Goal: Task Accomplishment & Management: Use online tool/utility

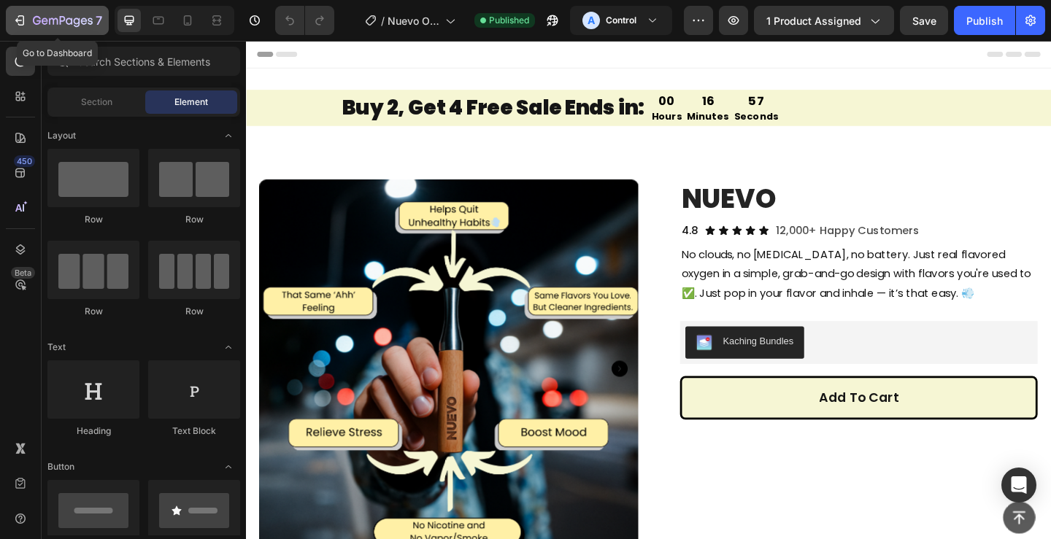
click at [37, 15] on div "7" at bounding box center [67, 21] width 69 height 18
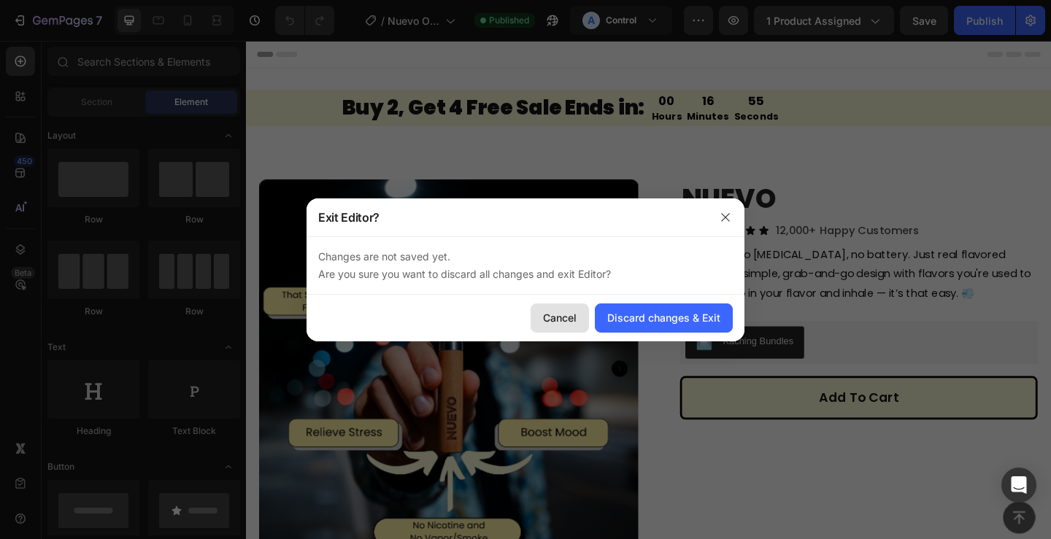
click at [572, 329] on button "Cancel" at bounding box center [560, 318] width 58 height 29
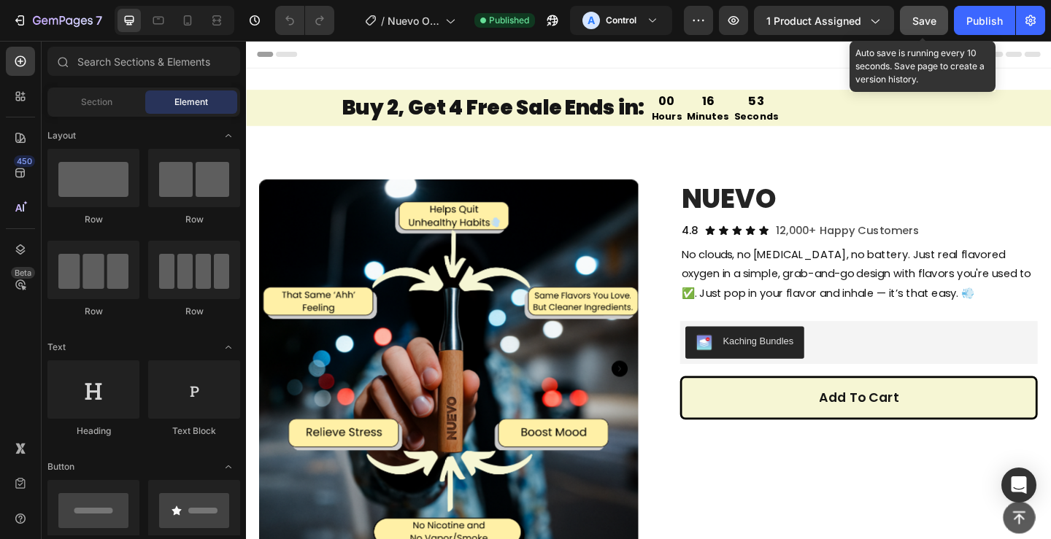
click at [914, 24] on span "Save" at bounding box center [925, 21] width 24 height 12
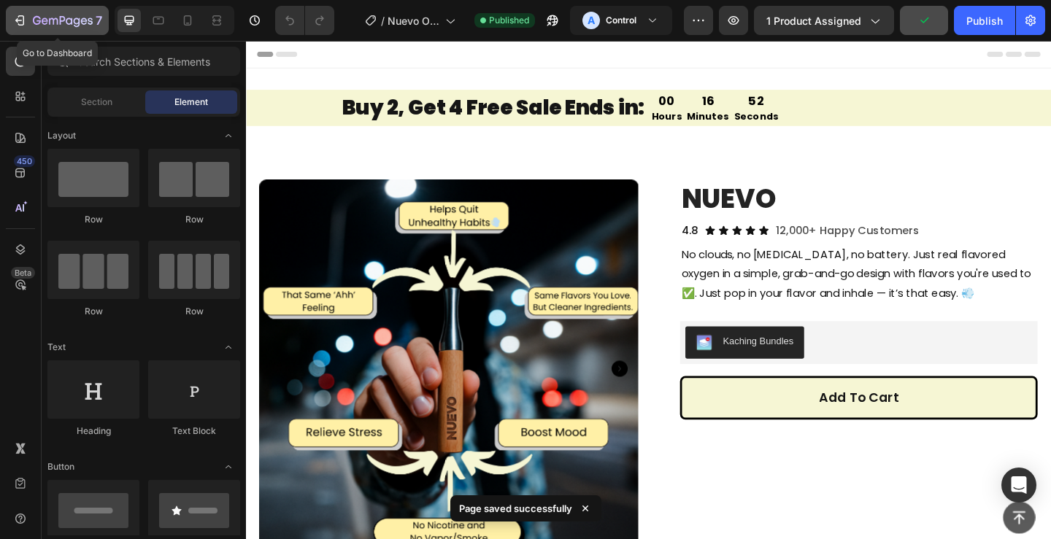
click at [21, 10] on button "7" at bounding box center [57, 20] width 103 height 29
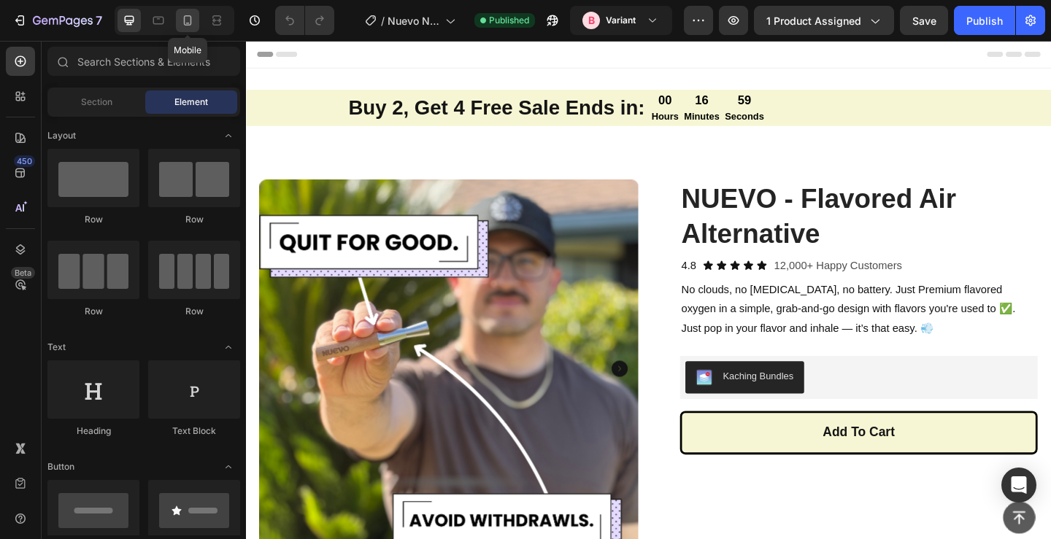
click at [190, 28] on div at bounding box center [187, 20] width 23 height 23
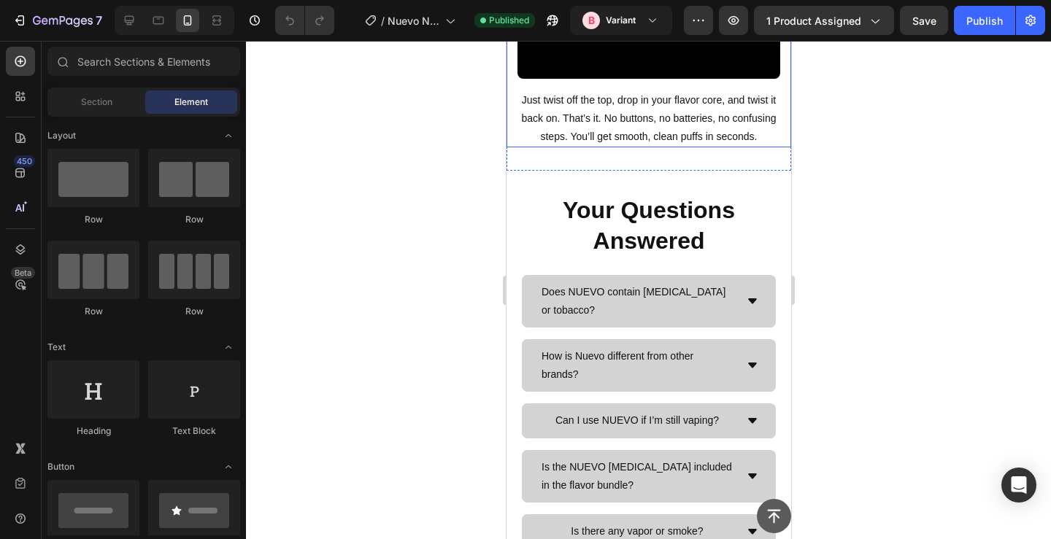
scroll to position [967, 0]
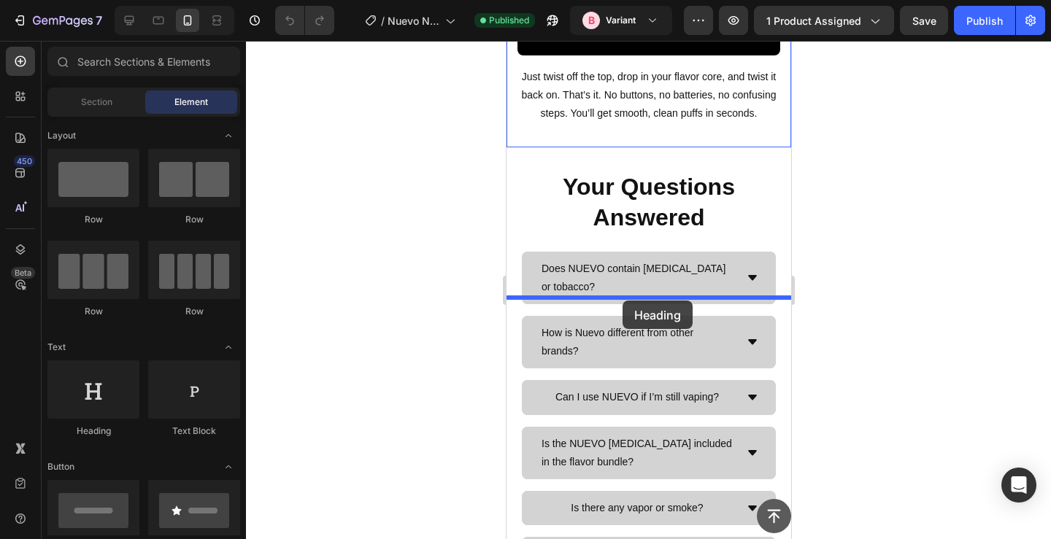
drag, startPoint x: 602, startPoint y: 417, endPoint x: 622, endPoint y: 301, distance: 117.7
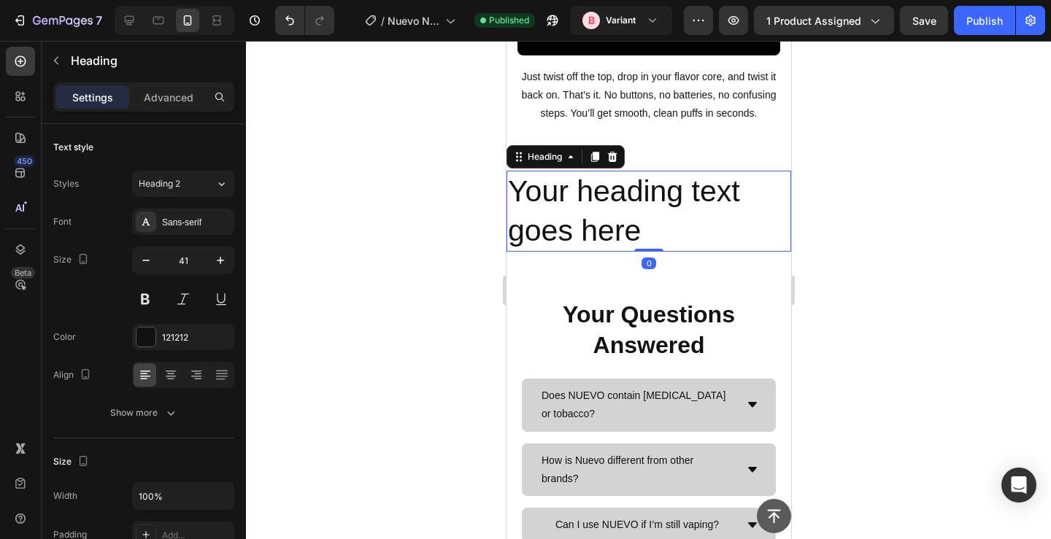
click at [460, 347] on div at bounding box center [648, 290] width 805 height 499
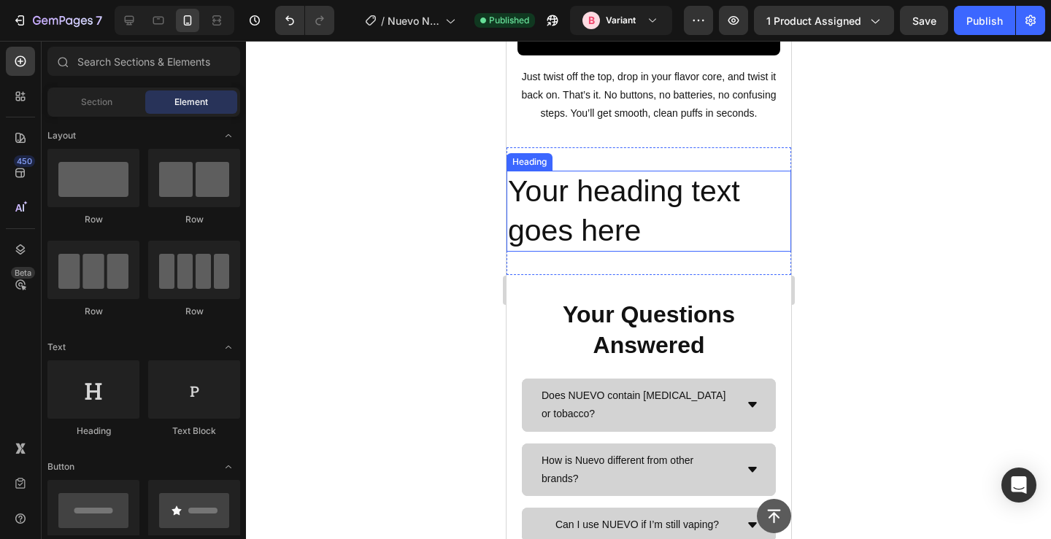
click at [535, 252] on h2 "Your heading text goes here" at bounding box center [648, 211] width 285 height 81
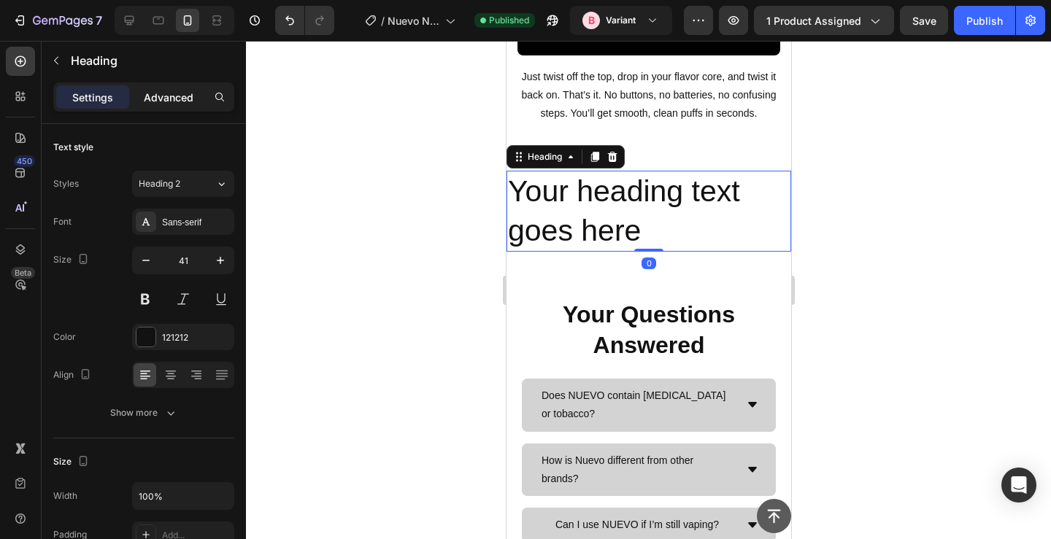
click at [155, 106] on div "Advanced" at bounding box center [168, 96] width 73 height 23
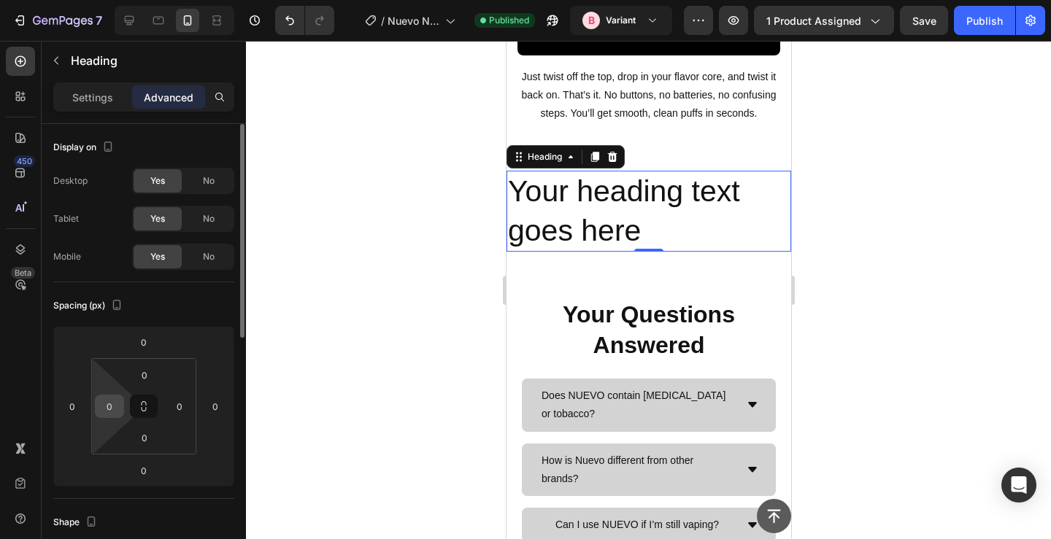
click at [110, 404] on input "0" at bounding box center [110, 407] width 22 height 22
type input "2"
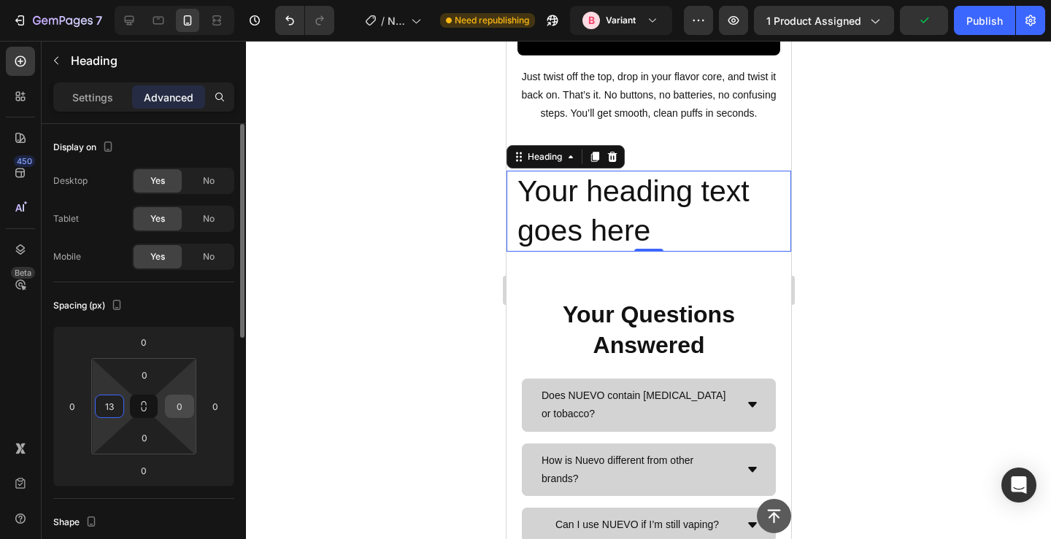
type input "13"
click at [188, 407] on input "0" at bounding box center [180, 407] width 22 height 22
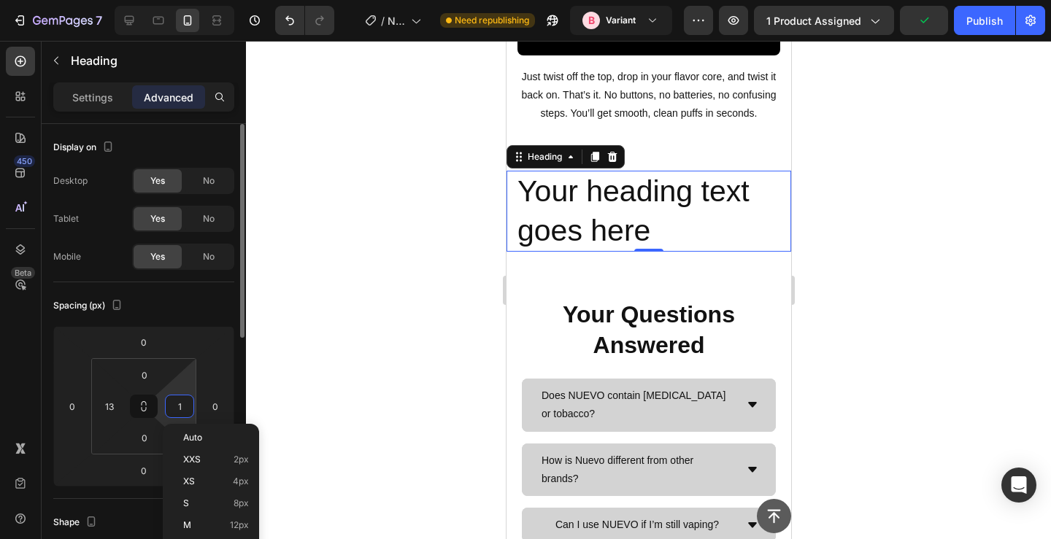
type input "13"
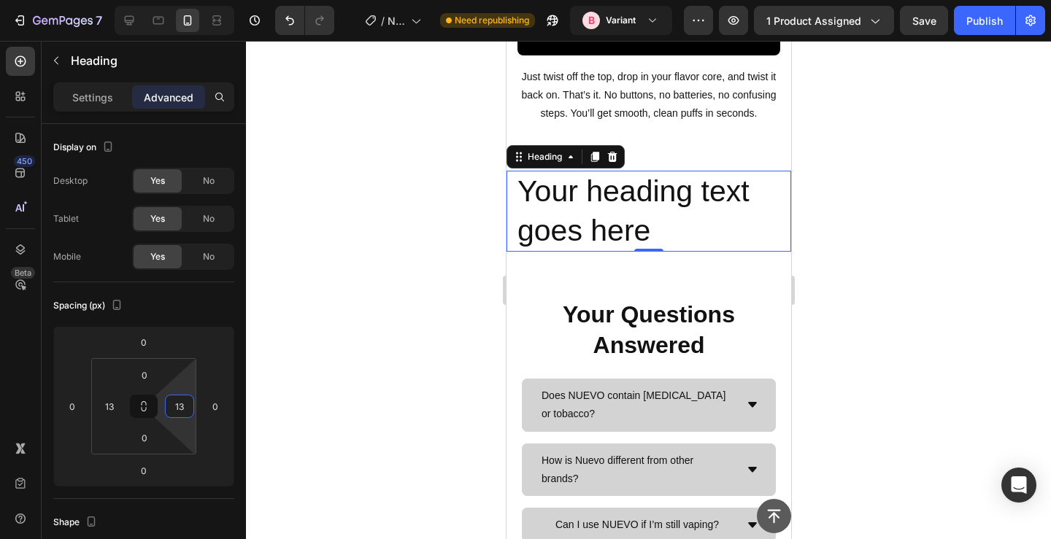
click at [382, 370] on div at bounding box center [648, 290] width 805 height 499
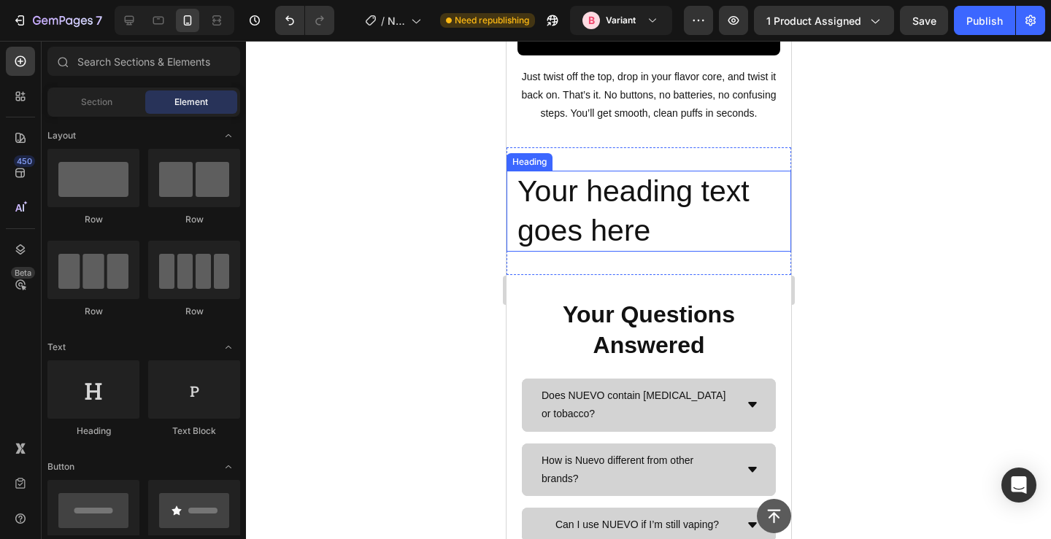
click at [585, 252] on h2 "Your heading text goes here" at bounding box center [648, 211] width 266 height 81
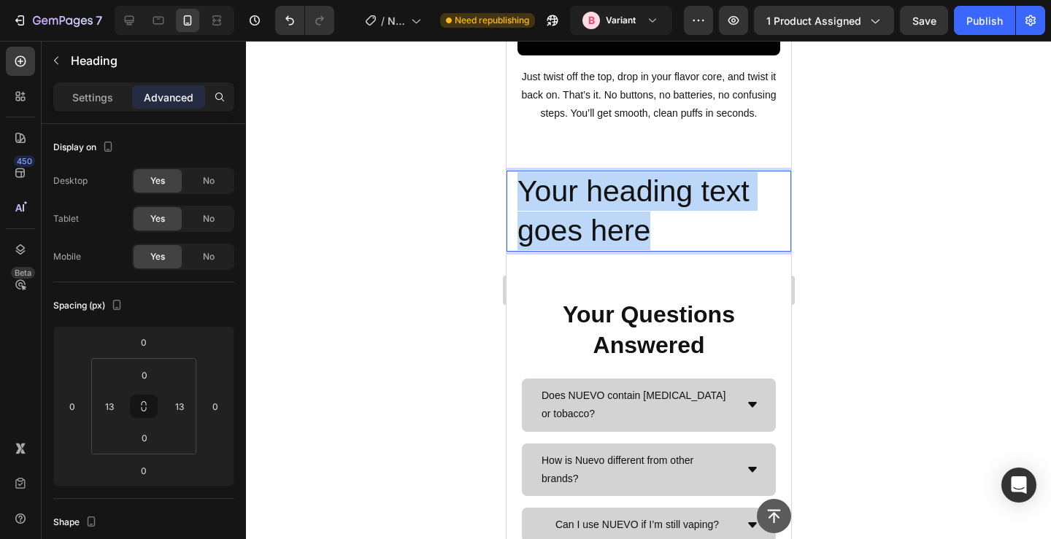
click at [585, 250] on p "Your heading text goes here" at bounding box center [648, 211] width 263 height 78
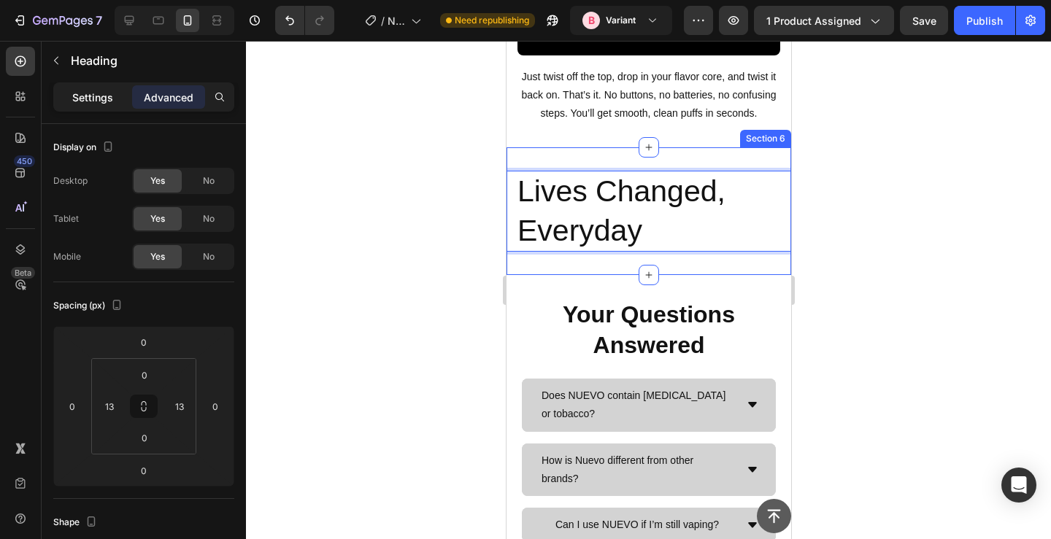
click at [109, 105] on div "Settings" at bounding box center [92, 96] width 73 height 23
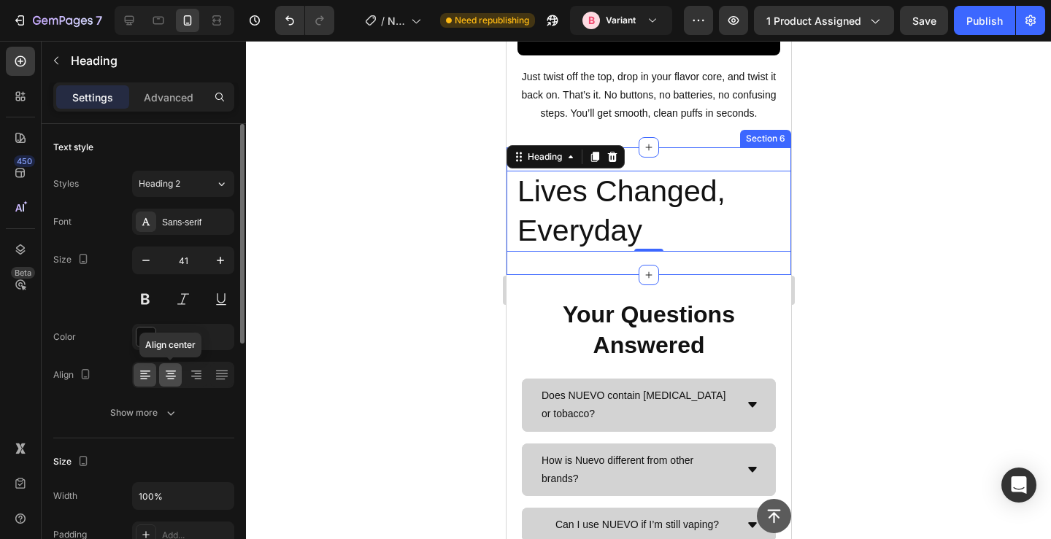
scroll to position [204, 0]
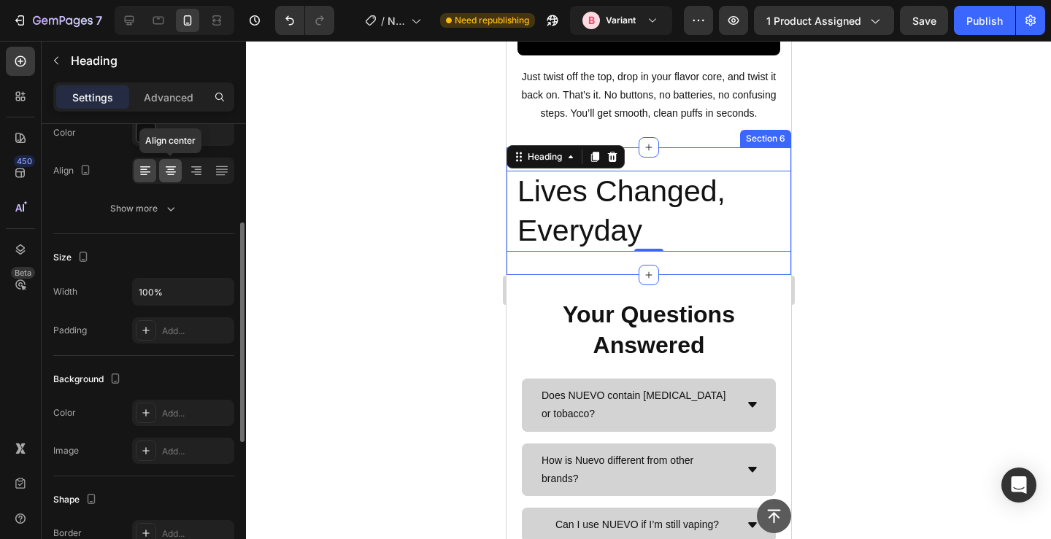
click at [172, 174] on icon at bounding box center [170, 174] width 7 height 1
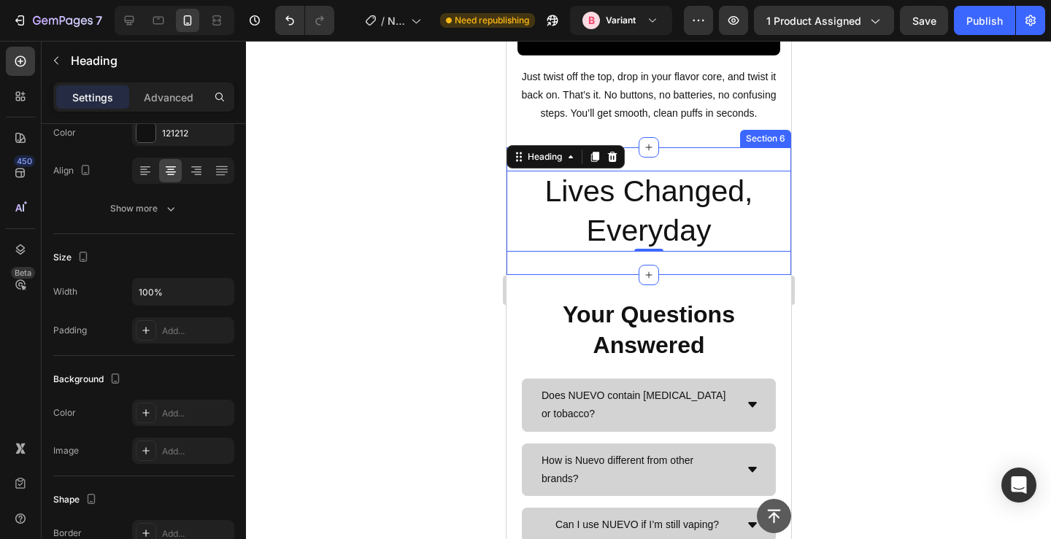
click at [412, 258] on div at bounding box center [648, 290] width 805 height 499
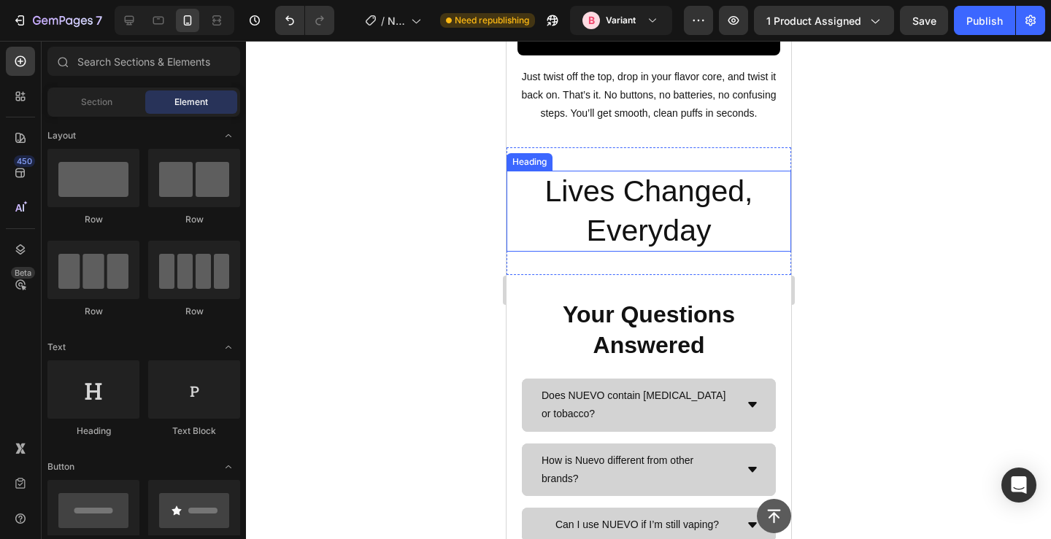
click at [607, 250] on p "Lives Changed, Everyday" at bounding box center [648, 211] width 263 height 78
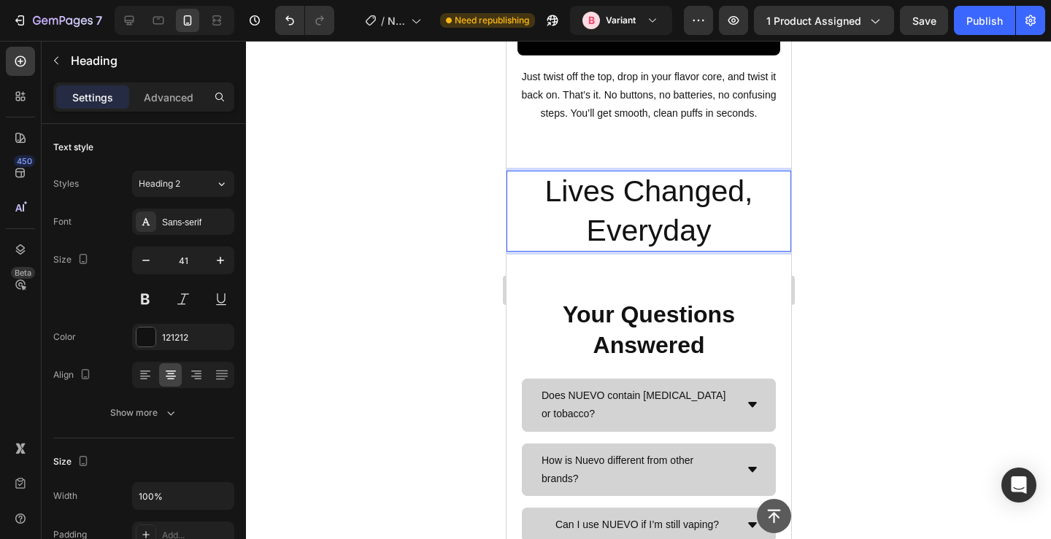
click at [658, 250] on p "Lives Changed, Everyday" at bounding box center [648, 211] width 263 height 78
click at [611, 250] on p "Lives Changed, With Every Order!" at bounding box center [648, 211] width 263 height 78
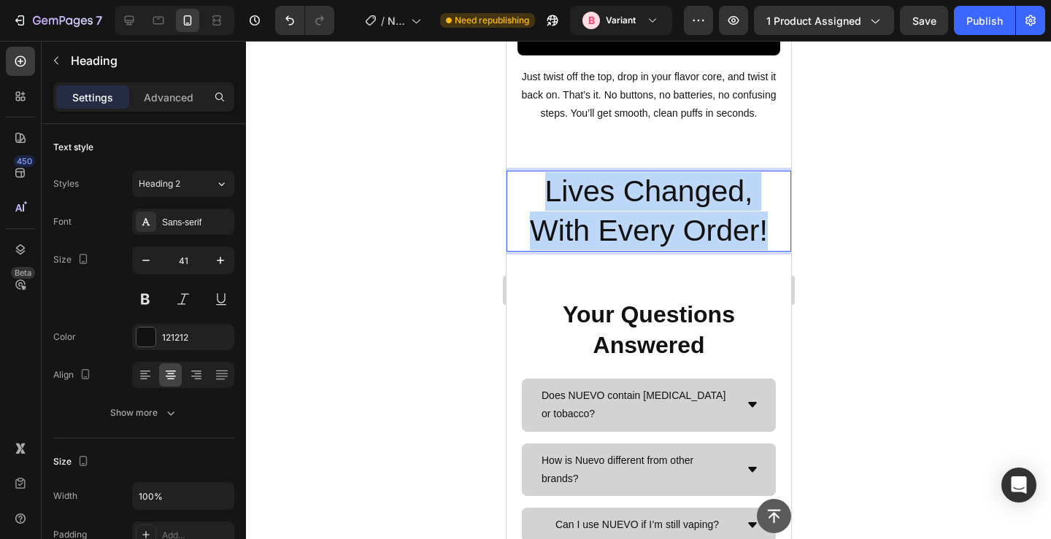
click at [611, 250] on p "Lives Changed, With Every Order!" at bounding box center [648, 211] width 263 height 78
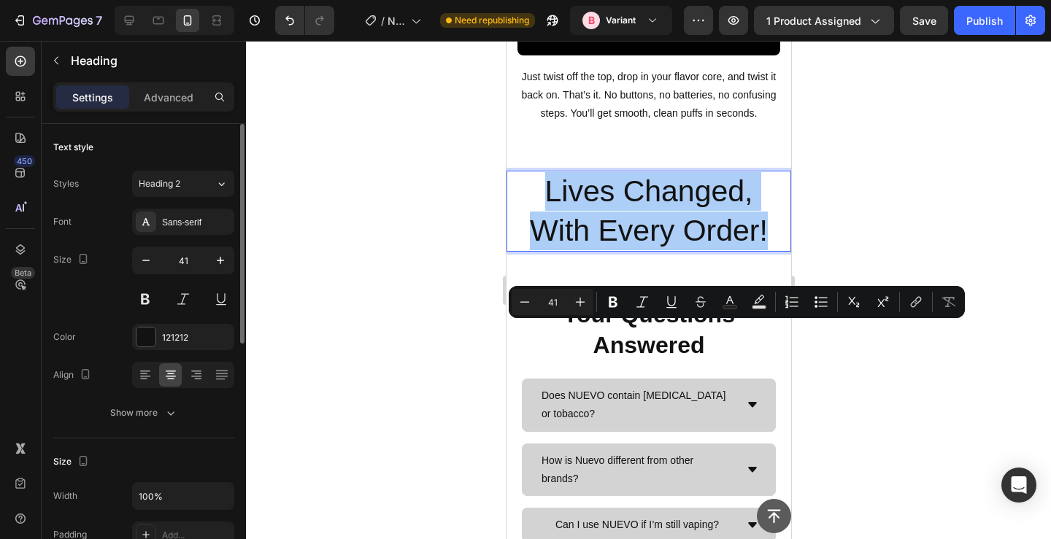
click at [166, 238] on div "Font Sans-serif Size 41 Color 121212 Align Show more" at bounding box center [143, 318] width 181 height 218
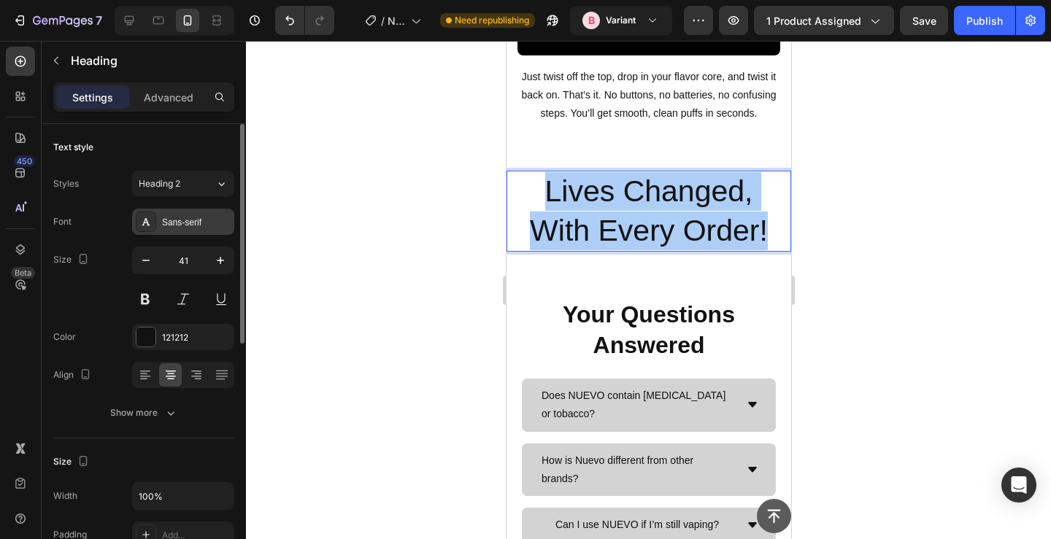
click at [166, 227] on div "Sans-serif" at bounding box center [196, 222] width 69 height 13
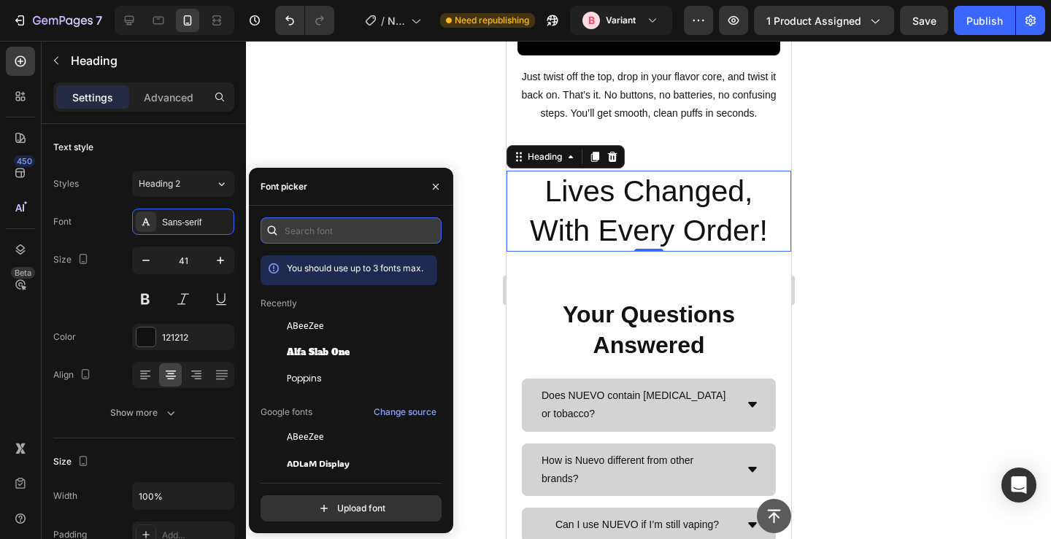
click at [337, 235] on input "text" at bounding box center [351, 231] width 181 height 26
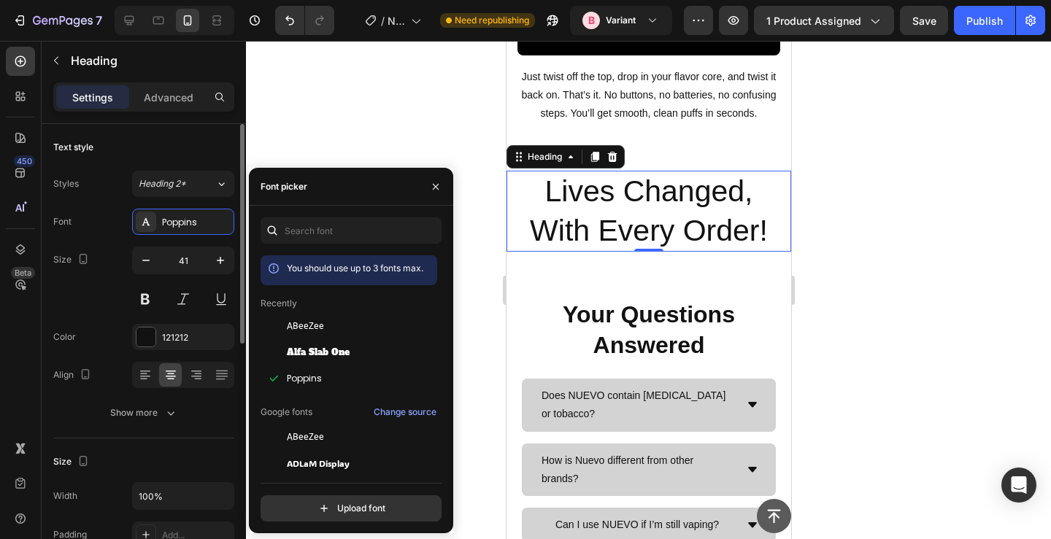
click at [88, 301] on div "Size 41" at bounding box center [143, 280] width 181 height 66
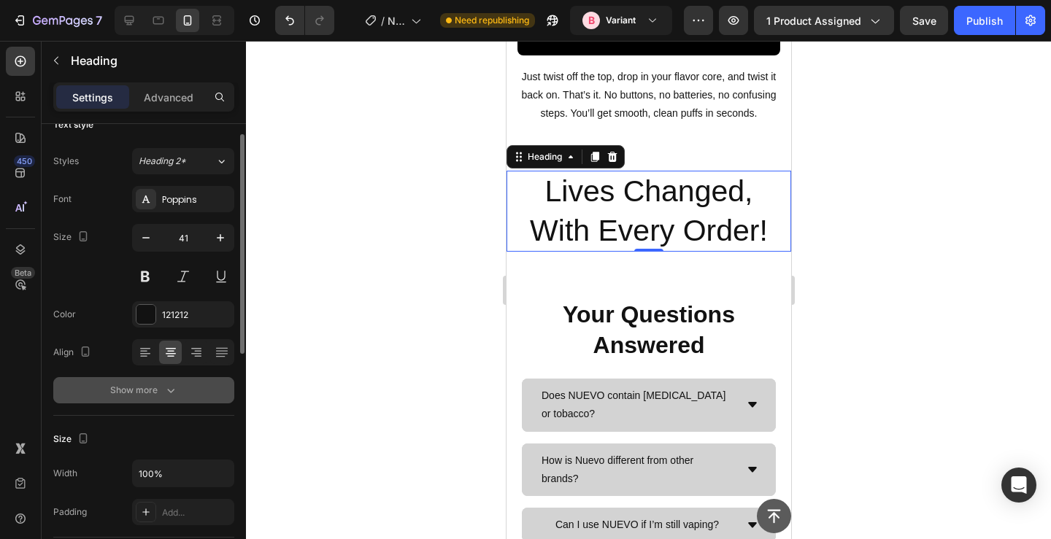
click at [168, 386] on icon "button" at bounding box center [171, 390] width 15 height 15
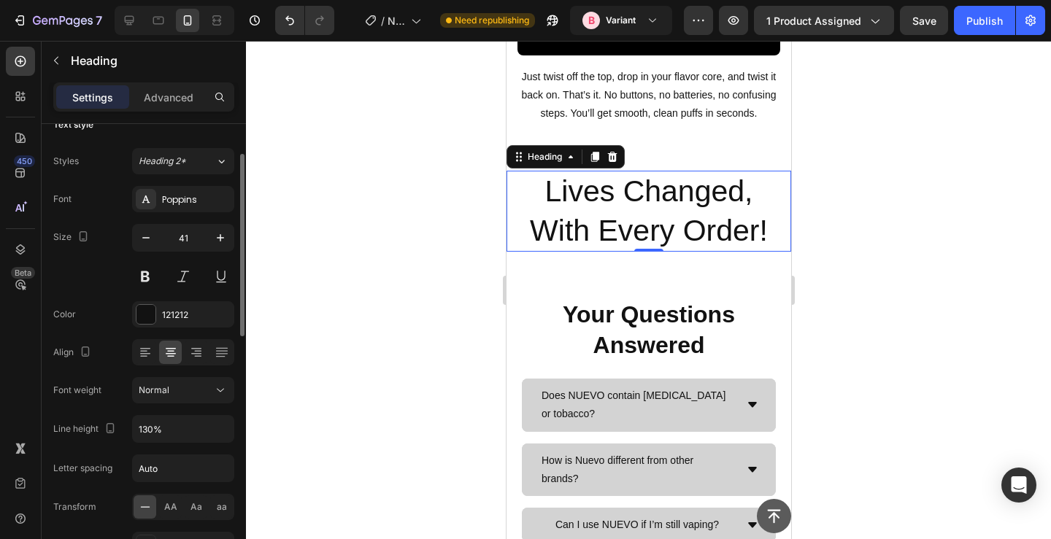
scroll to position [61, 0]
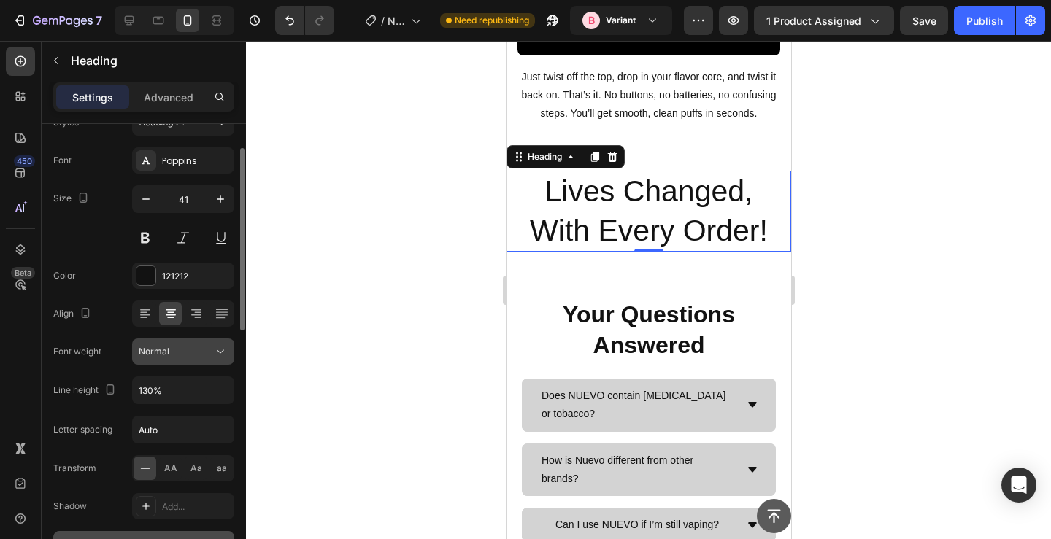
click at [180, 361] on button "Normal" at bounding box center [183, 352] width 102 height 26
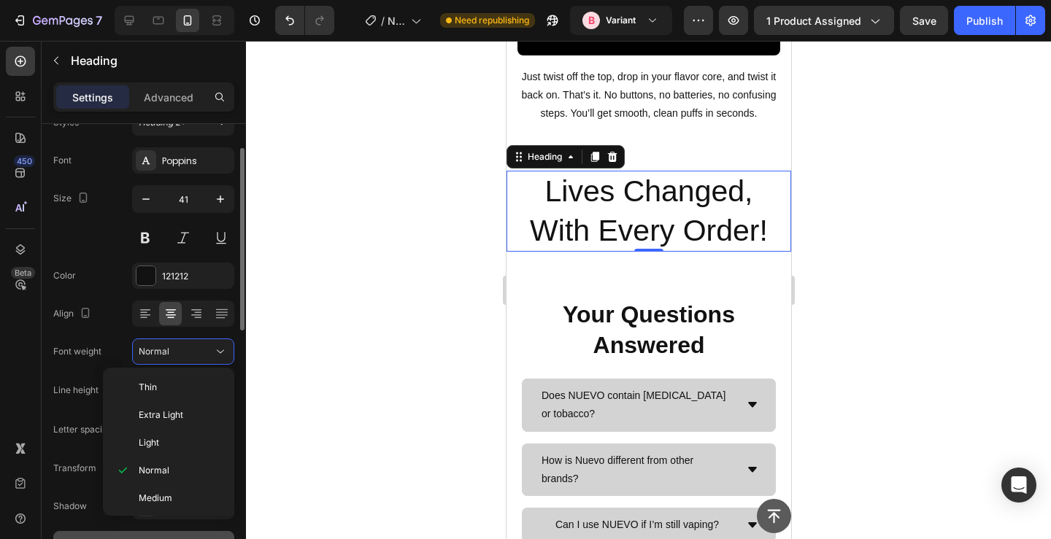
click at [115, 350] on div "Font weight Normal" at bounding box center [143, 352] width 181 height 26
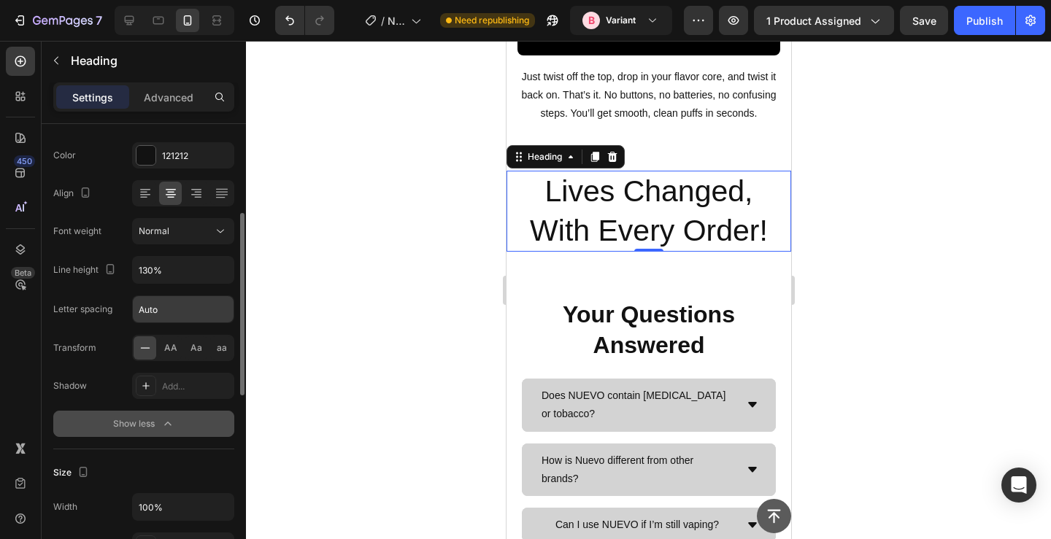
scroll to position [255, 0]
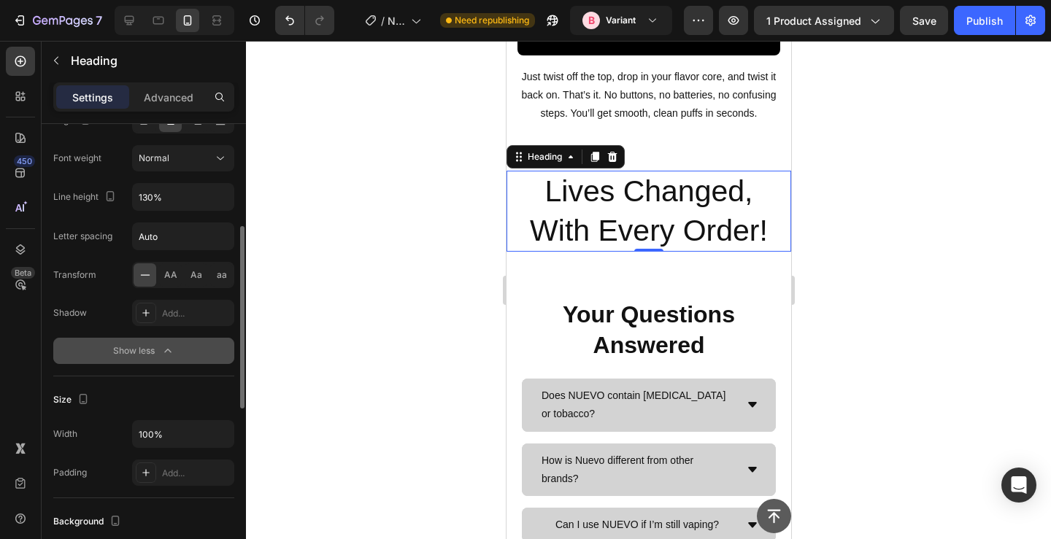
click at [190, 353] on button "Show less" at bounding box center [143, 351] width 181 height 26
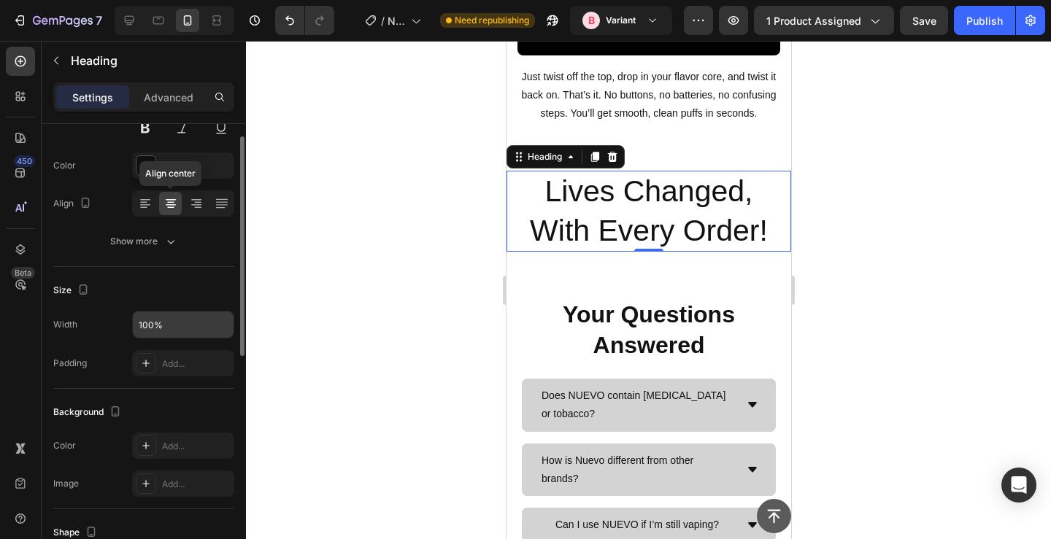
scroll to position [92, 0]
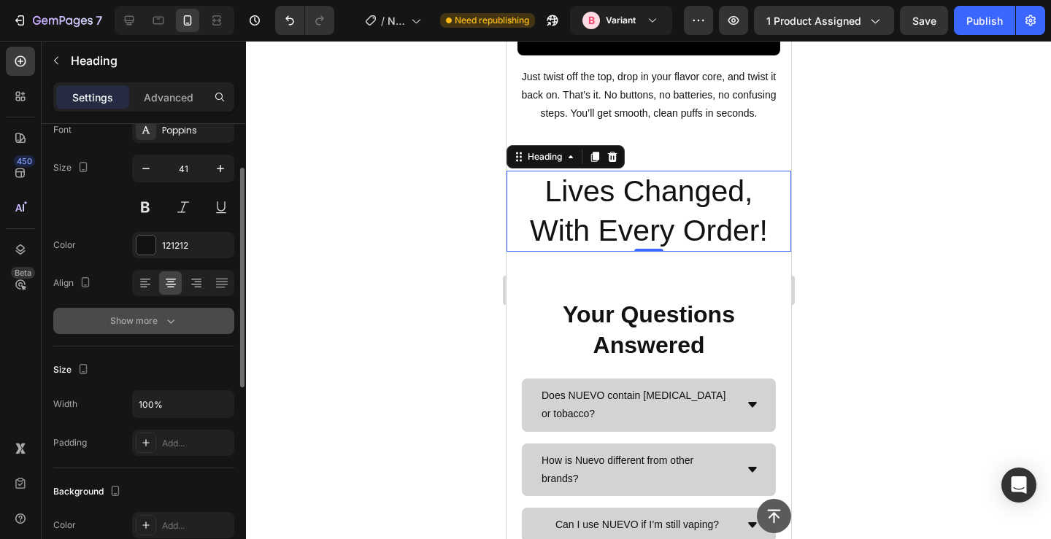
click at [183, 330] on button "Show more" at bounding box center [143, 321] width 181 height 26
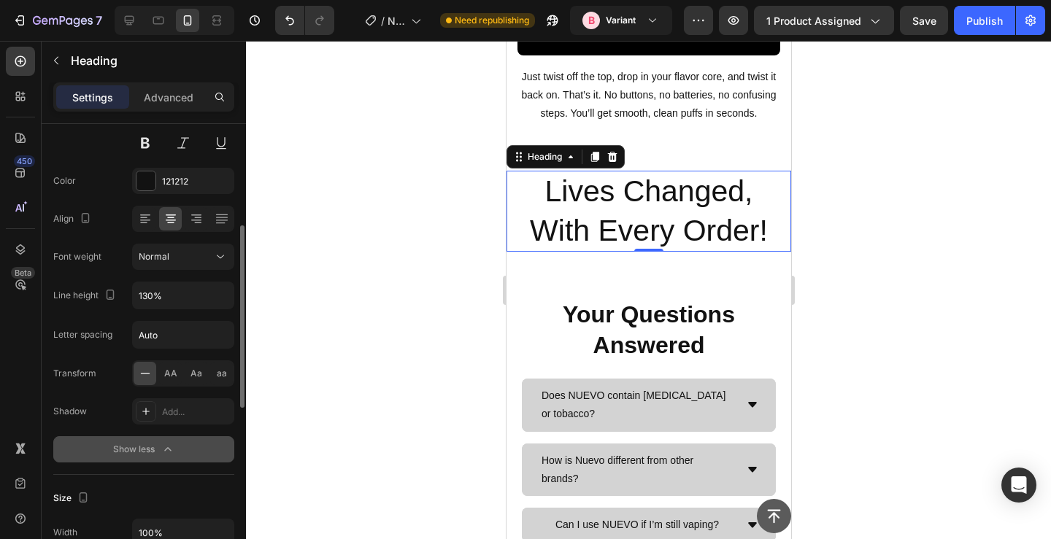
scroll to position [211, 0]
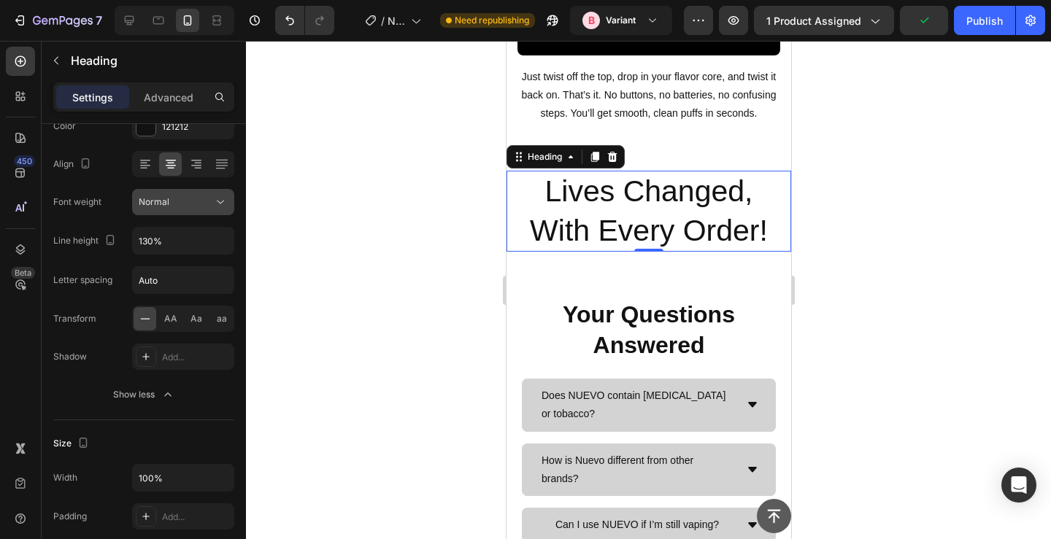
click at [167, 197] on span "Normal" at bounding box center [154, 201] width 31 height 11
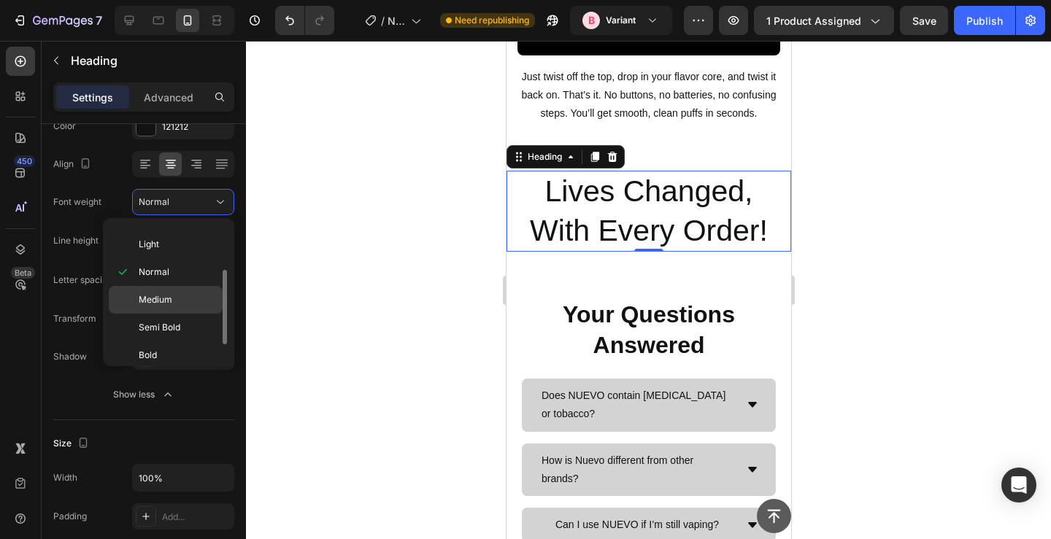
scroll to position [64, 0]
click at [166, 313] on span "Semi Bold" at bounding box center [160, 312] width 42 height 13
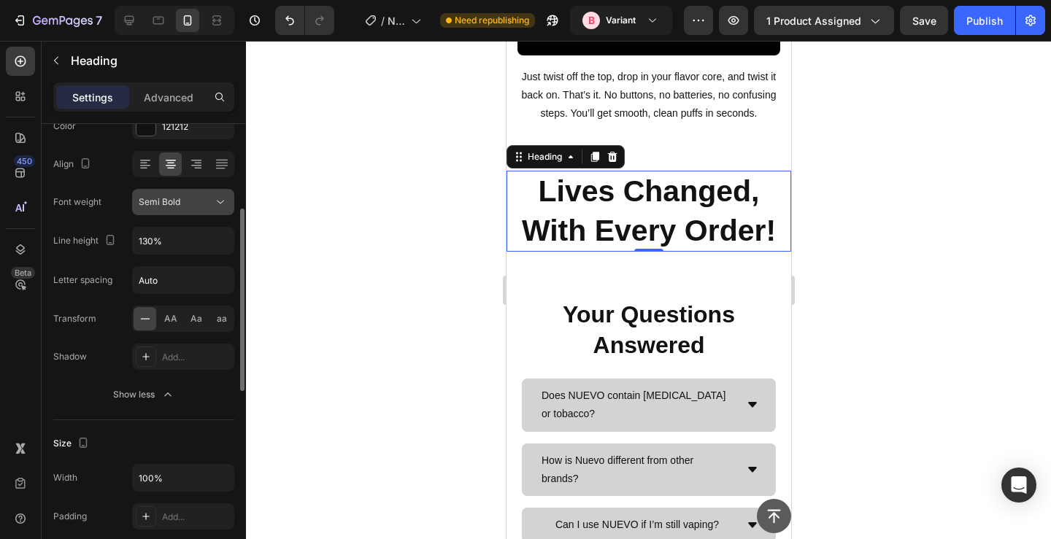
click at [167, 199] on span "Semi Bold" at bounding box center [160, 201] width 42 height 11
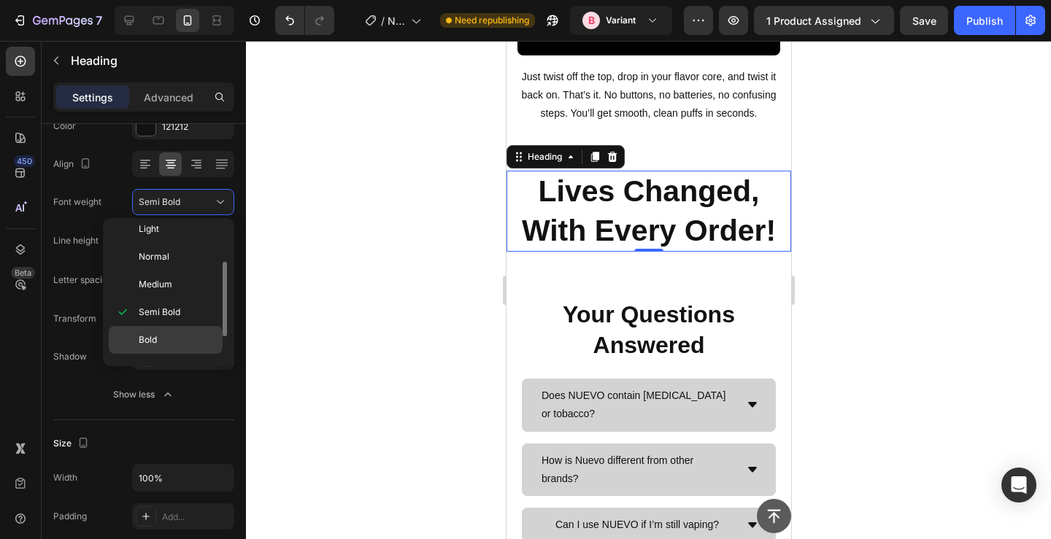
scroll to position [113, 0]
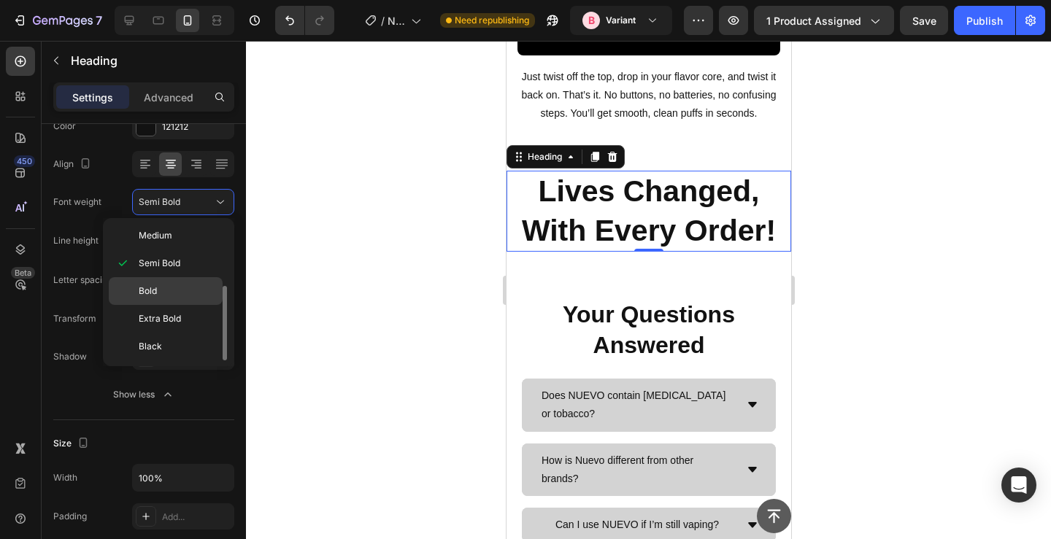
click at [166, 295] on p "Bold" at bounding box center [177, 291] width 77 height 13
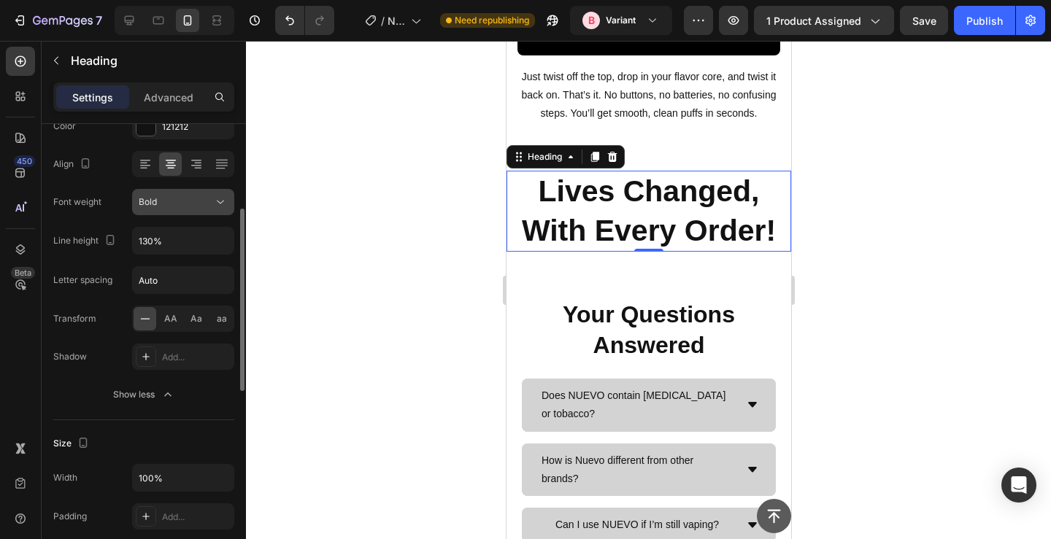
click at [175, 196] on div "Bold" at bounding box center [176, 202] width 74 height 13
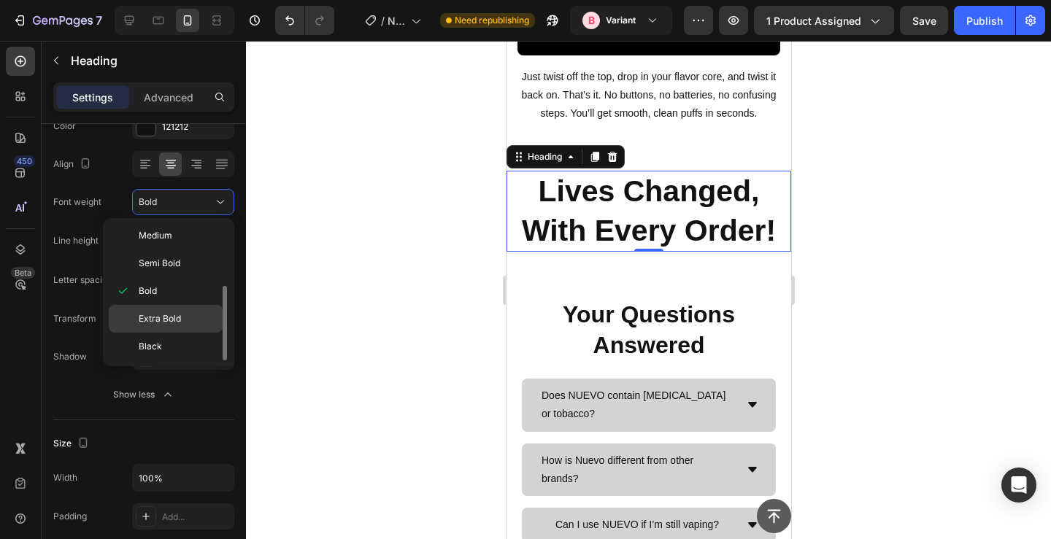
click at [176, 323] on span "Extra Bold" at bounding box center [160, 318] width 42 height 13
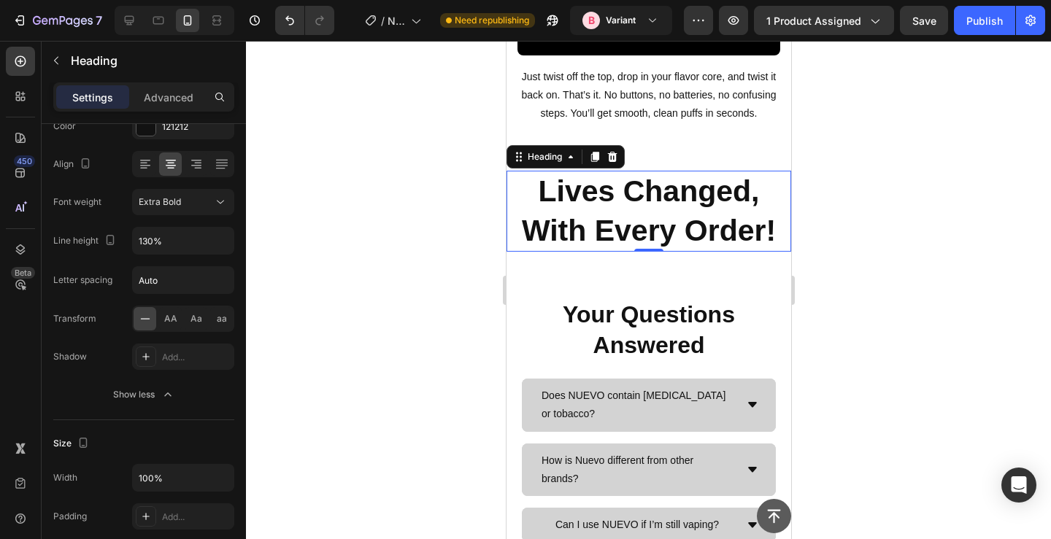
click at [337, 250] on div at bounding box center [648, 290] width 805 height 499
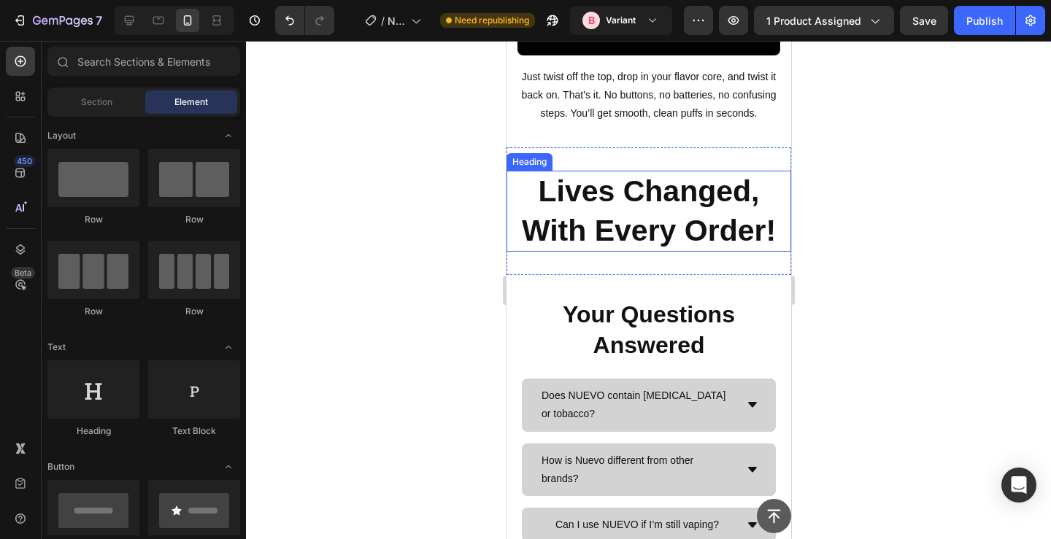
click at [688, 250] on p "Lives Changed, With Every Order!" at bounding box center [648, 211] width 263 height 78
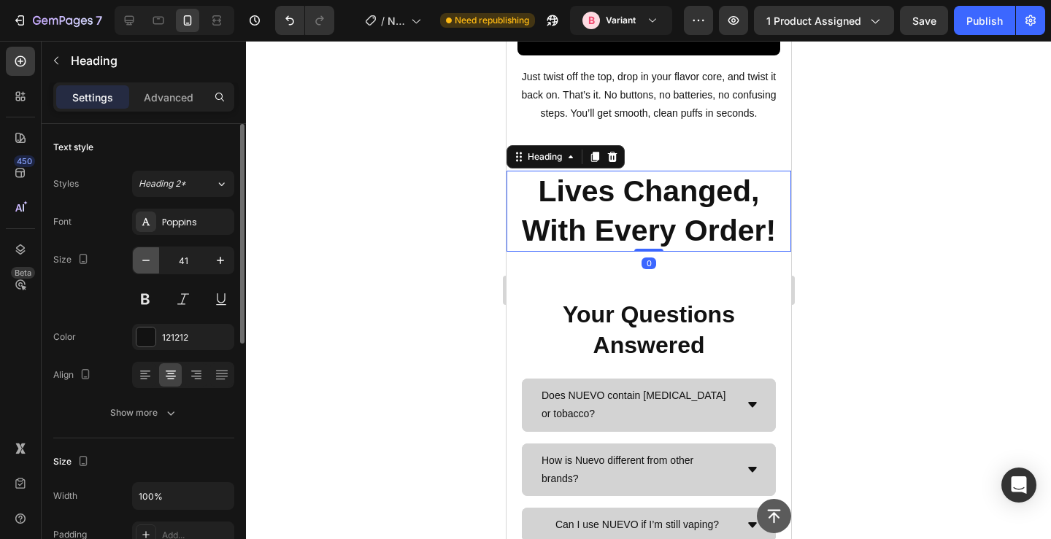
click at [139, 264] on icon "button" at bounding box center [146, 260] width 15 height 15
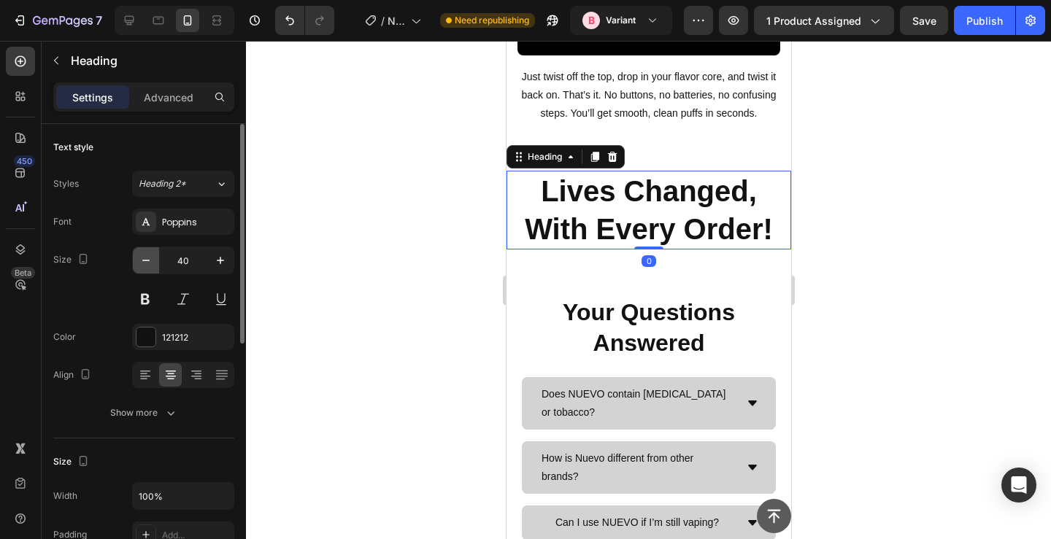
click at [139, 264] on icon "button" at bounding box center [146, 260] width 15 height 15
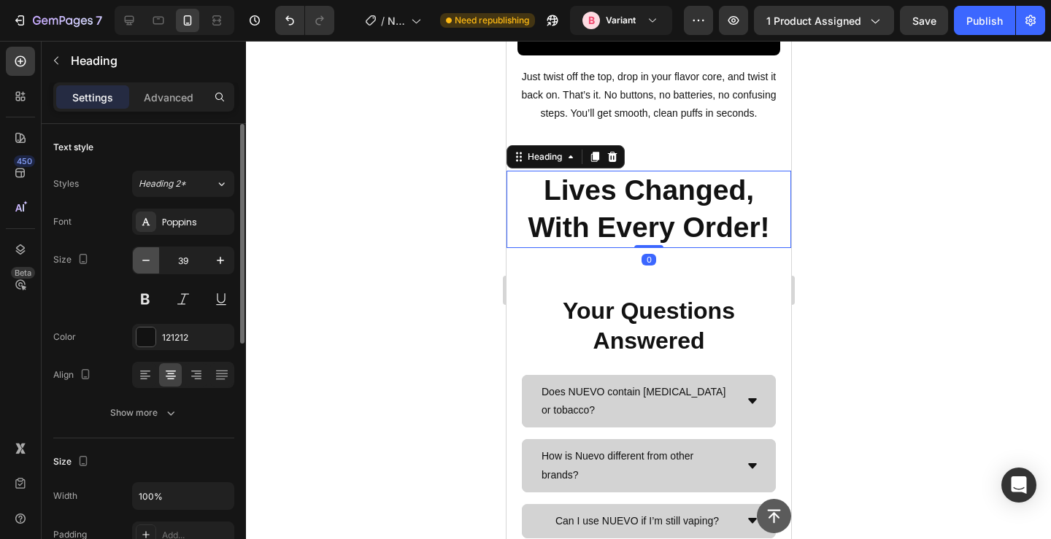
click at [139, 264] on icon "button" at bounding box center [146, 260] width 15 height 15
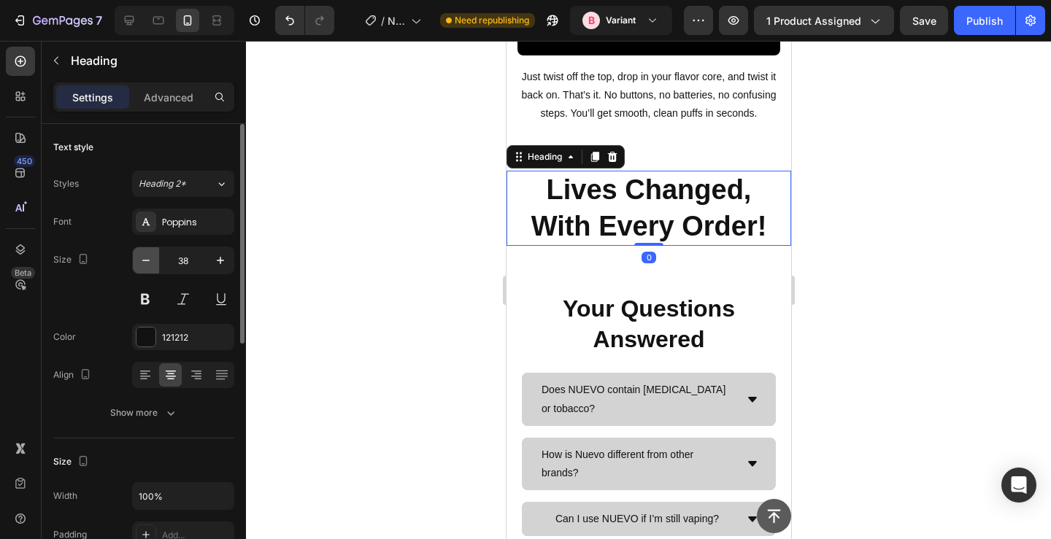
click at [139, 264] on icon "button" at bounding box center [146, 260] width 15 height 15
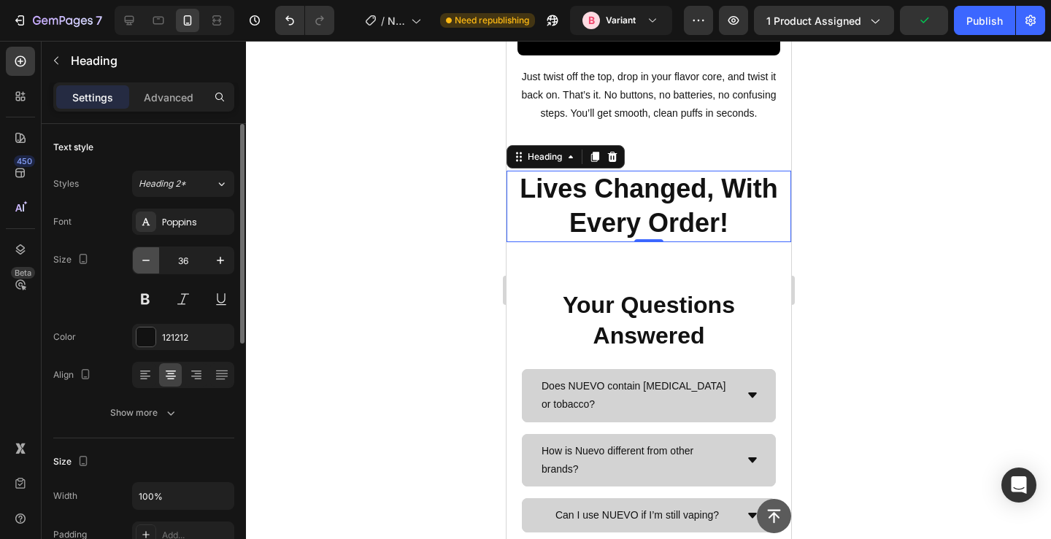
click at [139, 264] on icon "button" at bounding box center [146, 260] width 15 height 15
type input "35"
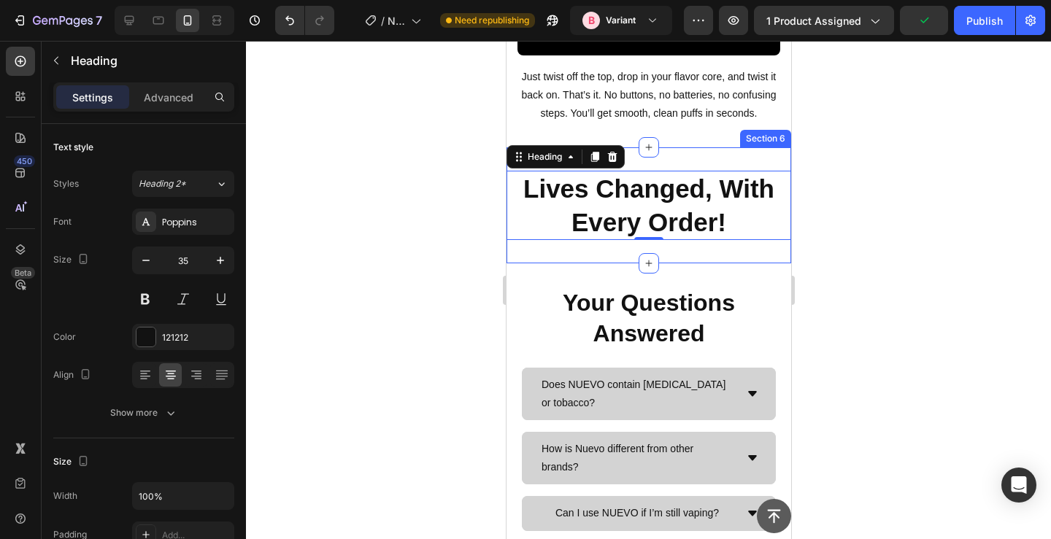
click at [442, 380] on div at bounding box center [648, 290] width 805 height 499
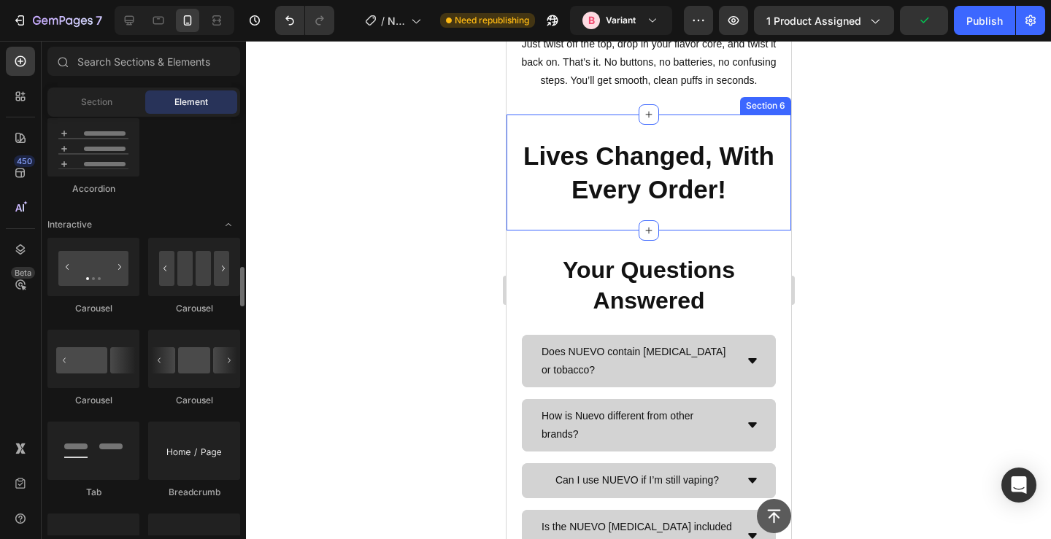
scroll to position [1388, 0]
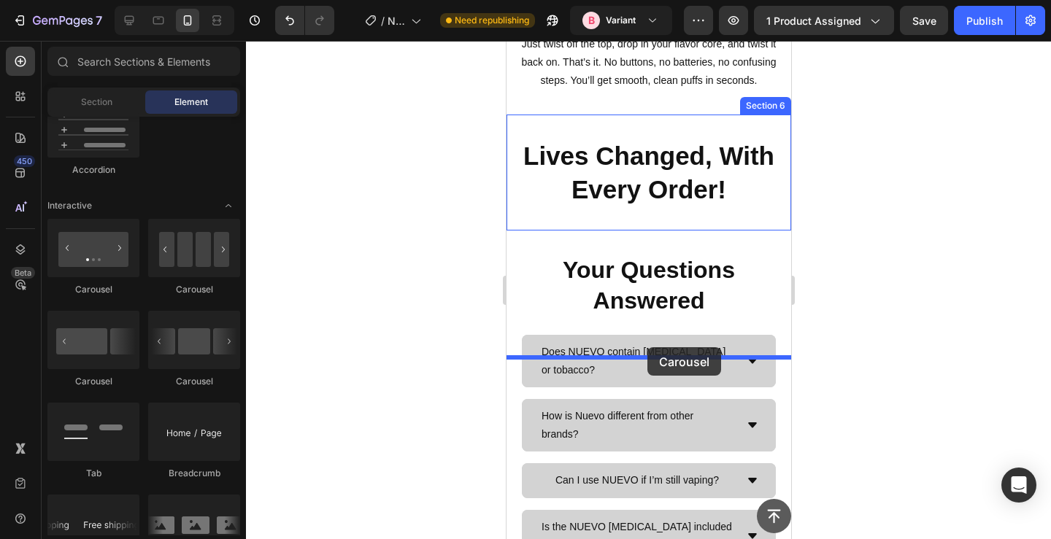
drag, startPoint x: 672, startPoint y: 396, endPoint x: 647, endPoint y: 347, distance: 55.2
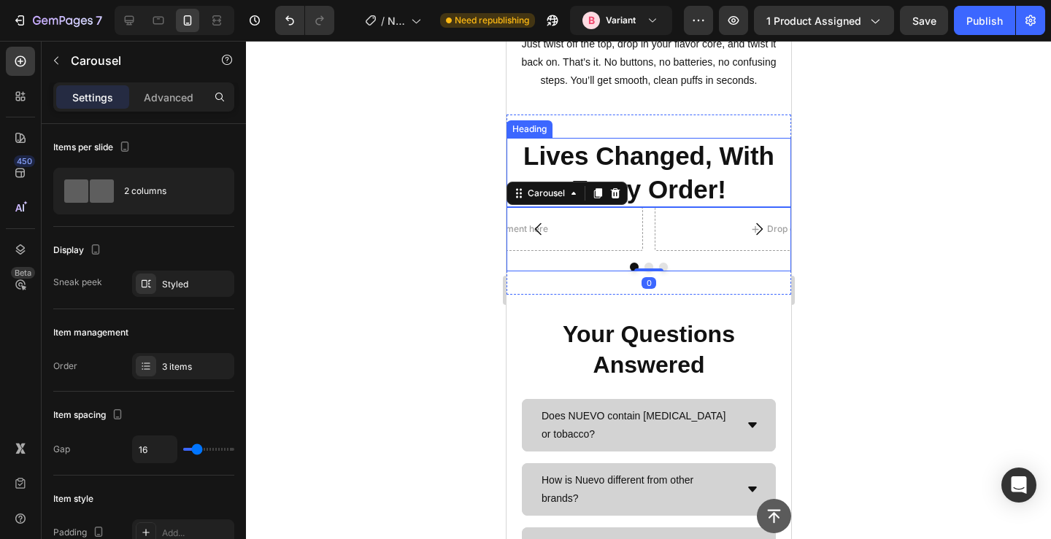
click at [688, 206] on p "Lives Changed, With Every Order!" at bounding box center [648, 172] width 263 height 66
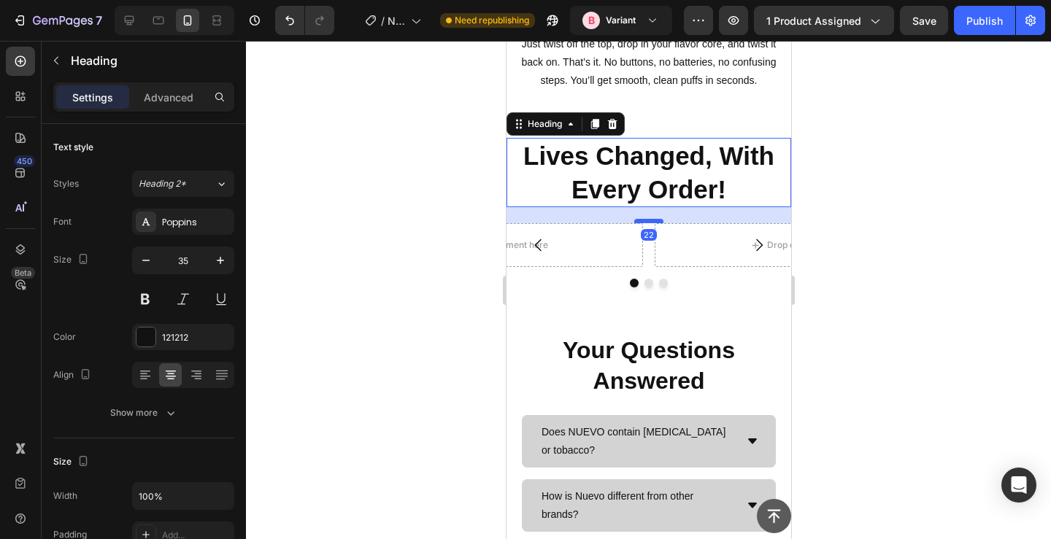
drag, startPoint x: 650, startPoint y: 356, endPoint x: 651, endPoint y: 372, distance: 16.1
click at [651, 223] on div at bounding box center [648, 221] width 29 height 4
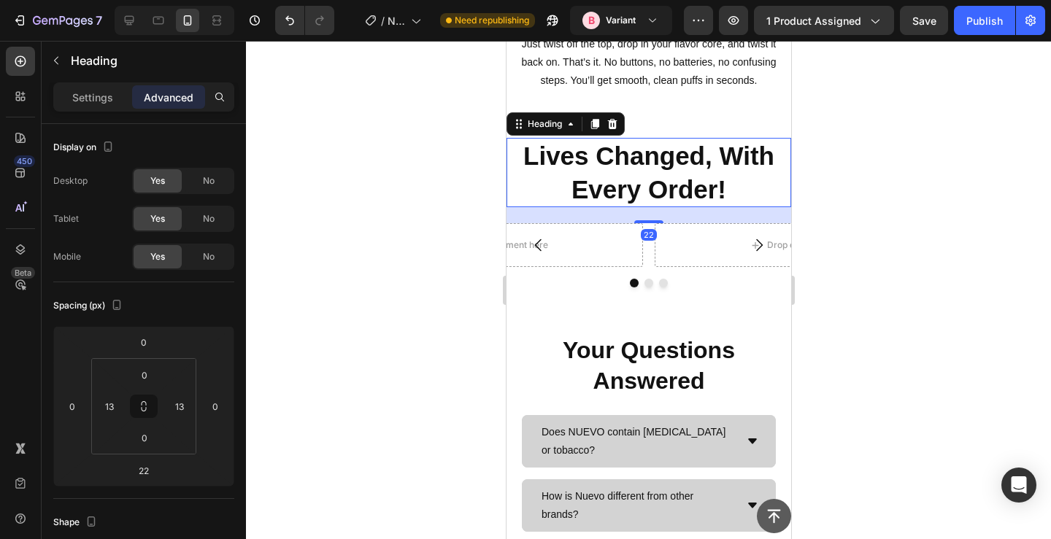
click at [366, 357] on div at bounding box center [648, 290] width 805 height 499
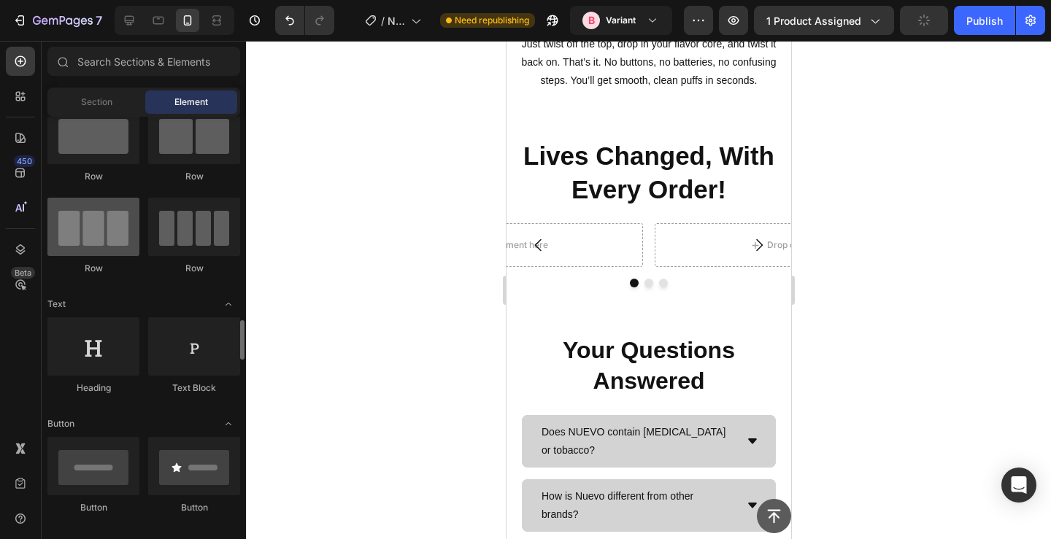
scroll to position [226, 0]
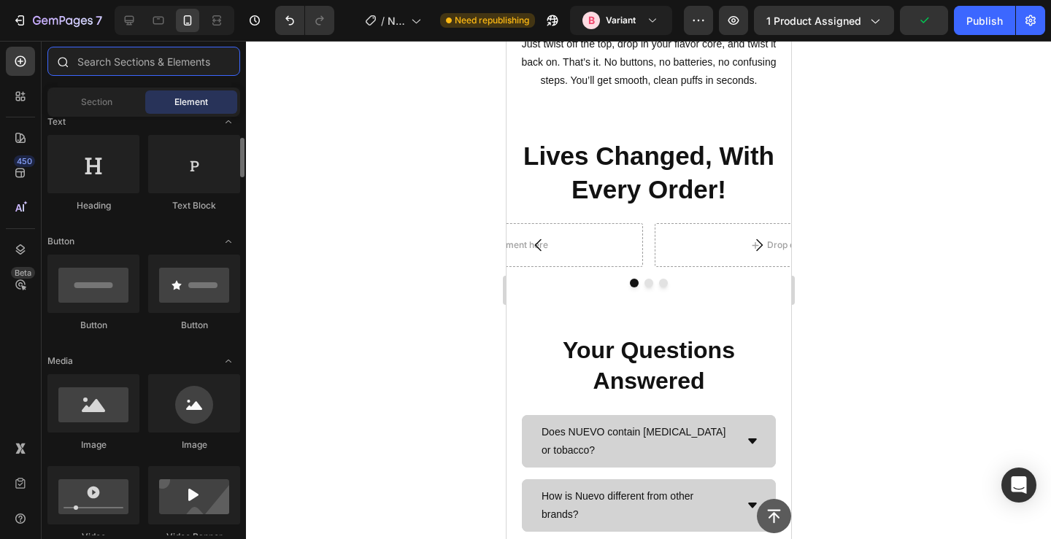
click at [114, 59] on input "text" at bounding box center [143, 61] width 193 height 29
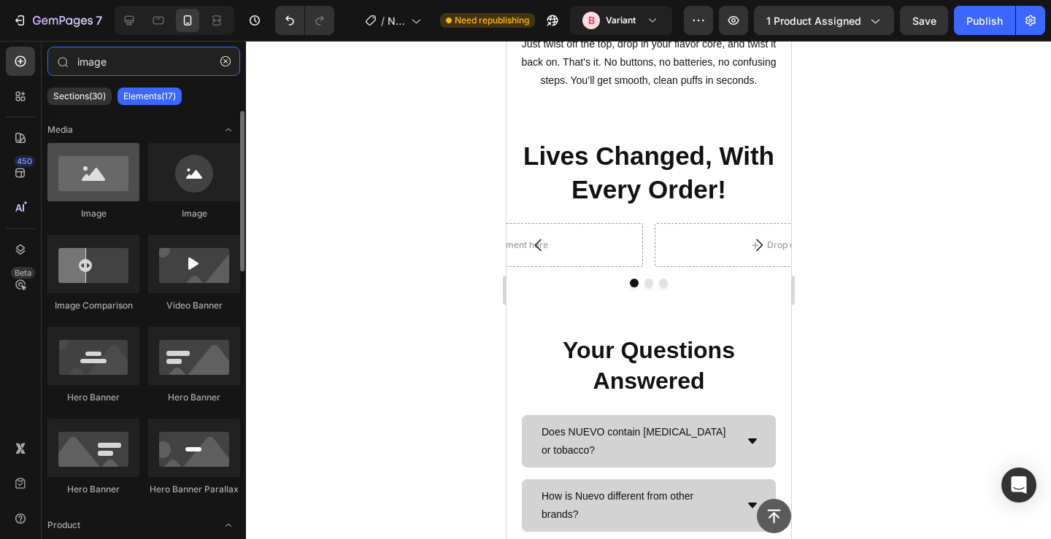
type input "image"
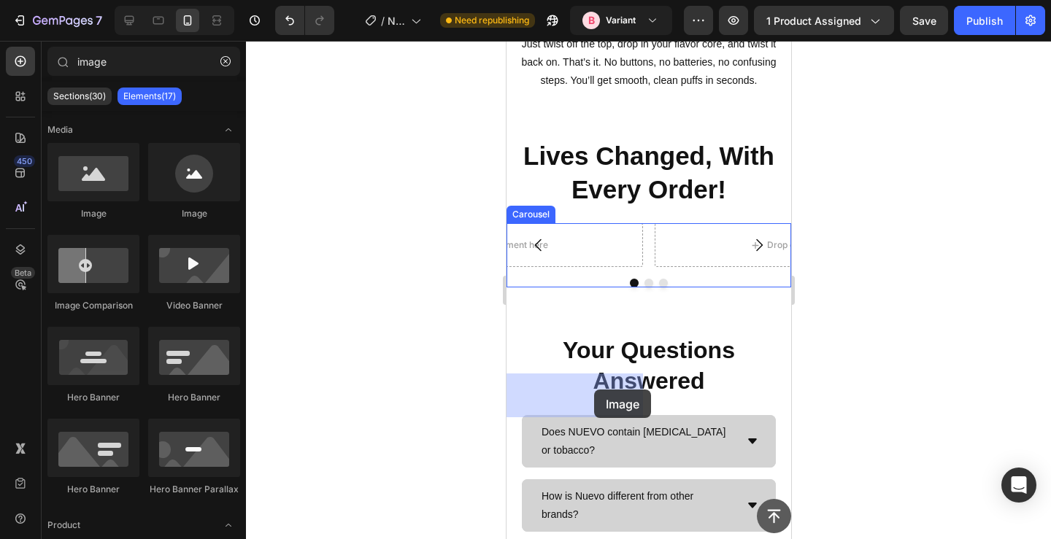
drag, startPoint x: 622, startPoint y: 199, endPoint x: 594, endPoint y: 390, distance: 193.4
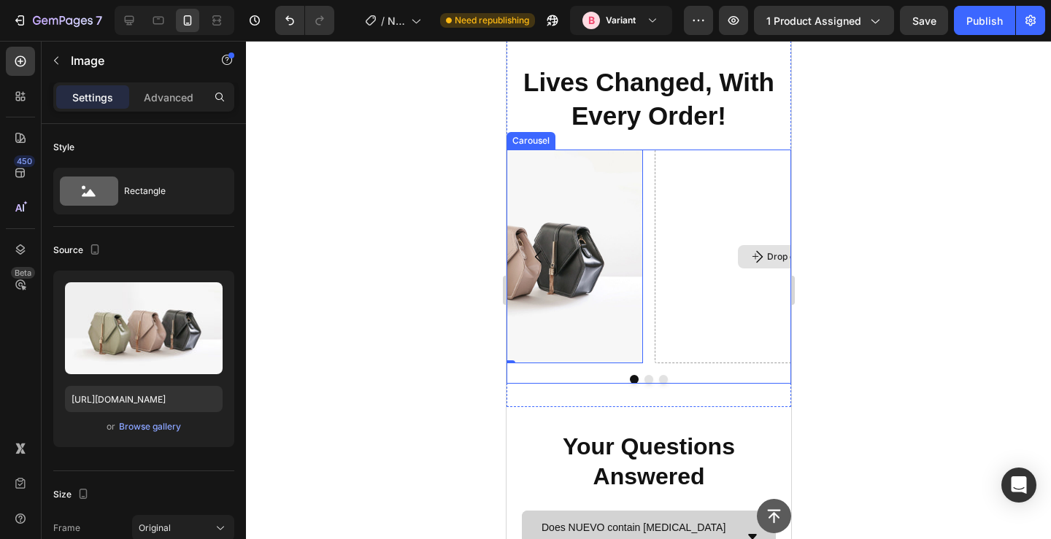
scroll to position [1105, 0]
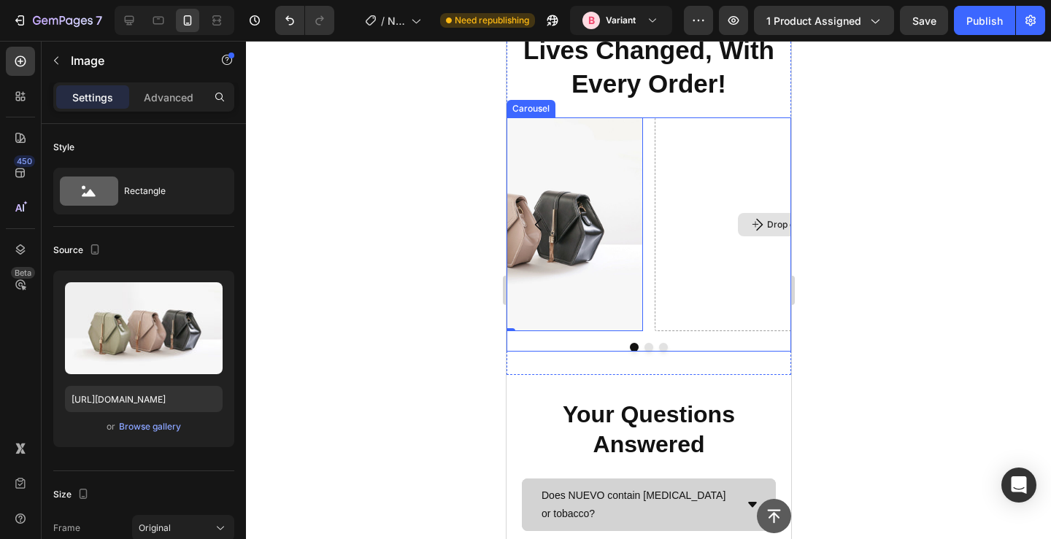
click at [694, 331] on div "Drop element here" at bounding box center [796, 225] width 285 height 214
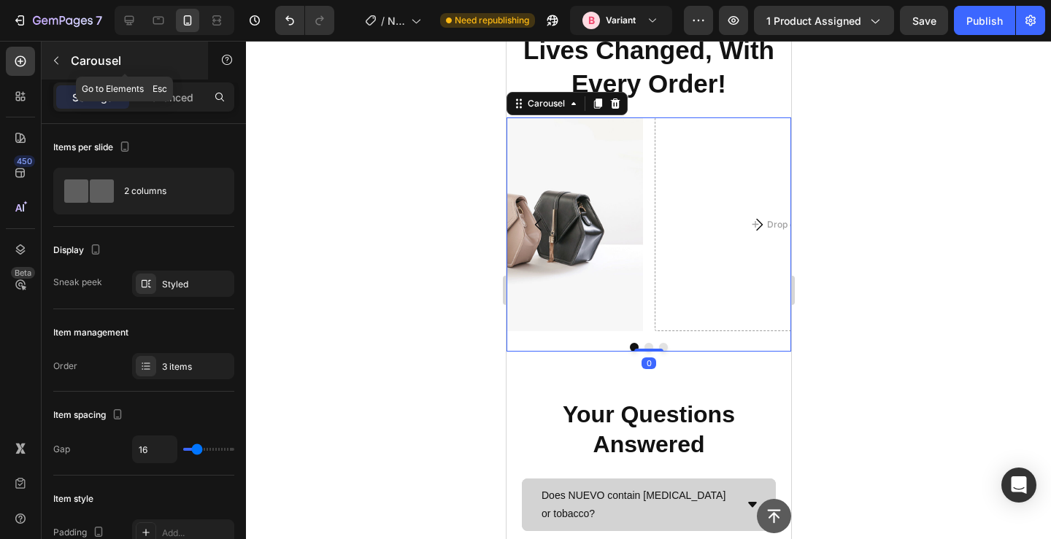
click at [58, 53] on button "button" at bounding box center [56, 60] width 23 height 23
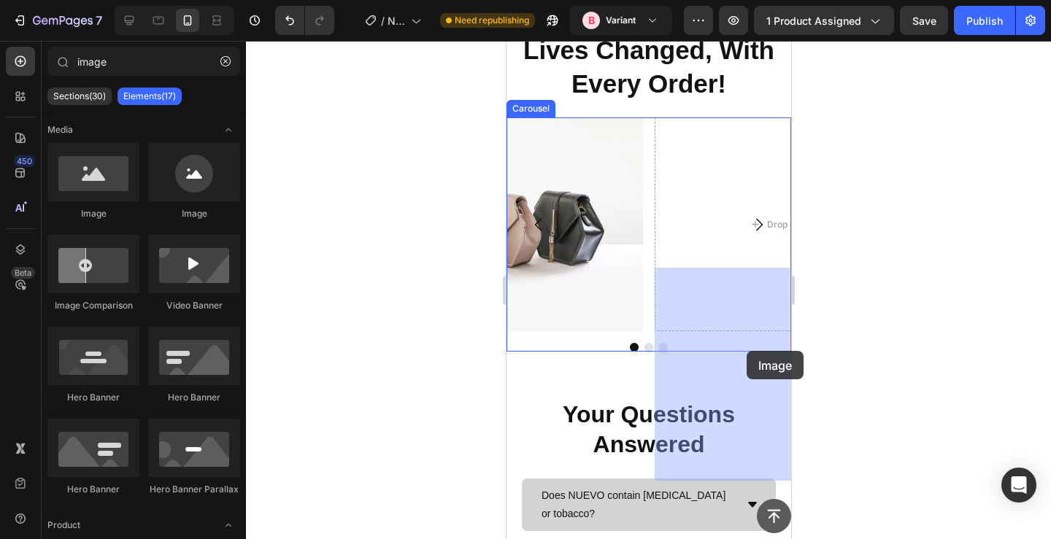
drag, startPoint x: 608, startPoint y: 224, endPoint x: 746, endPoint y: 351, distance: 187.5
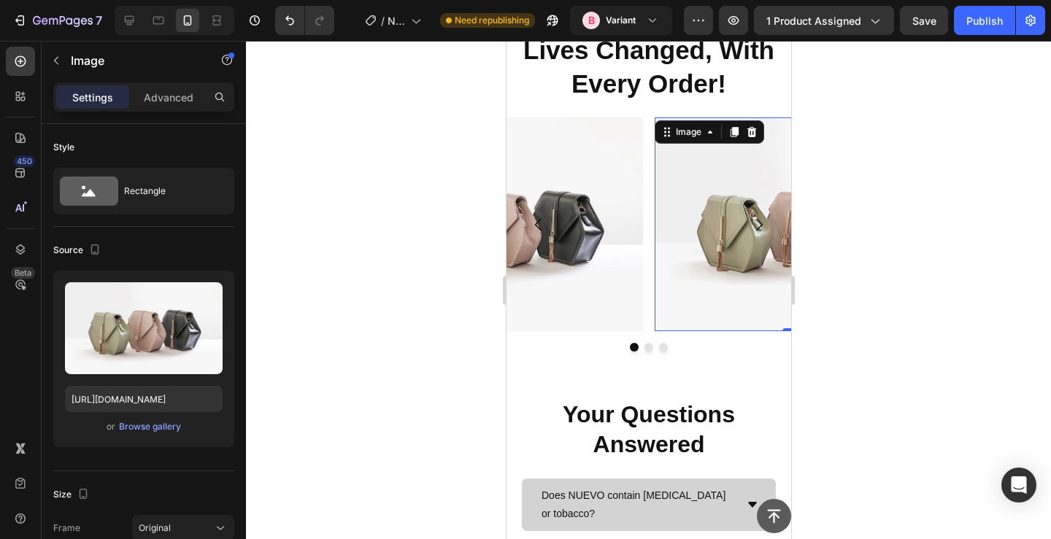
scroll to position [1178, 0]
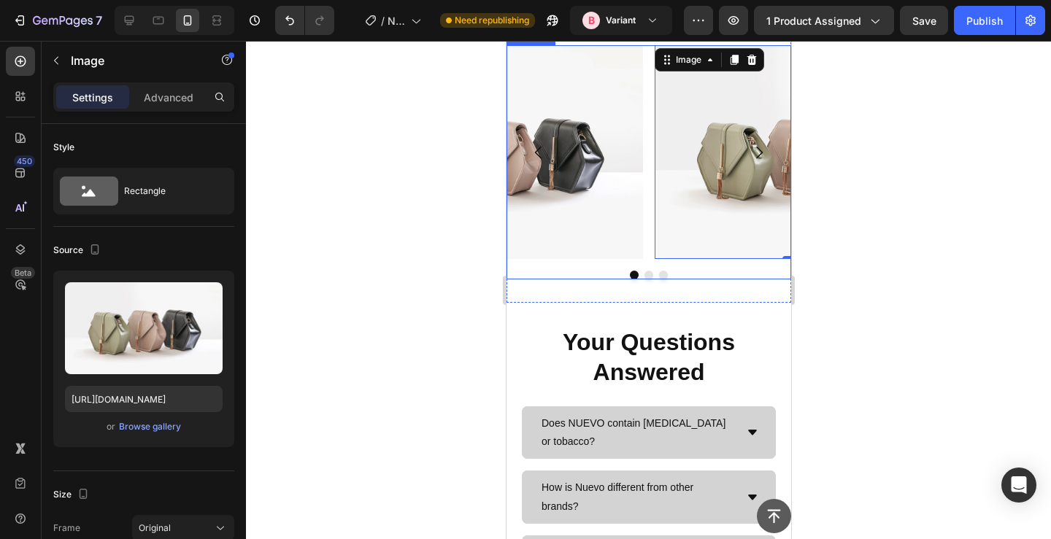
click at [642, 280] on div "Image 0 Drop element here Image [GEOGRAPHIC_DATA]" at bounding box center [648, 162] width 285 height 234
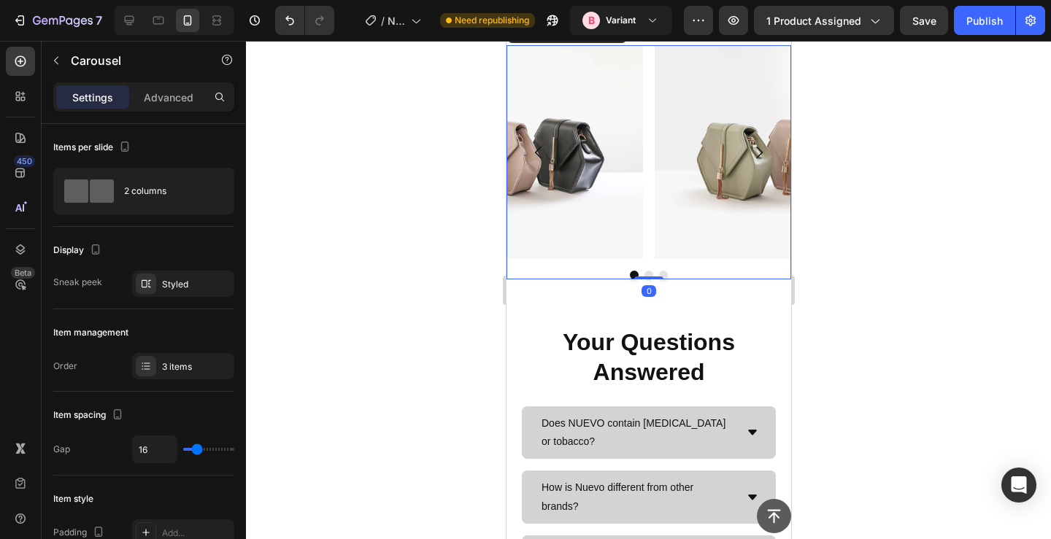
click at [647, 280] on button "Dot" at bounding box center [648, 275] width 9 height 9
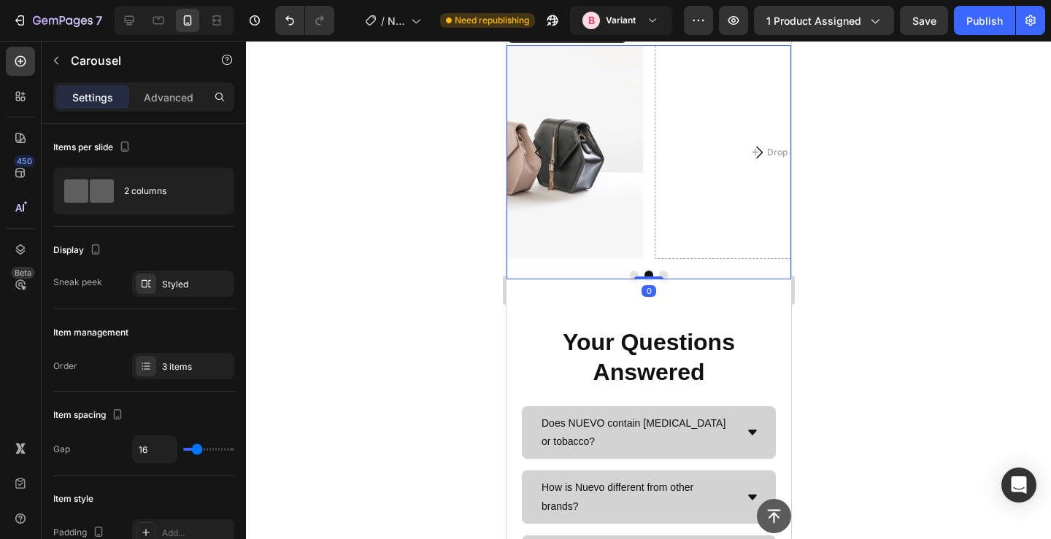
click at [659, 280] on button "Dot" at bounding box center [662, 275] width 9 height 9
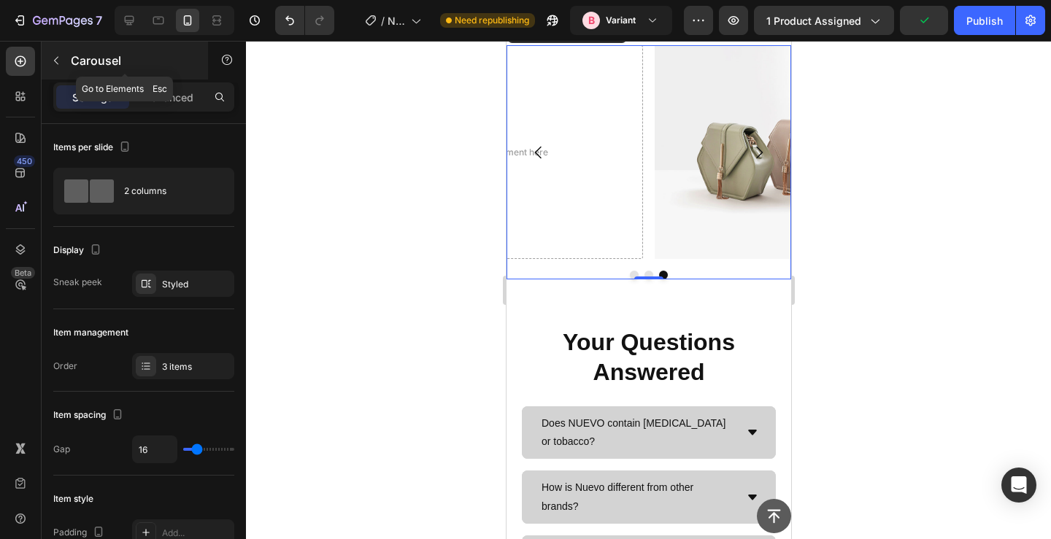
click at [65, 52] on button "button" at bounding box center [56, 60] width 23 height 23
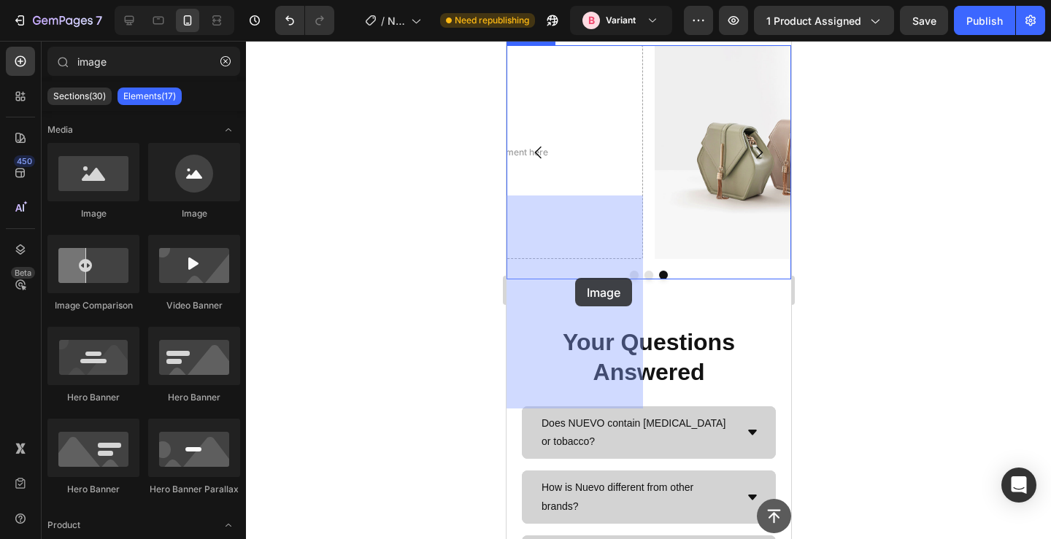
drag, startPoint x: 600, startPoint y: 215, endPoint x: 558, endPoint y: 275, distance: 73.3
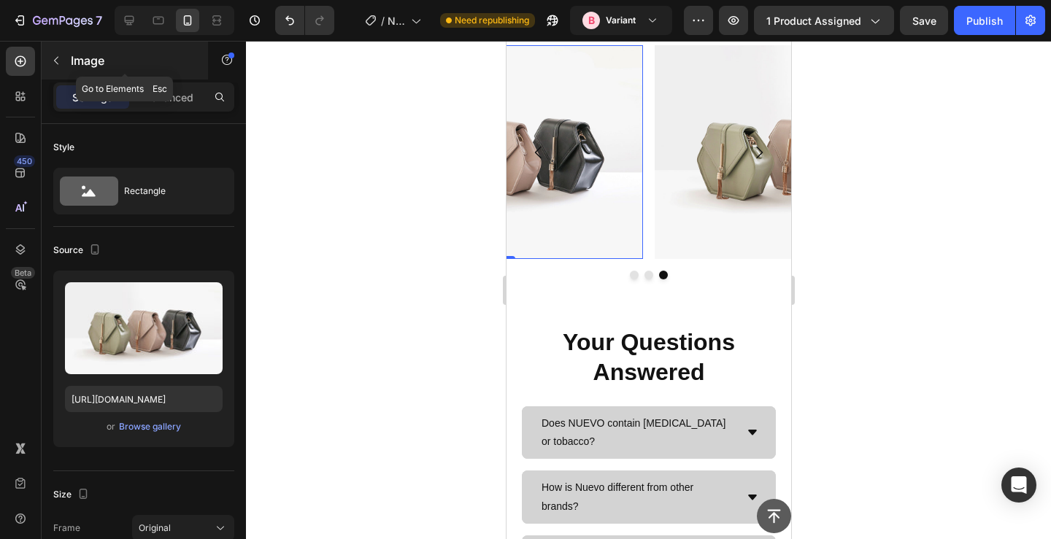
click at [57, 56] on icon "button" at bounding box center [56, 61] width 12 height 12
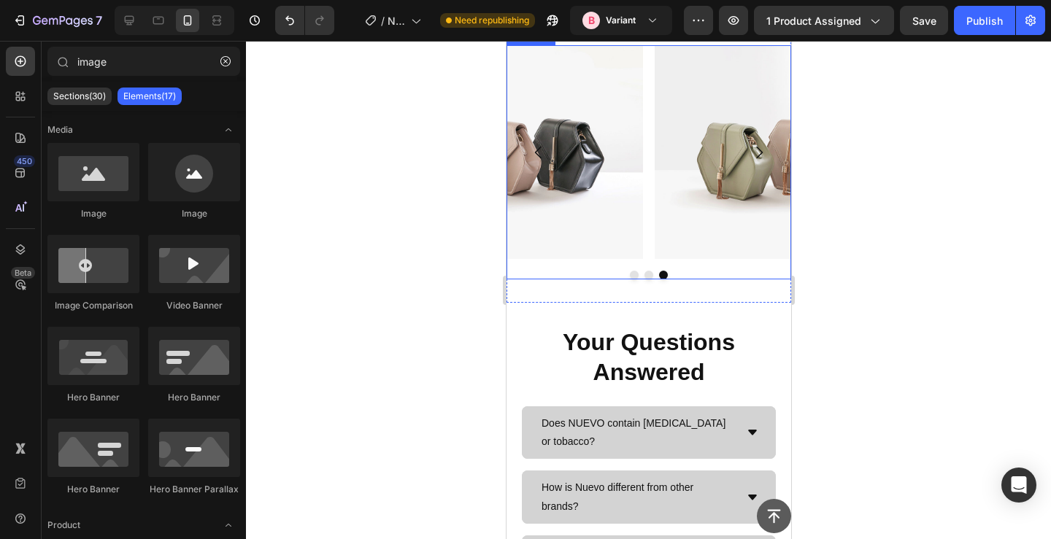
click at [645, 259] on div "Image Image Image" at bounding box center [648, 152] width 285 height 214
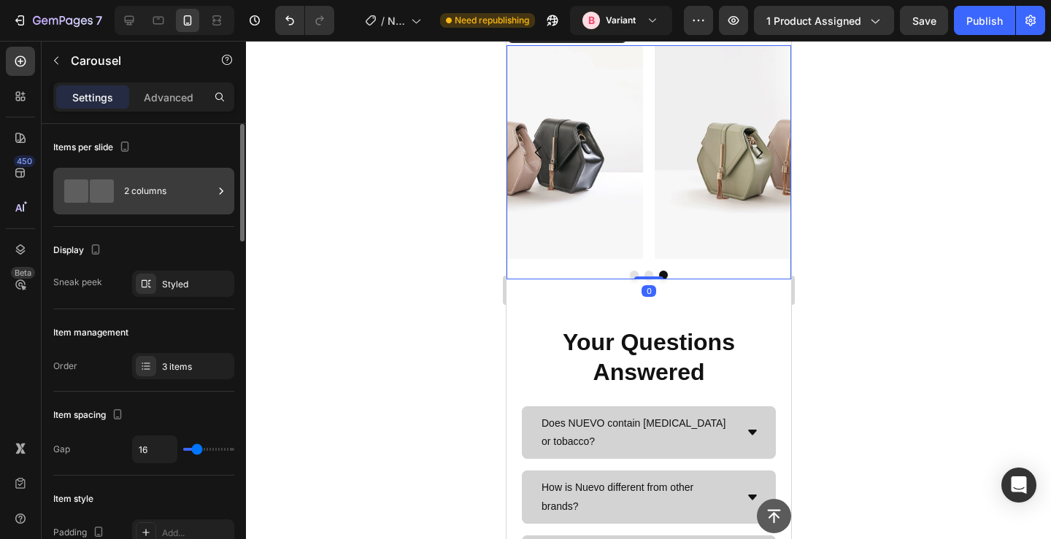
click at [159, 183] on div "2 columns" at bounding box center [168, 191] width 89 height 34
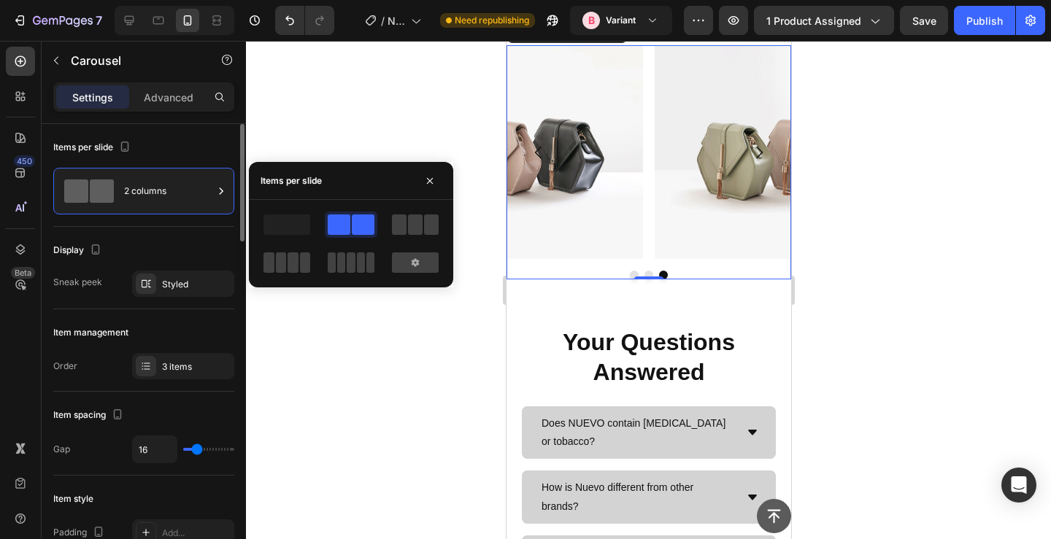
click at [138, 239] on div "Display" at bounding box center [143, 250] width 181 height 23
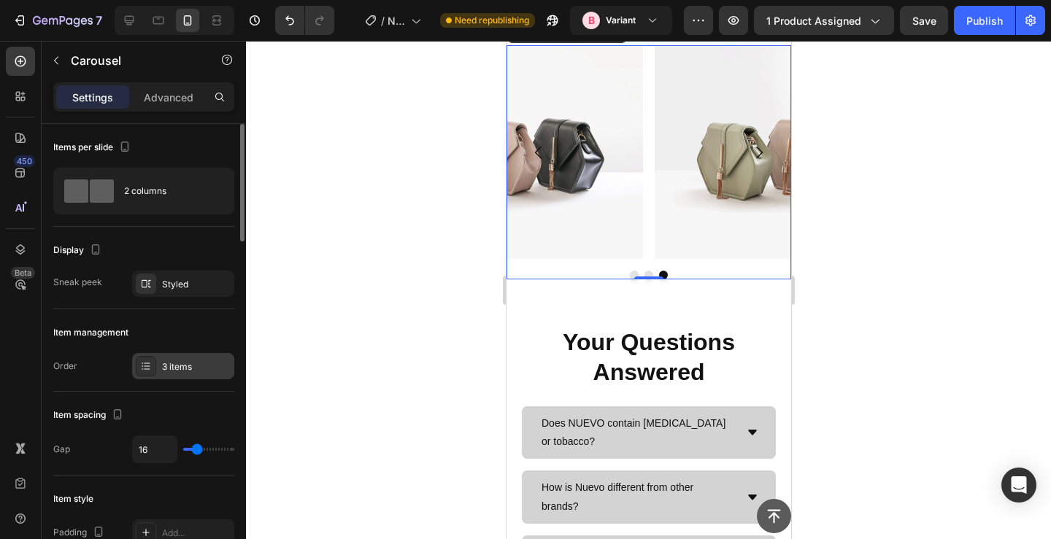
click at [190, 356] on div "3 items" at bounding box center [183, 366] width 102 height 26
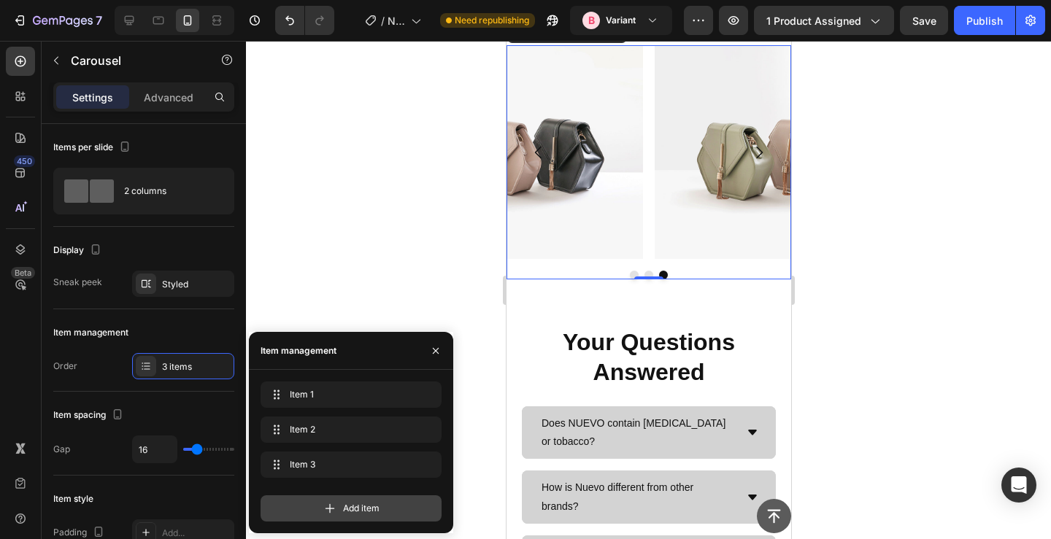
click at [304, 499] on div "Add item" at bounding box center [351, 509] width 181 height 26
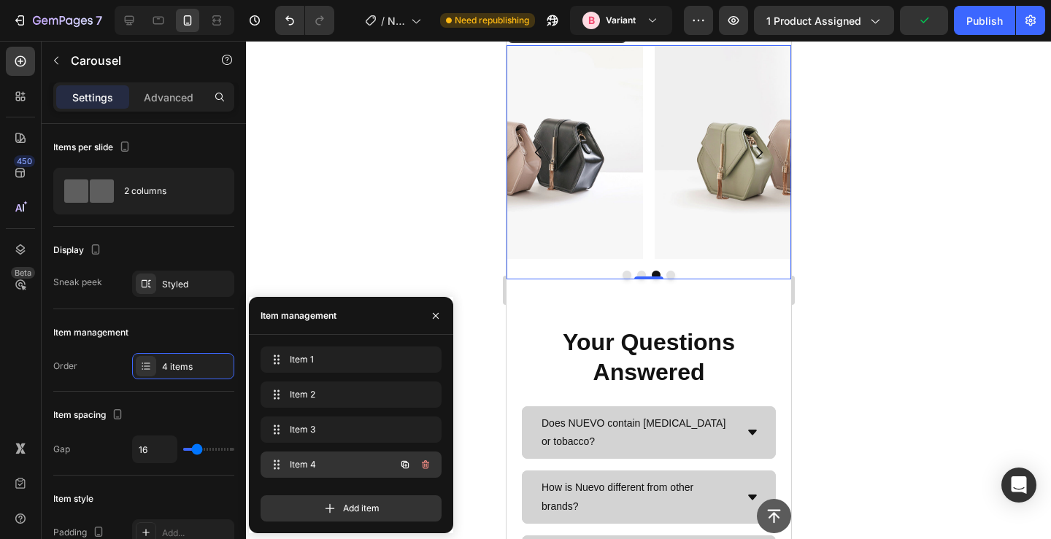
click at [320, 461] on span "Item 4" at bounding box center [331, 464] width 82 height 13
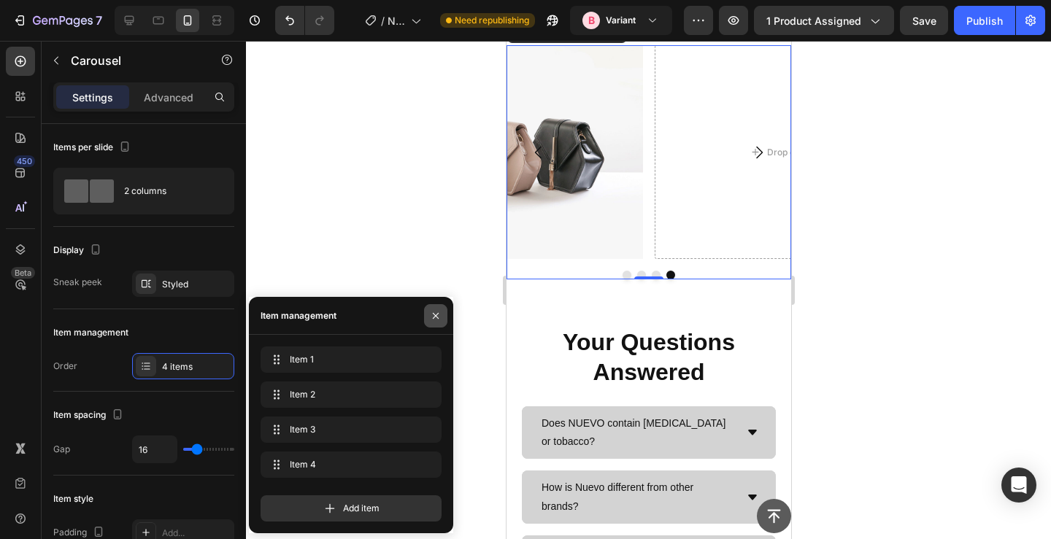
click at [434, 315] on icon "button" at bounding box center [436, 315] width 6 height 6
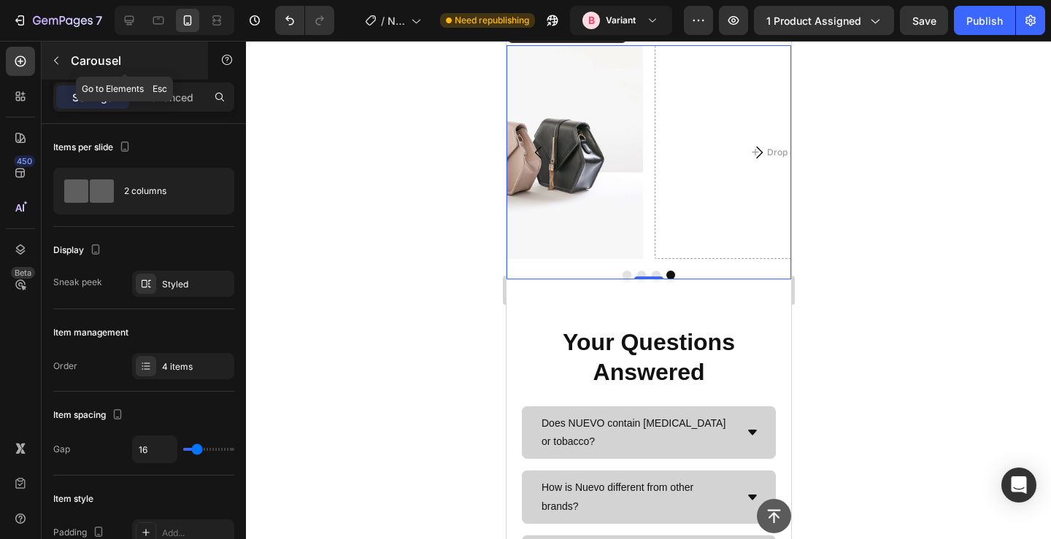
click at [60, 47] on div "Carousel" at bounding box center [125, 61] width 166 height 38
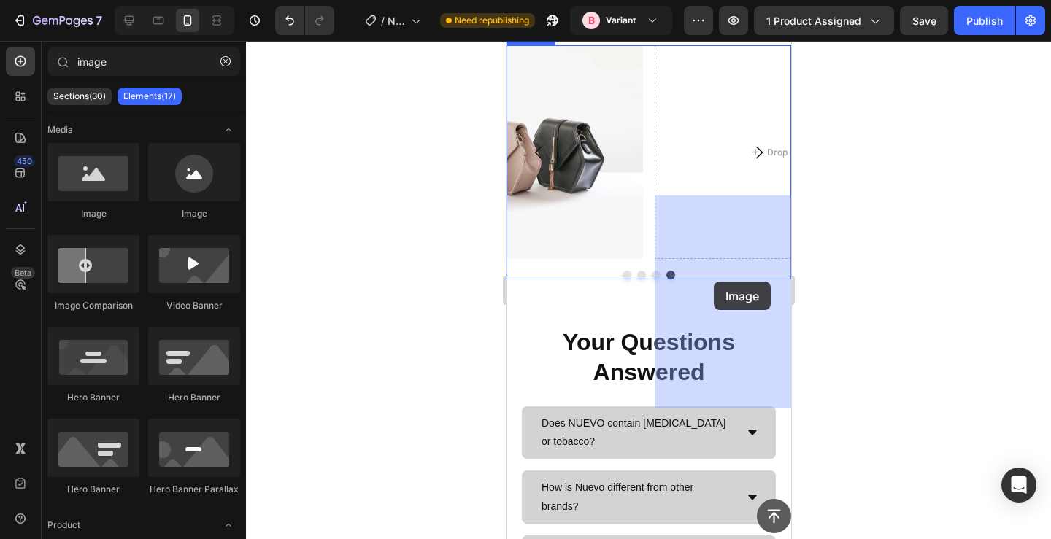
drag, startPoint x: 594, startPoint y: 233, endPoint x: 713, endPoint y: 283, distance: 128.9
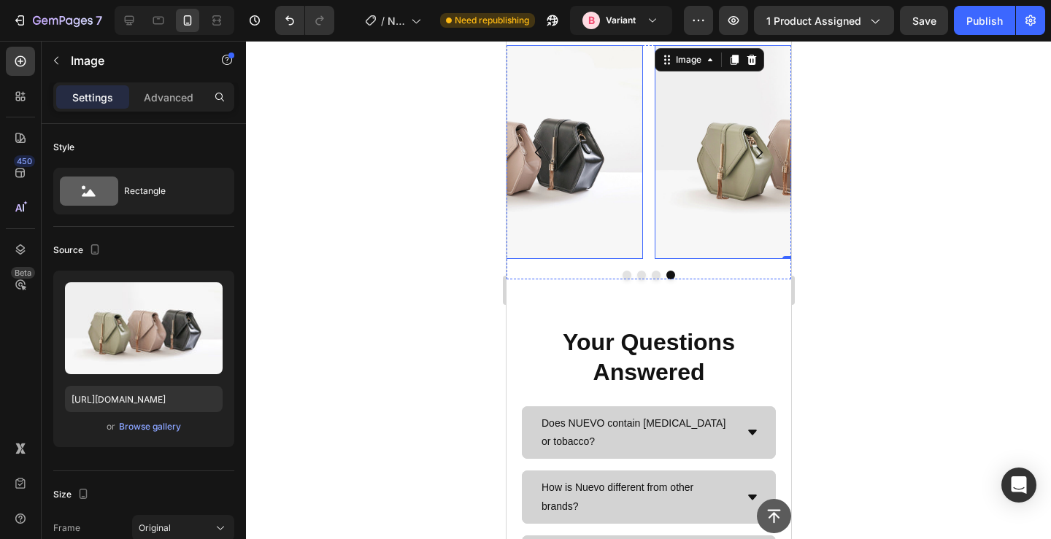
click at [373, 268] on div at bounding box center [648, 290] width 805 height 499
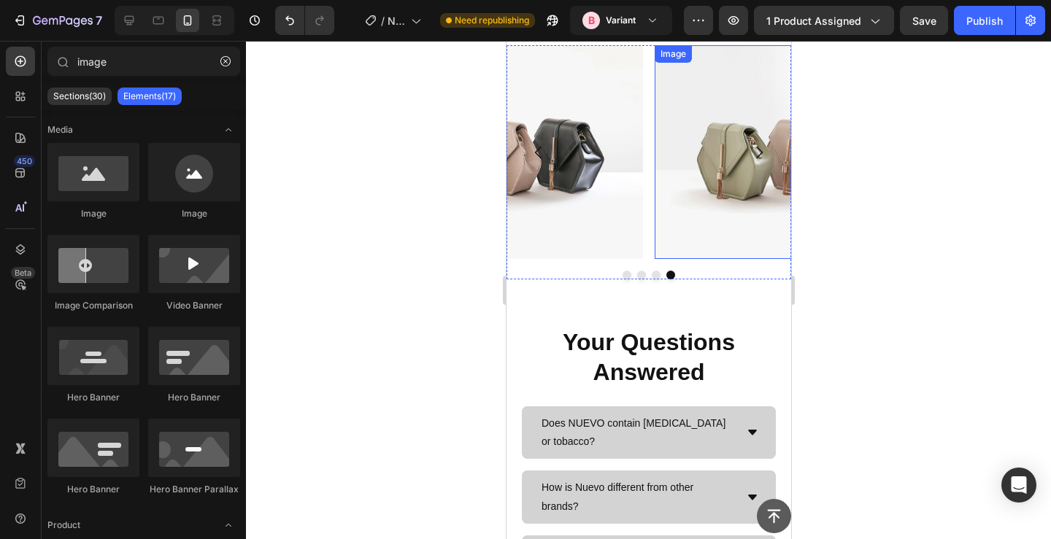
click at [713, 259] on img at bounding box center [796, 152] width 285 height 214
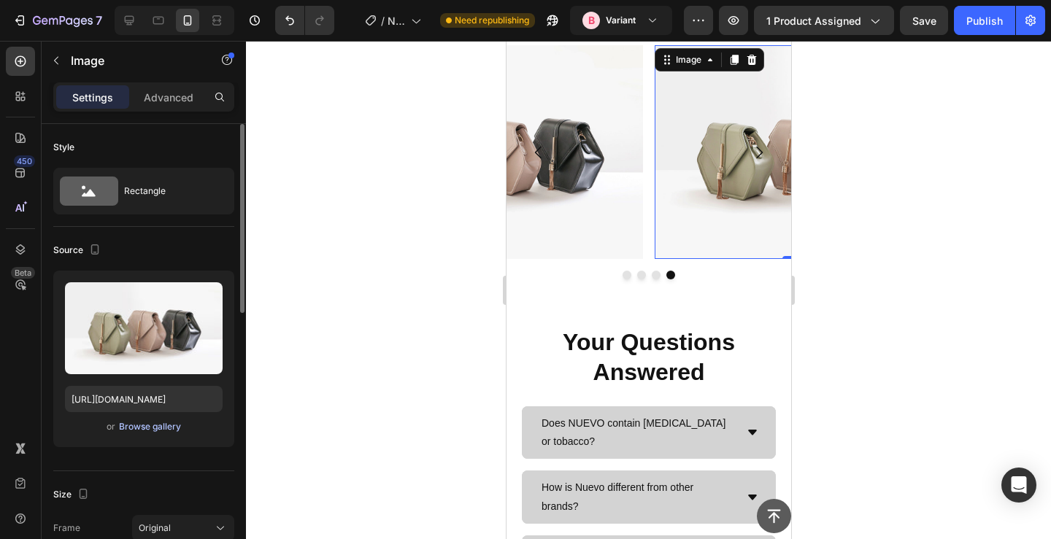
click at [148, 426] on div "Browse gallery" at bounding box center [150, 426] width 62 height 13
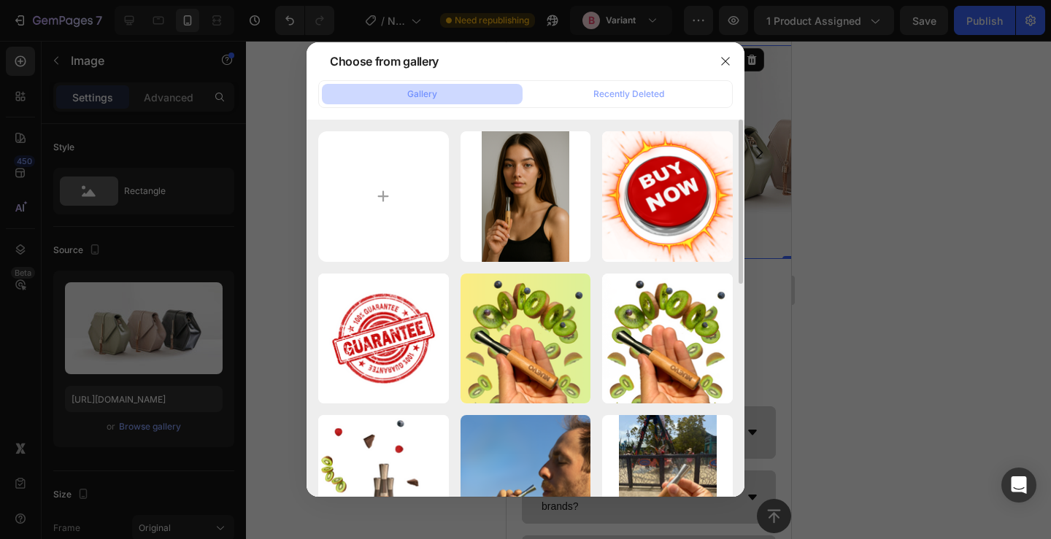
type input "C:\fakepath\[PERSON_NAME].png"
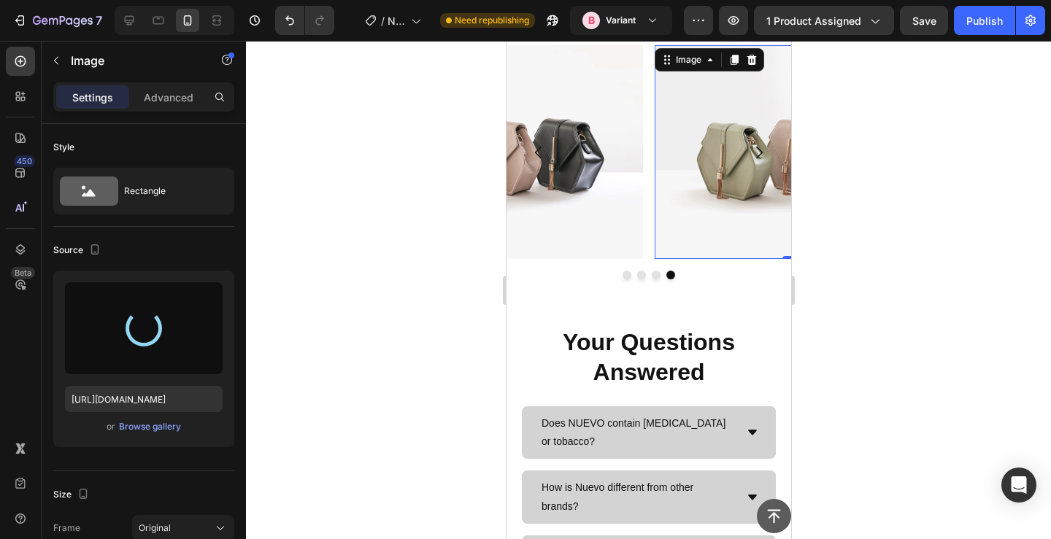
type input "[URL][DOMAIN_NAME]"
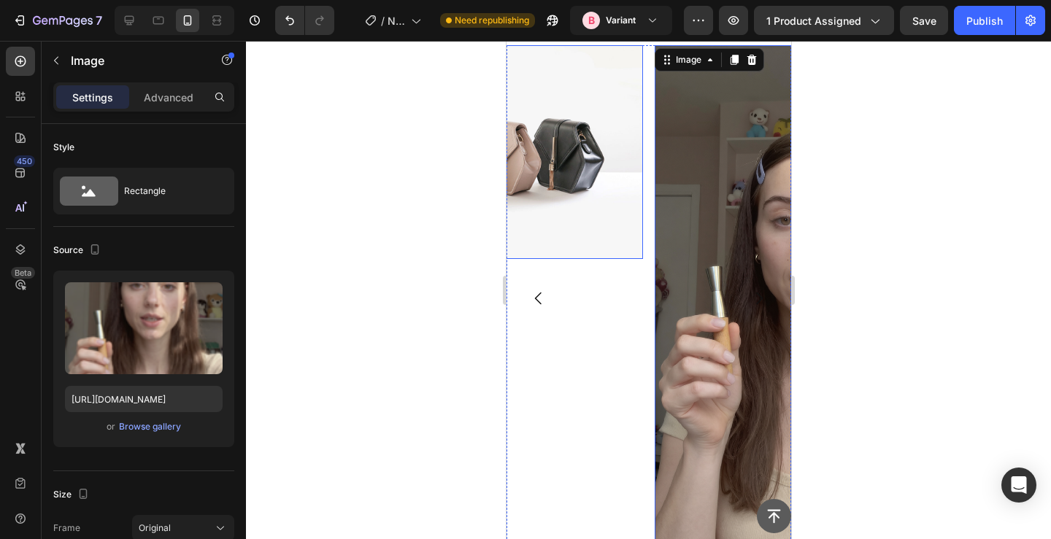
click at [558, 241] on img at bounding box center [500, 152] width 285 height 214
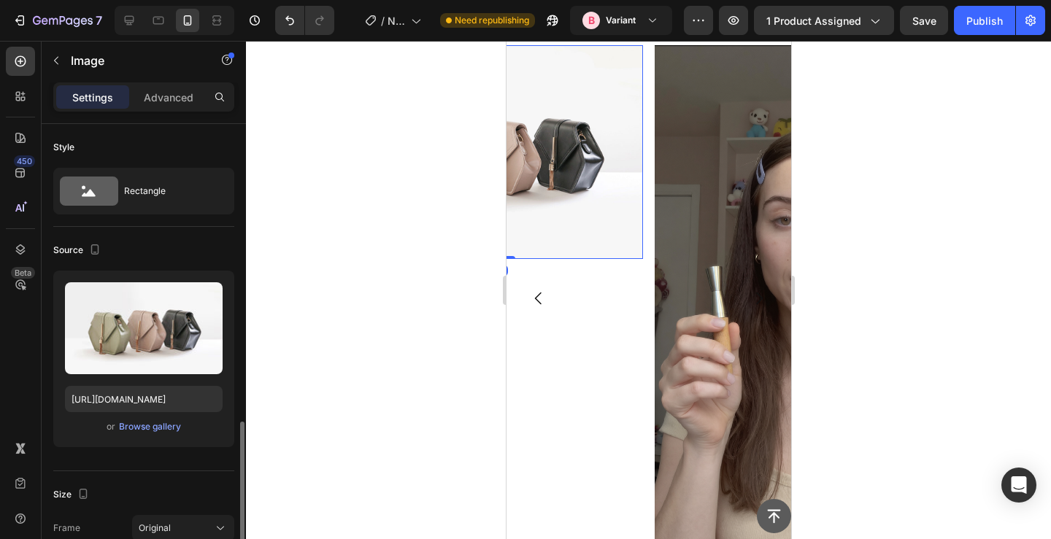
scroll to position [211, 0]
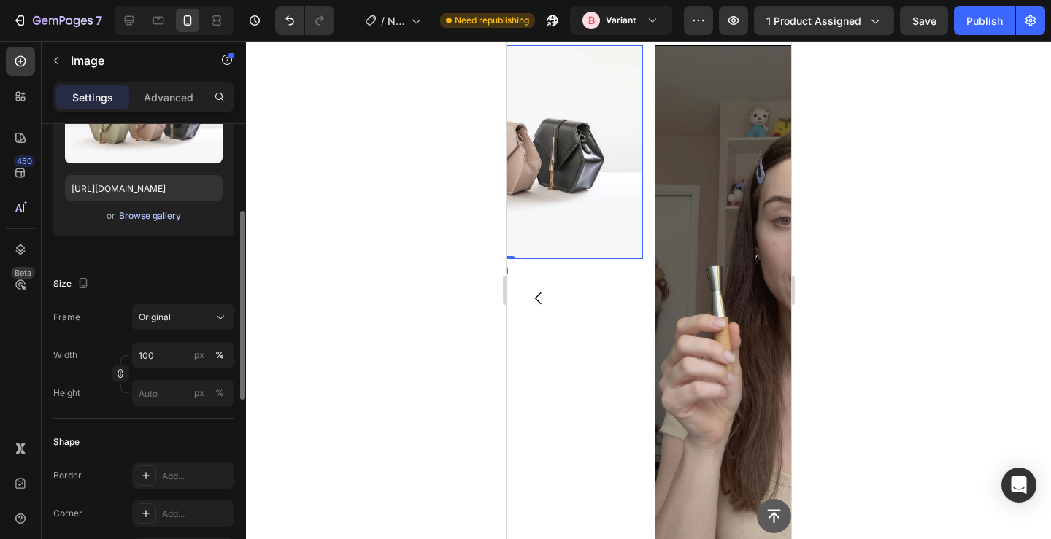
click at [135, 218] on div "Browse gallery" at bounding box center [150, 216] width 62 height 13
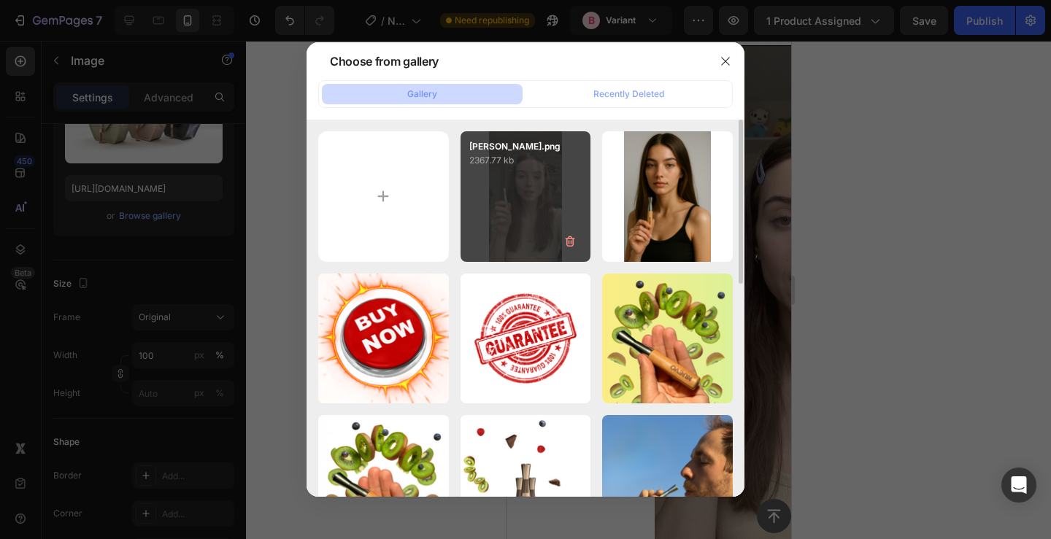
type input "C:\fakepath\[PERSON_NAME].png"
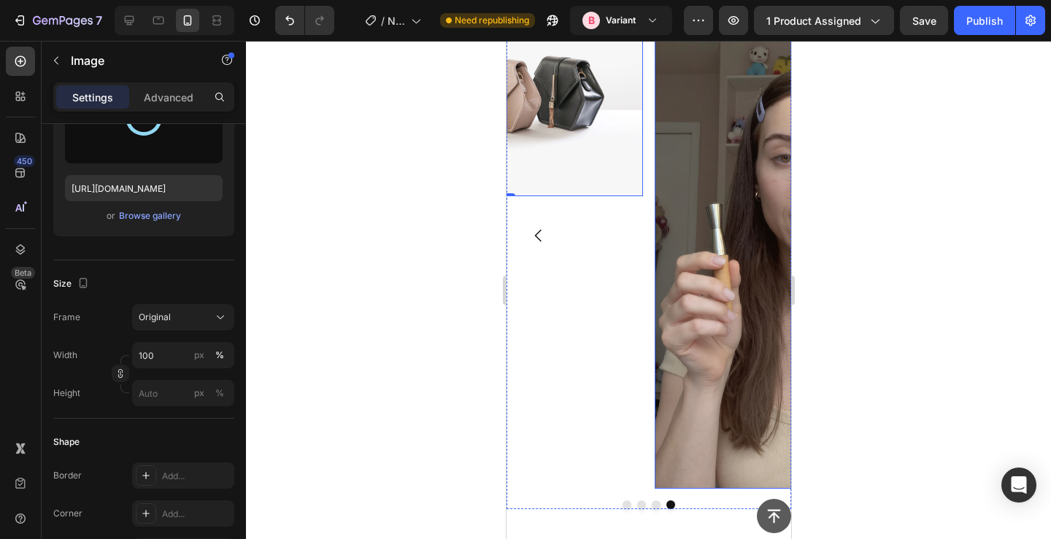
scroll to position [1404, 0]
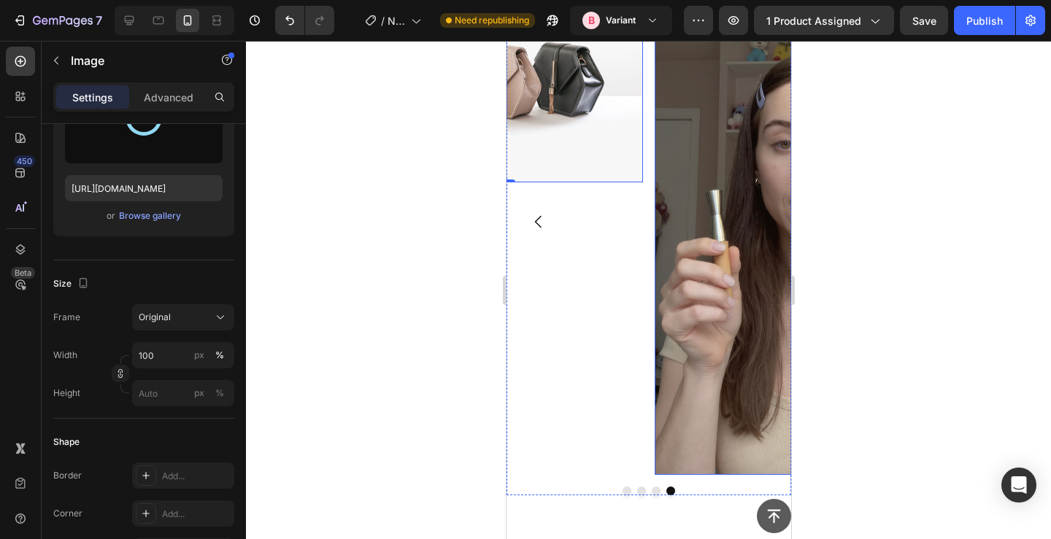
type input "[URL][DOMAIN_NAME]"
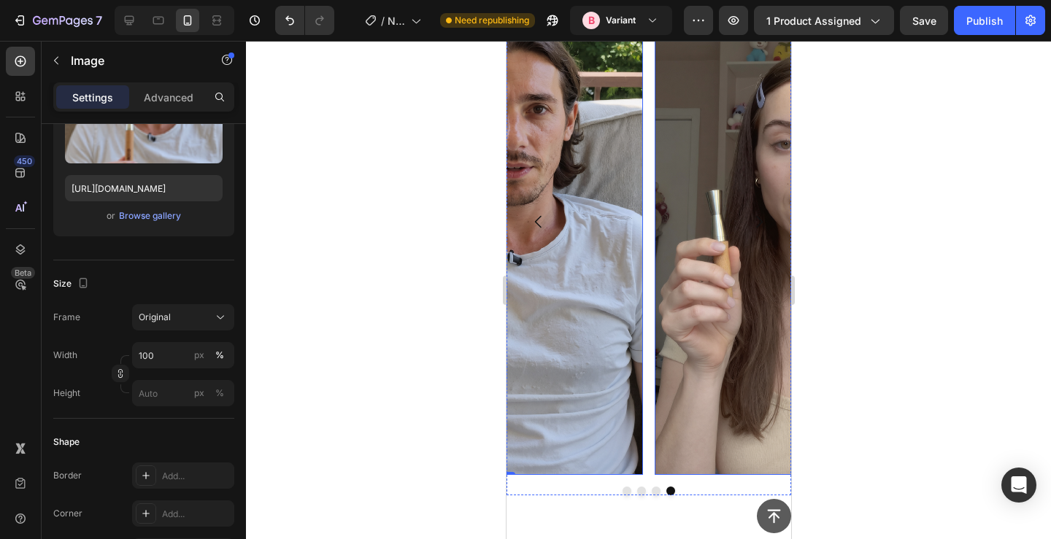
click at [698, 298] on img at bounding box center [796, 222] width 285 height 506
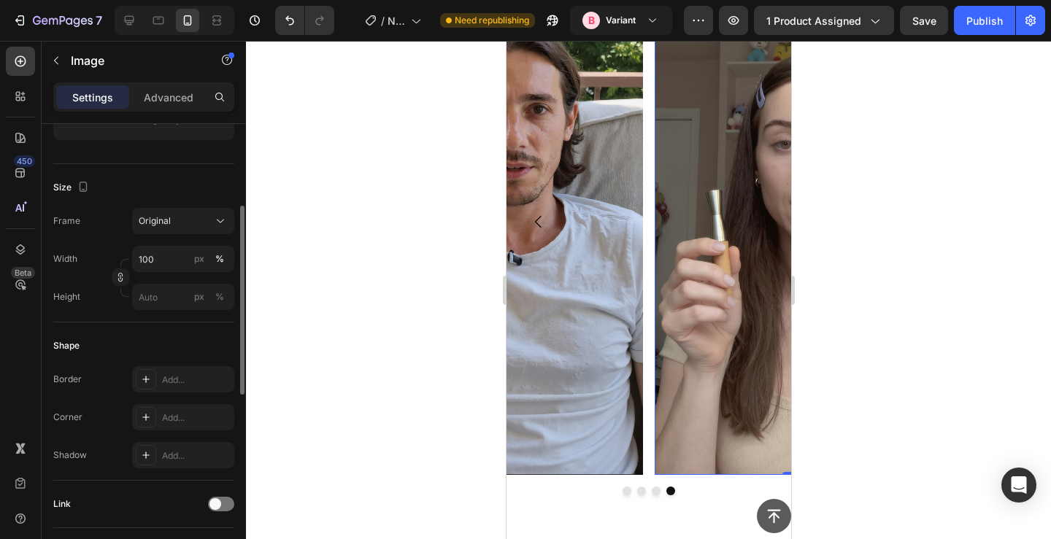
scroll to position [329, 0]
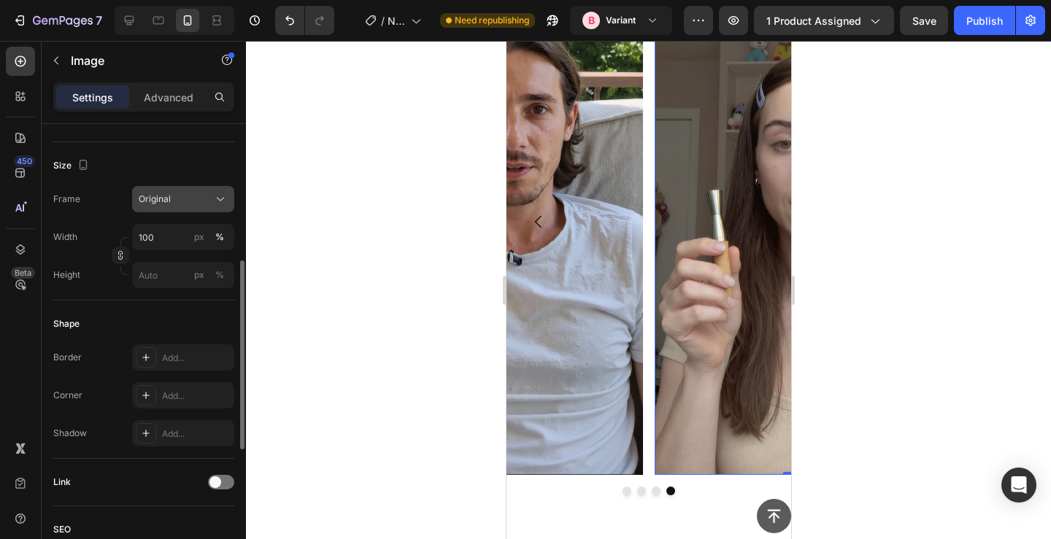
click at [192, 203] on div "Original" at bounding box center [175, 199] width 72 height 13
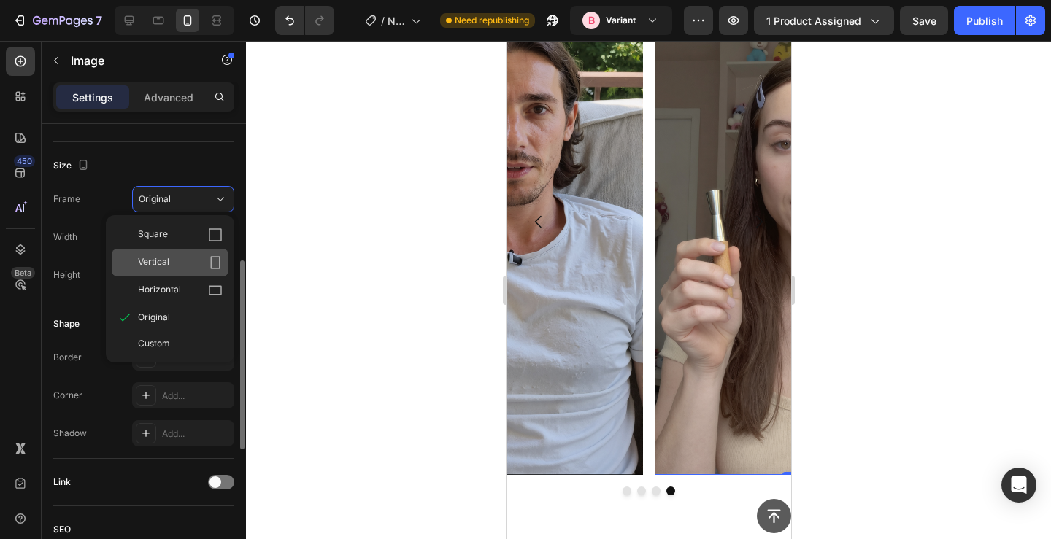
click at [185, 268] on div "Vertical" at bounding box center [180, 263] width 85 height 15
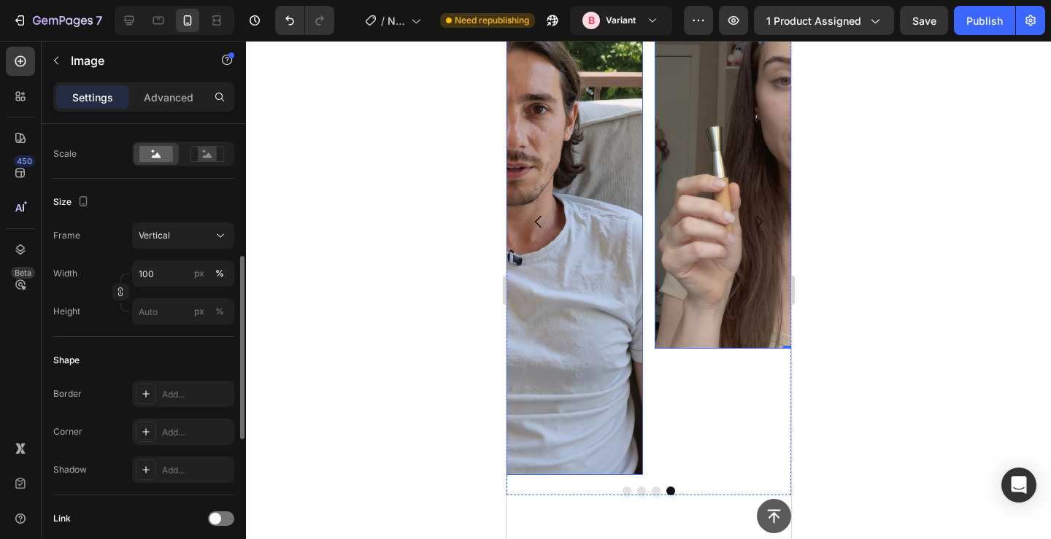
click at [534, 269] on img at bounding box center [500, 222] width 285 height 506
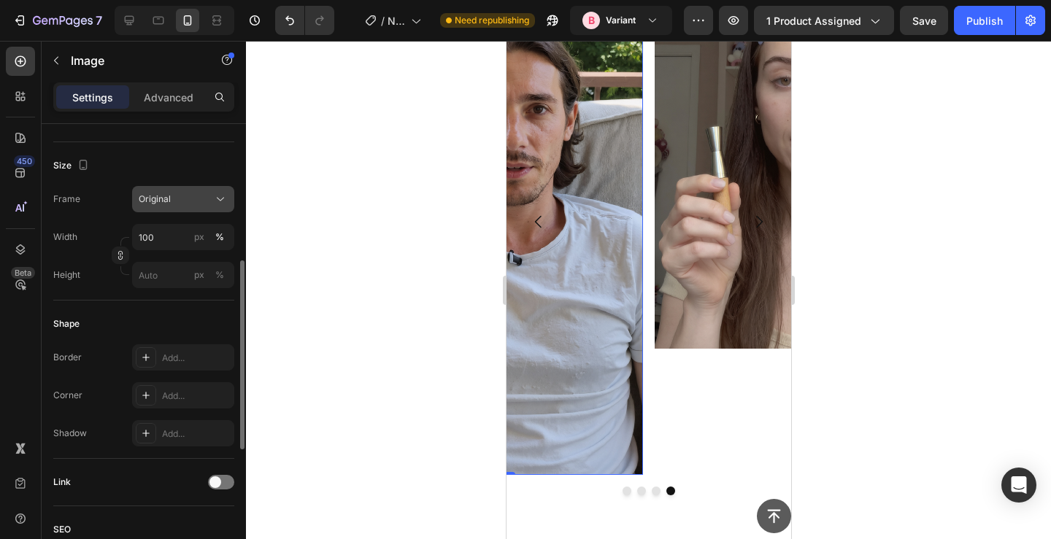
click at [153, 204] on span "Original" at bounding box center [155, 199] width 32 height 13
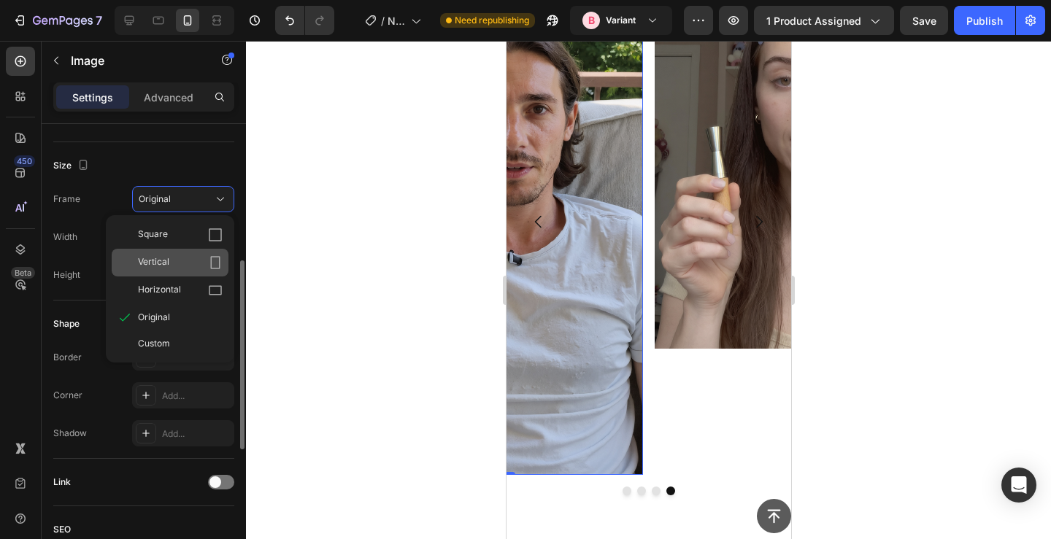
click at [164, 272] on div "Vertical" at bounding box center [170, 263] width 117 height 28
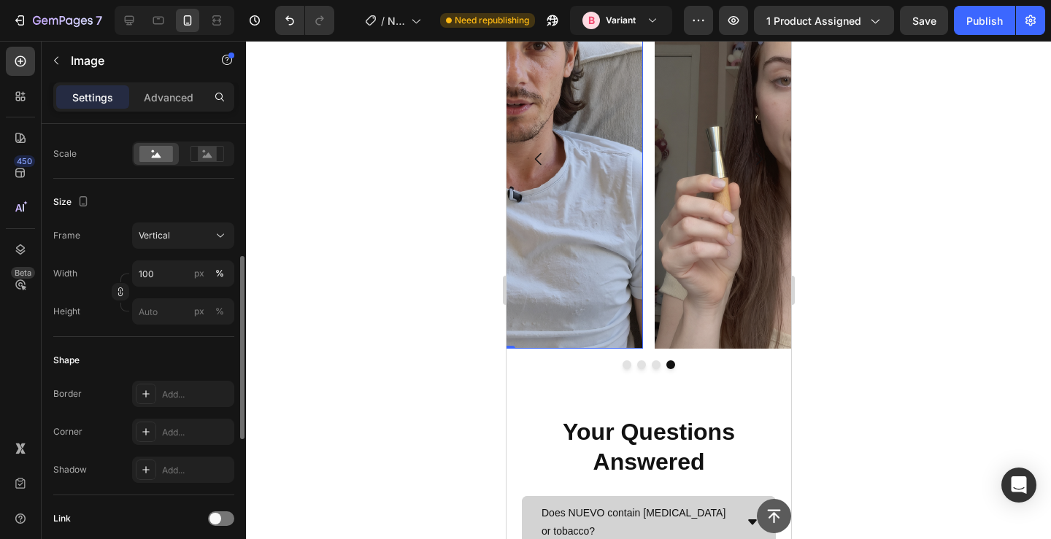
scroll to position [1340, 0]
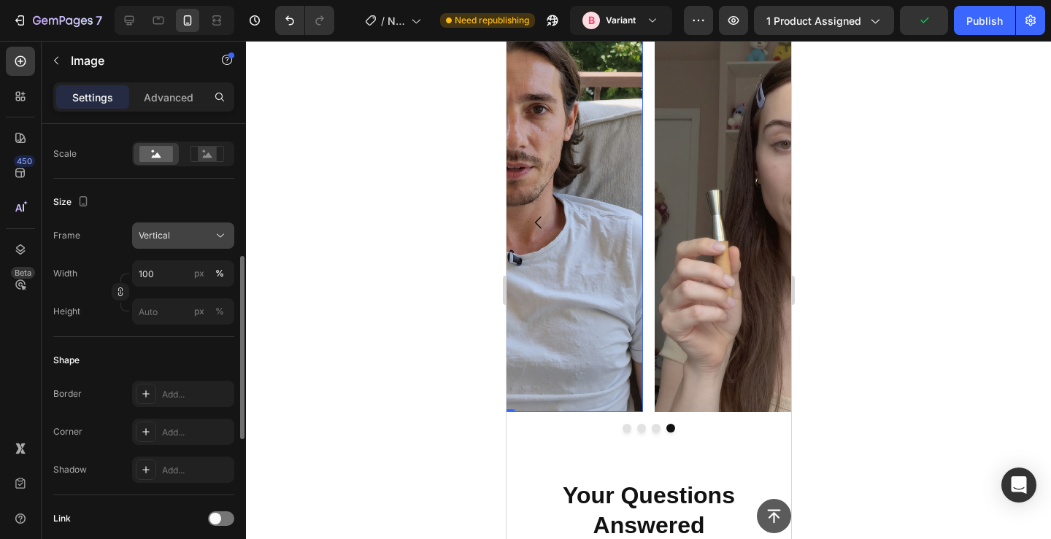
click at [177, 234] on div "Vertical" at bounding box center [175, 235] width 72 height 13
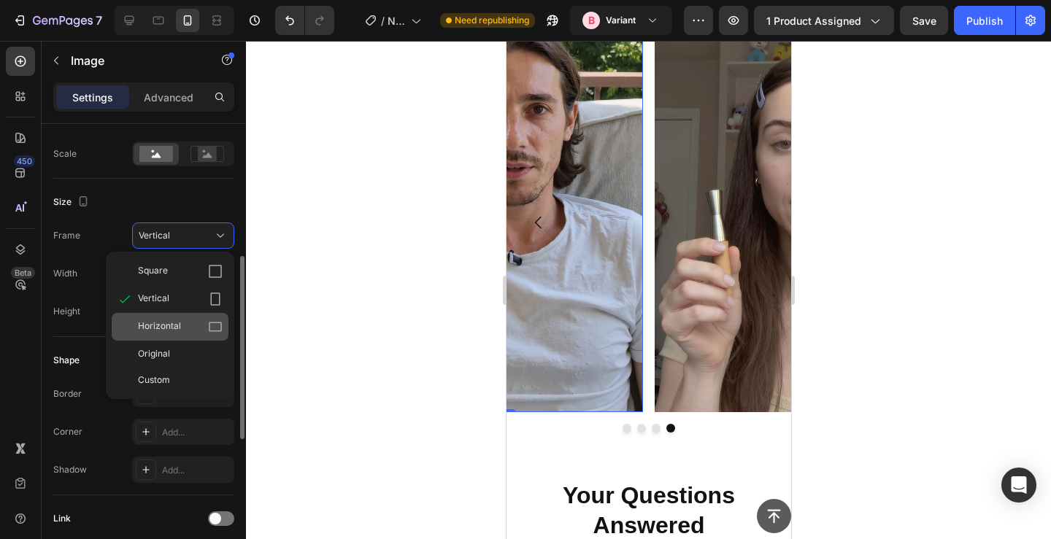
click at [165, 338] on div "Horizontal" at bounding box center [170, 327] width 117 height 28
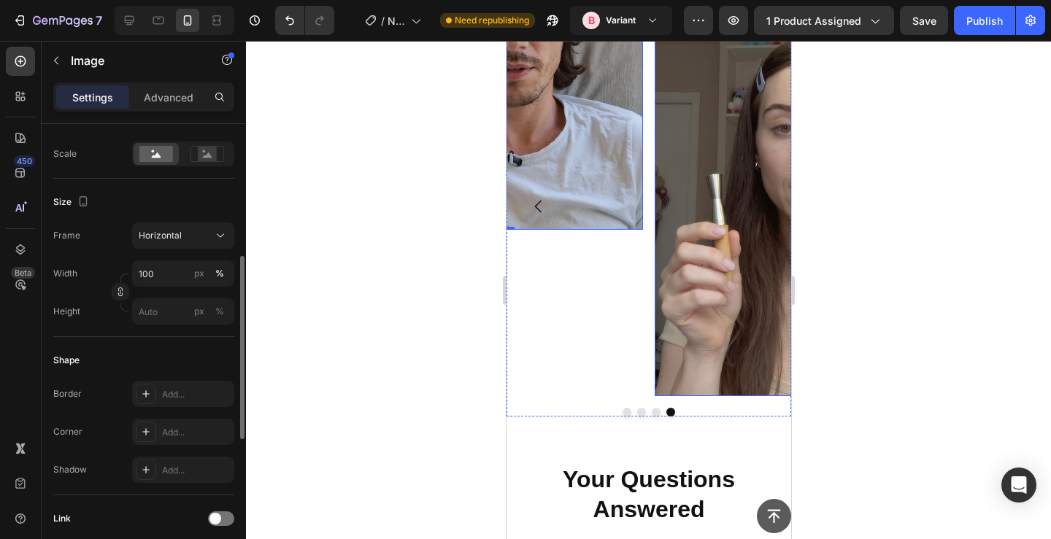
scroll to position [1188, 0]
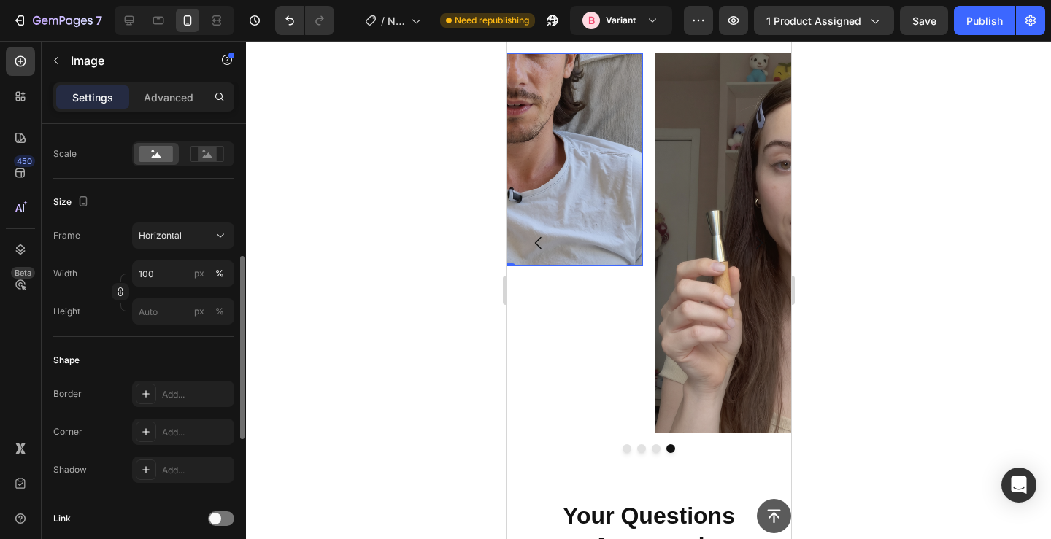
click at [572, 172] on img at bounding box center [500, 160] width 285 height 214
click at [173, 237] on span "Horizontal" at bounding box center [160, 235] width 43 height 13
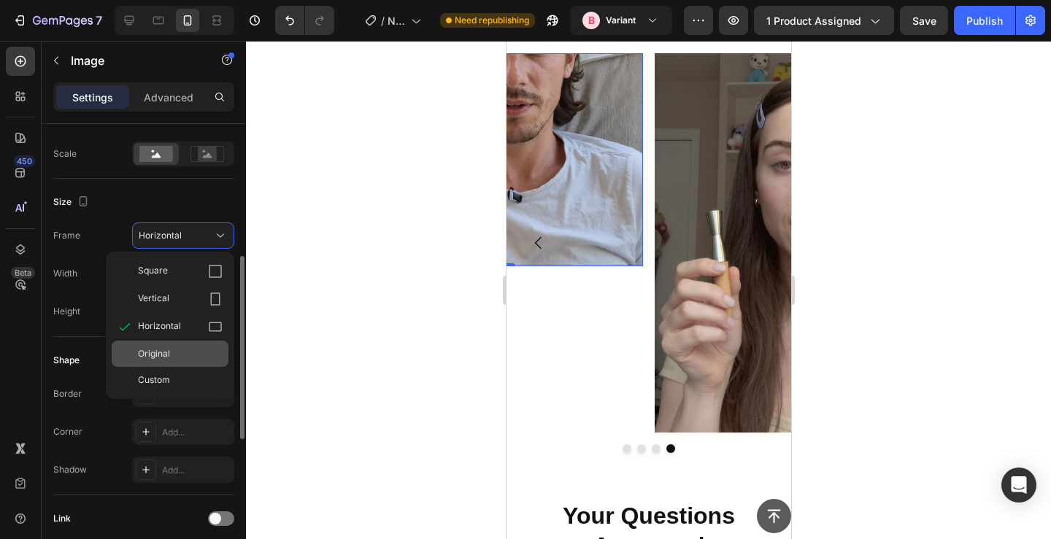
click at [166, 353] on span "Original" at bounding box center [154, 353] width 32 height 13
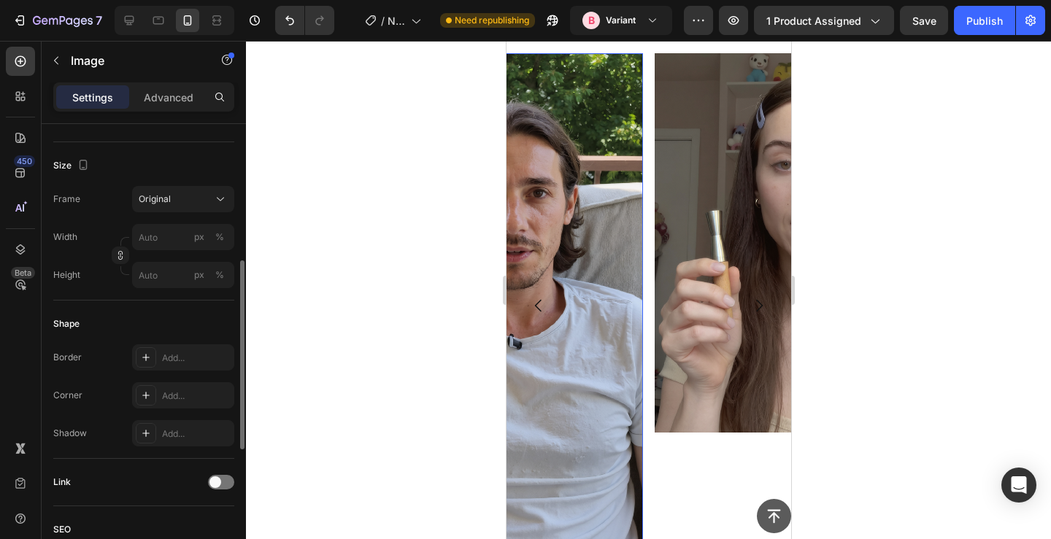
click at [207, 213] on div "Frame Original Width px % Height px %" at bounding box center [143, 237] width 181 height 102
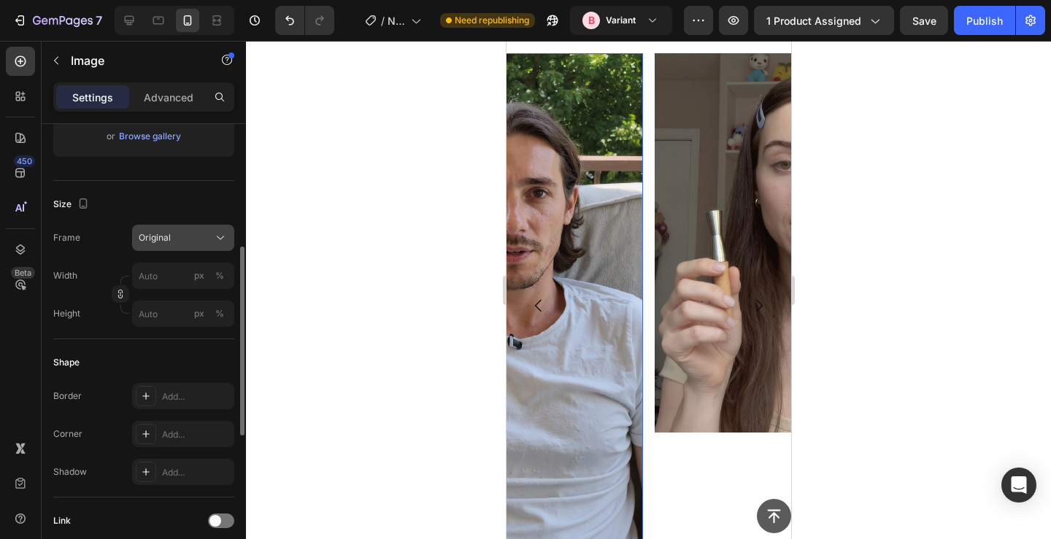
scroll to position [292, 0]
click at [196, 253] on div "Frame Original Width px % Height px %" at bounding box center [143, 274] width 181 height 102
click at [196, 241] on div "Original" at bounding box center [175, 236] width 72 height 13
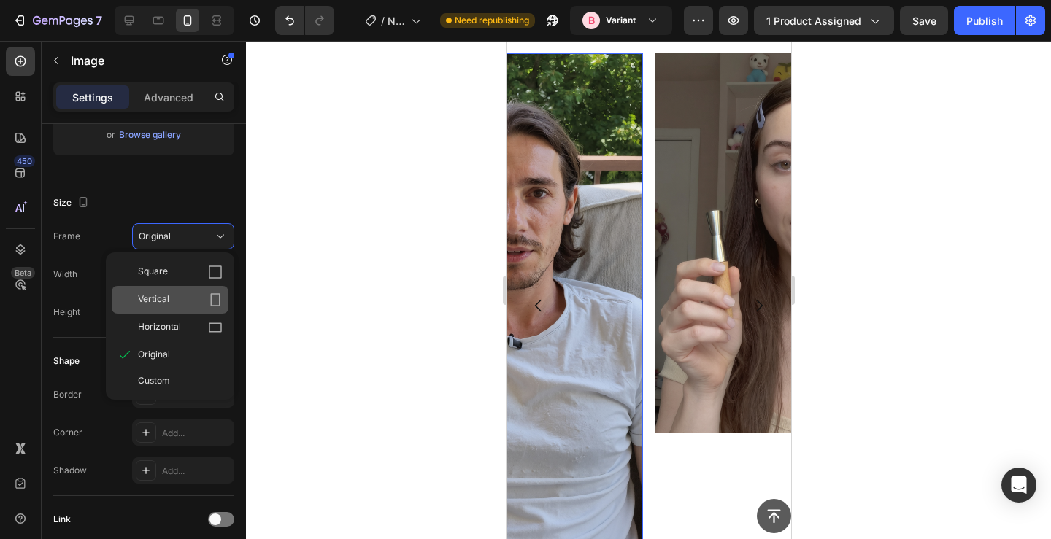
click at [181, 304] on div "Vertical" at bounding box center [180, 300] width 85 height 15
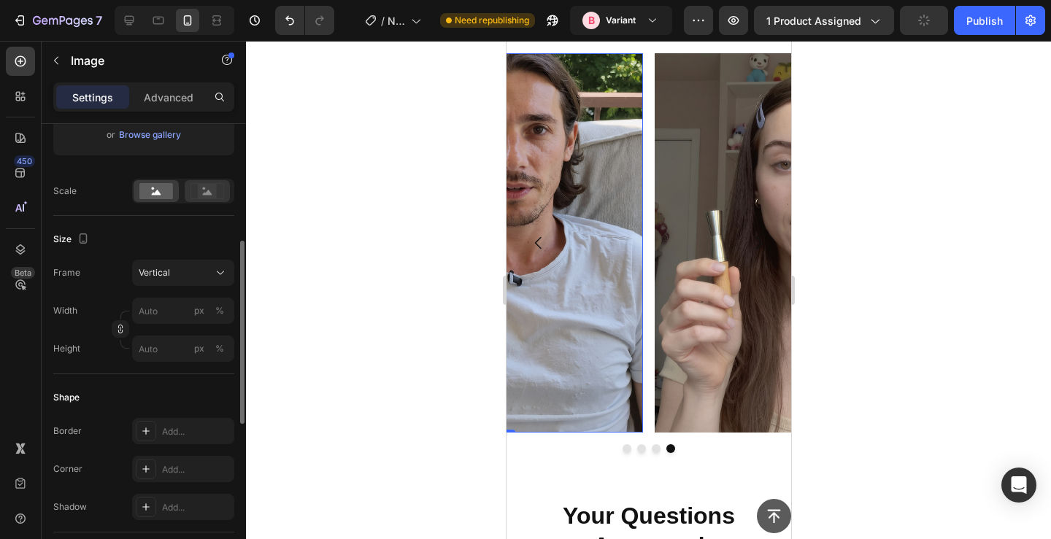
click at [204, 200] on div at bounding box center [207, 191] width 45 height 22
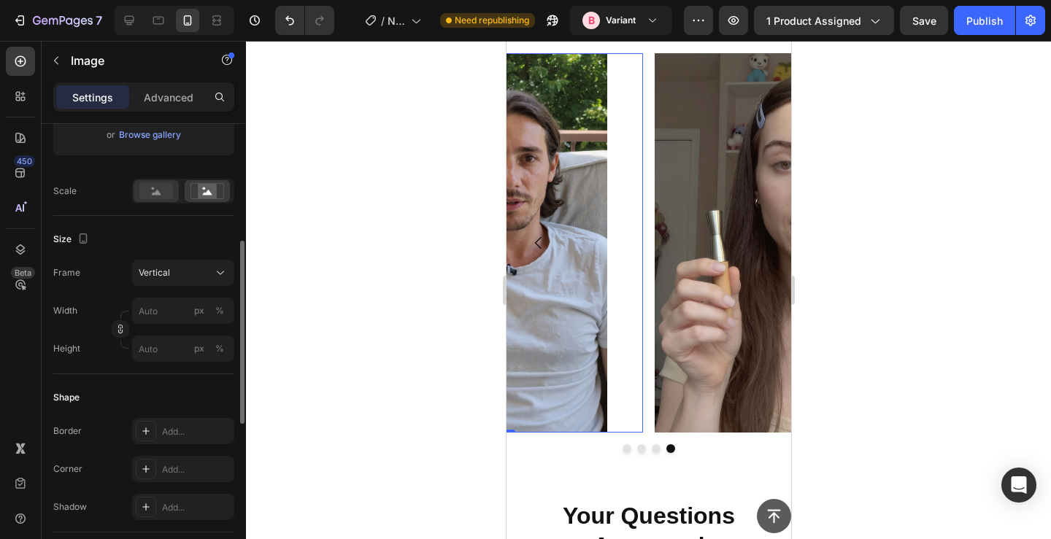
click at [177, 193] on div at bounding box center [156, 191] width 45 height 22
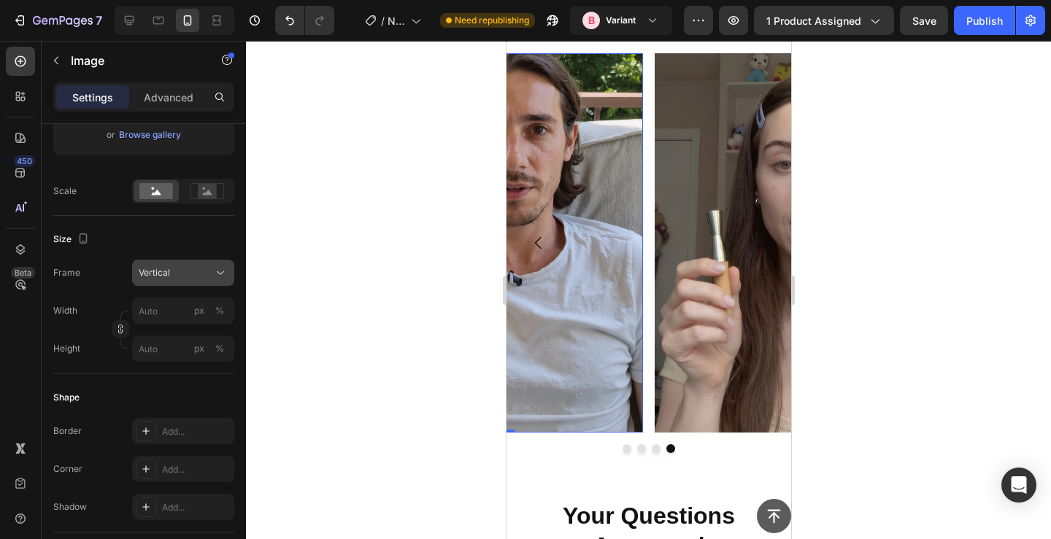
click at [187, 268] on div "Vertical" at bounding box center [175, 272] width 72 height 13
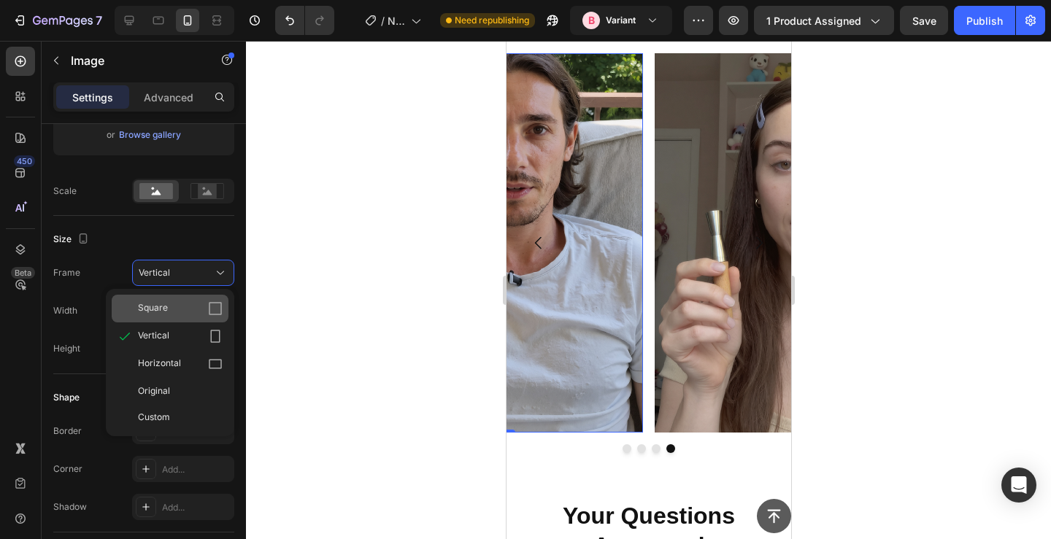
click at [186, 299] on div "Square" at bounding box center [170, 309] width 117 height 28
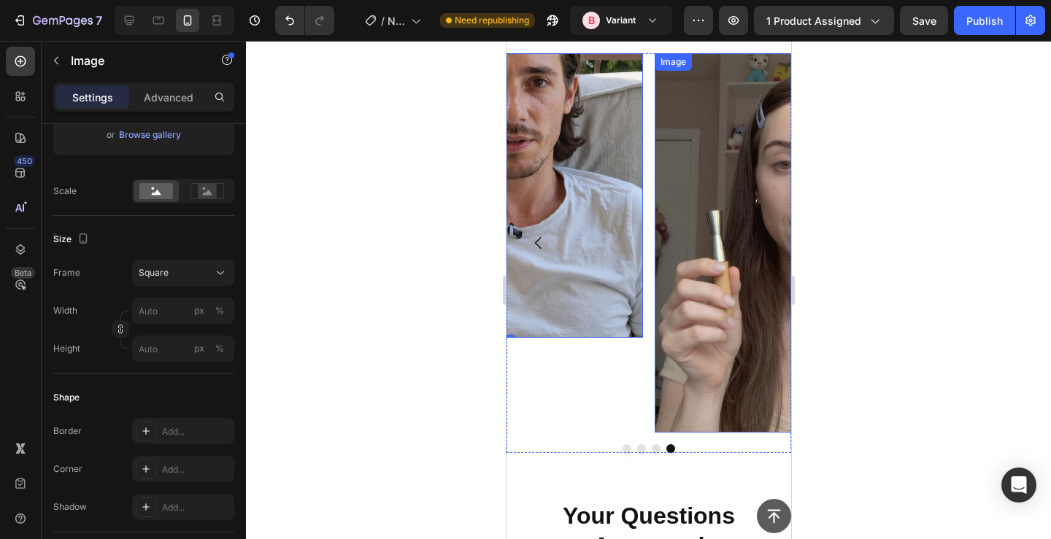
click at [712, 304] on img at bounding box center [796, 243] width 285 height 380
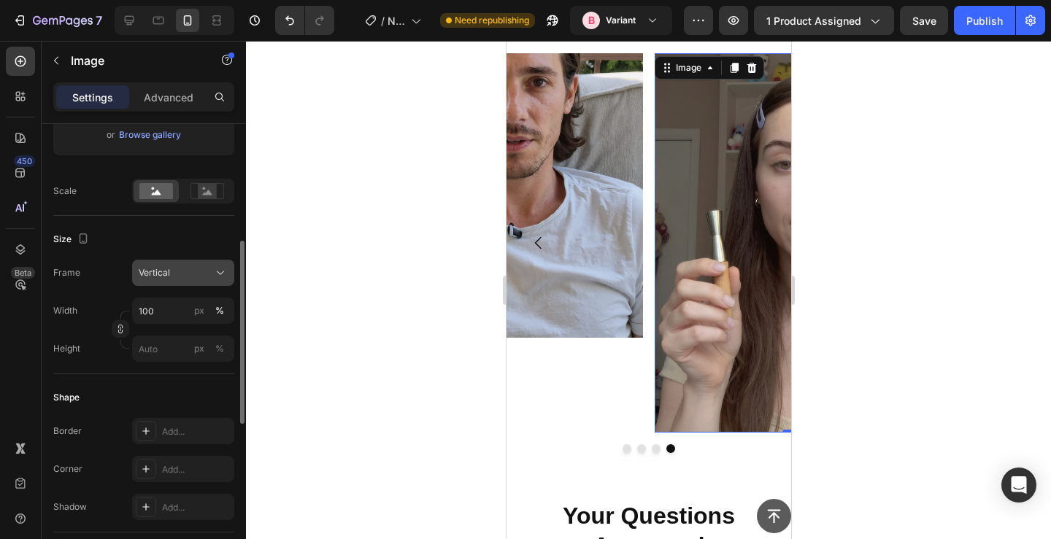
click at [175, 284] on button "Vertical" at bounding box center [183, 273] width 102 height 26
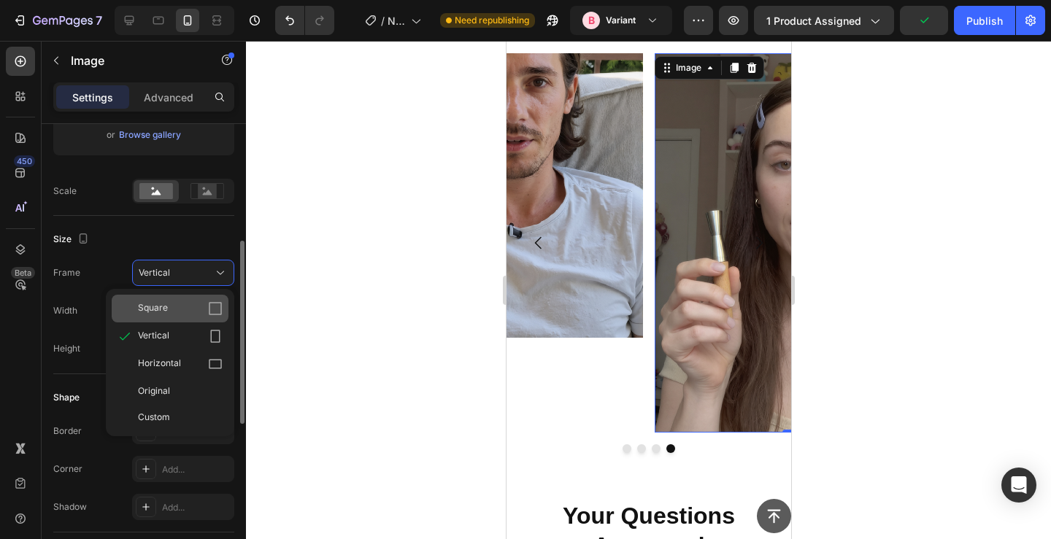
click at [185, 310] on div "Square" at bounding box center [180, 308] width 85 height 15
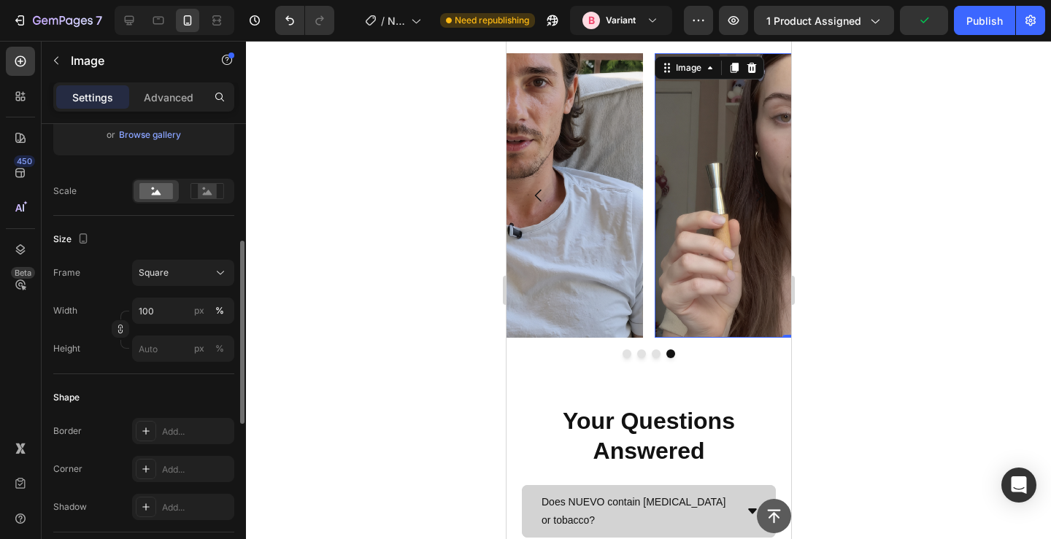
click at [445, 216] on div at bounding box center [648, 290] width 805 height 499
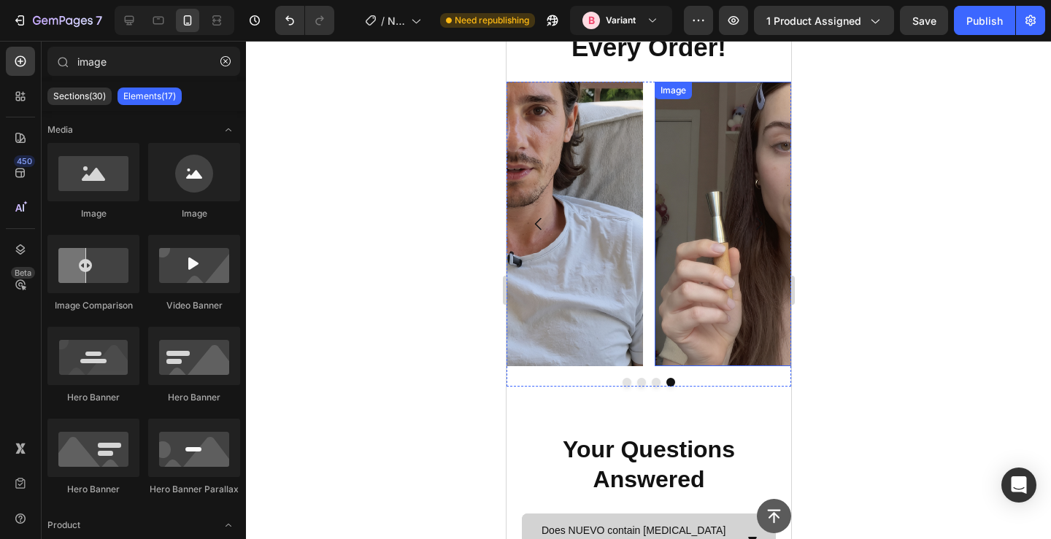
scroll to position [1156, 0]
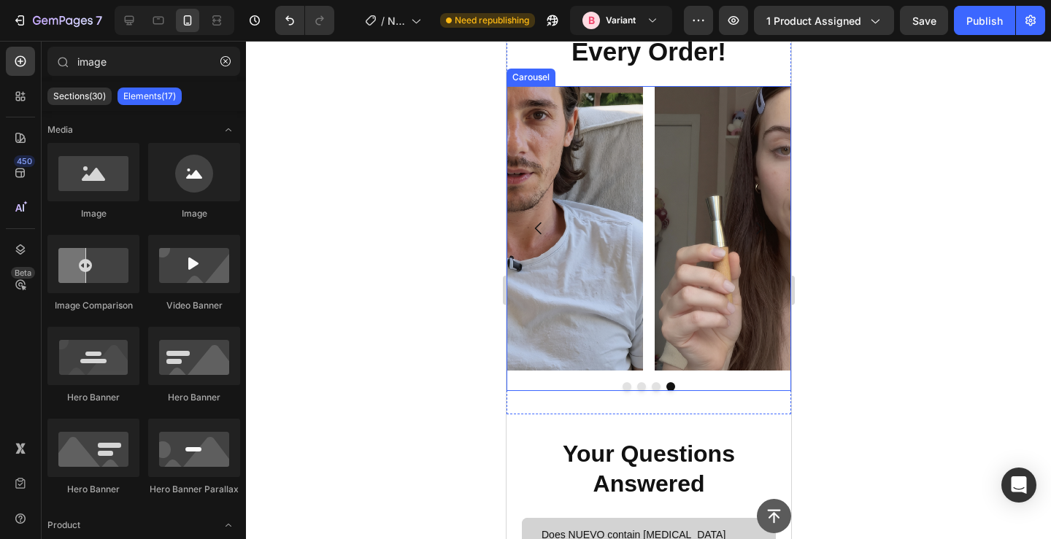
click at [639, 384] on button "Dot" at bounding box center [641, 387] width 9 height 9
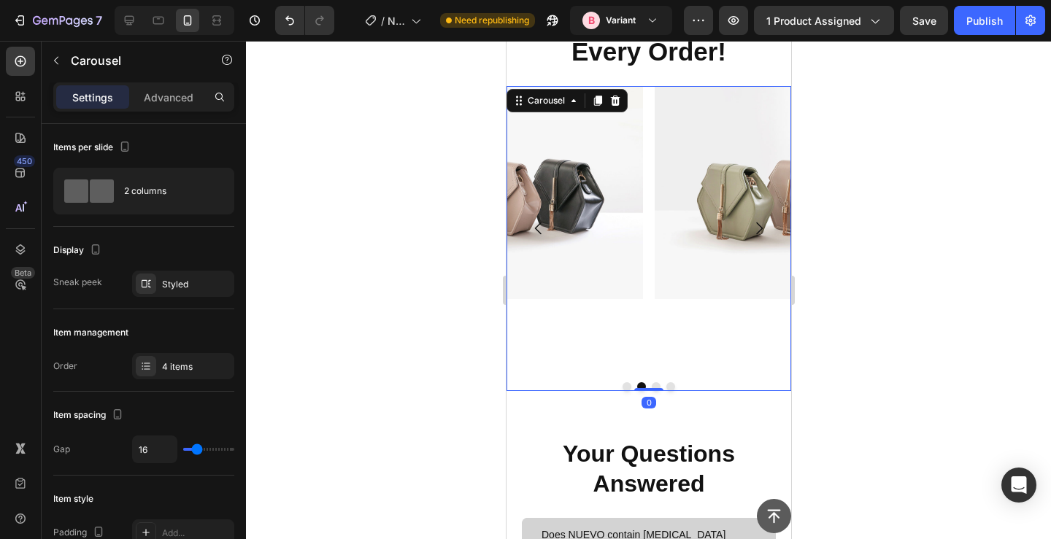
click at [589, 181] on img at bounding box center [500, 193] width 285 height 214
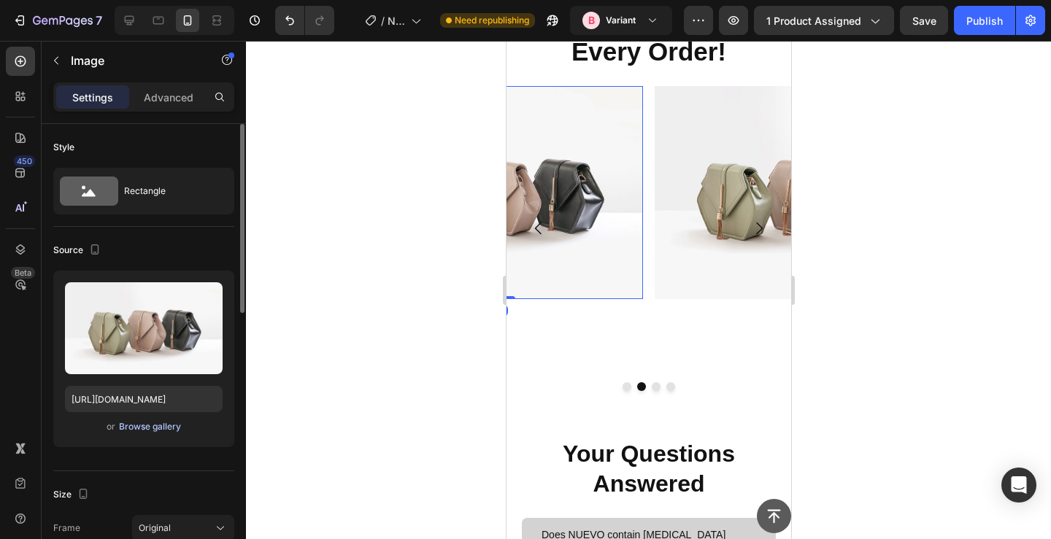
click at [152, 429] on div "Browse gallery" at bounding box center [150, 426] width 62 height 13
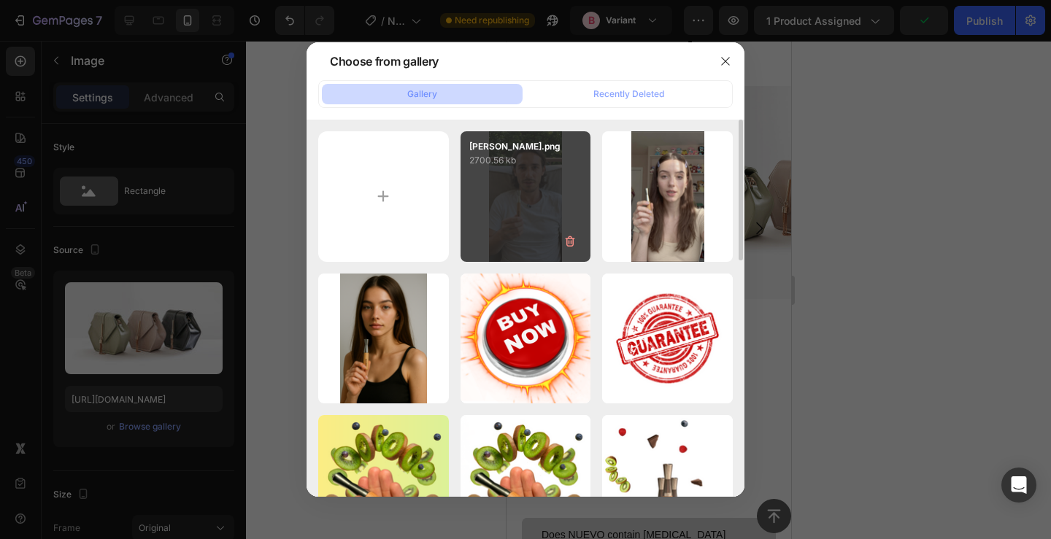
type input "C:\fakepath\[PERSON_NAME].png"
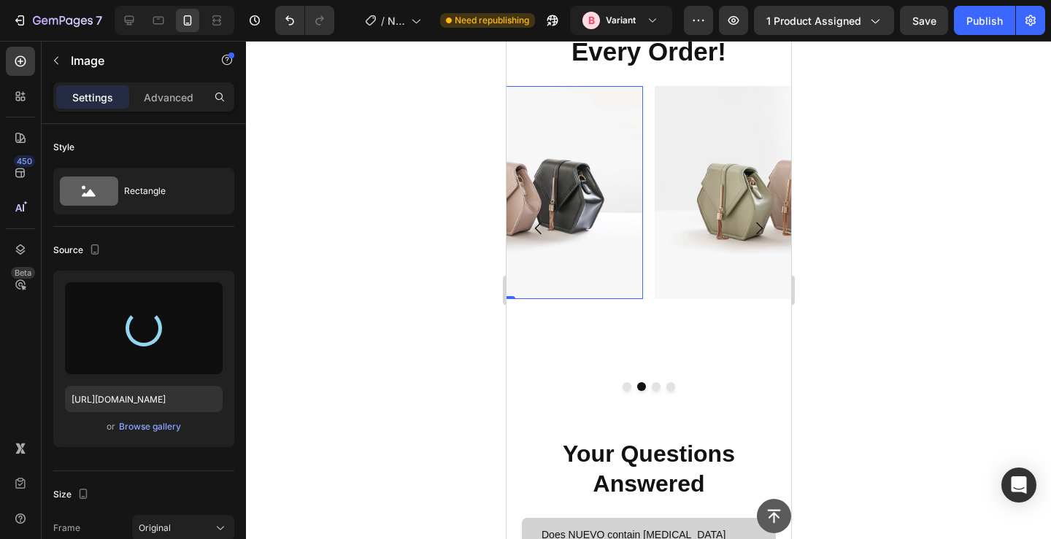
type input "[URL][DOMAIN_NAME]"
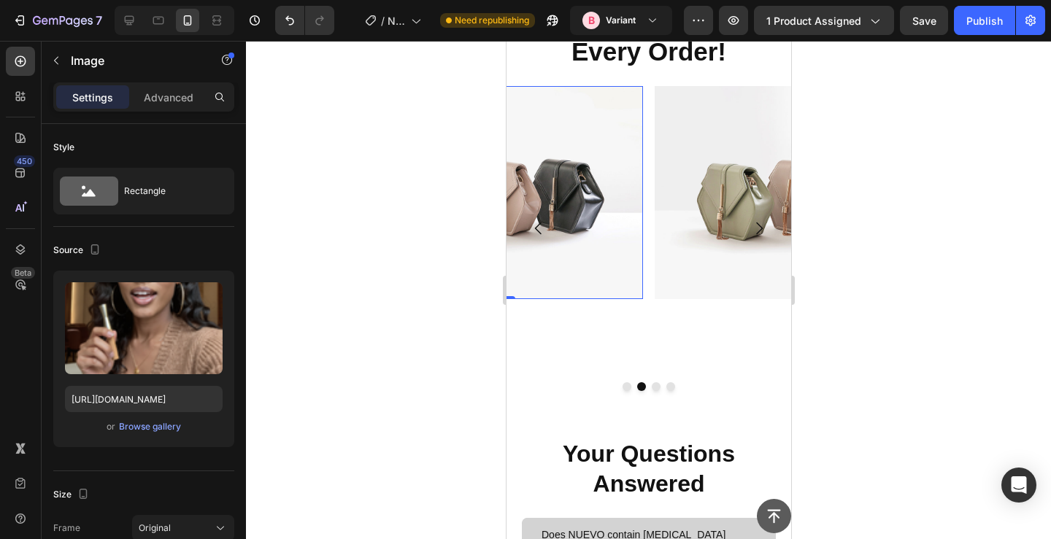
click at [556, 225] on img at bounding box center [500, 339] width 285 height 506
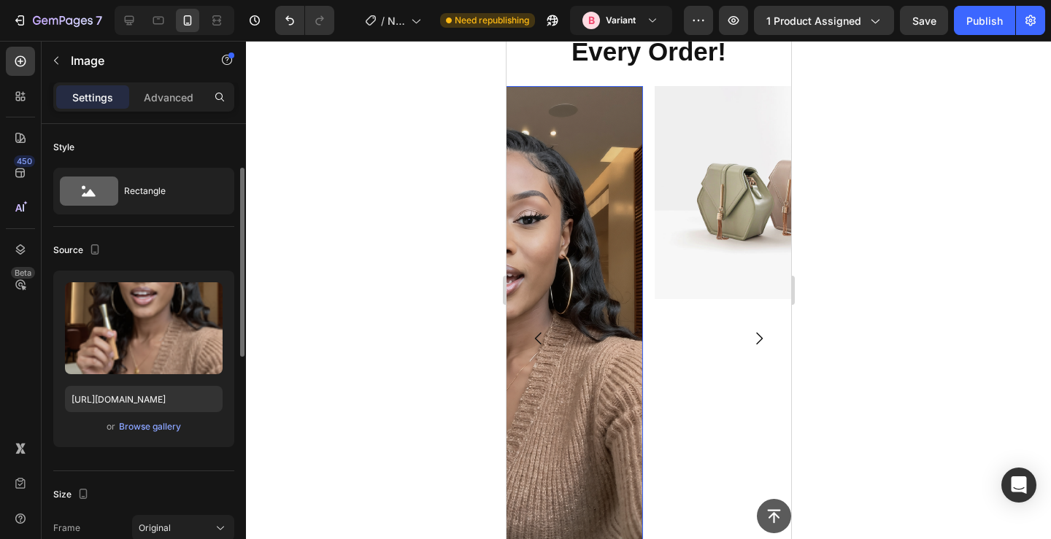
scroll to position [110, 0]
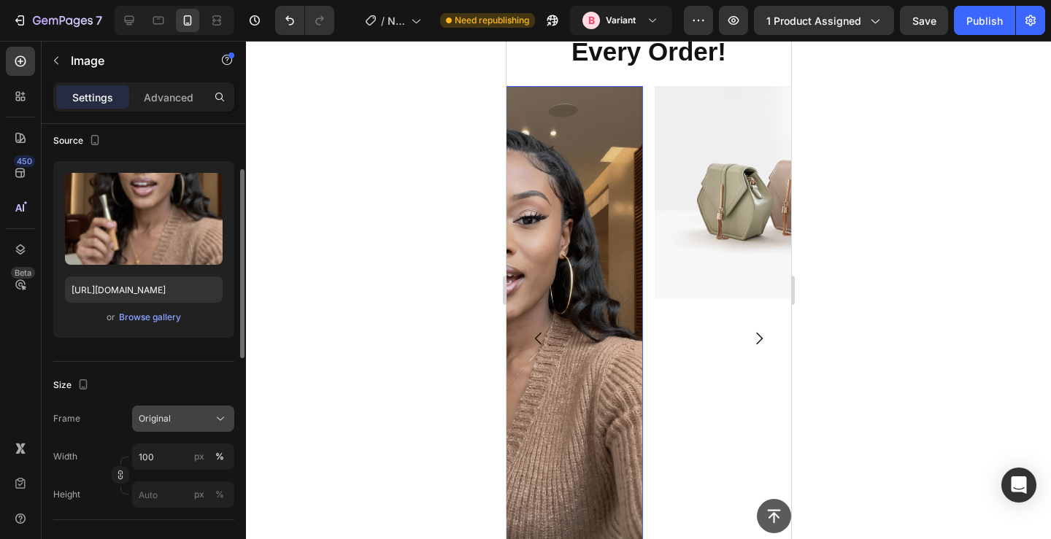
click at [154, 407] on button "Original" at bounding box center [183, 419] width 102 height 26
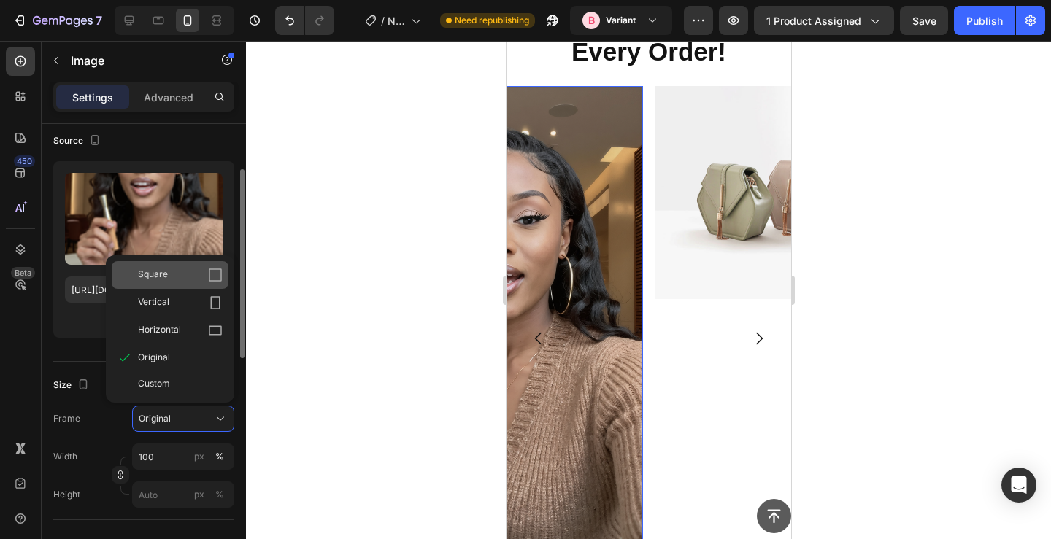
click at [190, 264] on div "Square" at bounding box center [170, 275] width 117 height 28
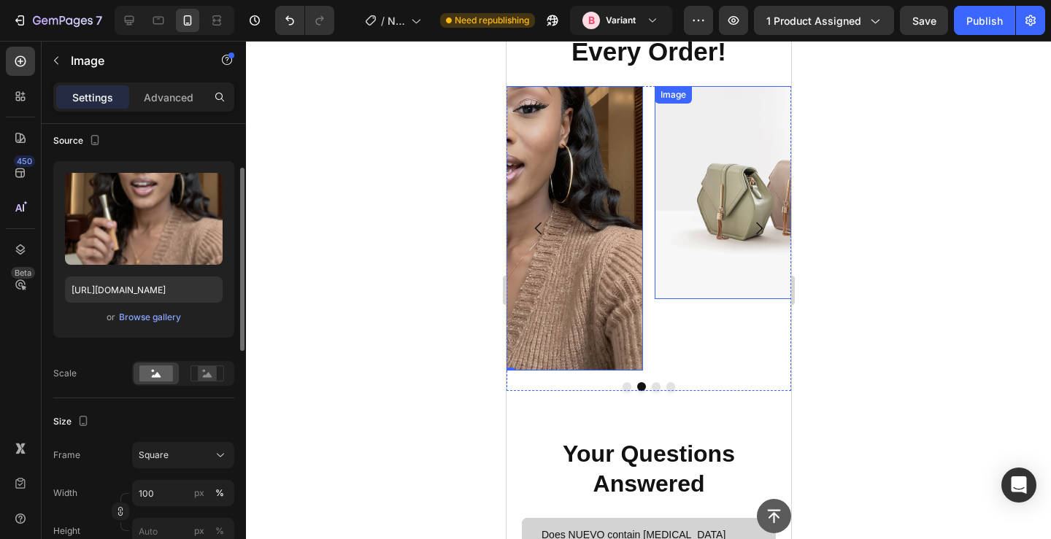
click at [678, 201] on img at bounding box center [796, 193] width 285 height 214
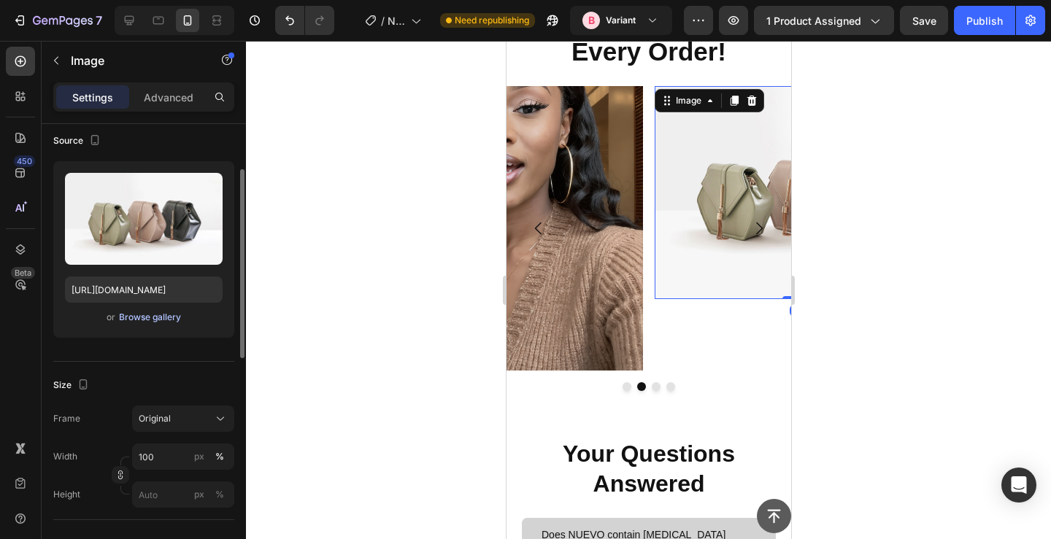
click at [166, 318] on div "Browse gallery" at bounding box center [150, 317] width 62 height 13
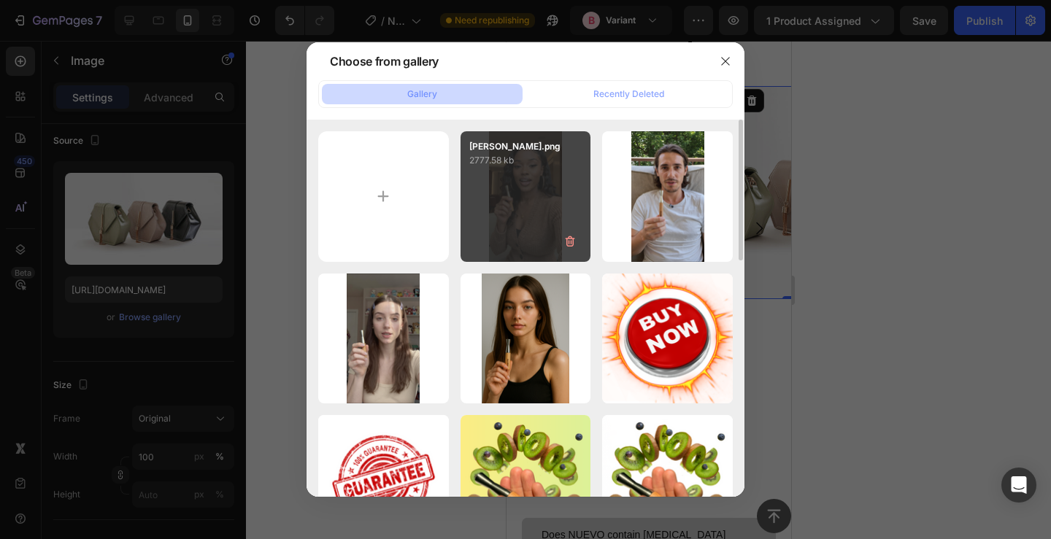
type input "C:\fakepath\topview_avatar_9646bb1cf6984fe79a9a07afb6fad5c1.png"
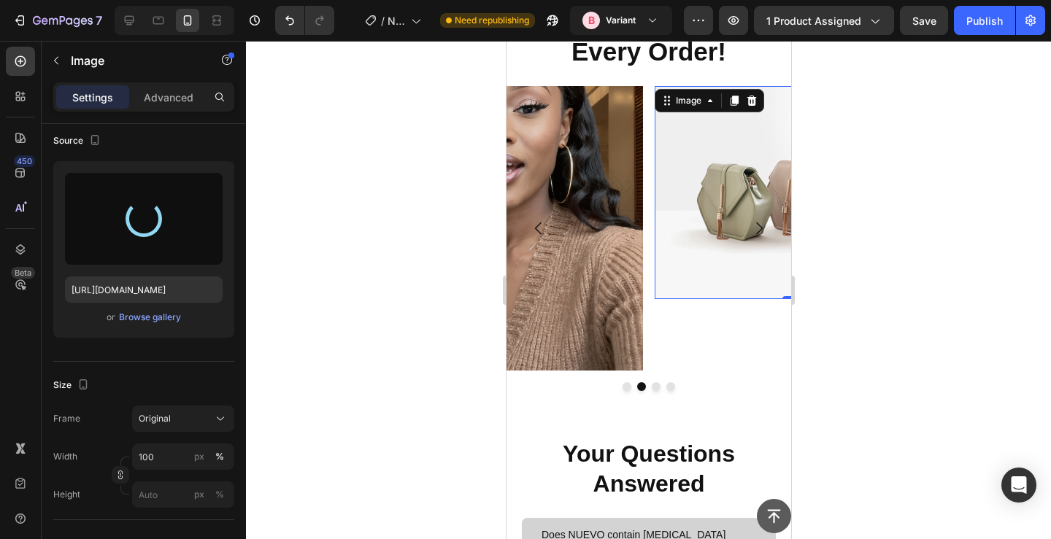
type input "[URL][DOMAIN_NAME]"
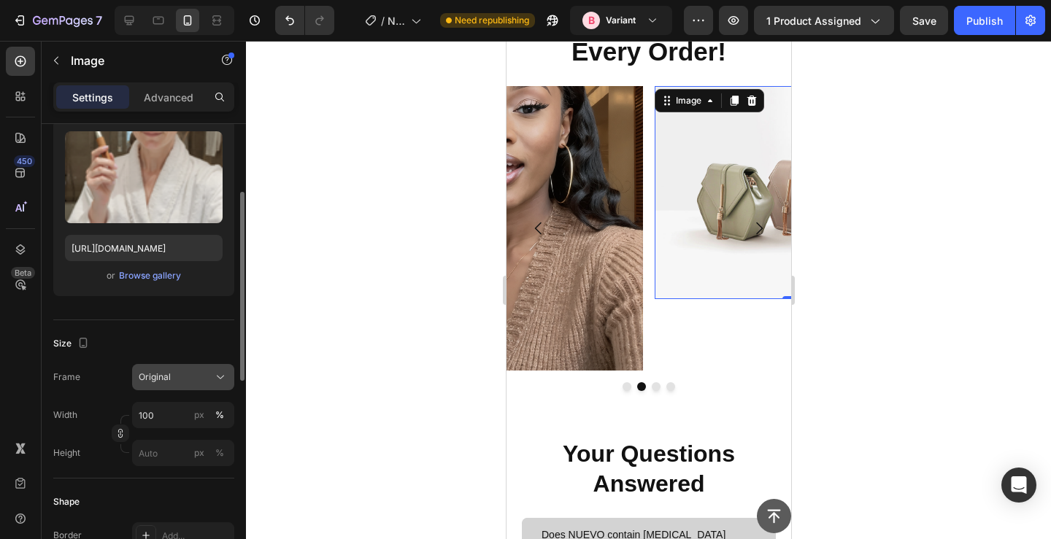
scroll to position [155, 0]
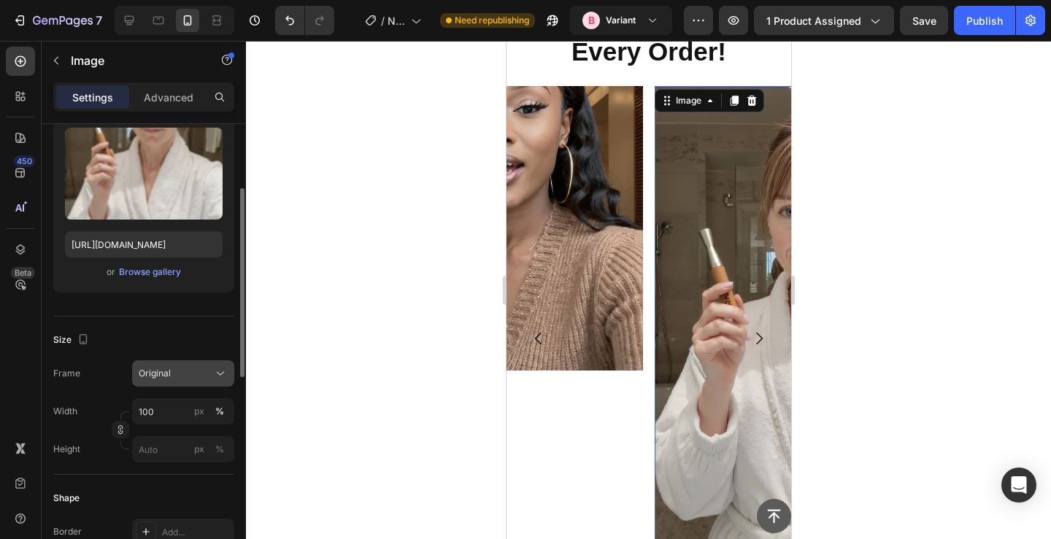
click at [172, 382] on button "Original" at bounding box center [183, 374] width 102 height 26
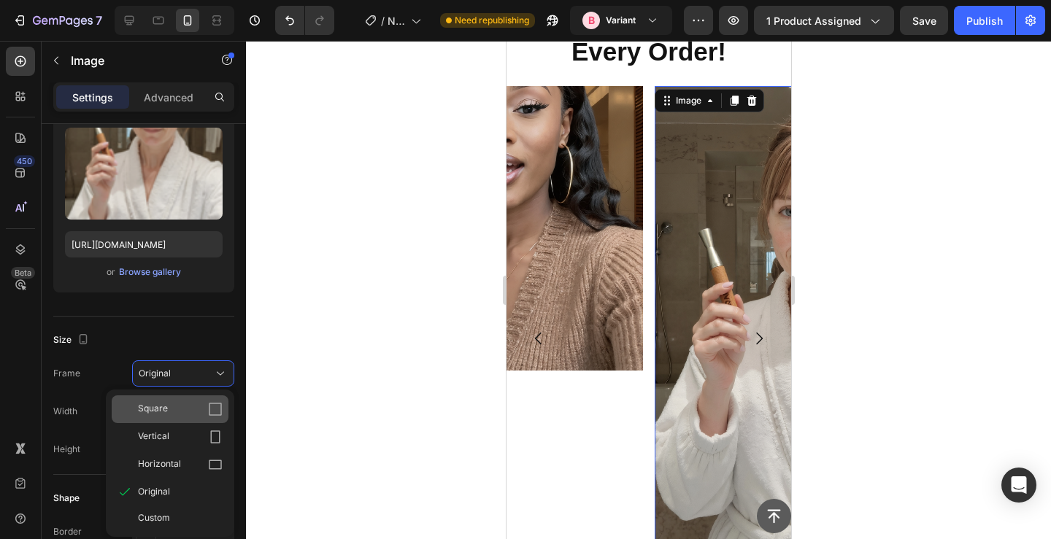
click at [176, 410] on div "Square" at bounding box center [180, 409] width 85 height 15
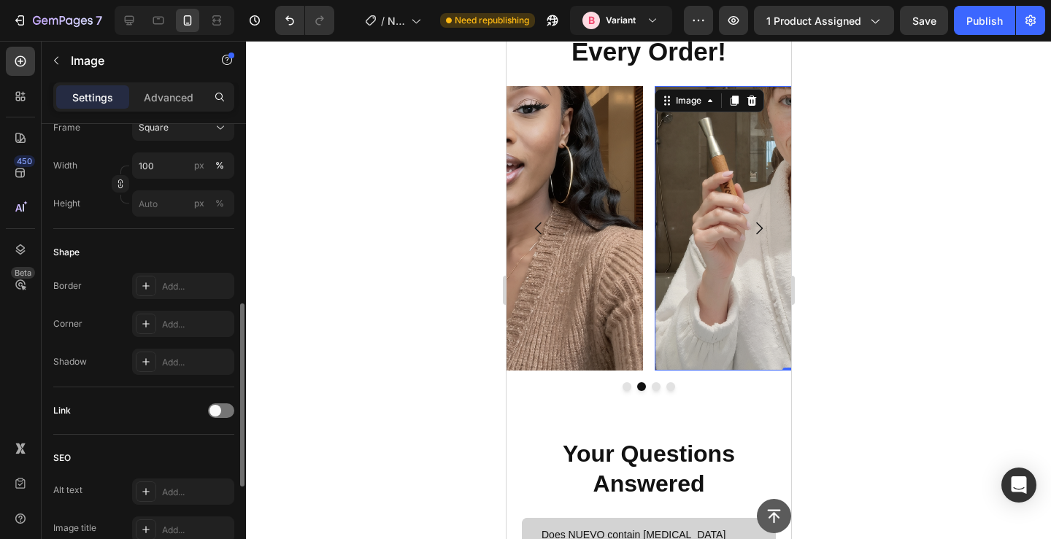
scroll to position [462, 0]
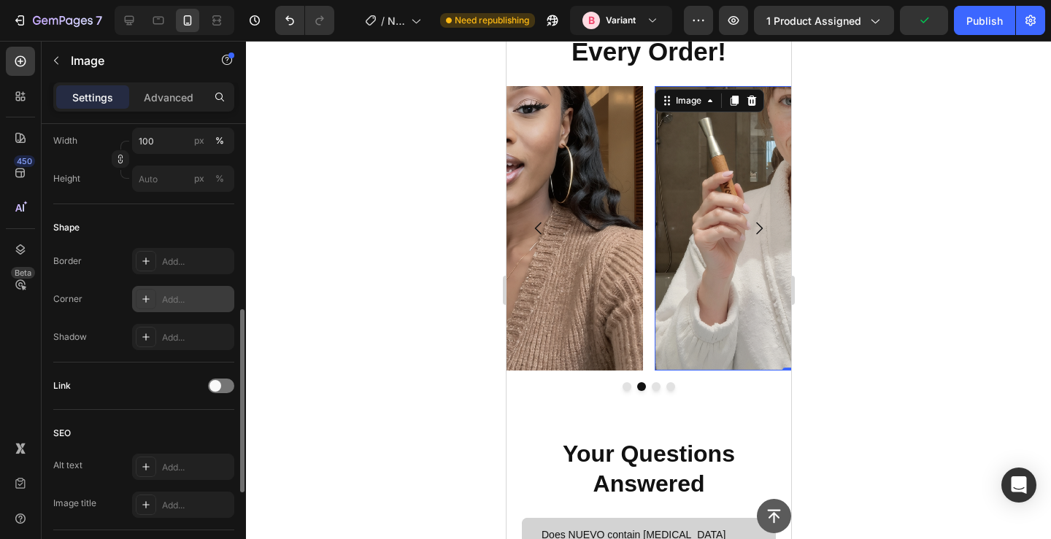
click at [190, 299] on div "Add..." at bounding box center [196, 299] width 69 height 13
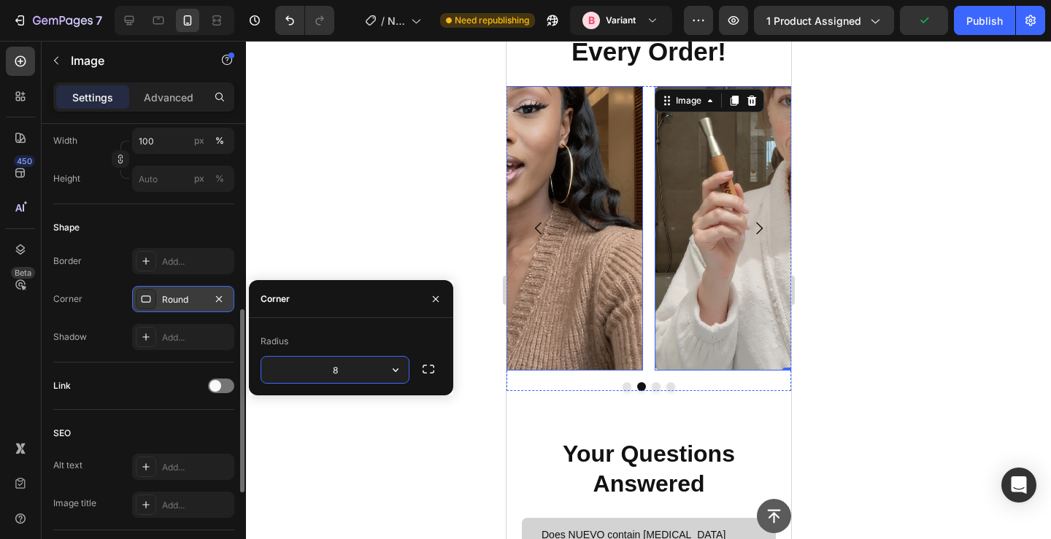
click at [543, 130] on img at bounding box center [500, 228] width 285 height 285
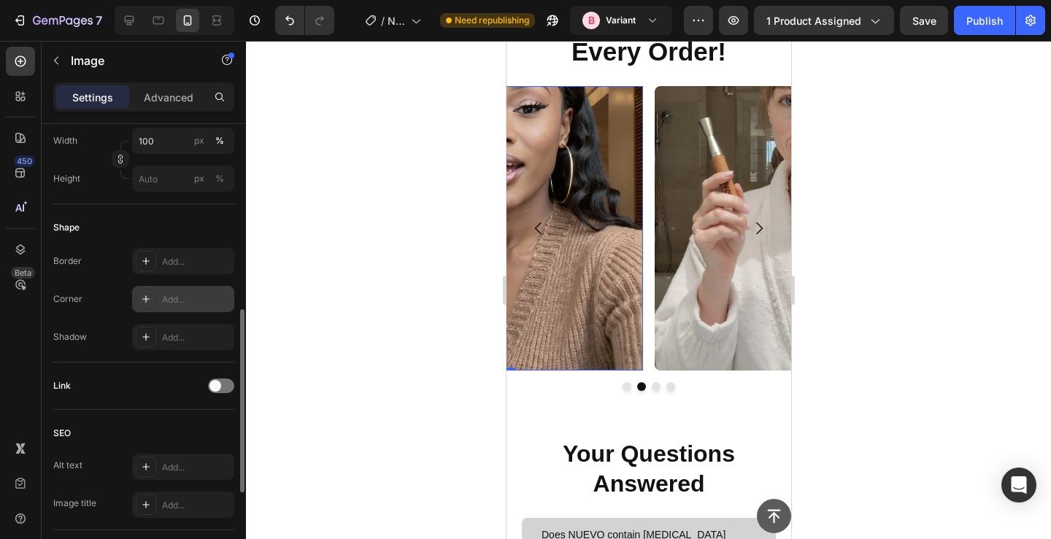
click at [192, 308] on div "Add..." at bounding box center [183, 299] width 102 height 26
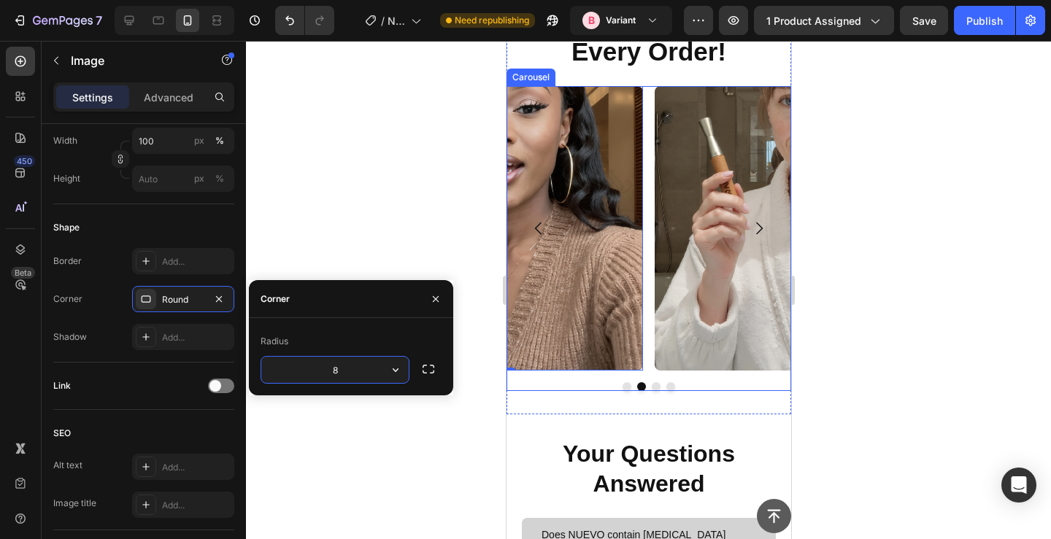
click at [628, 388] on button "Dot" at bounding box center [626, 387] width 9 height 9
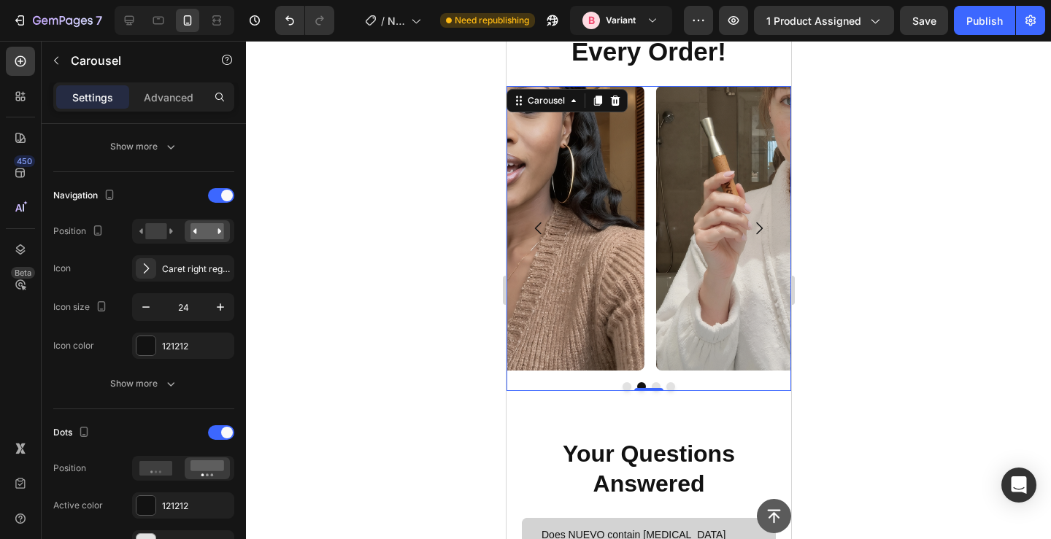
scroll to position [0, 0]
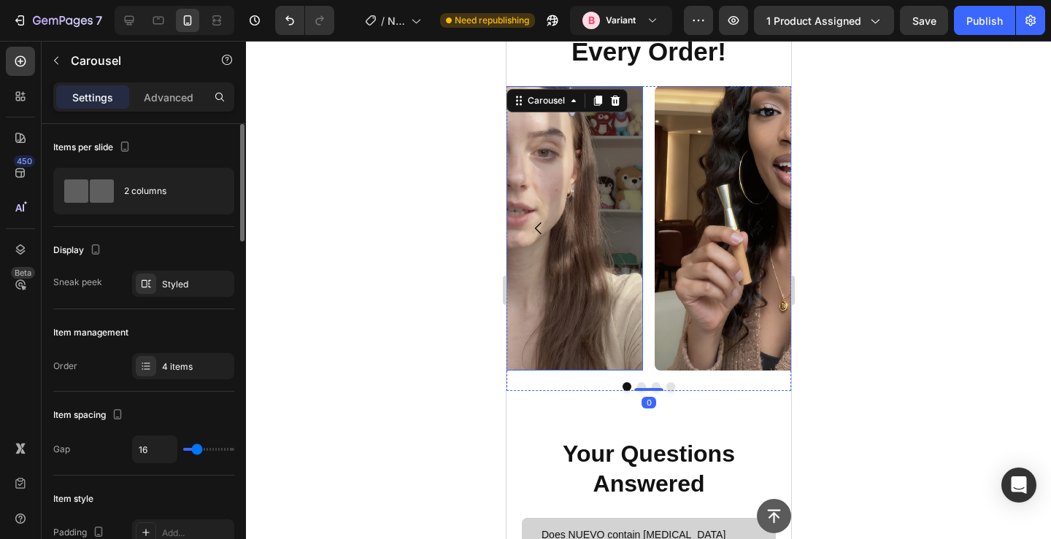
click at [579, 280] on img at bounding box center [500, 228] width 285 height 285
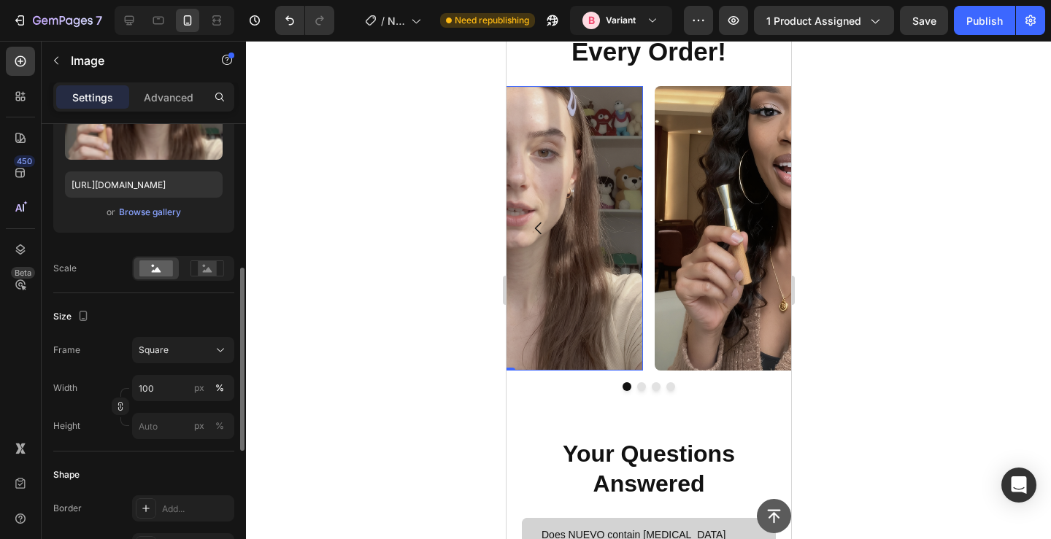
scroll to position [396, 0]
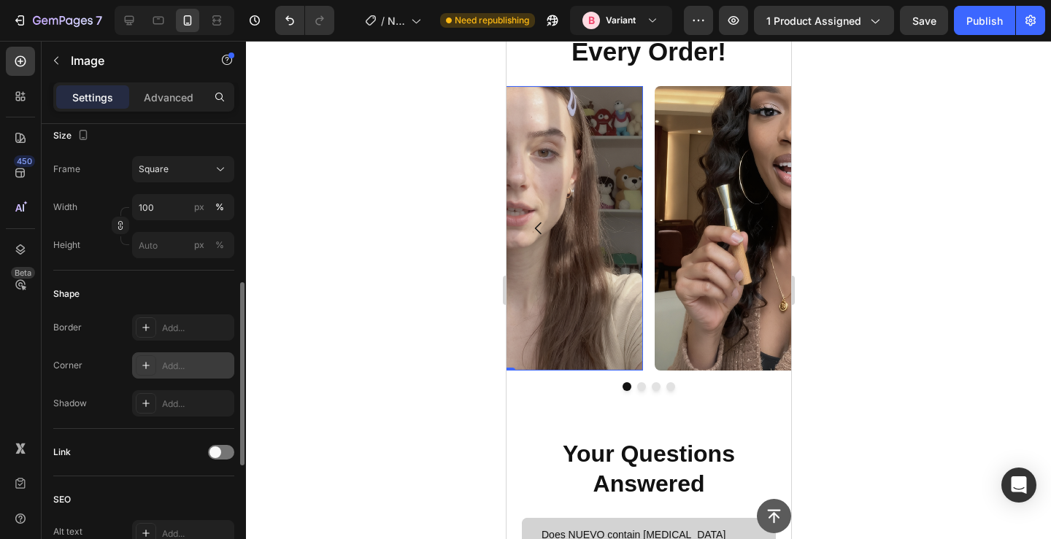
click at [158, 357] on div "Add..." at bounding box center [183, 366] width 102 height 26
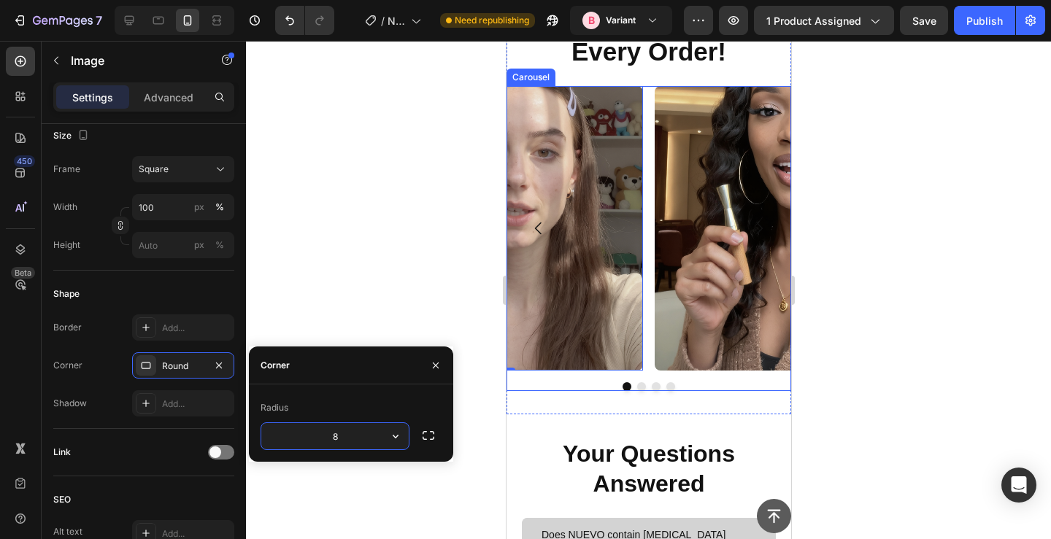
click at [668, 386] on button "Dot" at bounding box center [670, 387] width 9 height 9
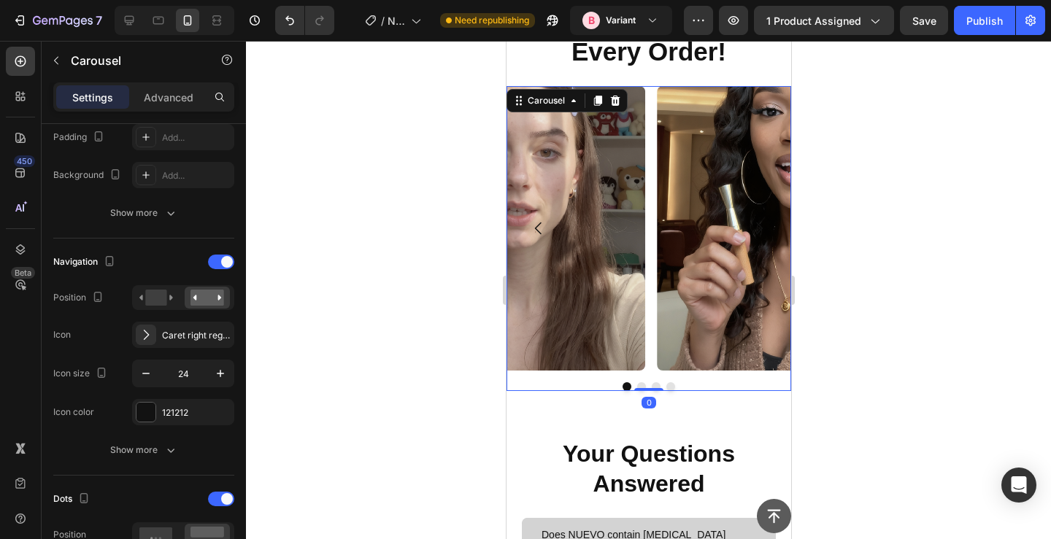
scroll to position [0, 0]
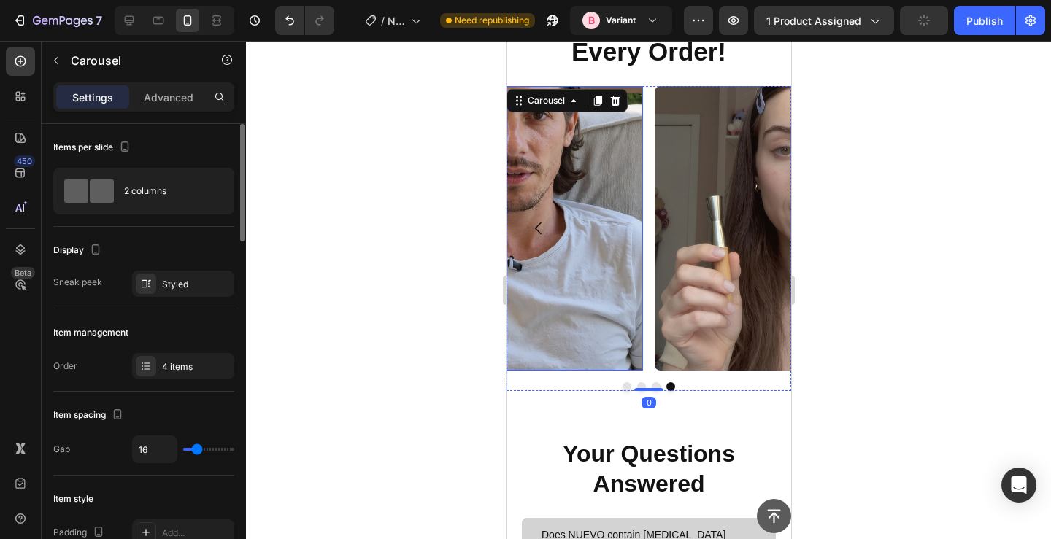
click at [611, 295] on img at bounding box center [500, 228] width 285 height 285
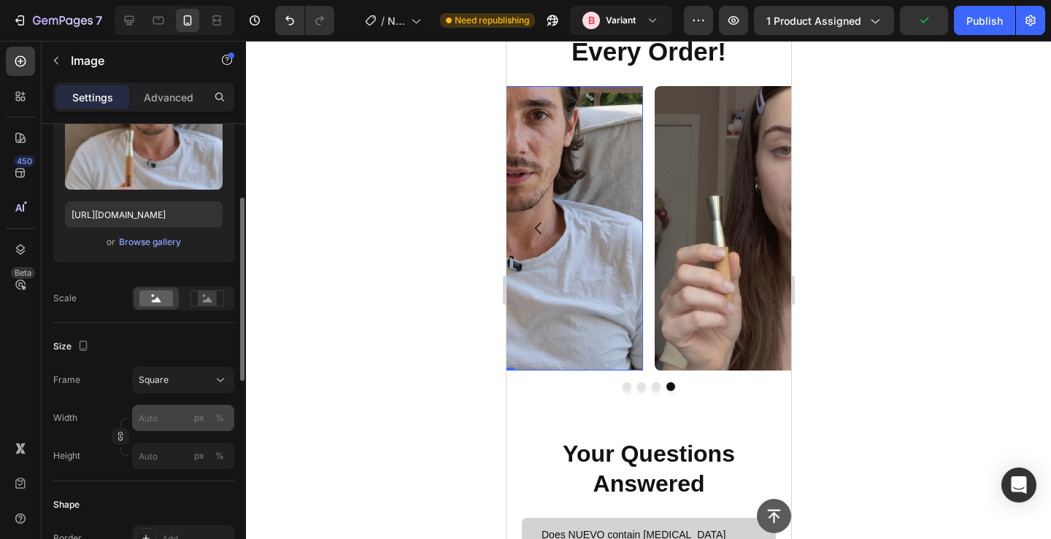
scroll to position [282, 0]
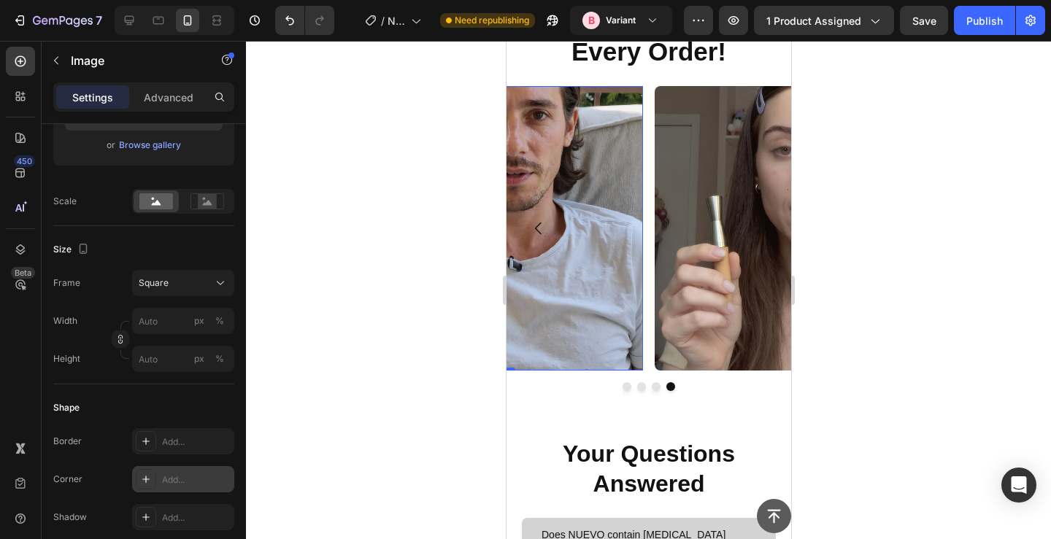
click at [160, 473] on div "Add..." at bounding box center [183, 479] width 102 height 26
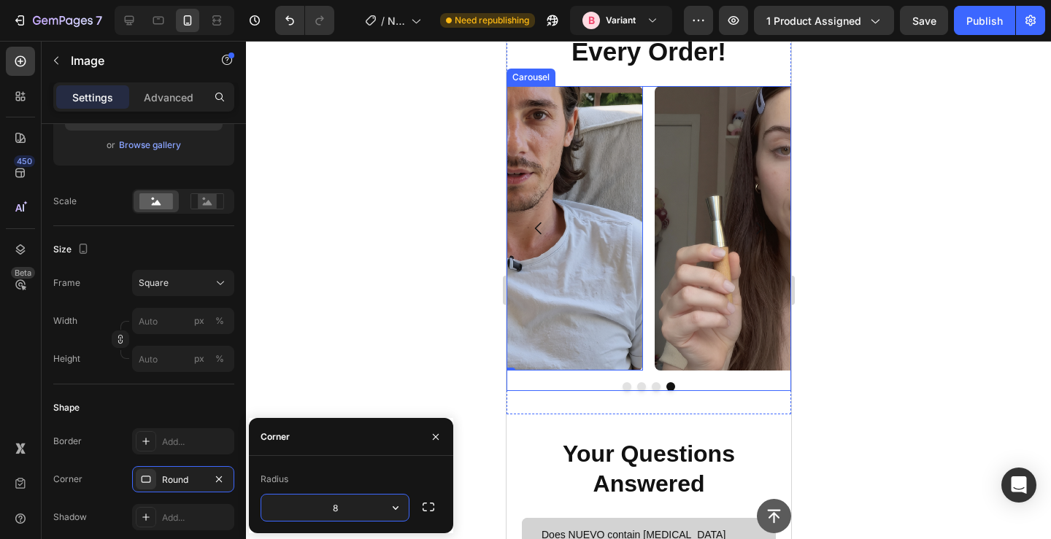
click at [655, 385] on button "Dot" at bounding box center [655, 387] width 9 height 9
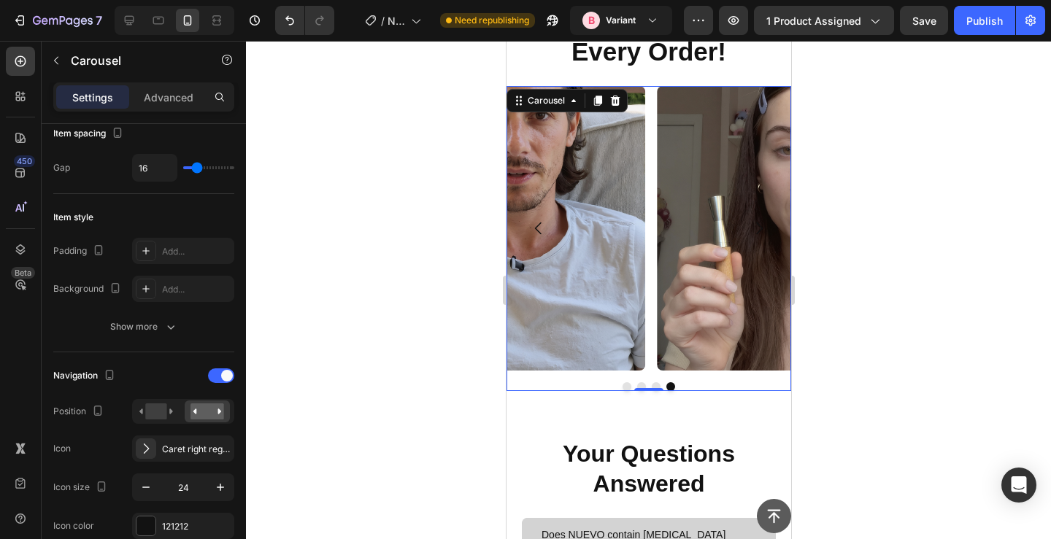
scroll to position [0, 0]
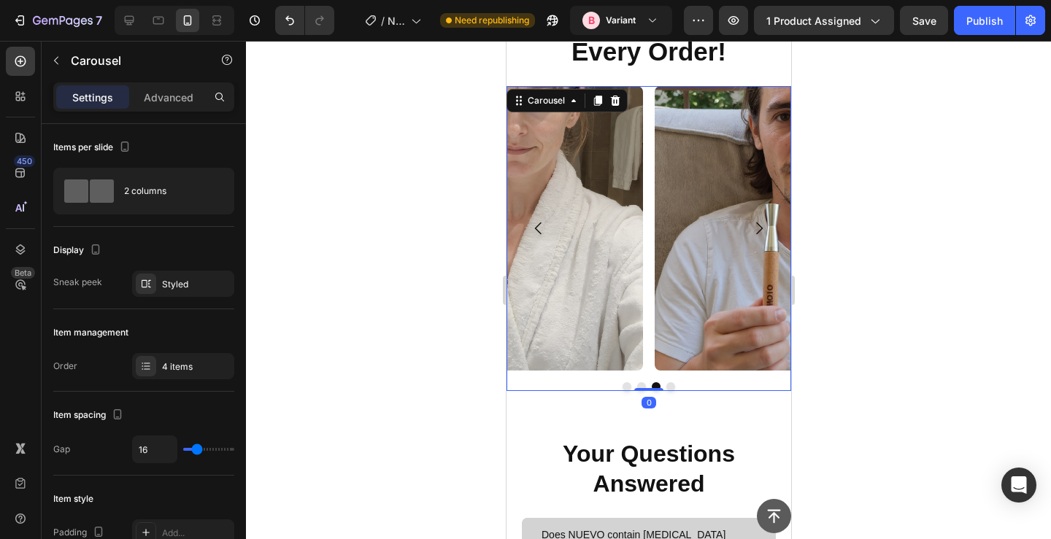
click at [642, 385] on button "Dot" at bounding box center [641, 387] width 9 height 9
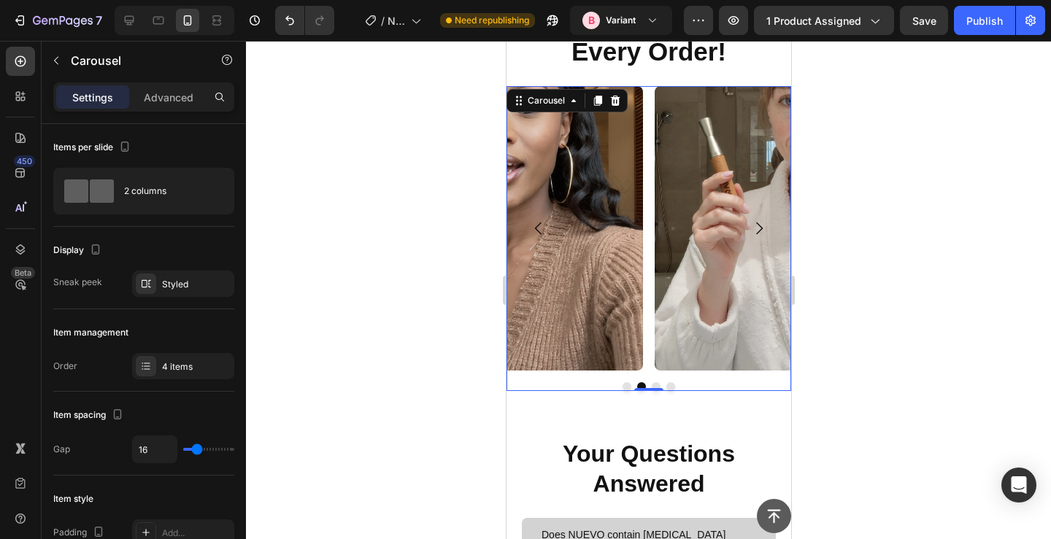
click at [631, 386] on div at bounding box center [648, 387] width 285 height 9
click at [626, 386] on button "Dot" at bounding box center [626, 387] width 9 height 9
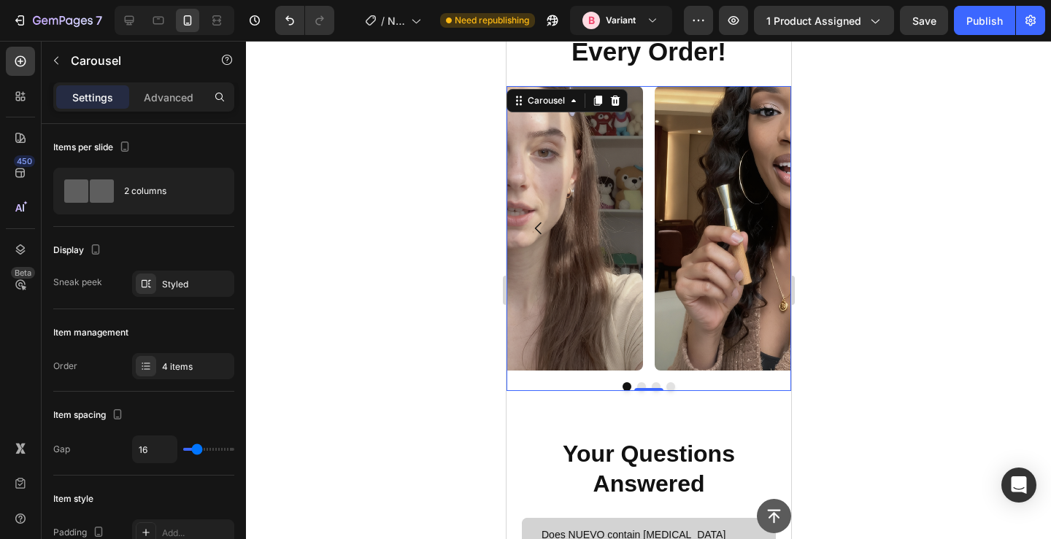
click at [373, 350] on div at bounding box center [648, 290] width 805 height 499
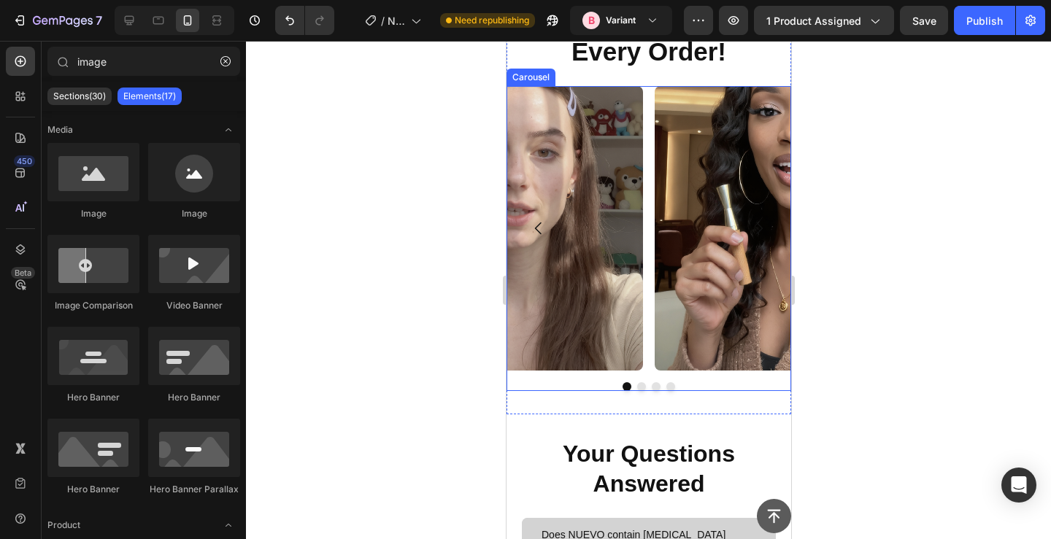
click at [648, 316] on div "Image Image Image Image" at bounding box center [648, 228] width 285 height 285
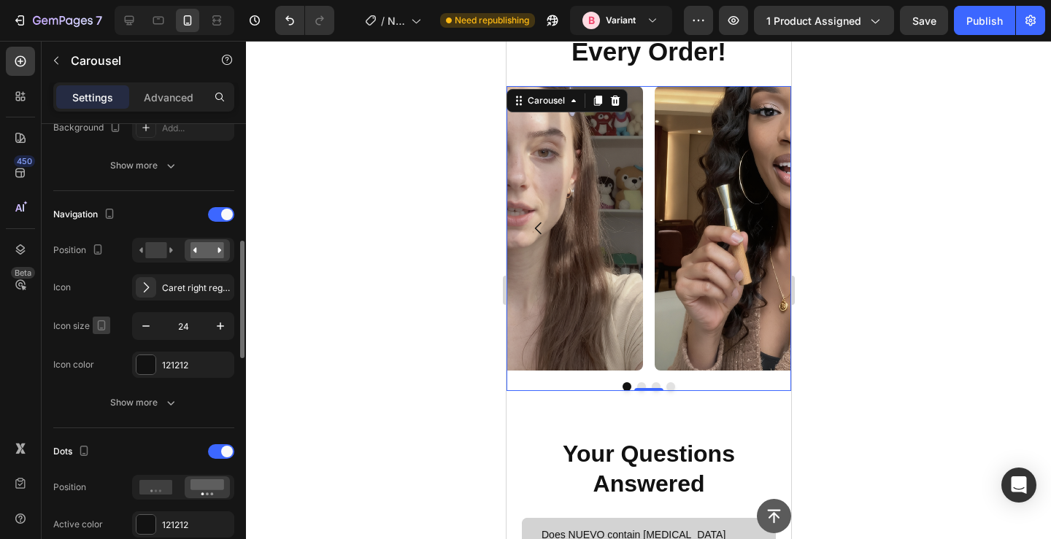
scroll to position [448, 0]
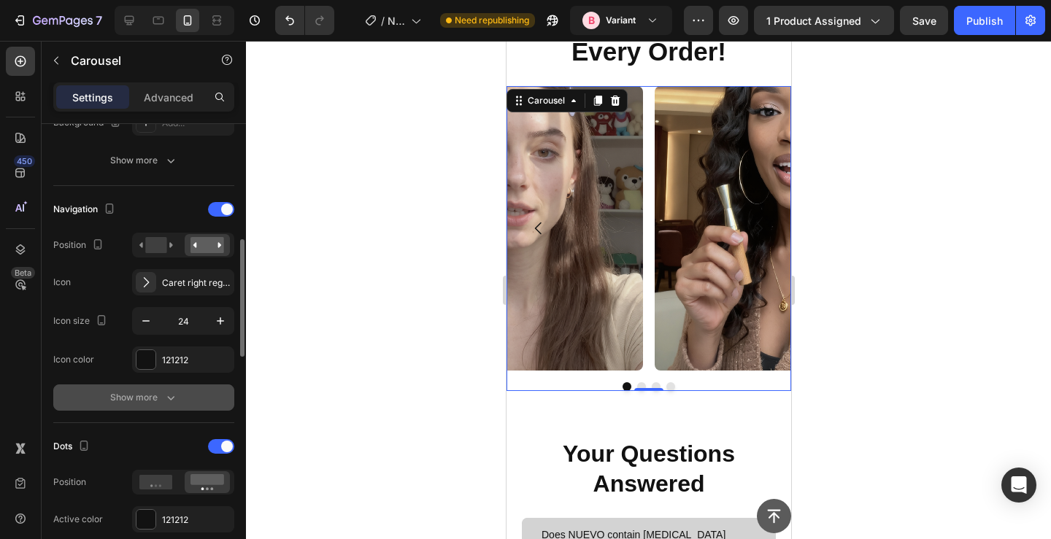
click at [159, 398] on div "Show more" at bounding box center [144, 398] width 68 height 15
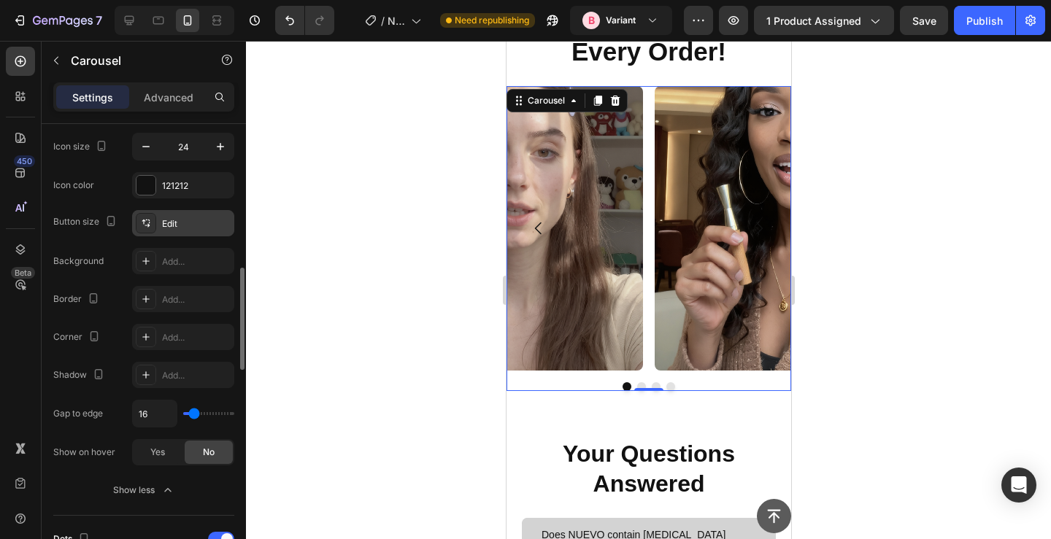
scroll to position [626, 0]
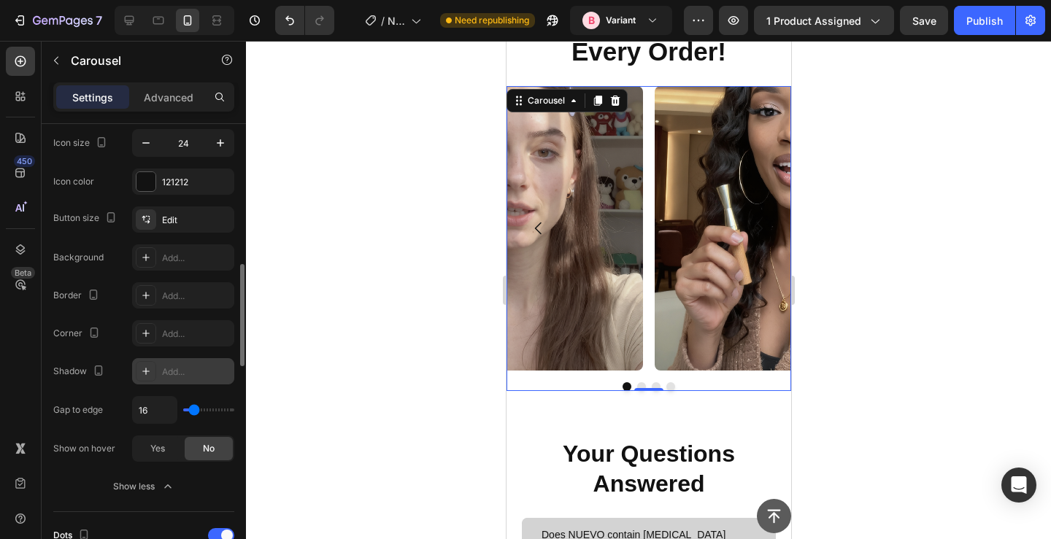
click at [188, 361] on div "Add..." at bounding box center [183, 371] width 102 height 26
type input "120"
type input "0"
drag, startPoint x: 193, startPoint y: 410, endPoint x: 162, endPoint y: 400, distance: 33.0
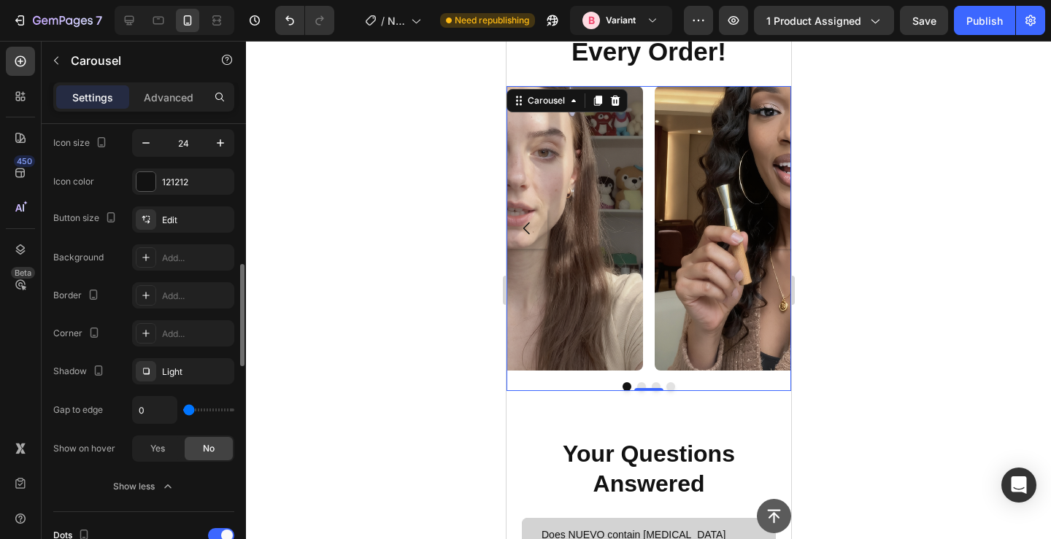
type input "0"
click at [183, 409] on input "range" at bounding box center [208, 410] width 51 height 3
click at [222, 367] on icon "button" at bounding box center [219, 372] width 12 height 12
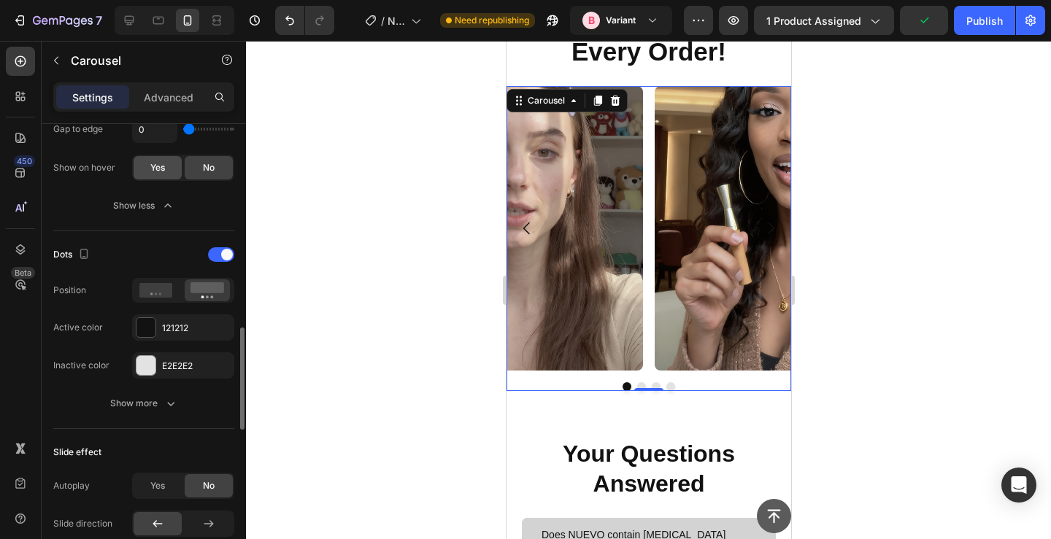
scroll to position [908, 0]
click at [645, 285] on div "Image Image Image Image" at bounding box center [648, 228] width 285 height 285
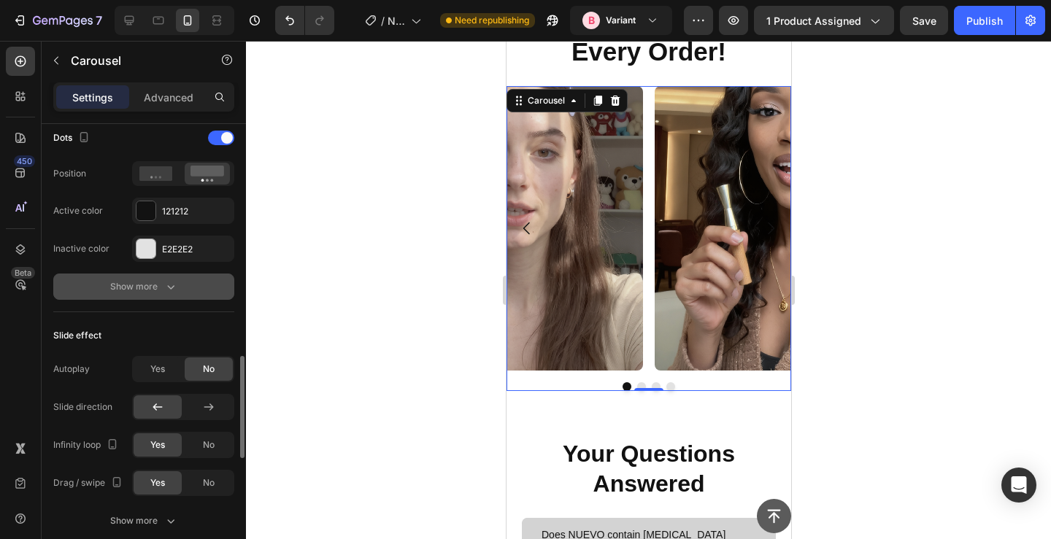
scroll to position [1027, 0]
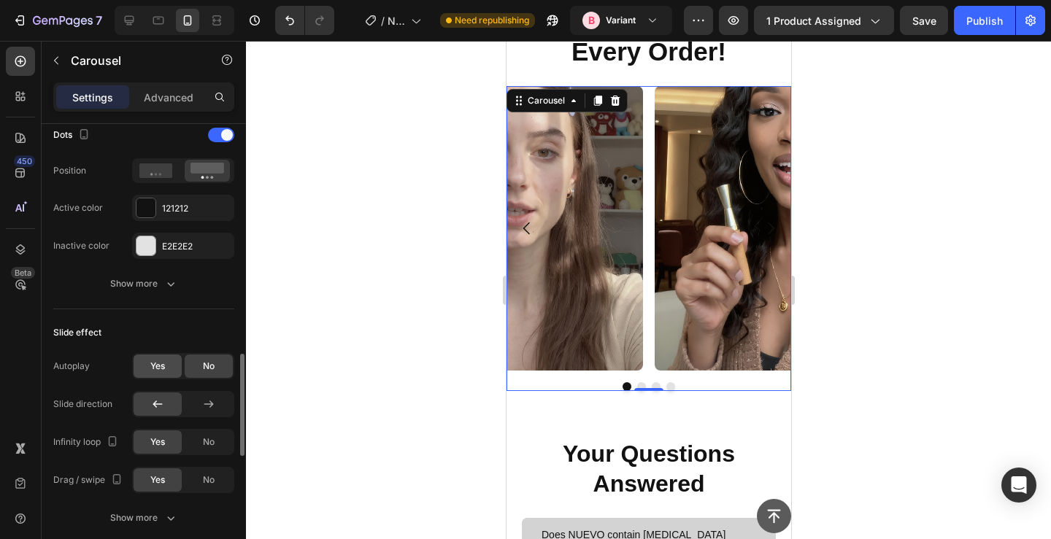
click at [141, 366] on div "Yes" at bounding box center [158, 366] width 48 height 23
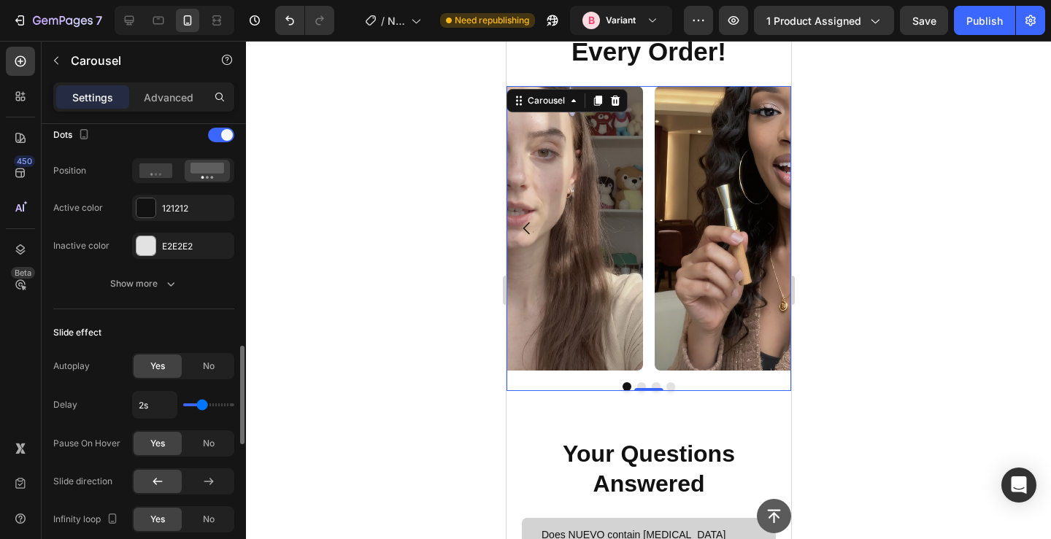
type input "1s"
drag, startPoint x: 199, startPoint y: 408, endPoint x: 153, endPoint y: 408, distance: 46.7
type input "1"
click at [183, 407] on input "range" at bounding box center [208, 405] width 51 height 3
click at [86, 407] on div "Delay 1s" at bounding box center [143, 405] width 181 height 28
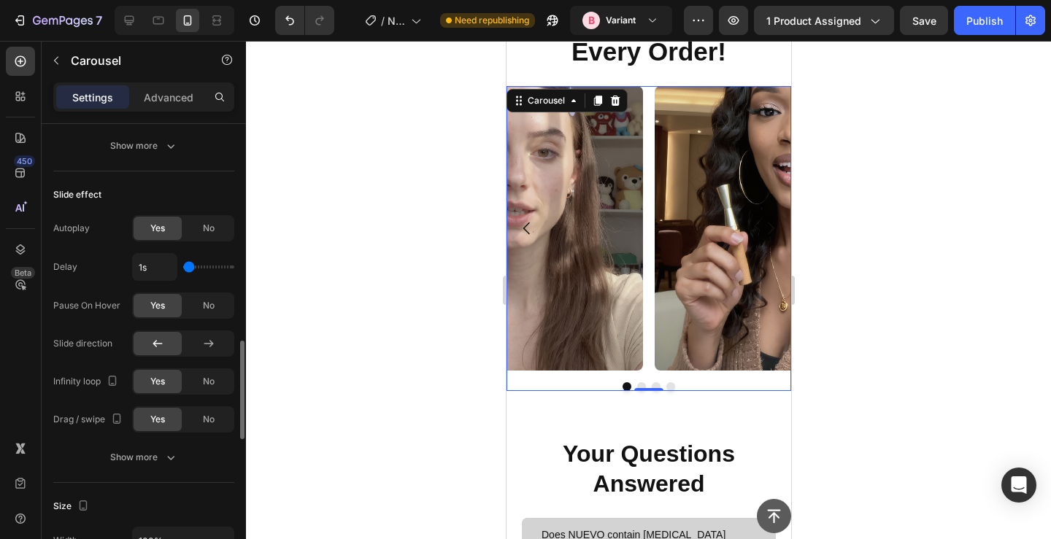
scroll to position [1169, 0]
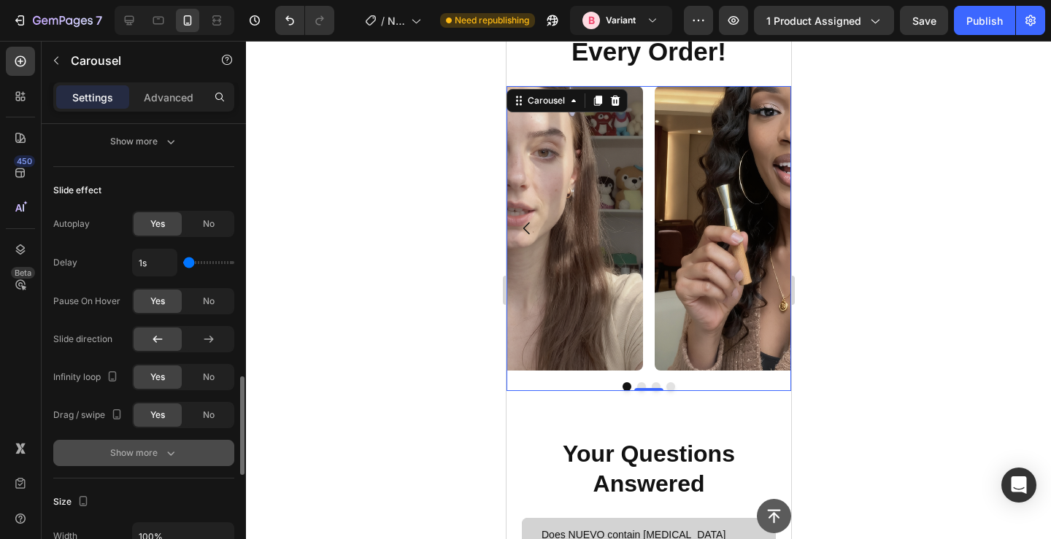
click at [145, 456] on div "Show more" at bounding box center [144, 453] width 68 height 15
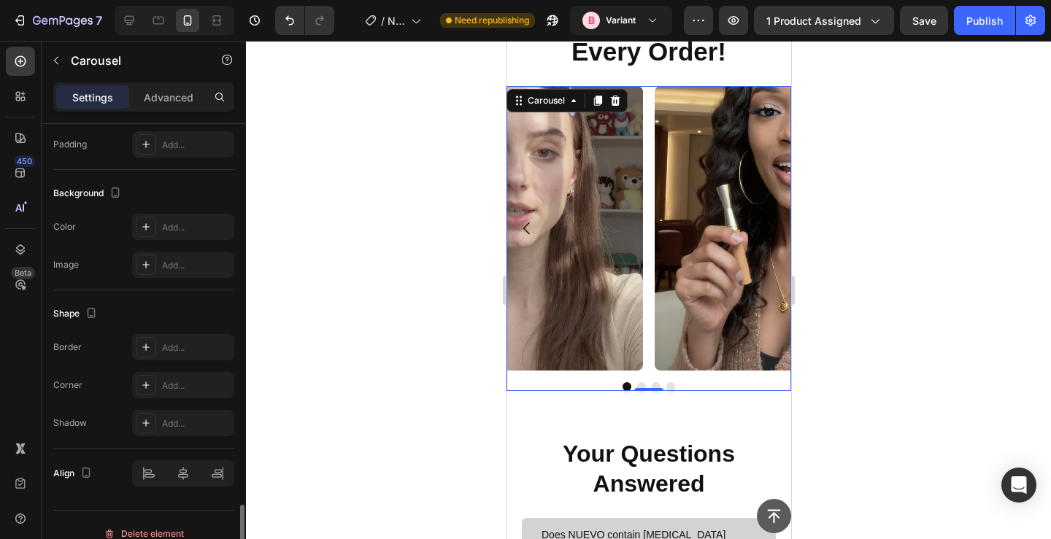
scroll to position [1772, 0]
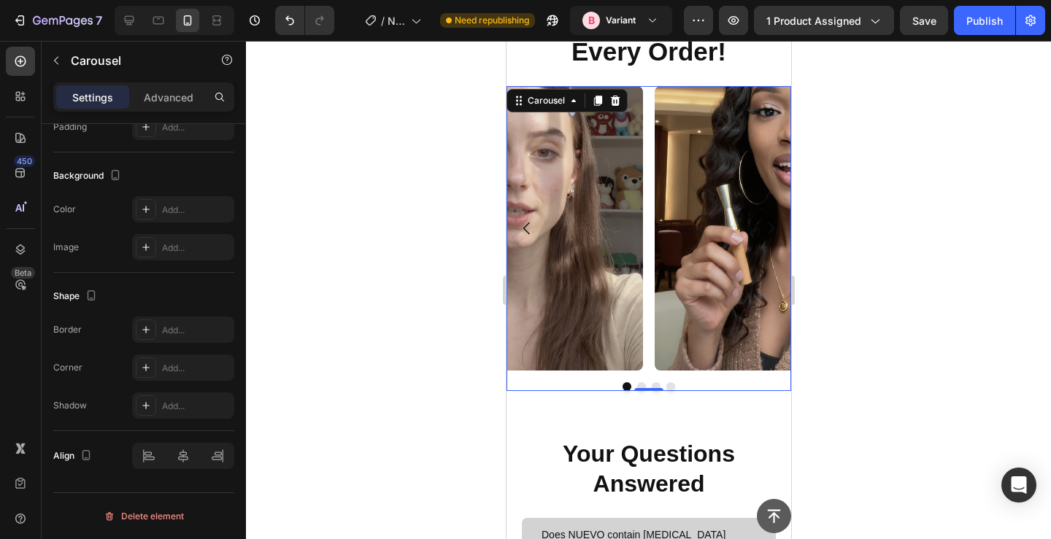
click at [270, 274] on div at bounding box center [648, 290] width 805 height 499
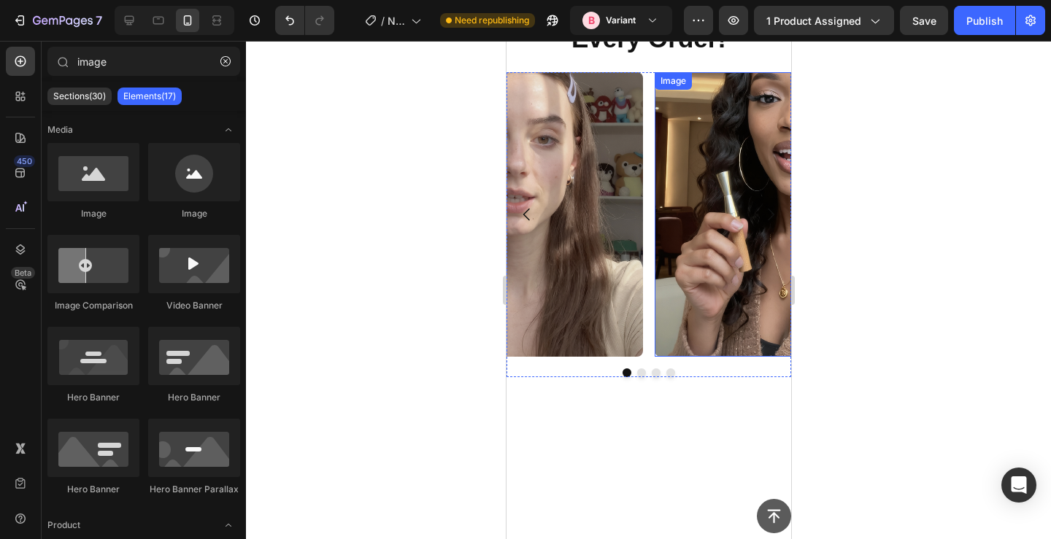
scroll to position [1346, 0]
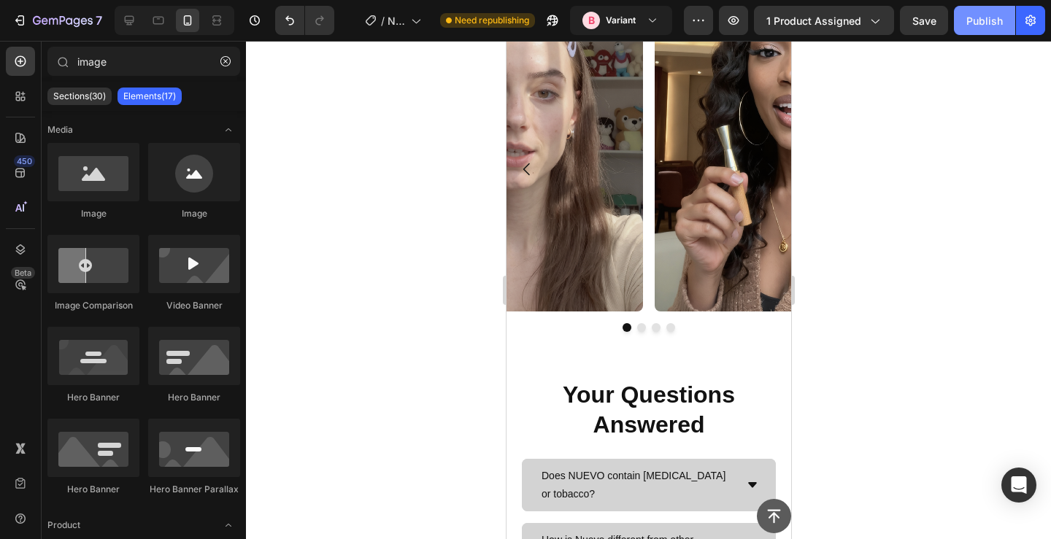
click at [982, 24] on div "Publish" at bounding box center [985, 20] width 37 height 15
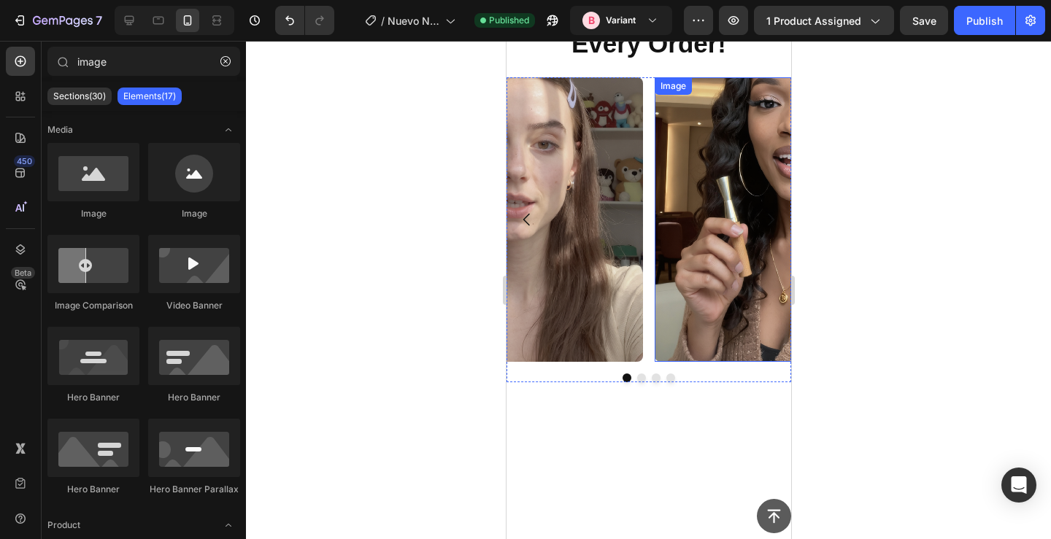
scroll to position [1110, 0]
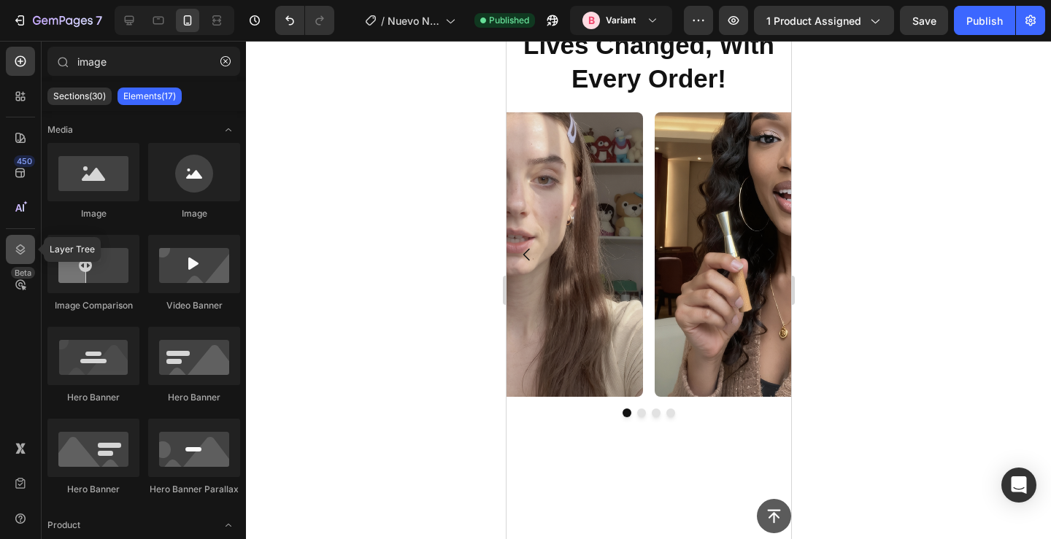
click at [18, 253] on icon at bounding box center [20, 249] width 15 height 15
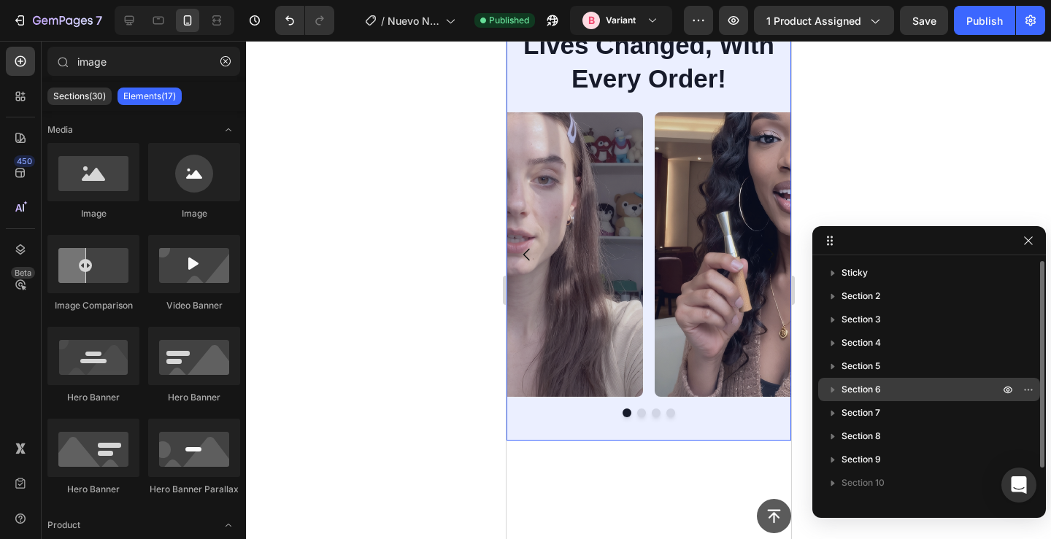
click at [940, 388] on p "Section 6" at bounding box center [922, 390] width 161 height 15
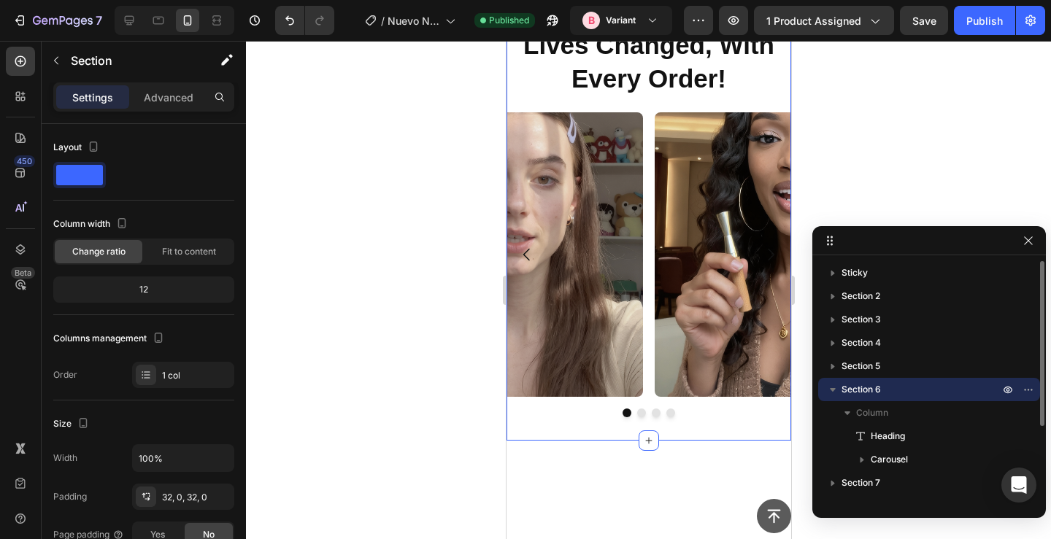
click at [945, 385] on p "Section 6" at bounding box center [922, 390] width 161 height 15
click at [1032, 394] on icon "button" at bounding box center [1029, 390] width 12 height 12
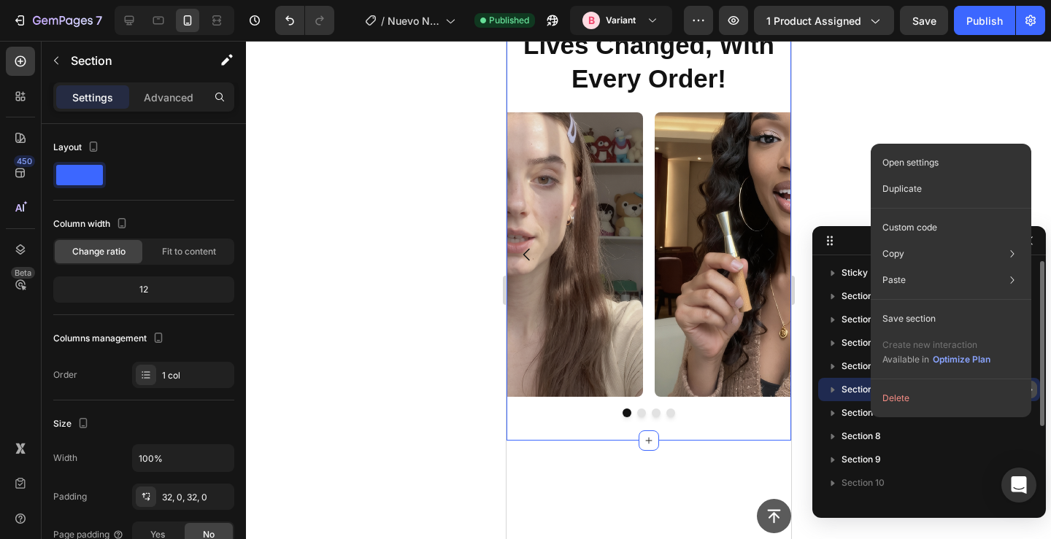
click at [1033, 394] on icon "button" at bounding box center [1029, 390] width 12 height 12
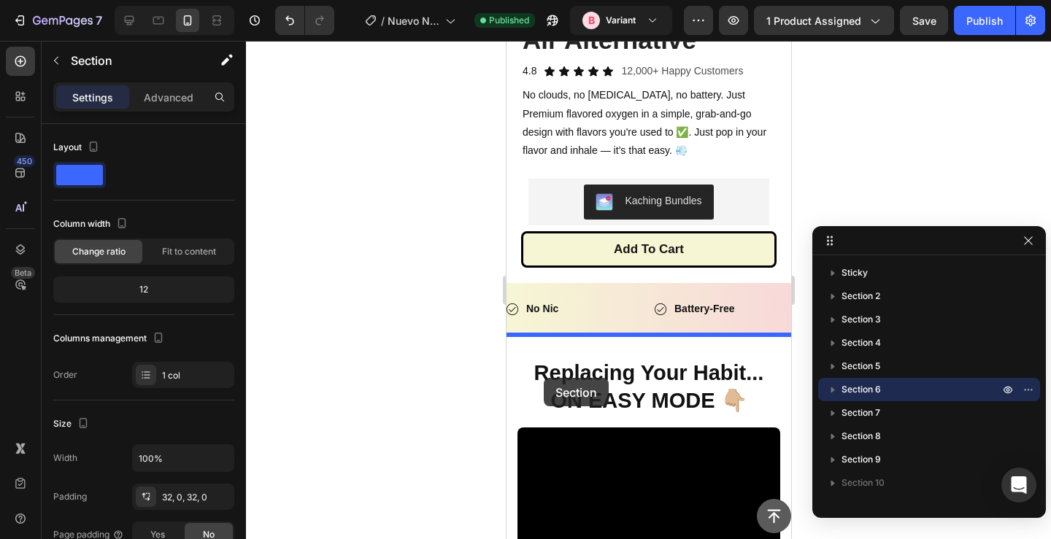
scroll to position [485, 0]
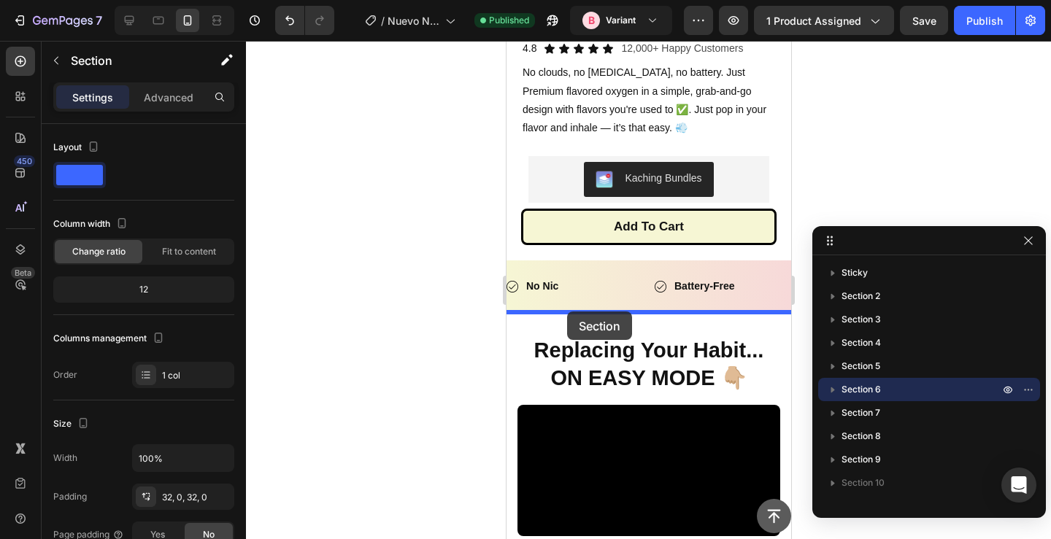
drag, startPoint x: 512, startPoint y: 142, endPoint x: 566, endPoint y: 312, distance: 178.5
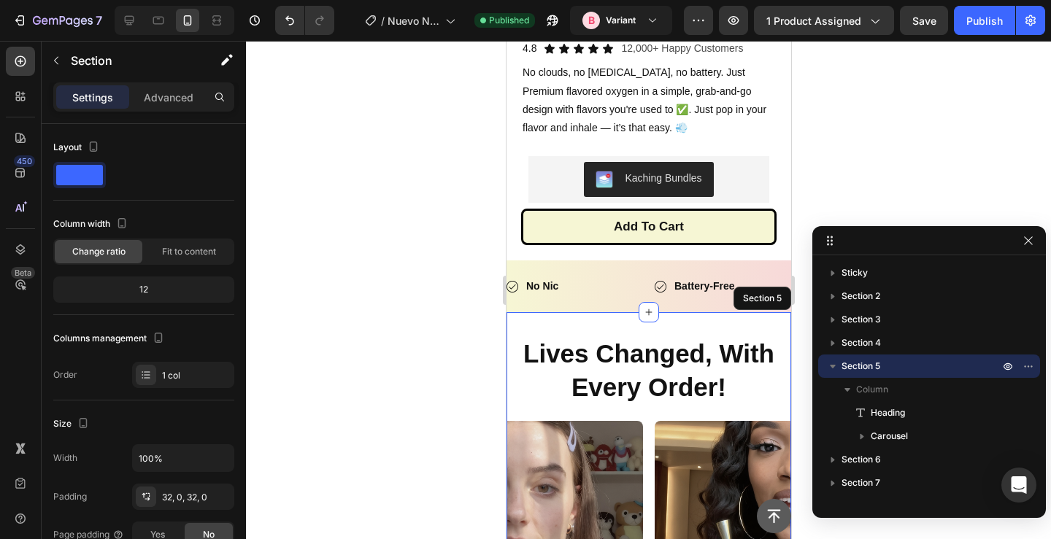
click at [374, 315] on div at bounding box center [648, 290] width 805 height 499
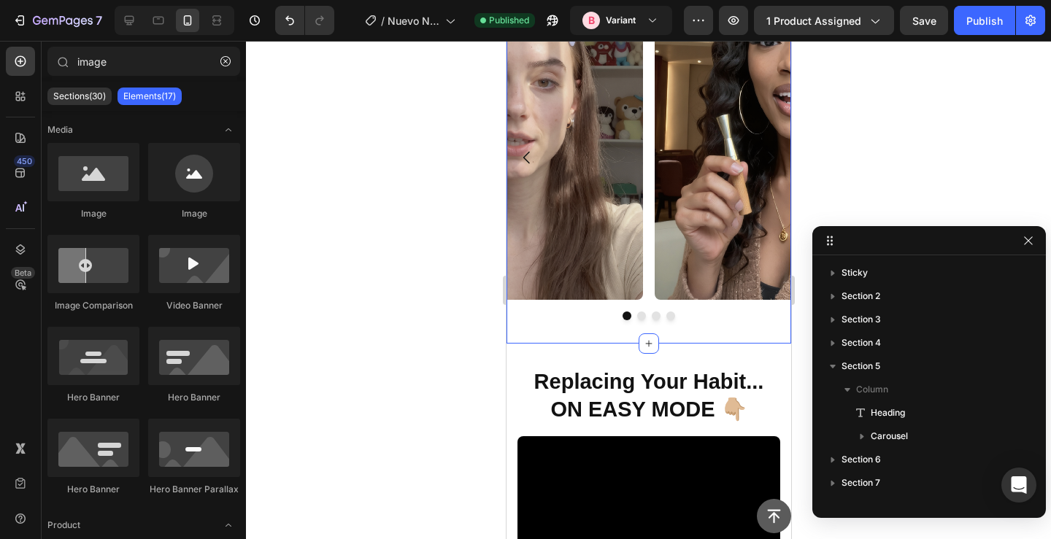
scroll to position [991, 0]
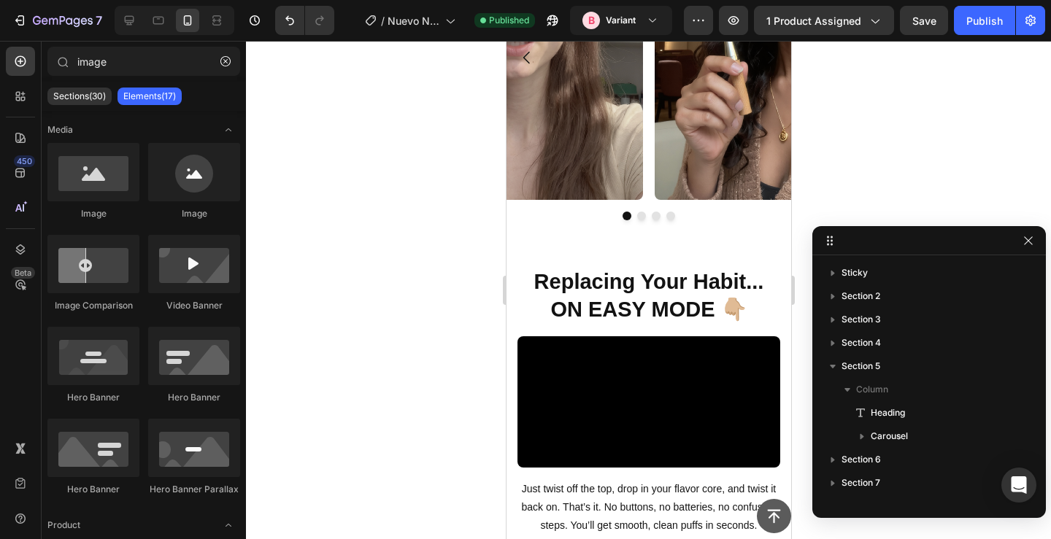
click at [400, 268] on div at bounding box center [648, 290] width 805 height 499
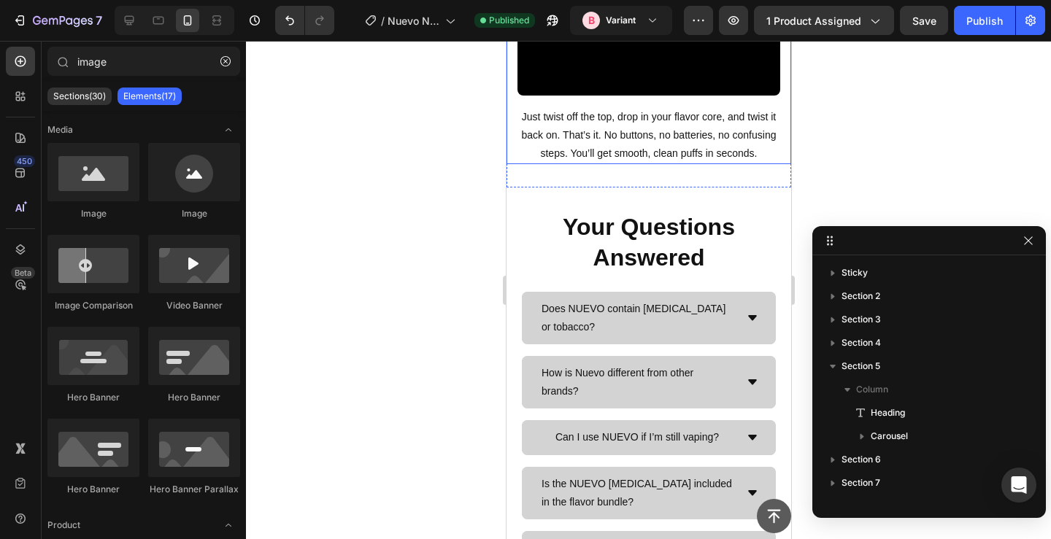
scroll to position [1372, 0]
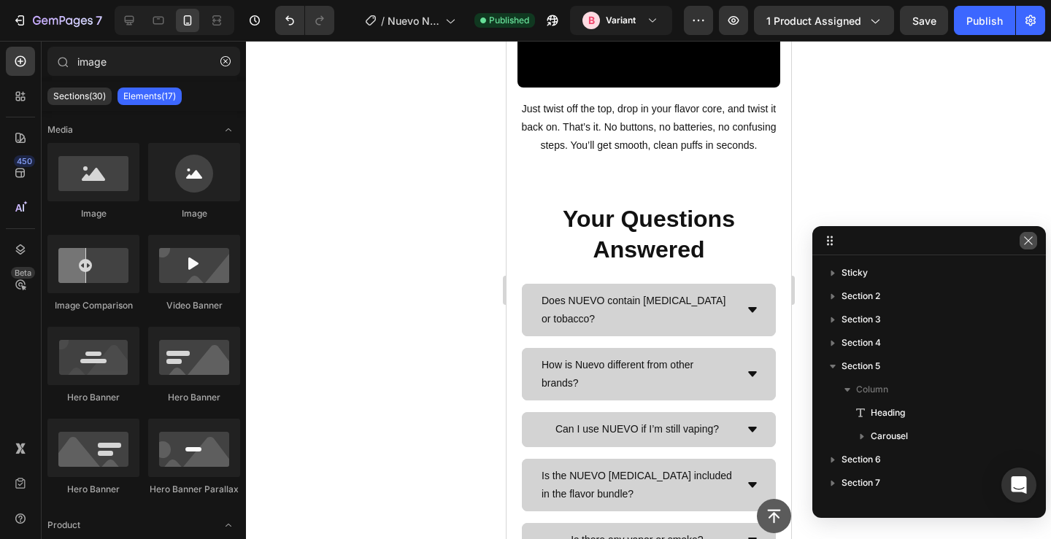
click at [1025, 235] on icon "button" at bounding box center [1029, 241] width 12 height 12
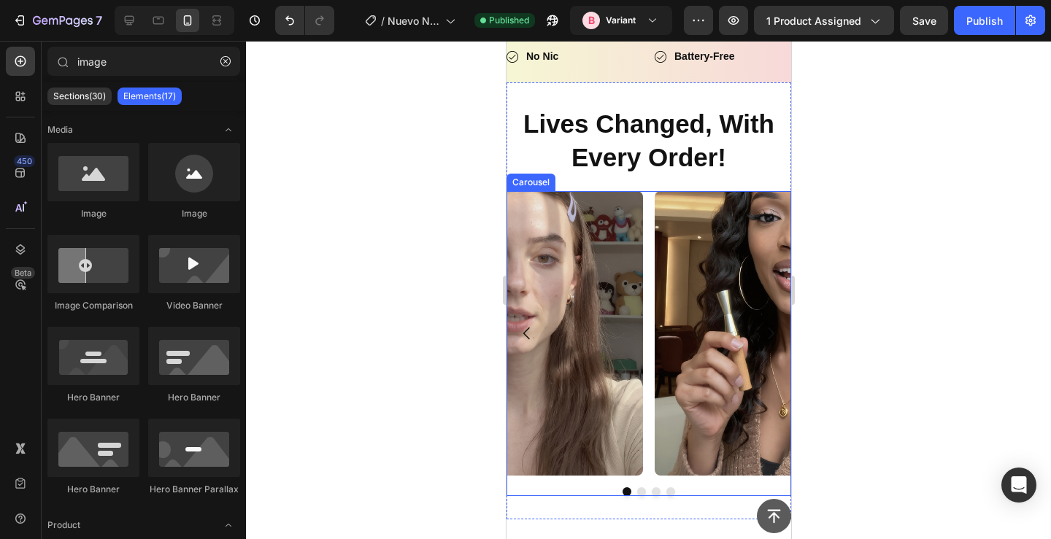
scroll to position [855, 0]
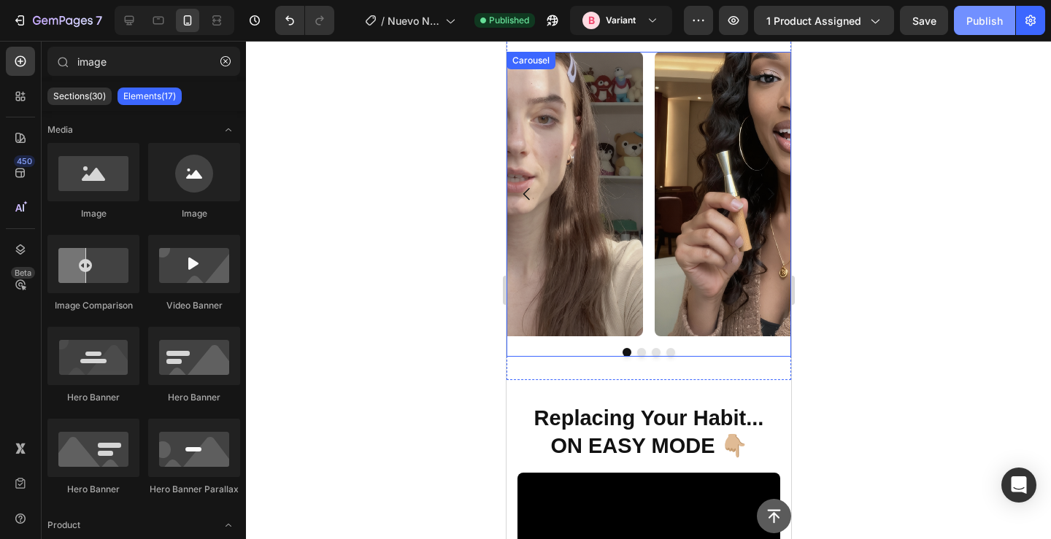
click at [980, 13] on div "Publish" at bounding box center [985, 20] width 37 height 15
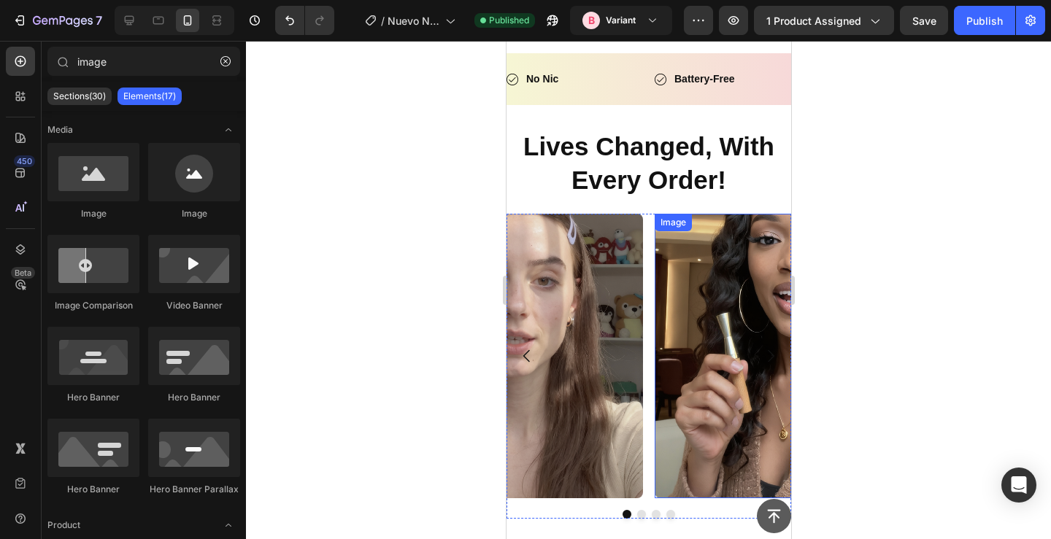
scroll to position [742, 0]
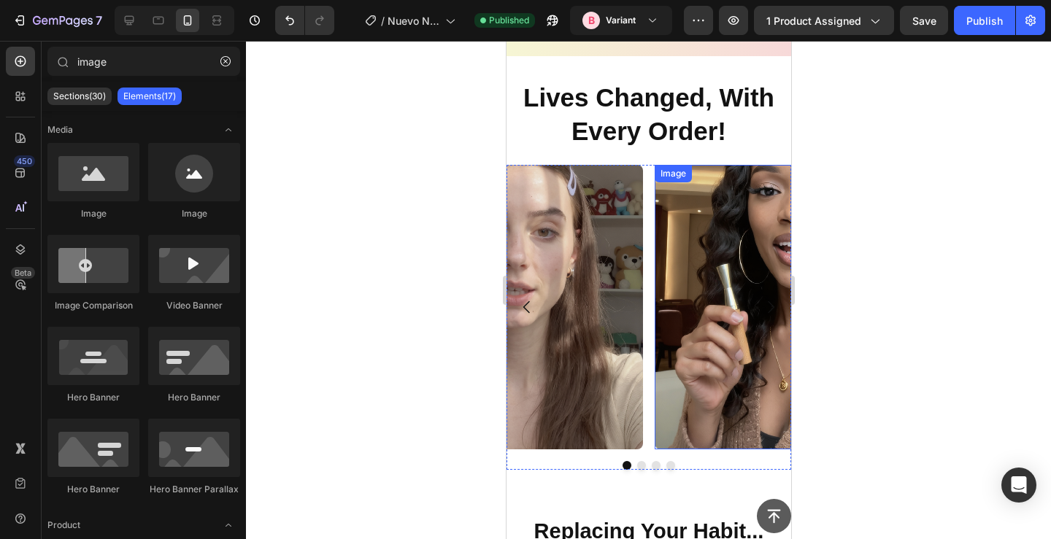
click at [707, 351] on img at bounding box center [796, 307] width 285 height 285
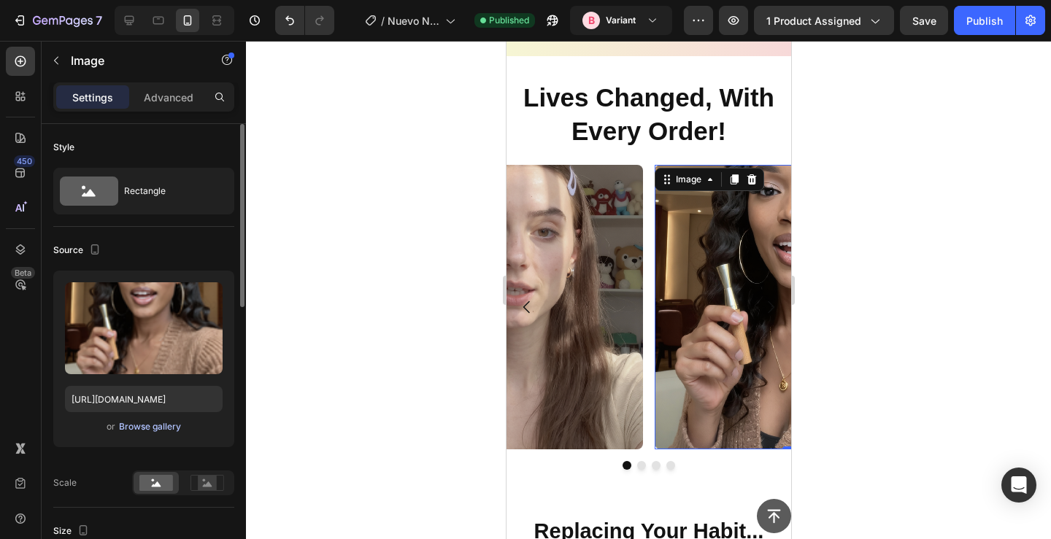
click at [146, 429] on div "Browse gallery" at bounding box center [150, 426] width 62 height 13
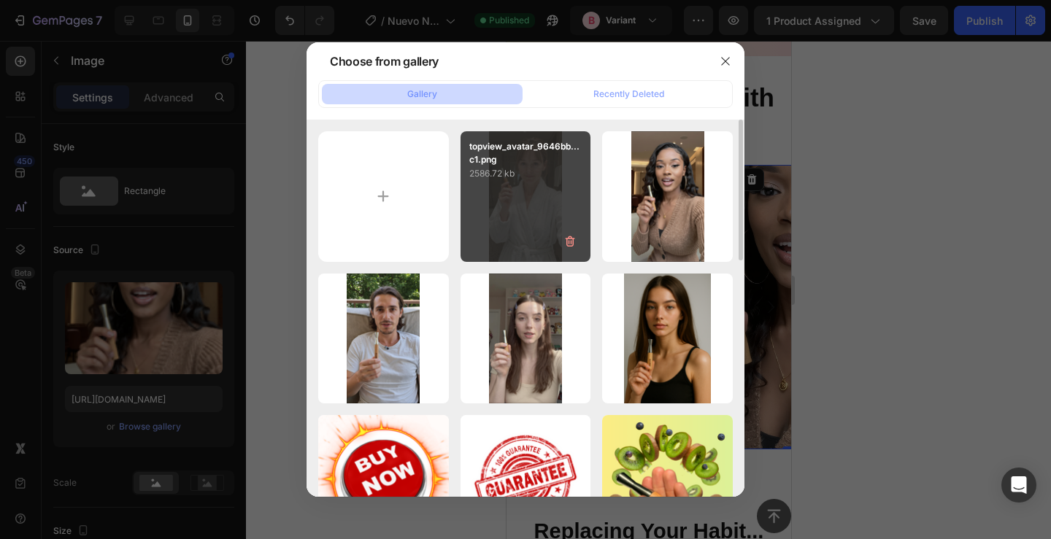
type input "C:\fakepath\topview_avatar_8b0f59f0127e4b559d8aab1b5a2039dc (1).png"
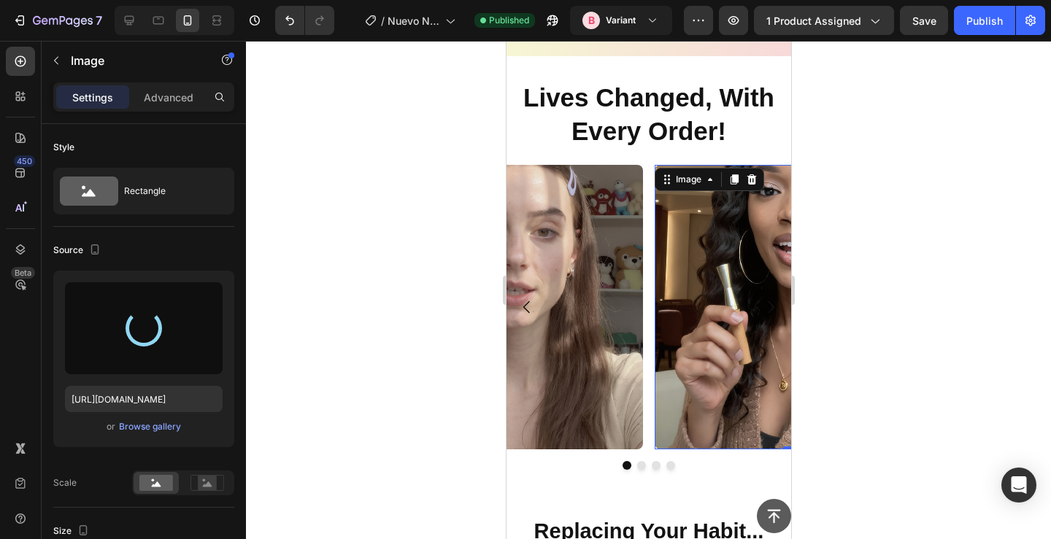
type input "[URL][DOMAIN_NAME]"
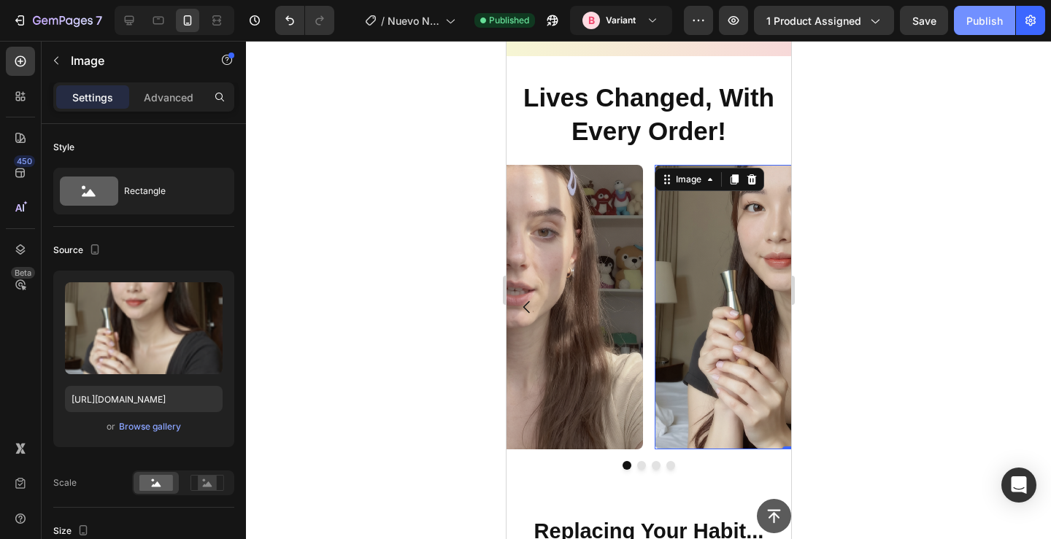
click at [972, 14] on div "Publish" at bounding box center [985, 20] width 37 height 15
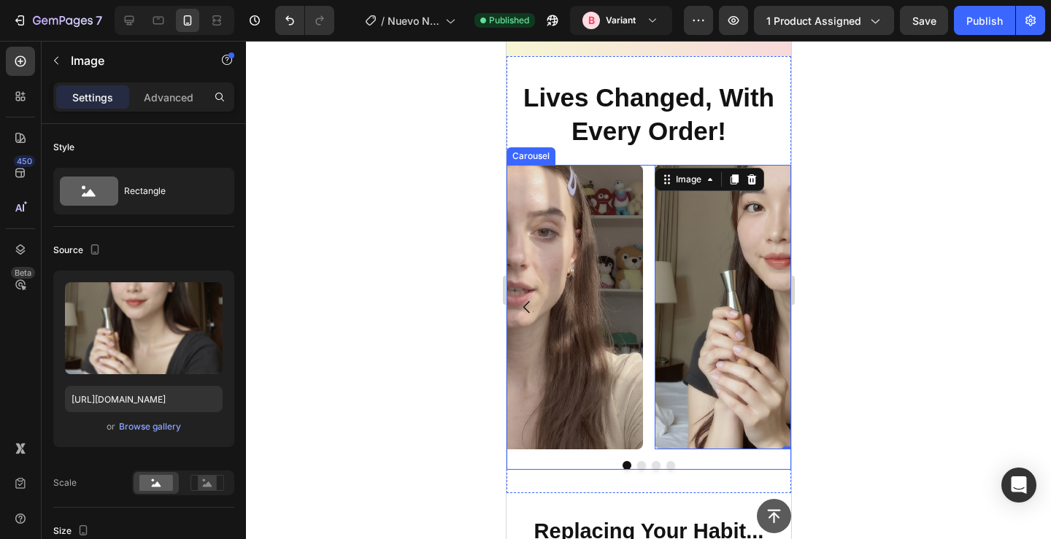
click at [650, 218] on div "Image 0 Image Image Image" at bounding box center [648, 307] width 285 height 285
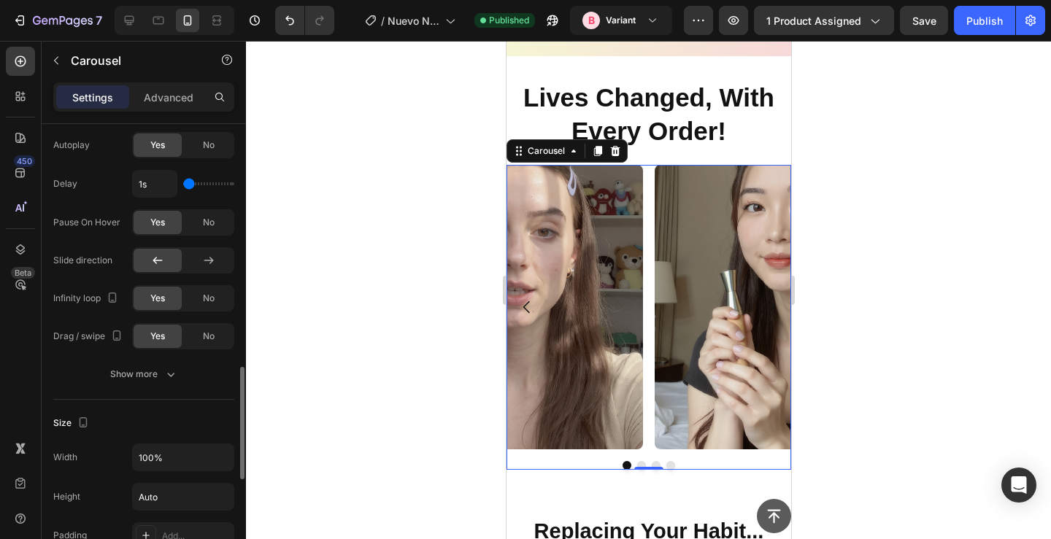
scroll to position [977, 0]
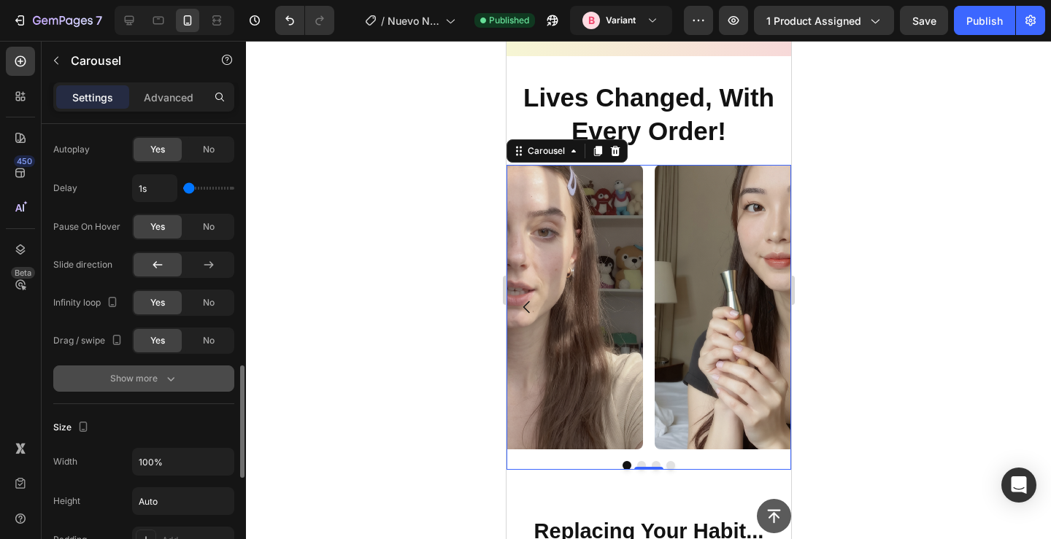
click at [138, 379] on div "Show more" at bounding box center [144, 379] width 68 height 15
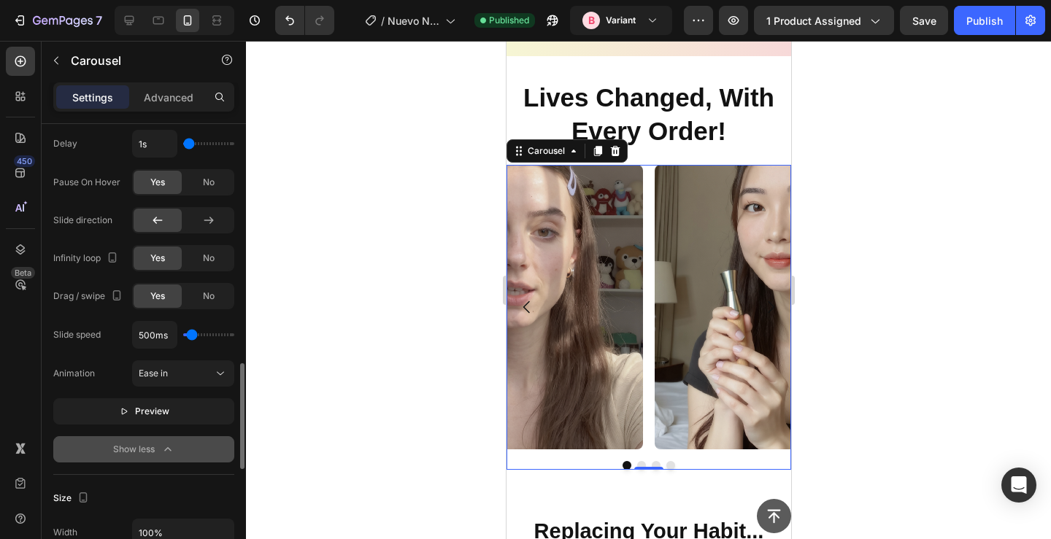
scroll to position [1023, 0]
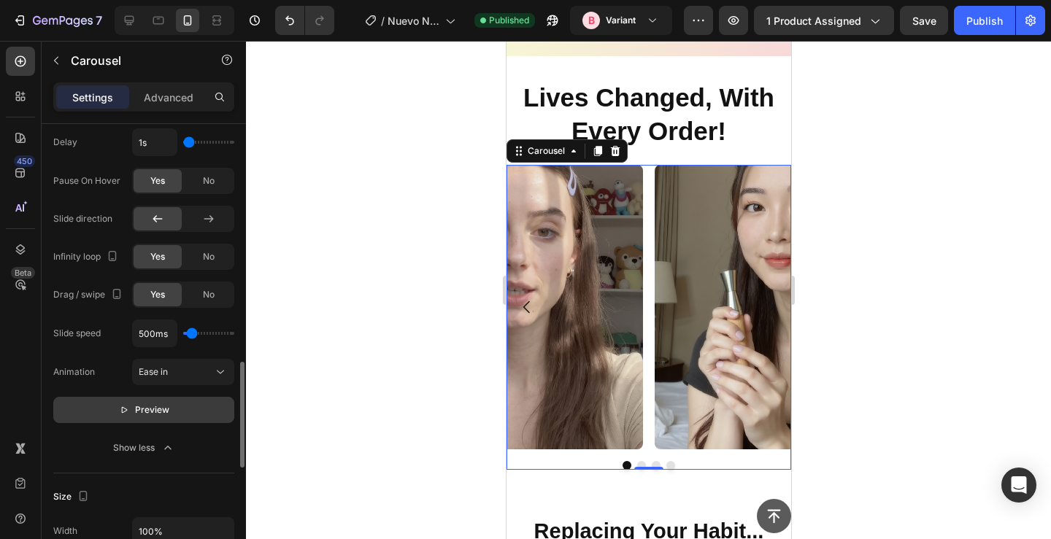
click at [134, 412] on p "Preview" at bounding box center [144, 410] width 50 height 15
click at [133, 411] on p "Pause" at bounding box center [144, 410] width 42 height 15
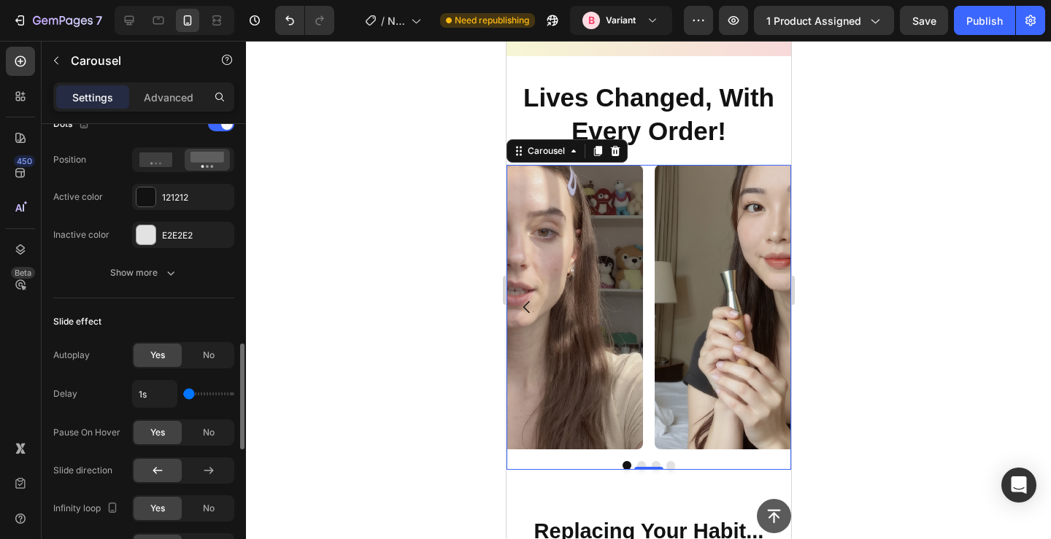
scroll to position [736, 0]
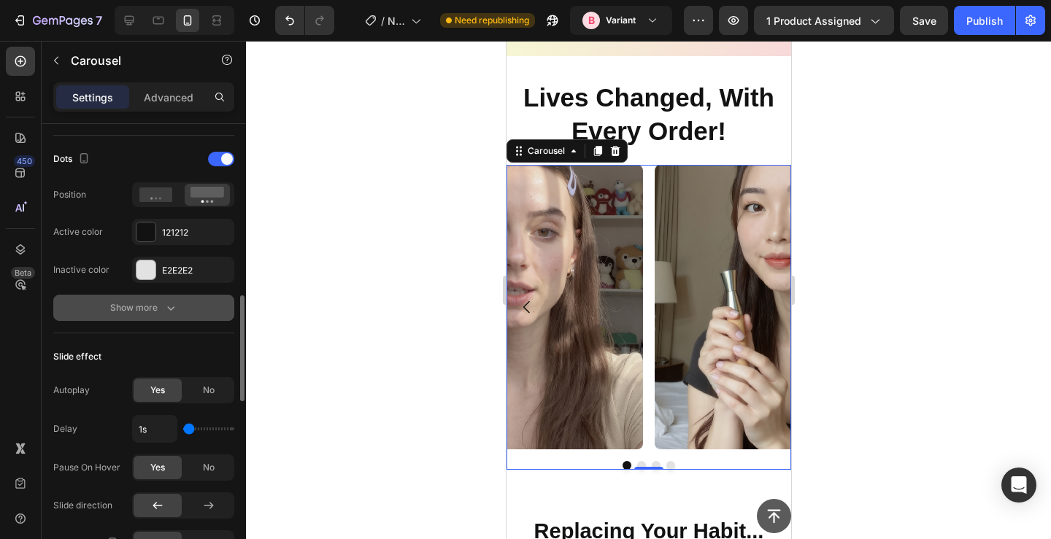
click at [139, 311] on div "Show more" at bounding box center [144, 308] width 68 height 15
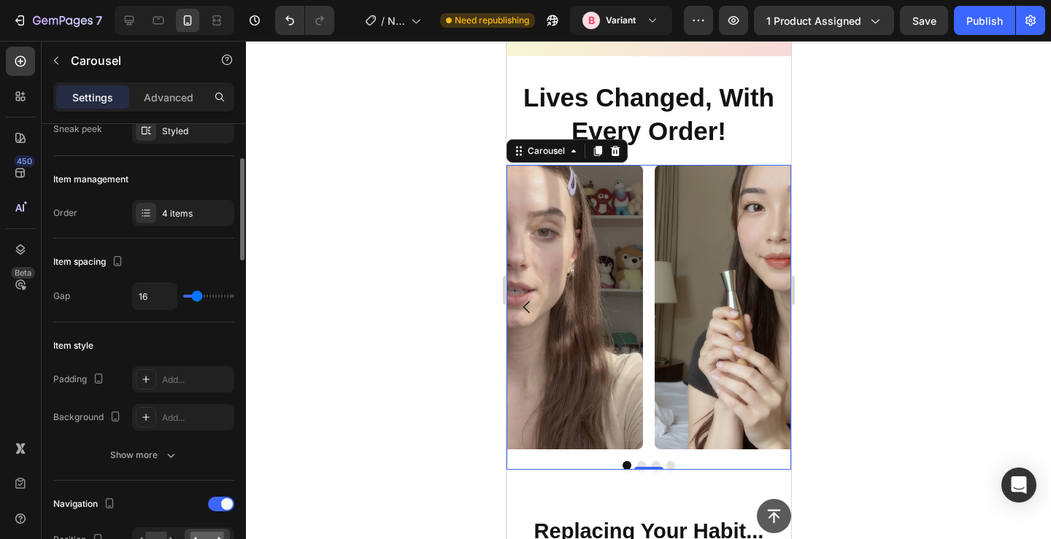
scroll to position [0, 0]
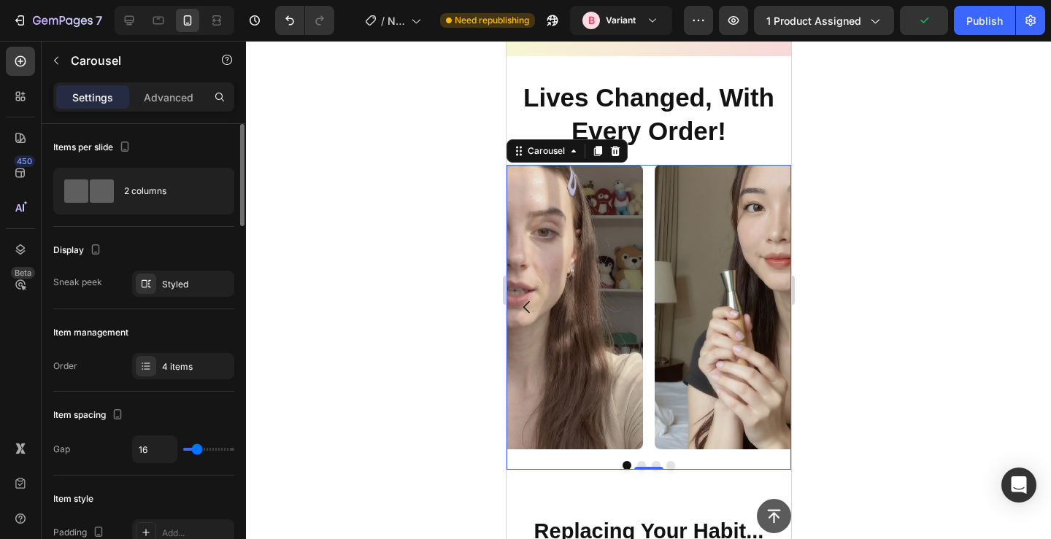
click at [166, 110] on div "Settings Advanced" at bounding box center [143, 96] width 181 height 29
click at [166, 91] on p "Advanced" at bounding box center [169, 97] width 50 height 15
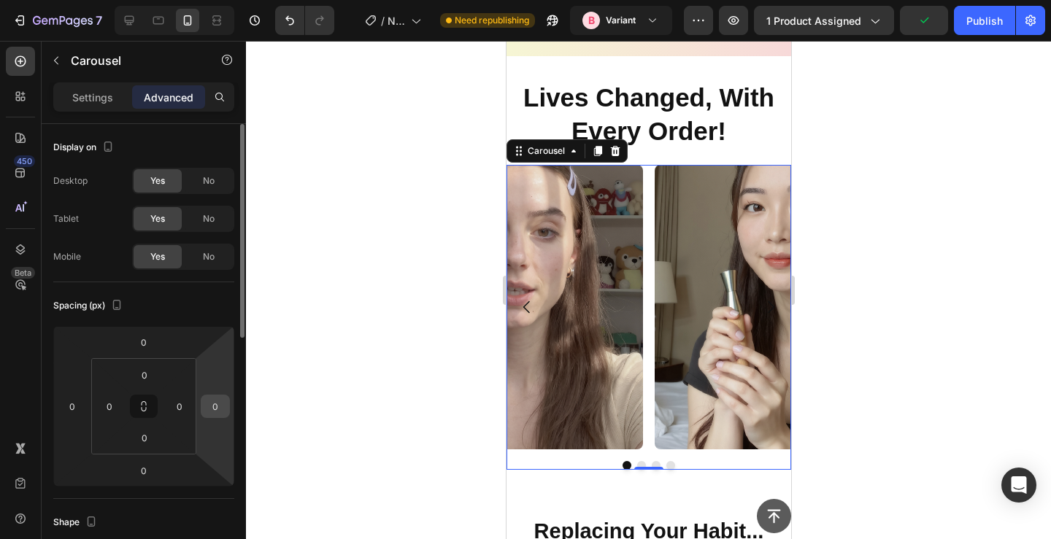
click at [220, 399] on input "0" at bounding box center [215, 407] width 22 height 22
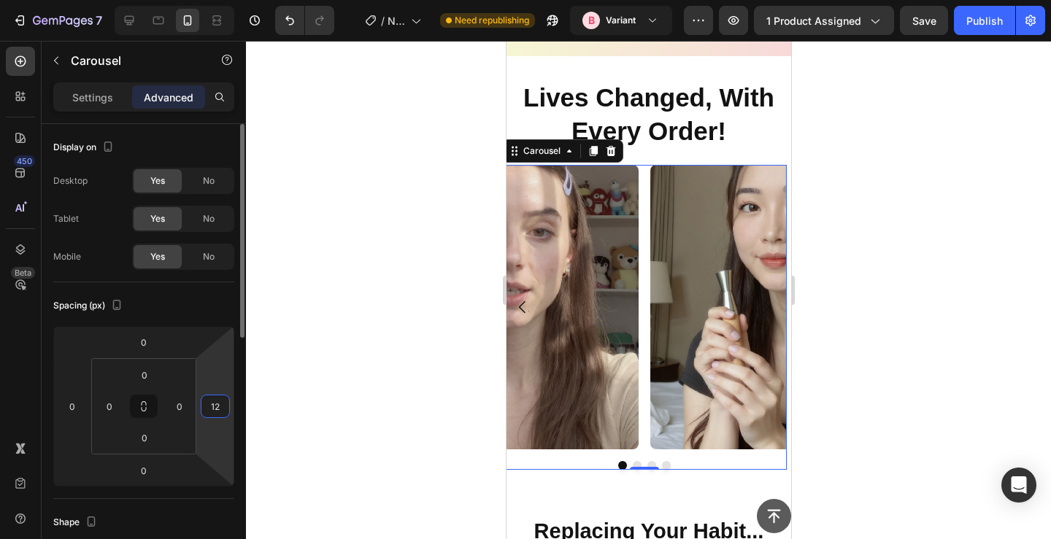
type input "1"
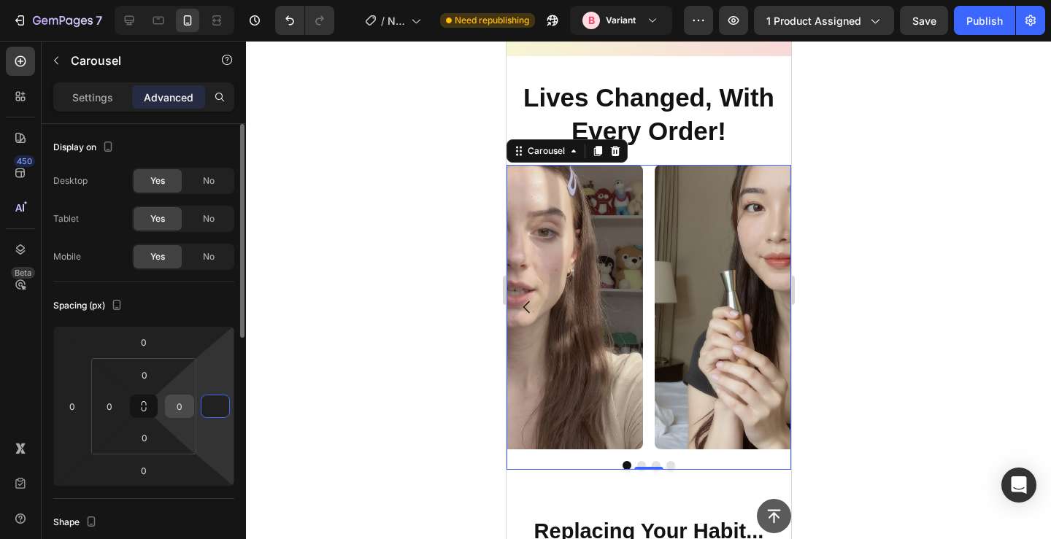
click at [182, 408] on input "0" at bounding box center [180, 407] width 22 height 22
type input "0"
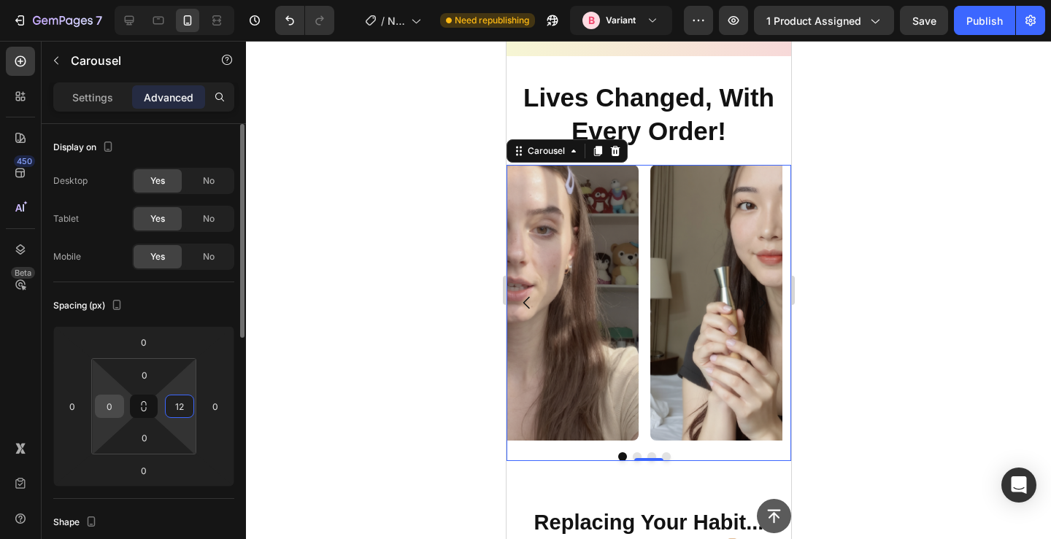
type input "12"
click at [109, 407] on input "0" at bounding box center [110, 407] width 22 height 22
type input "12"
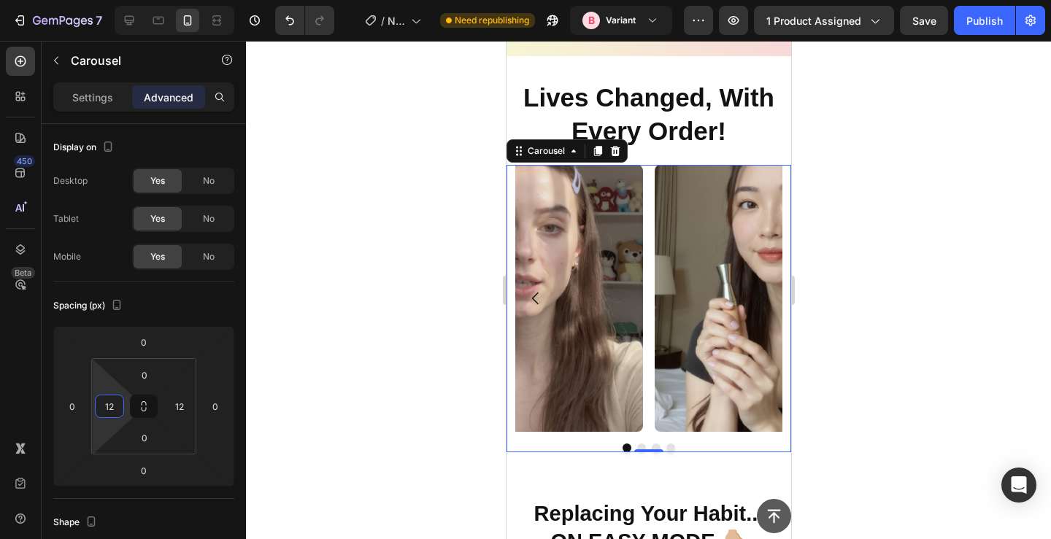
click at [339, 338] on div at bounding box center [648, 290] width 805 height 499
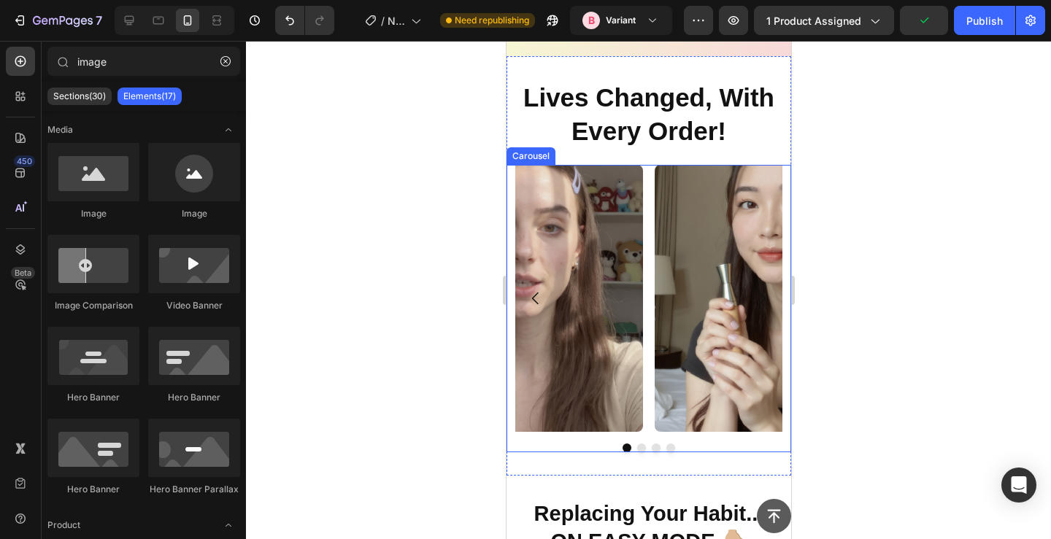
click at [647, 315] on div "Image Image Image Image" at bounding box center [648, 298] width 267 height 267
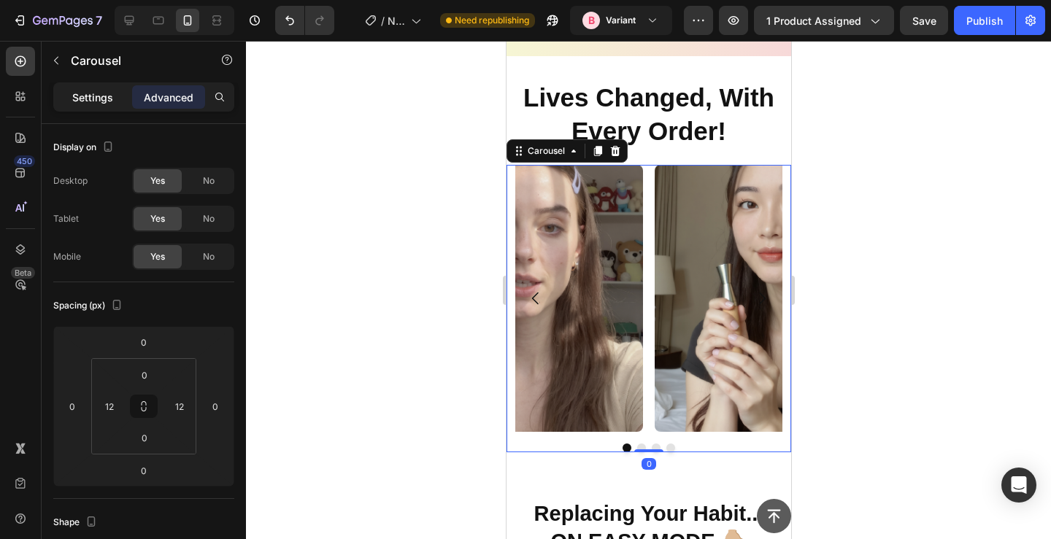
click at [85, 101] on p "Settings" at bounding box center [92, 97] width 41 height 15
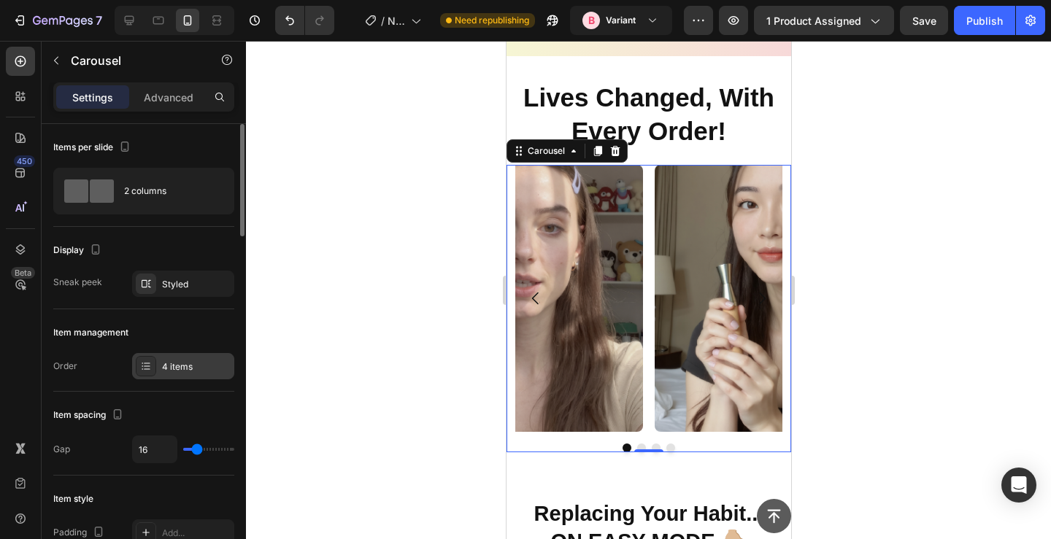
click at [208, 364] on div "4 items" at bounding box center [196, 367] width 69 height 13
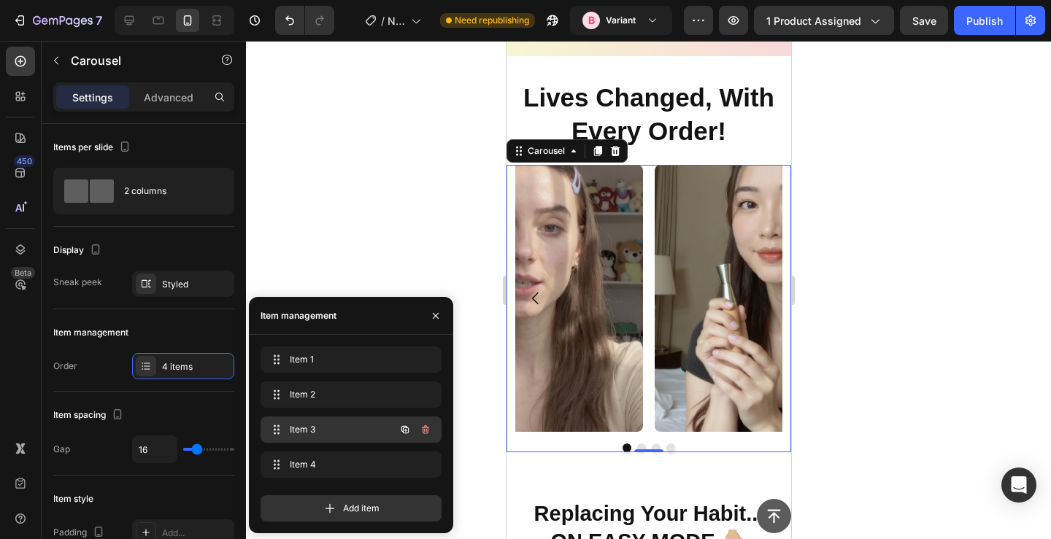
click at [323, 430] on span "Item 3" at bounding box center [331, 429] width 82 height 13
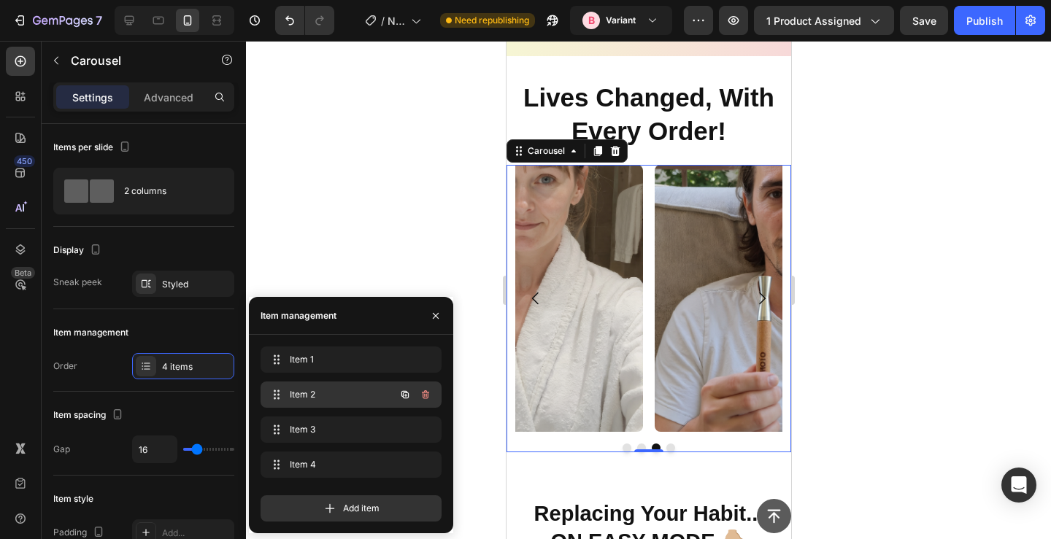
click at [316, 396] on span "Item 2" at bounding box center [331, 394] width 82 height 13
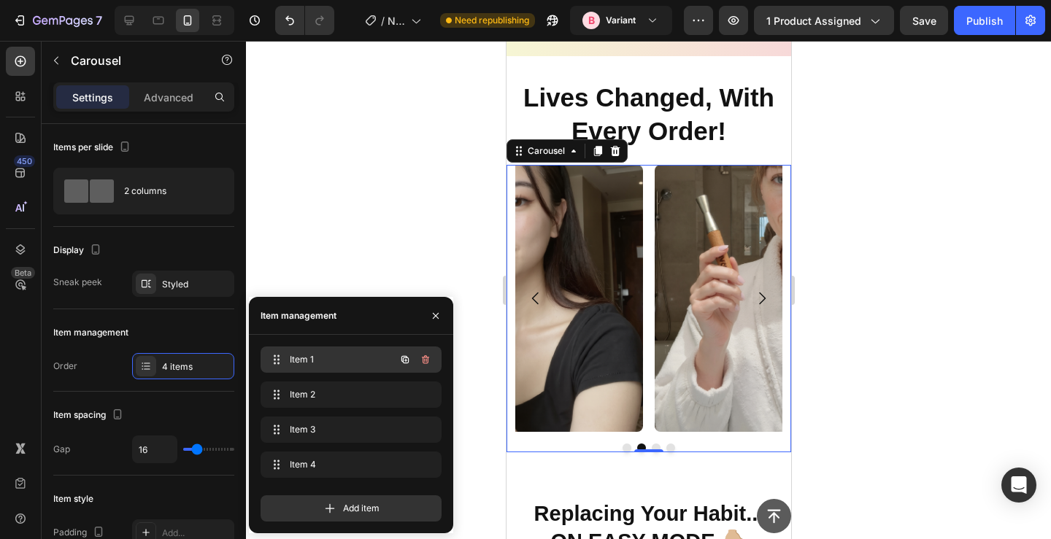
click at [308, 356] on span "Item 1" at bounding box center [331, 359] width 82 height 13
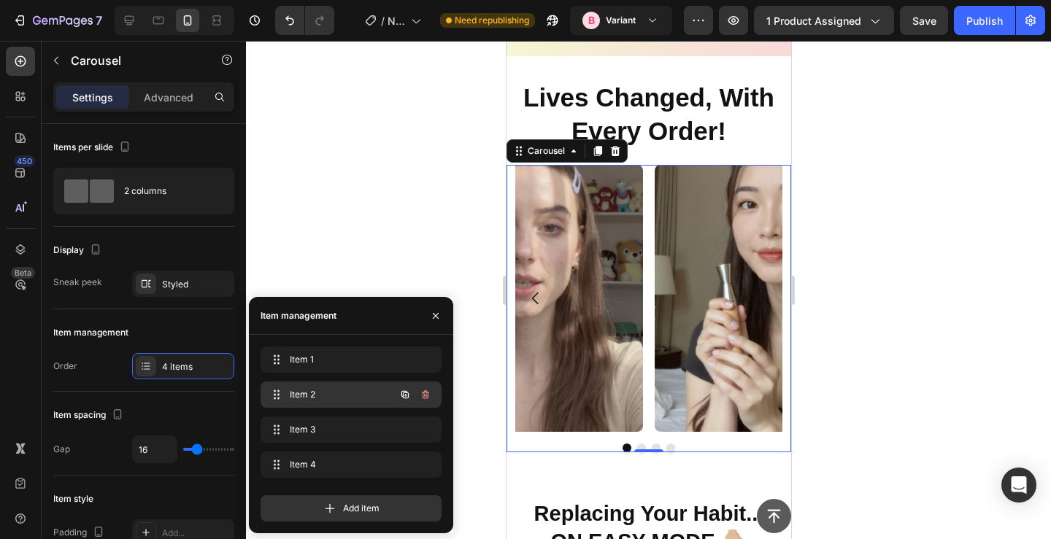
click at [307, 392] on span "Item 2" at bounding box center [331, 394] width 82 height 13
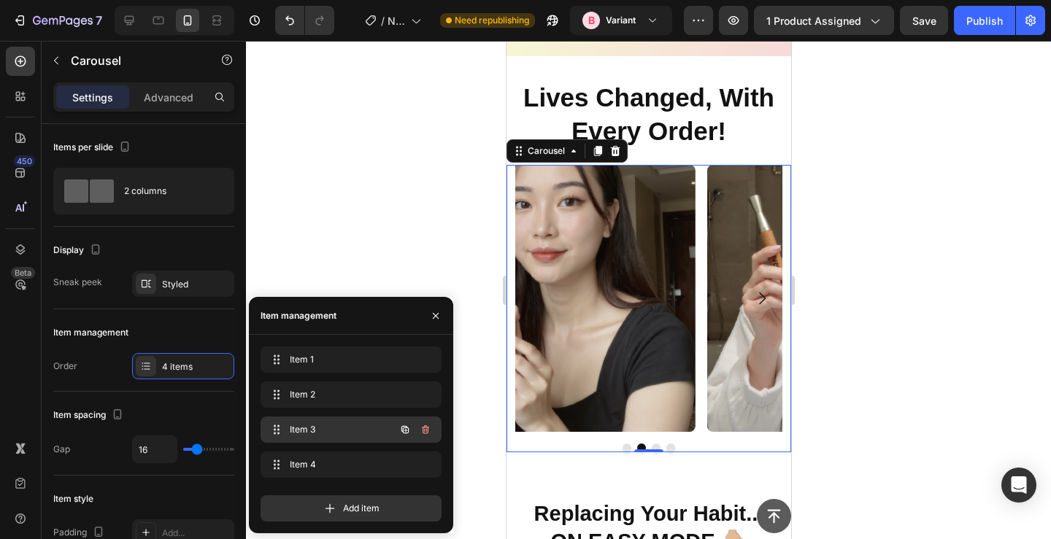
click at [311, 434] on span "Item 3" at bounding box center [331, 429] width 82 height 13
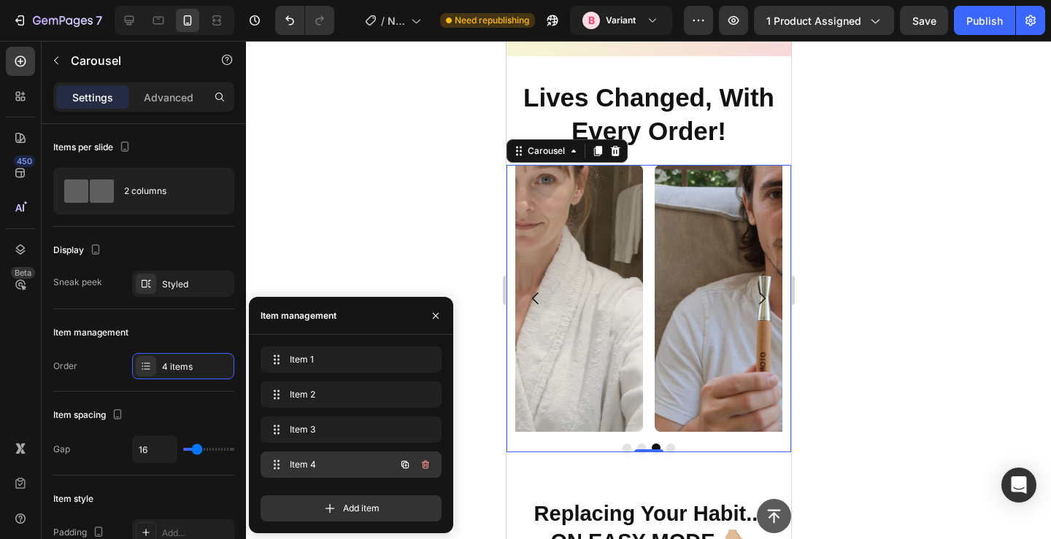
click at [315, 468] on span "Item 4" at bounding box center [331, 464] width 82 height 13
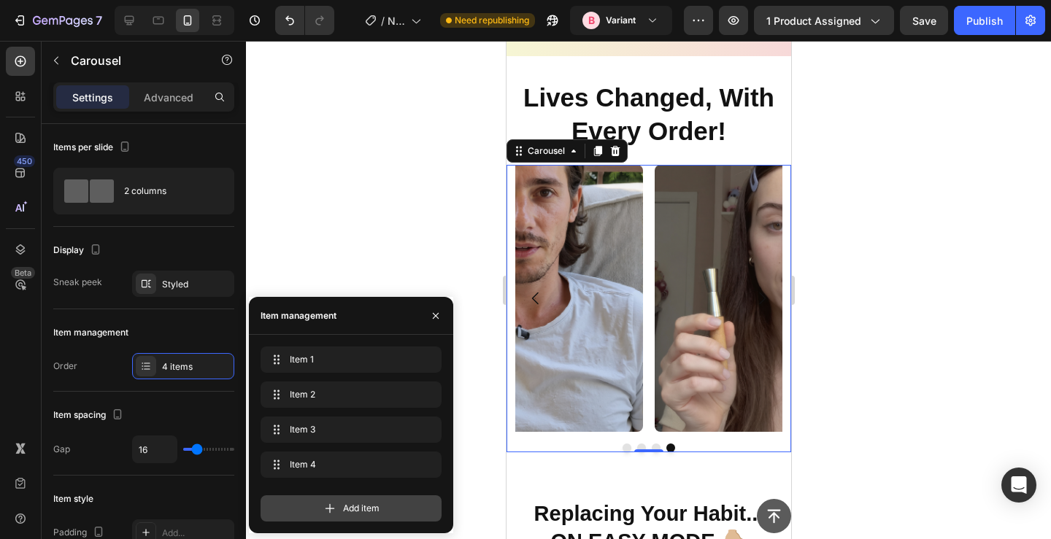
click at [318, 518] on div "Add item" at bounding box center [351, 509] width 181 height 26
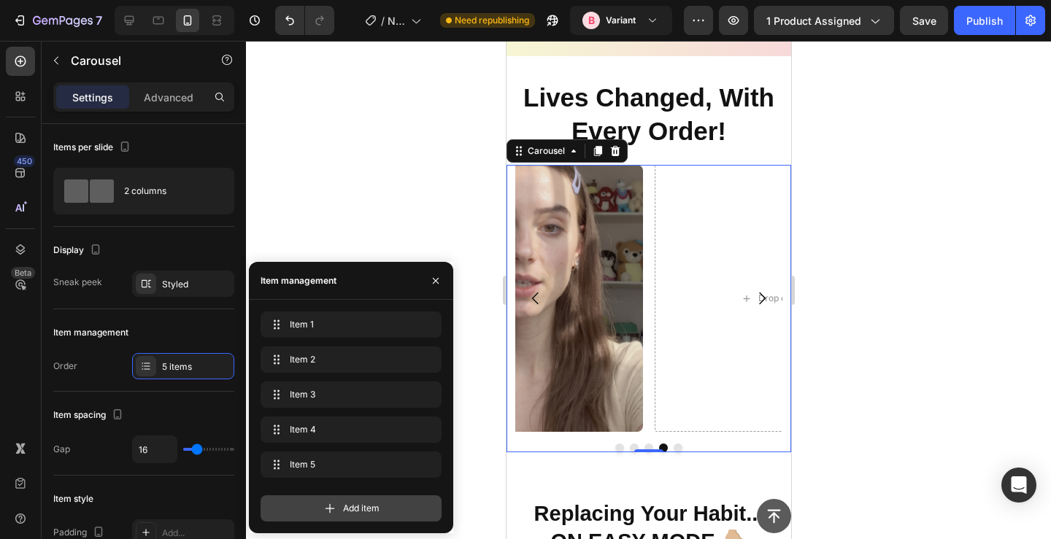
click at [323, 511] on icon at bounding box center [330, 509] width 15 height 15
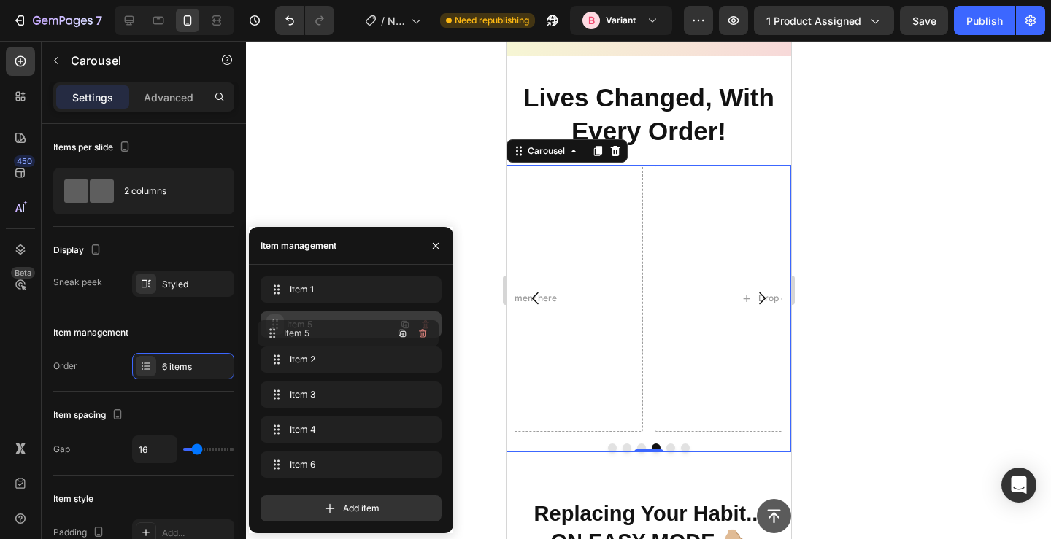
drag, startPoint x: 271, startPoint y: 428, endPoint x: 269, endPoint y: 331, distance: 96.4
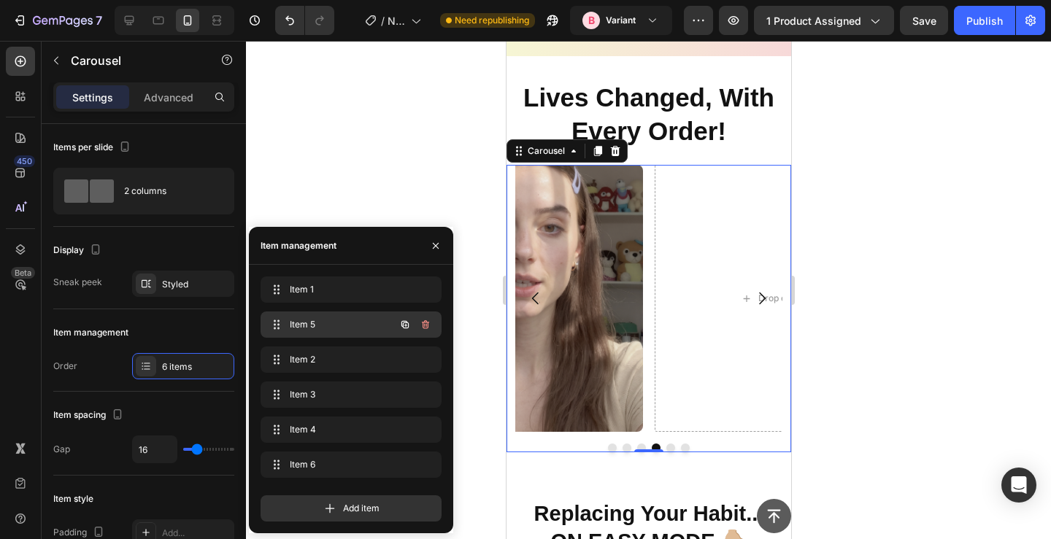
click at [320, 318] on div "Item 5 Item 5" at bounding box center [330, 325] width 128 height 20
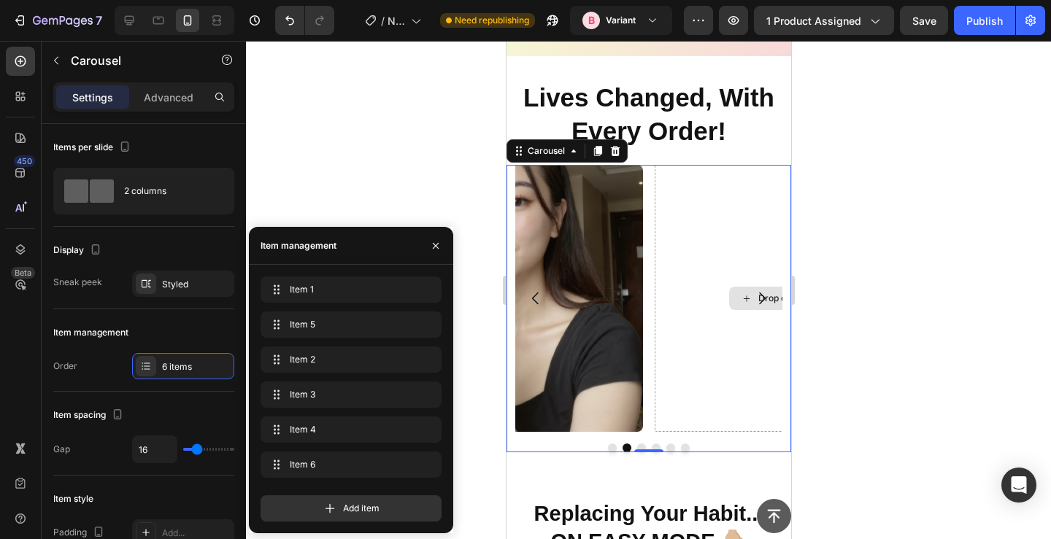
click at [715, 300] on div "Drop element here" at bounding box center [787, 298] width 267 height 267
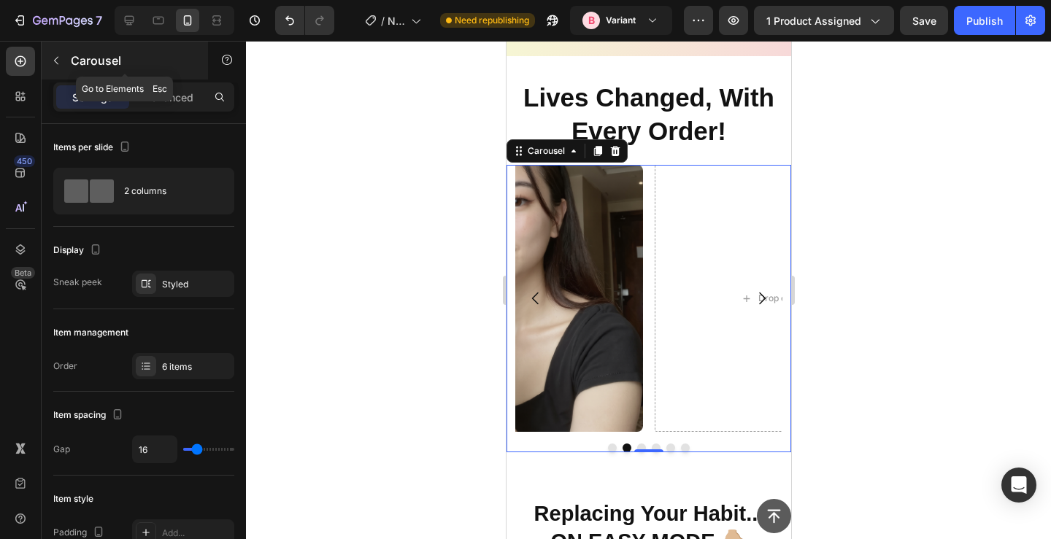
click at [50, 60] on icon "button" at bounding box center [56, 61] width 12 height 12
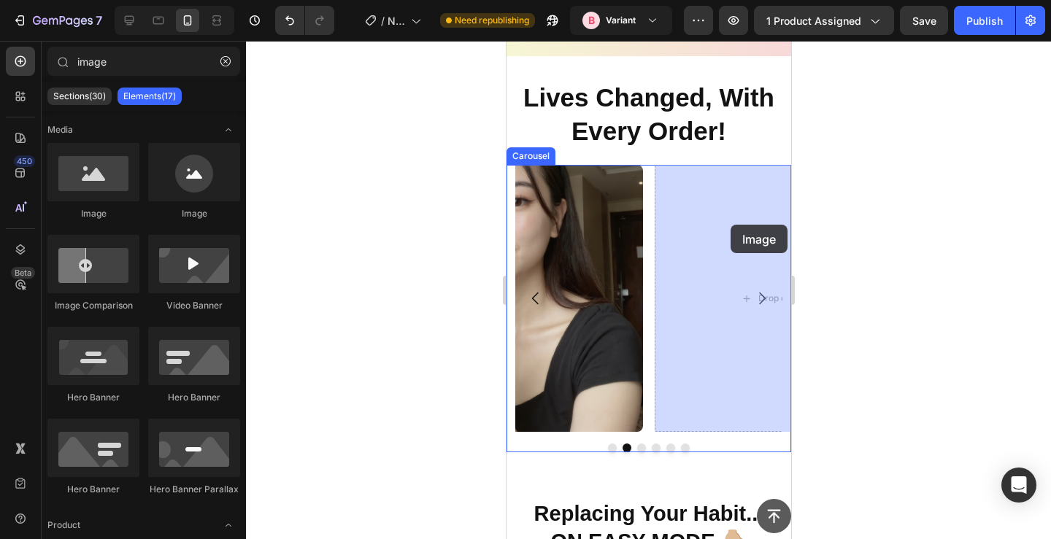
drag, startPoint x: 595, startPoint y: 218, endPoint x: 731, endPoint y: 226, distance: 136.0
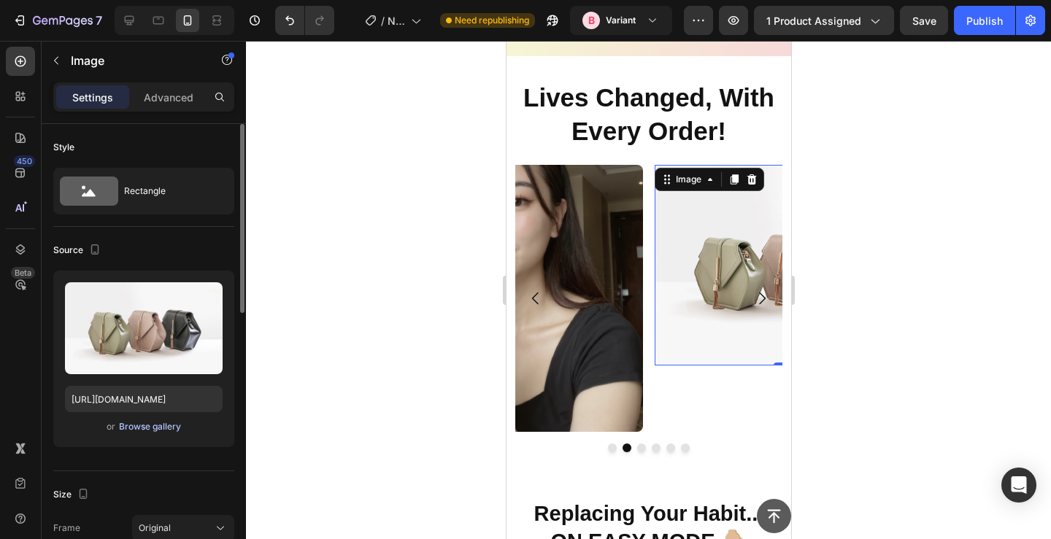
click at [151, 426] on div "Browse gallery" at bounding box center [150, 426] width 62 height 13
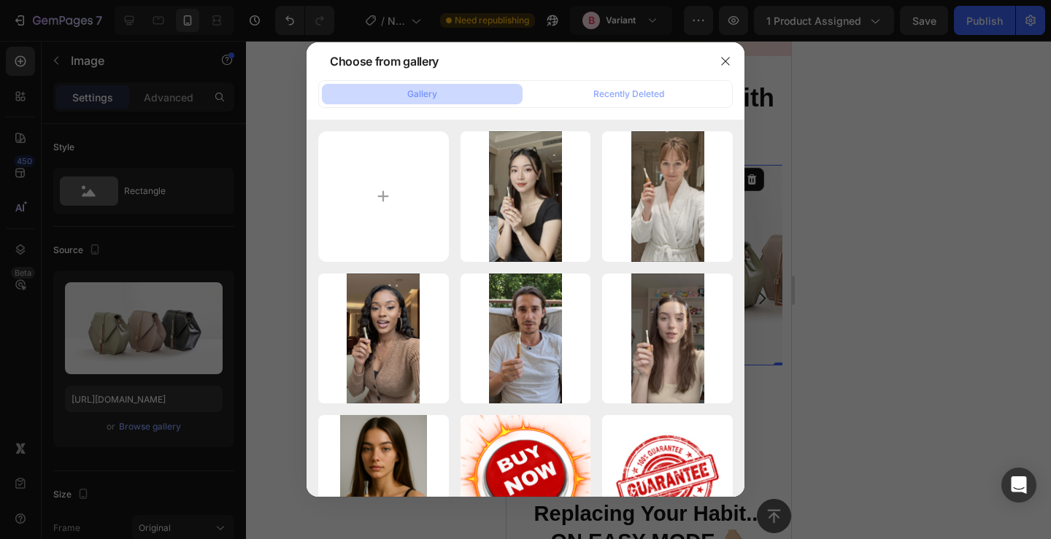
type input "C:\fakepath\1.png"
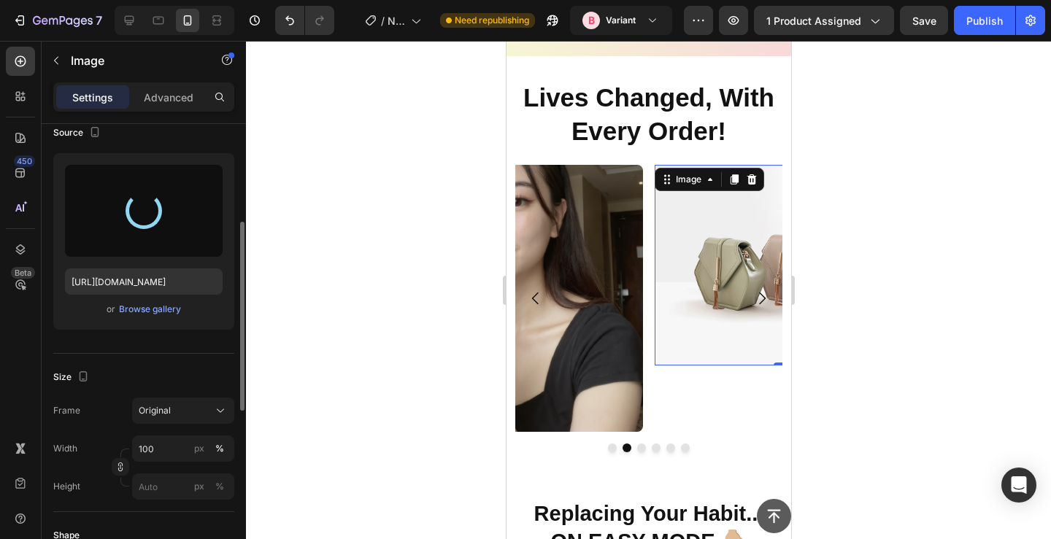
scroll to position [290, 0]
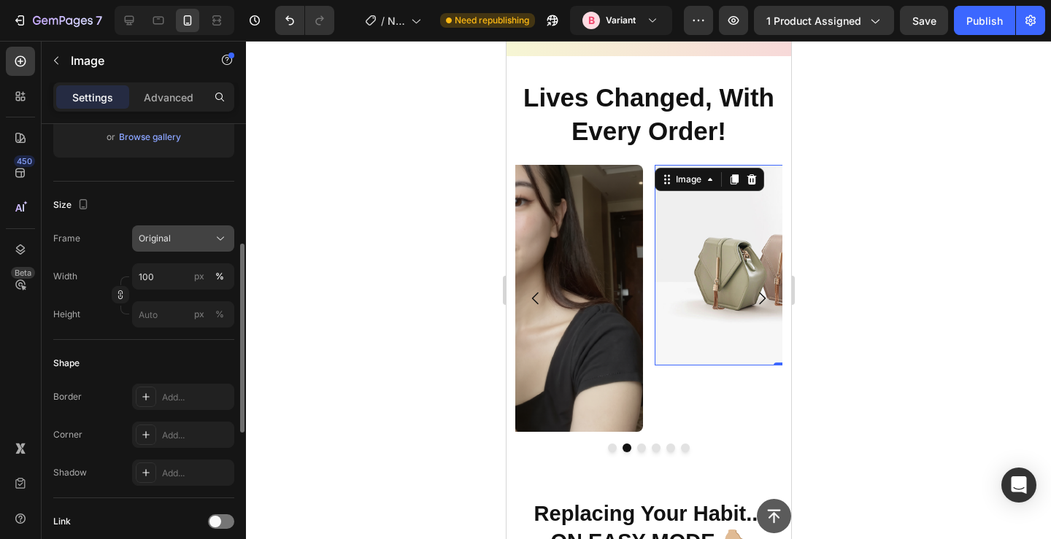
type input "[URL][DOMAIN_NAME]"
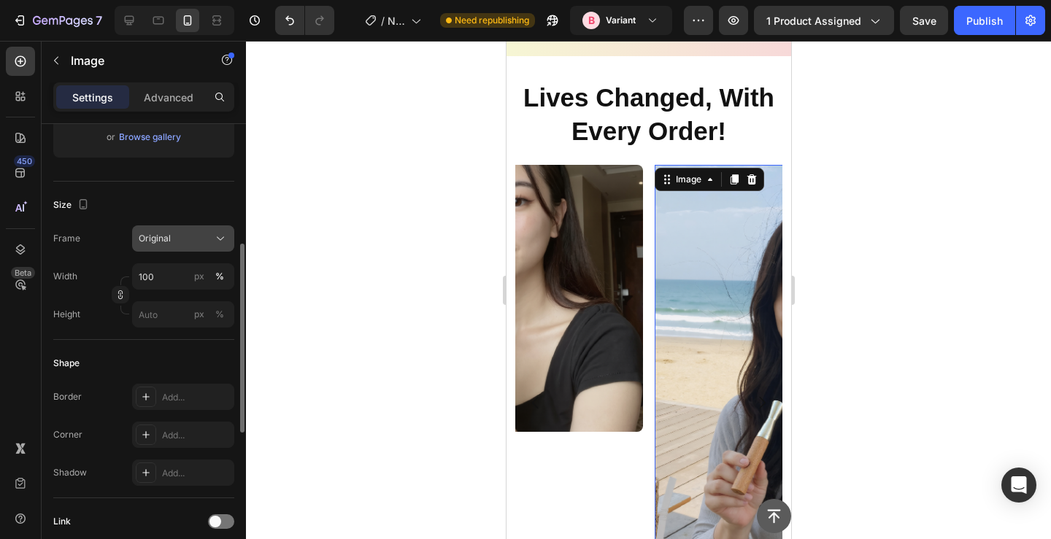
click at [178, 242] on div "Original" at bounding box center [175, 238] width 72 height 13
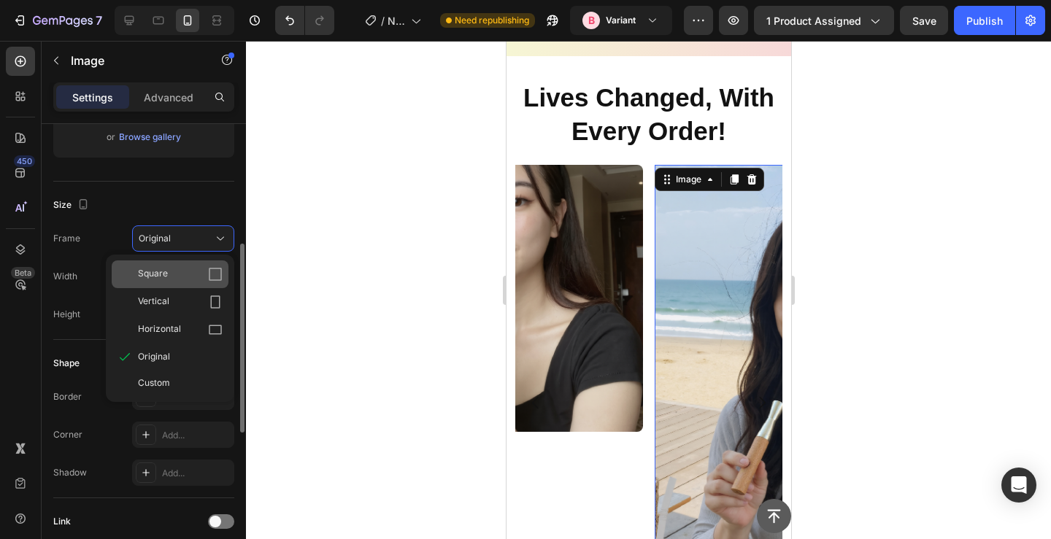
click at [167, 279] on span "Square" at bounding box center [153, 274] width 30 height 15
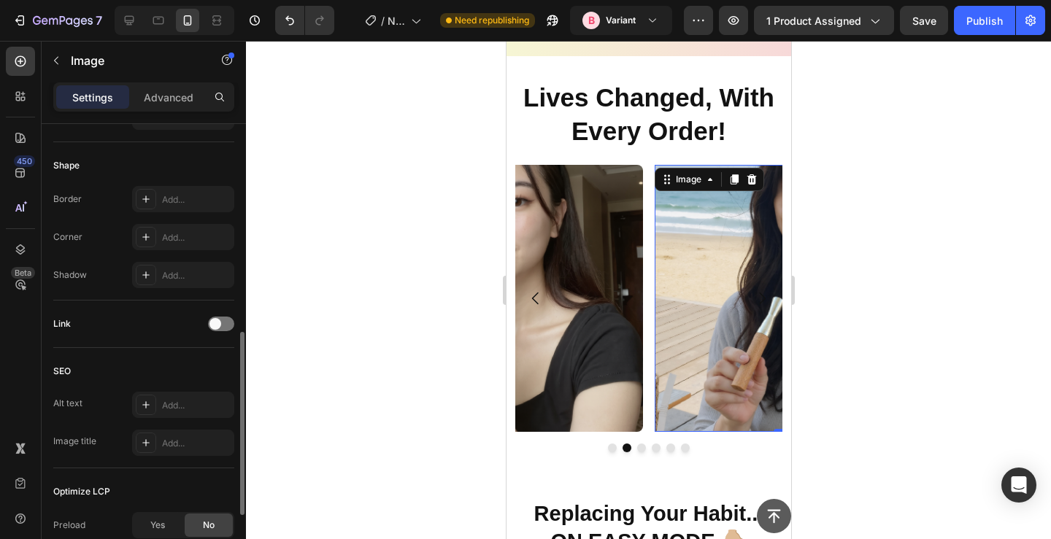
scroll to position [523, 0]
click at [161, 248] on div "Add..." at bounding box center [183, 239] width 102 height 26
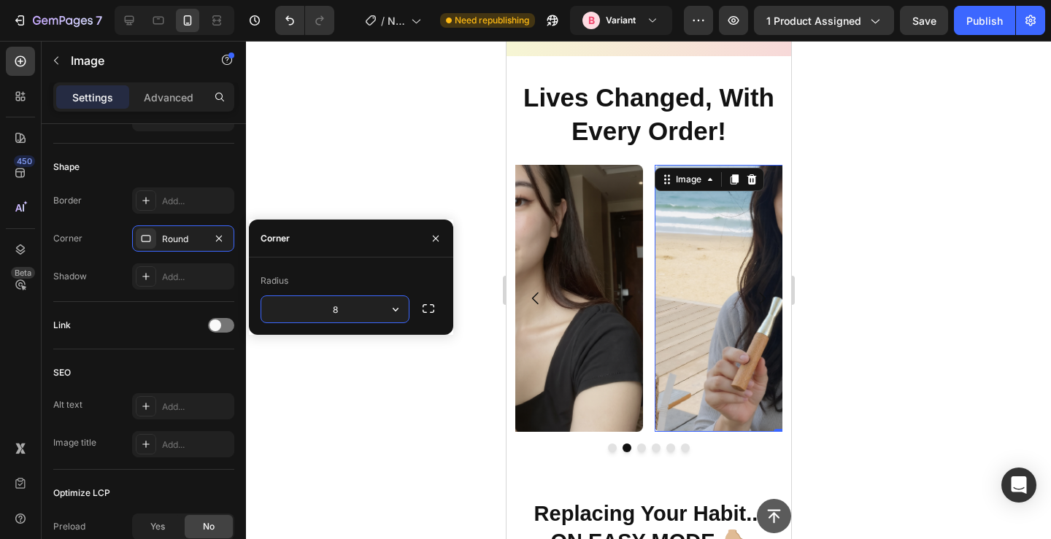
click at [389, 161] on div at bounding box center [648, 290] width 805 height 499
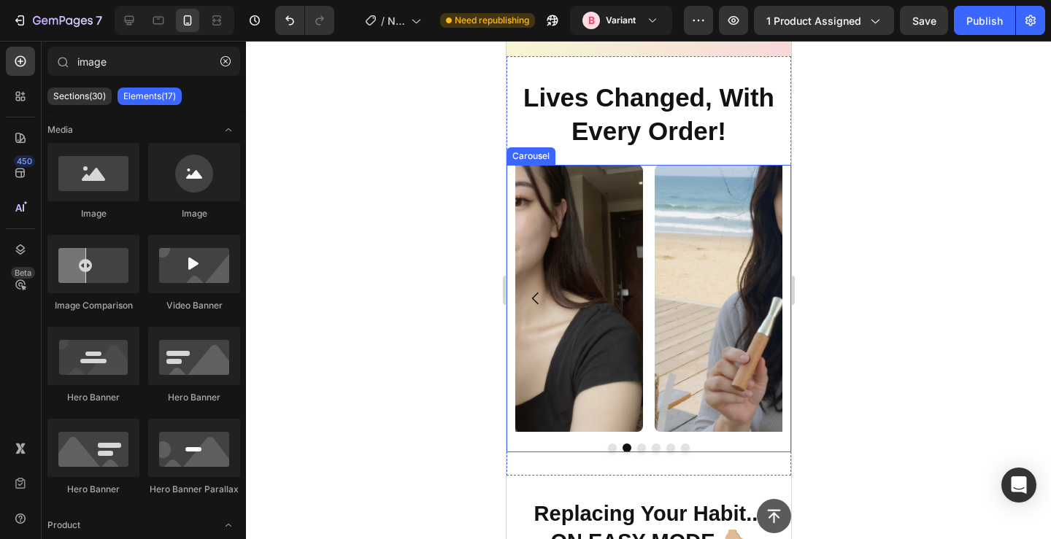
click at [648, 235] on div "Image Image Image Image Image Drop element here" at bounding box center [648, 298] width 267 height 267
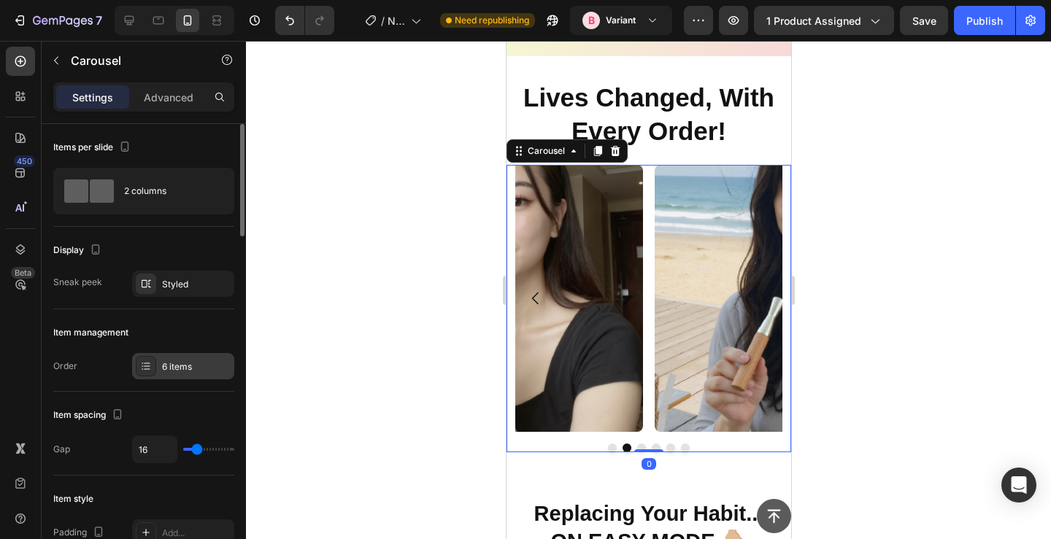
click at [197, 374] on div "6 items" at bounding box center [183, 366] width 102 height 26
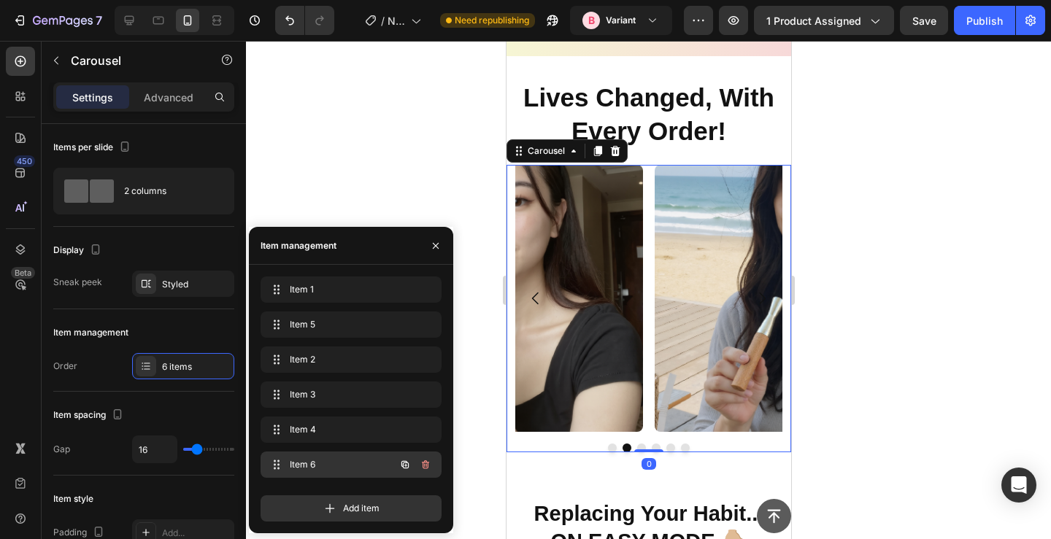
click at [321, 464] on span "Item 6" at bounding box center [331, 464] width 82 height 13
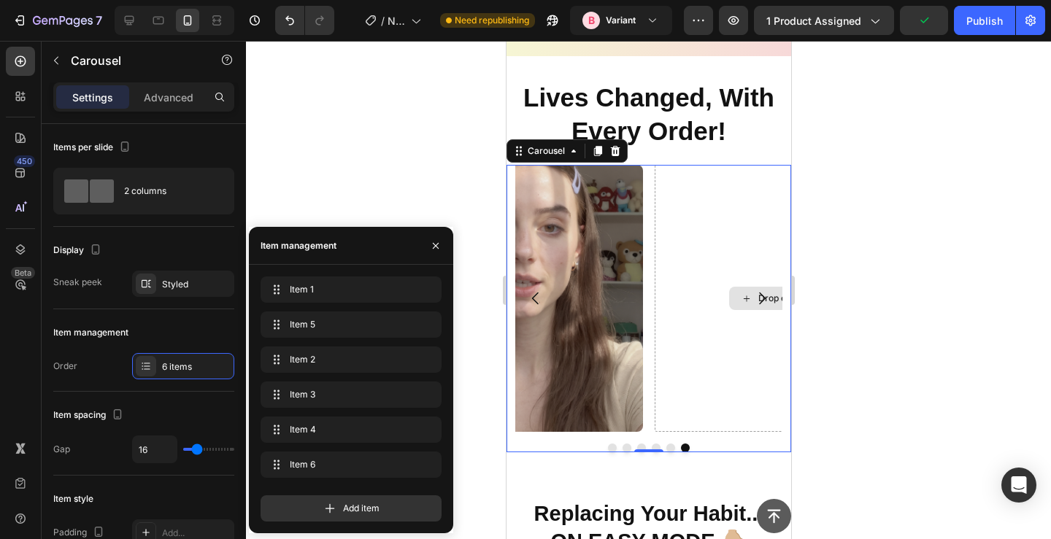
click at [691, 302] on div "Drop element here" at bounding box center [787, 298] width 267 height 267
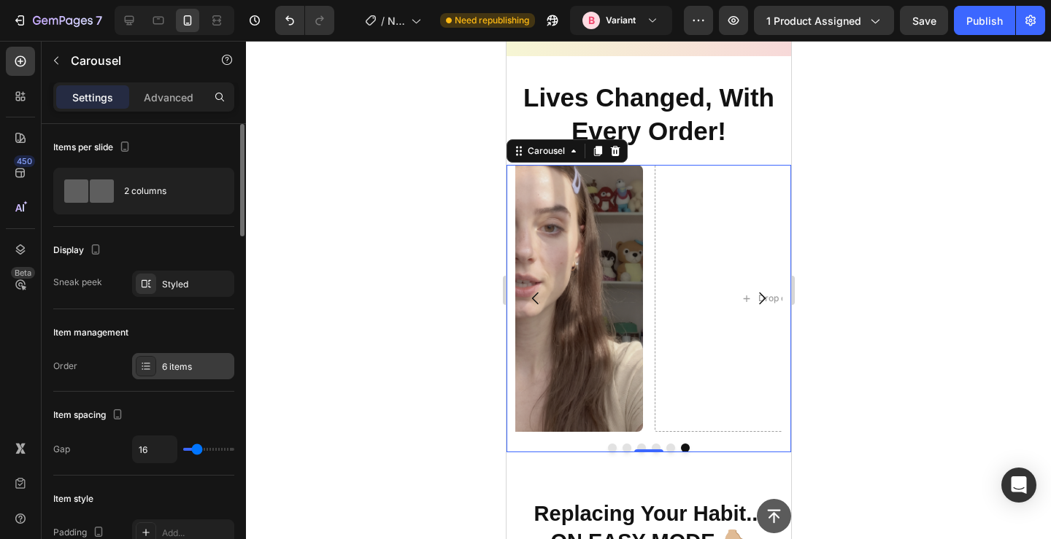
click at [160, 370] on div "6 items" at bounding box center [183, 366] width 102 height 26
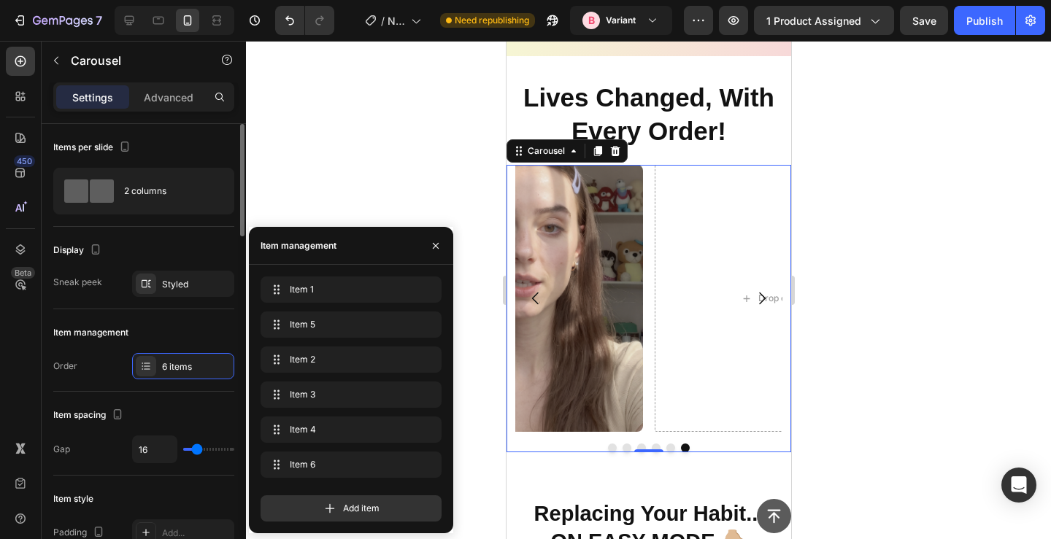
click at [65, 293] on div "Sneak peek" at bounding box center [77, 282] width 49 height 23
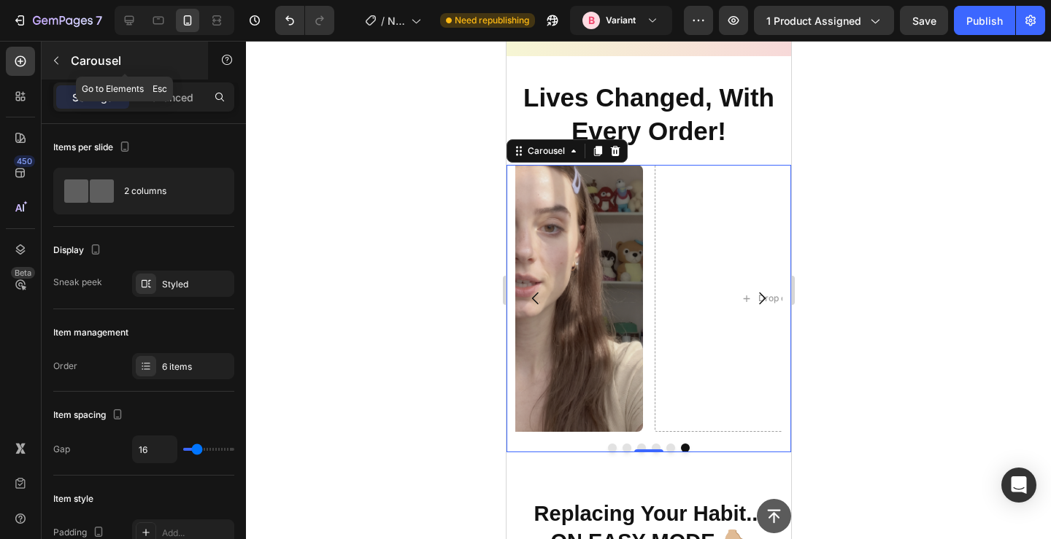
click at [55, 61] on icon "button" at bounding box center [56, 61] width 4 height 8
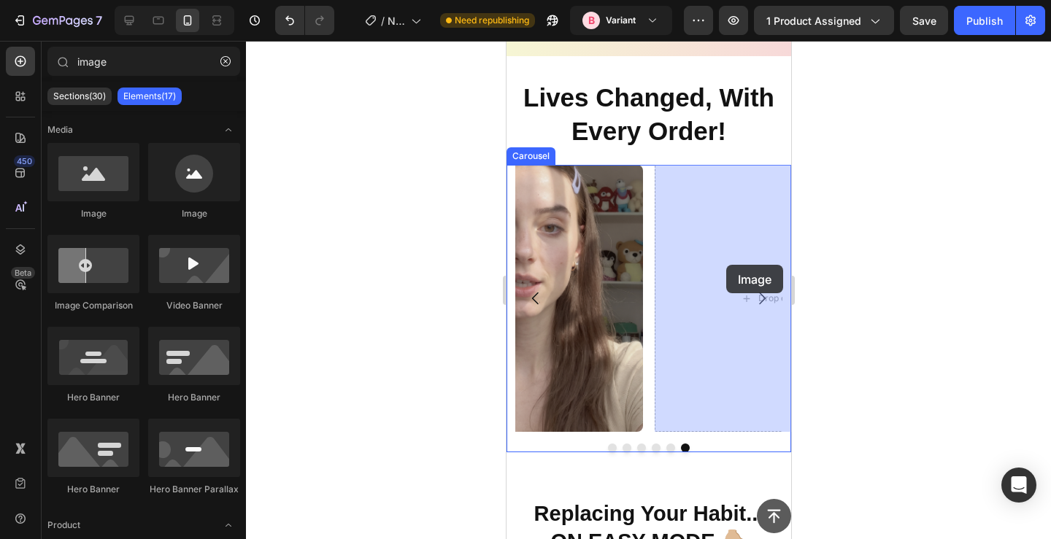
drag, startPoint x: 565, startPoint y: 200, endPoint x: 715, endPoint y: 259, distance: 161.6
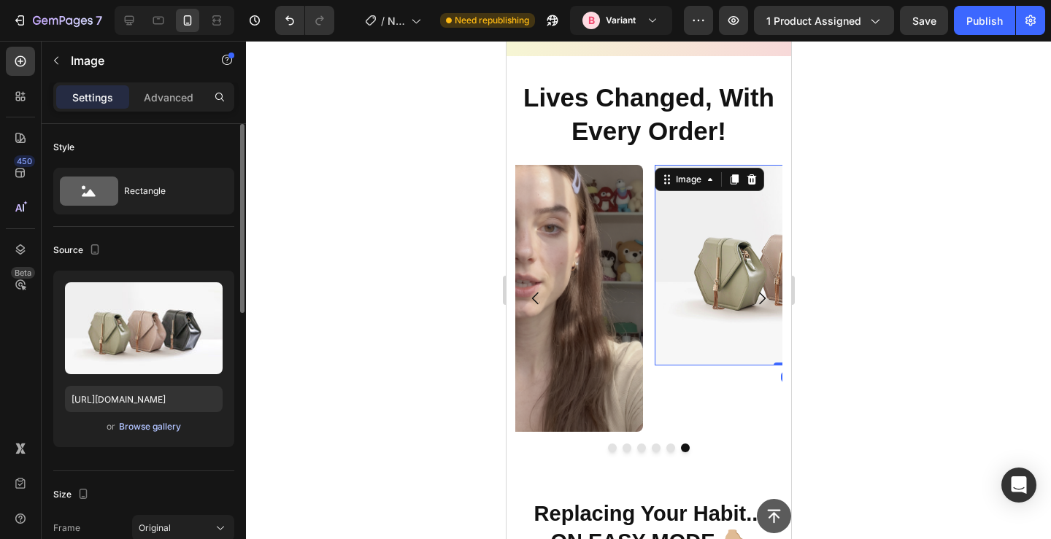
click at [161, 424] on div "Browse gallery" at bounding box center [150, 426] width 62 height 13
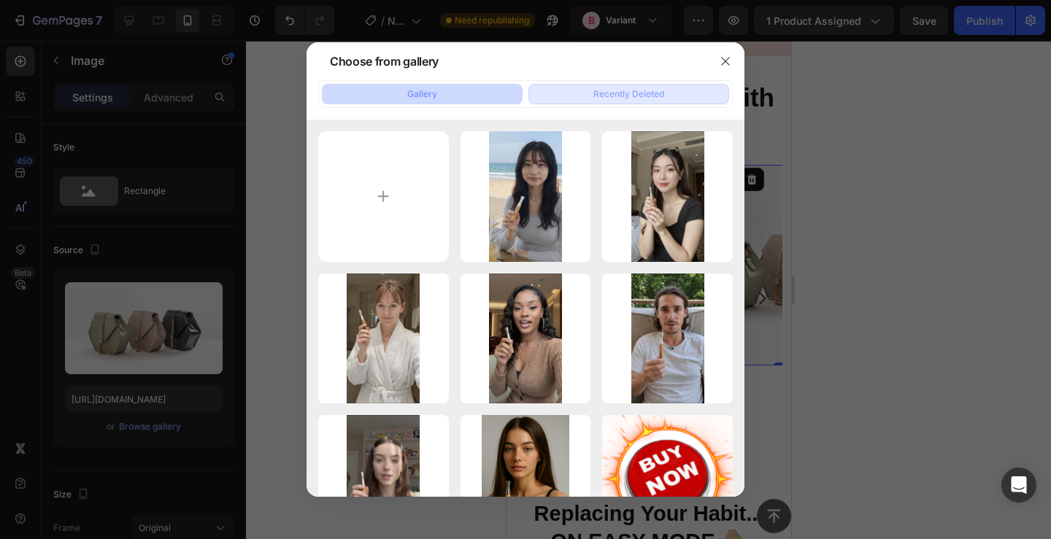
type input "C:\fakepath\3.png"
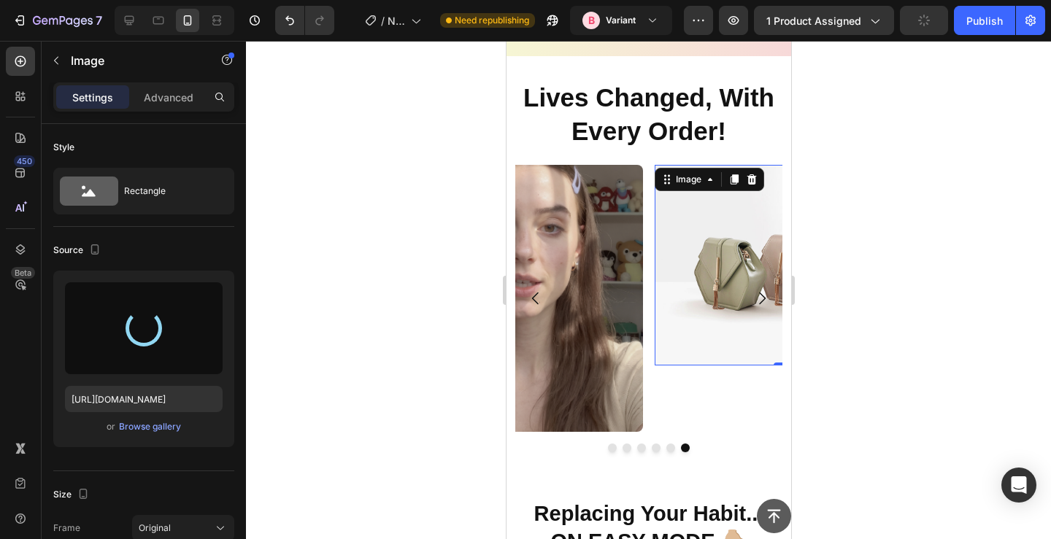
type input "[URL][DOMAIN_NAME]"
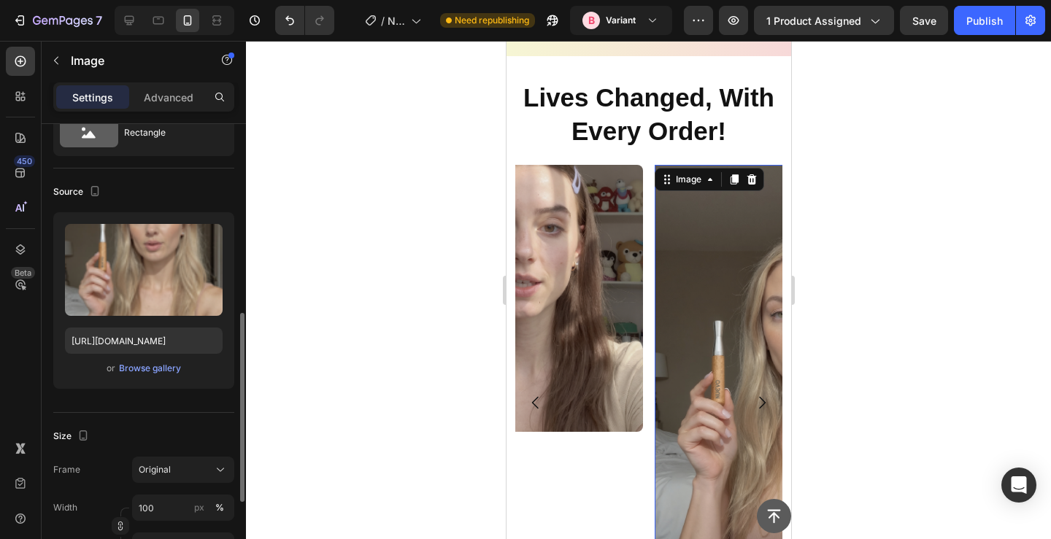
scroll to position [200, 0]
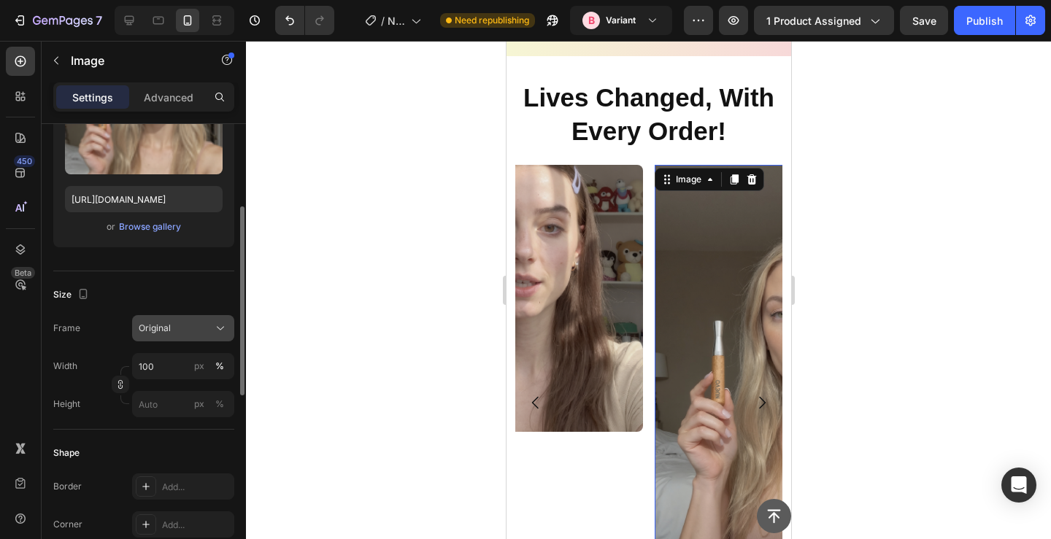
click at [199, 334] on div "Original" at bounding box center [175, 328] width 72 height 13
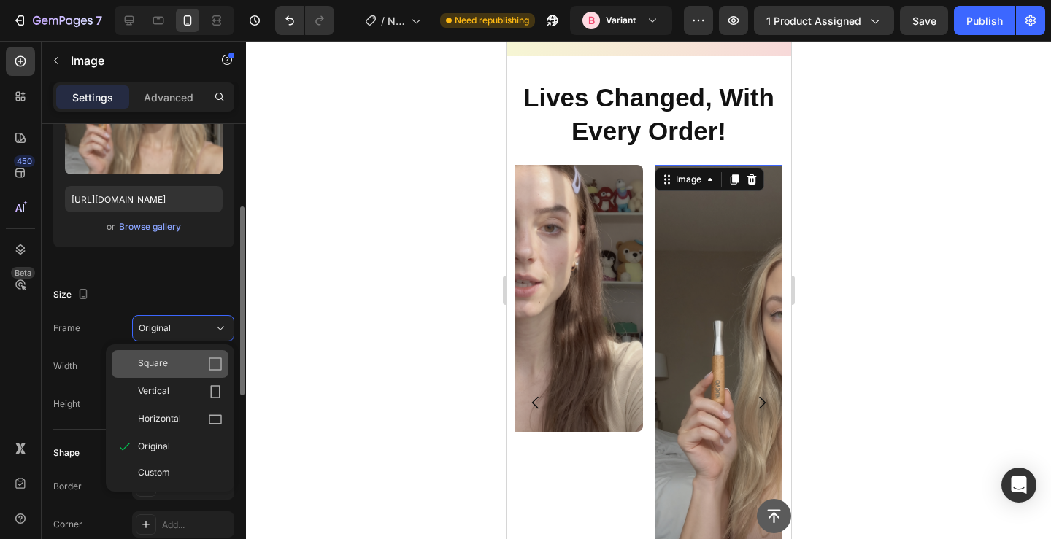
click at [196, 361] on div "Square" at bounding box center [180, 364] width 85 height 15
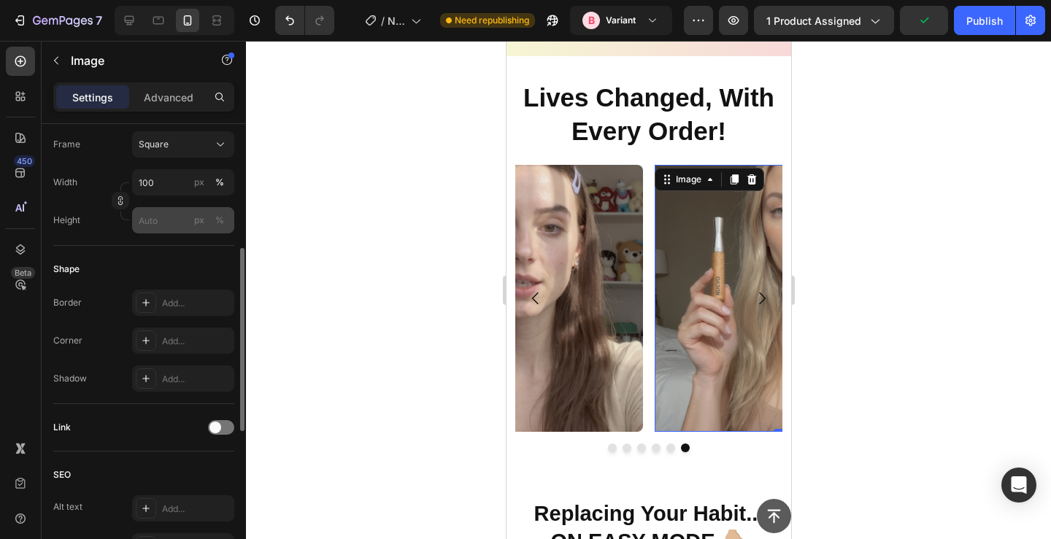
scroll to position [426, 0]
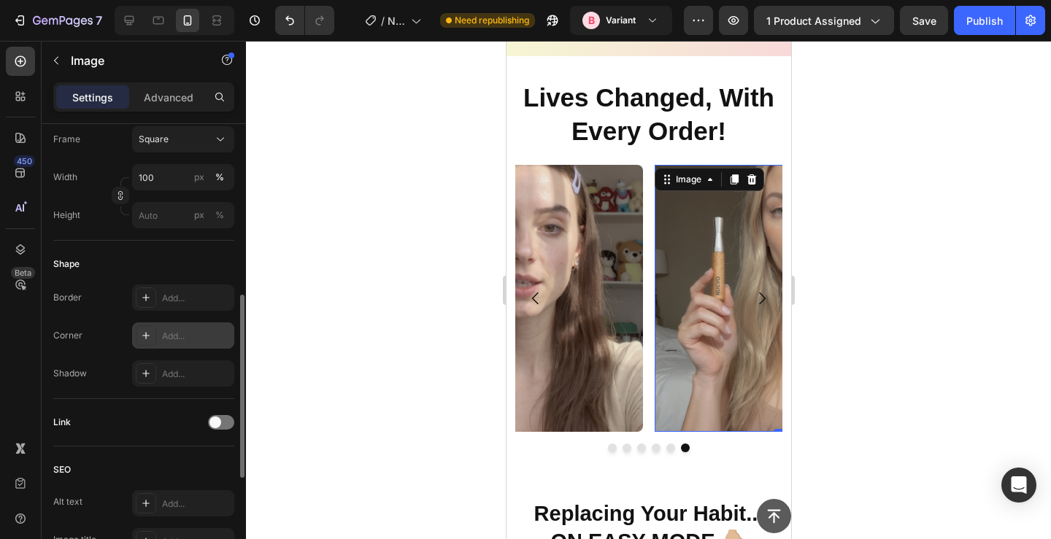
click at [188, 334] on div "Add..." at bounding box center [196, 336] width 69 height 13
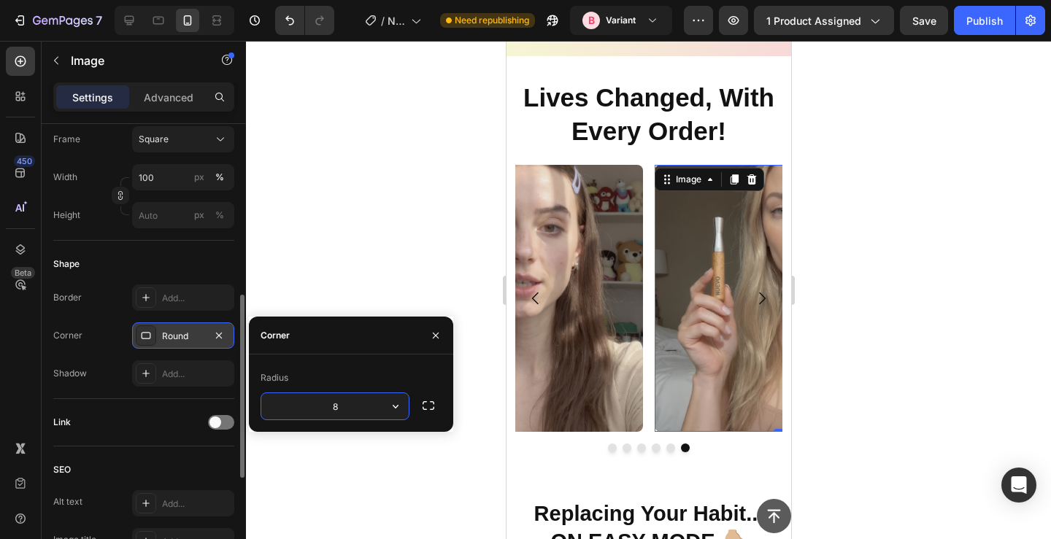
click at [184, 258] on div "Shape" at bounding box center [143, 264] width 181 height 23
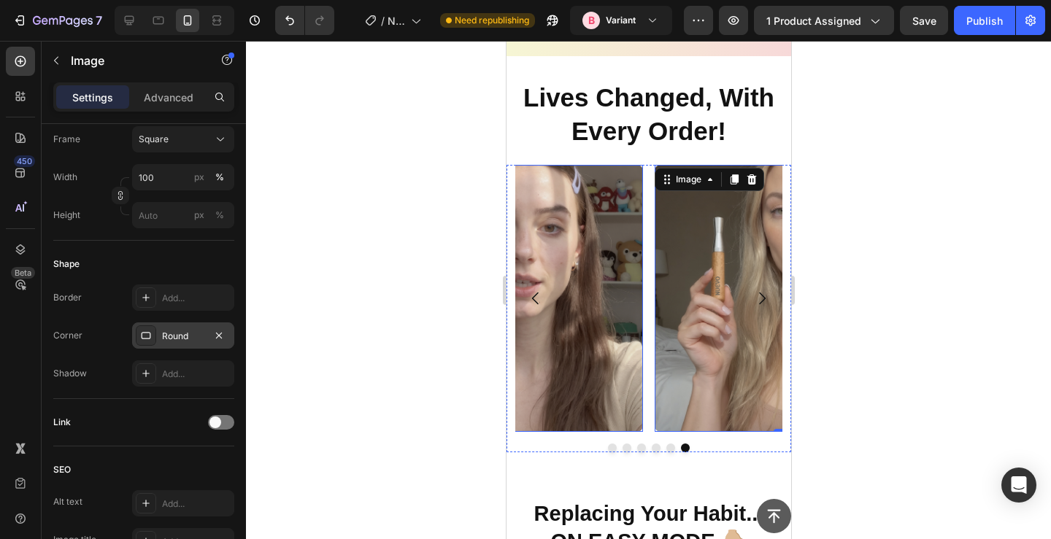
click at [646, 342] on div "Image Image Image Image Image Image 0" at bounding box center [648, 298] width 267 height 267
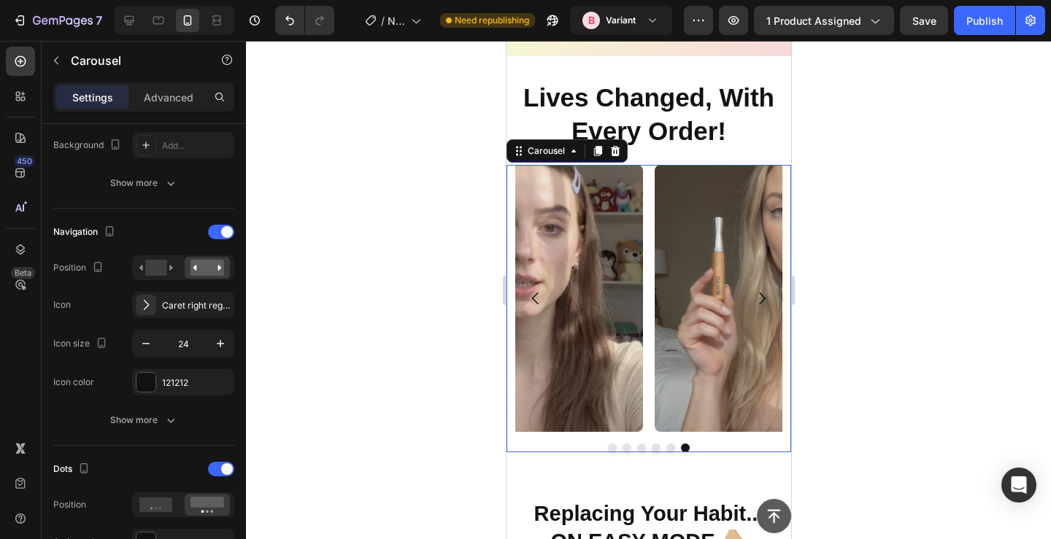
scroll to position [0, 0]
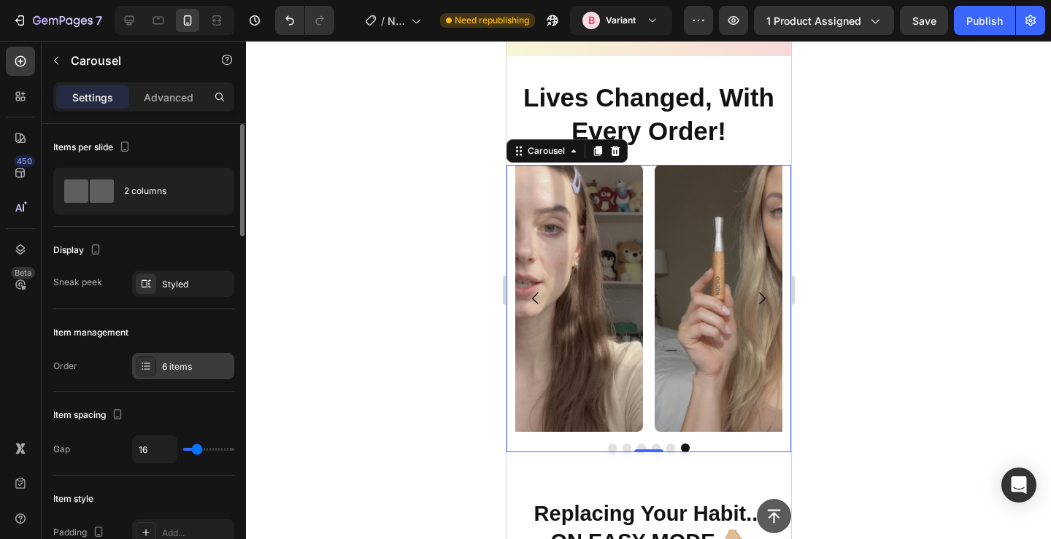
click at [145, 368] on icon at bounding box center [146, 367] width 12 height 12
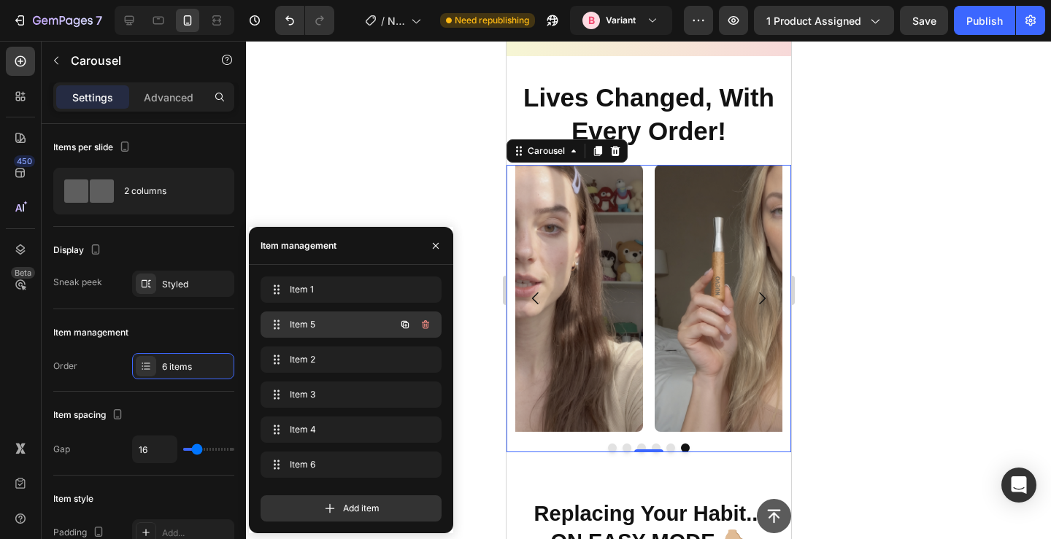
click at [320, 322] on span "Item 5" at bounding box center [331, 324] width 82 height 13
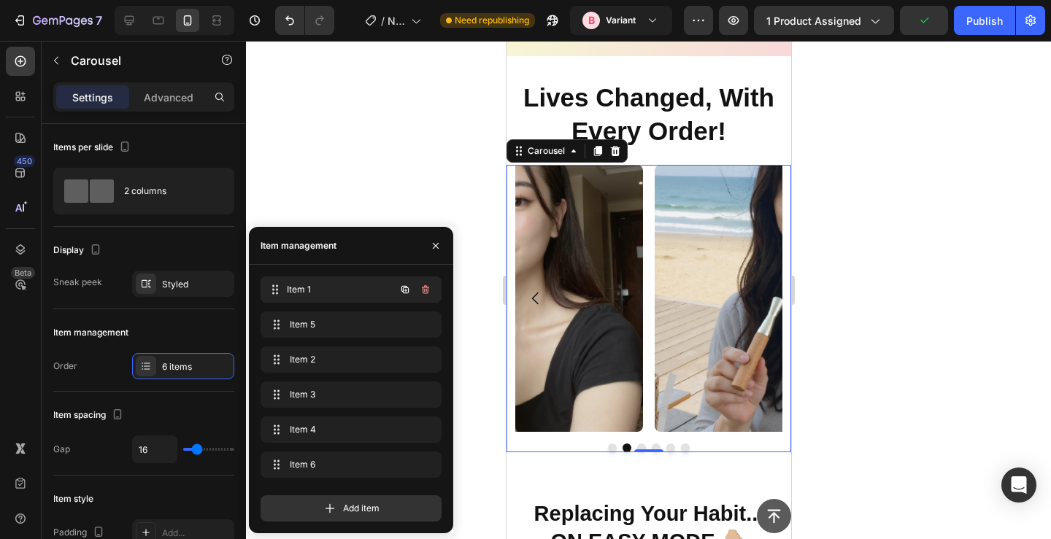
click at [312, 293] on span "Item 1" at bounding box center [341, 289] width 108 height 13
drag, startPoint x: 272, startPoint y: 290, endPoint x: 273, endPoint y: 385, distance: 95.6
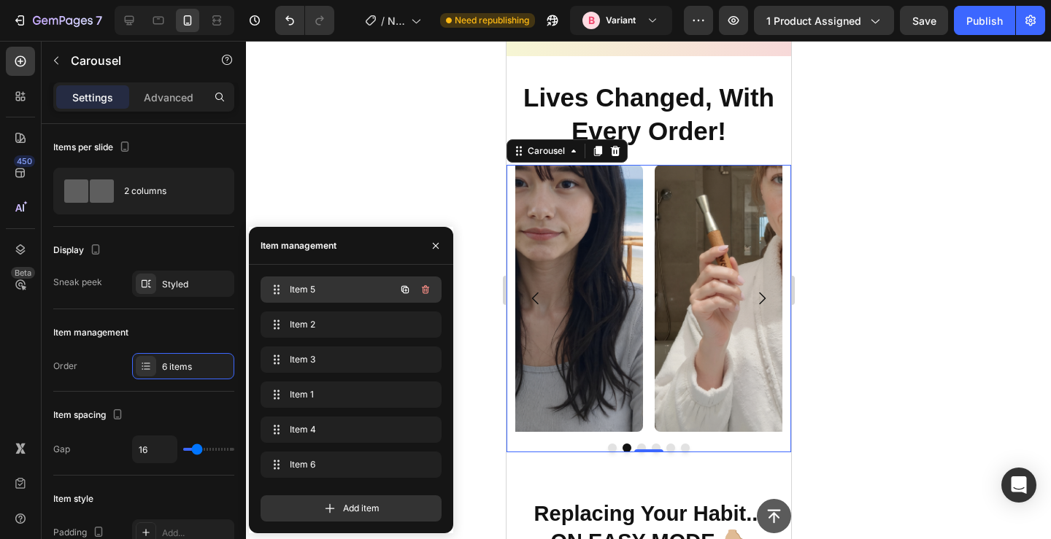
click at [320, 297] on div "Item 5 Item 5" at bounding box center [330, 290] width 128 height 20
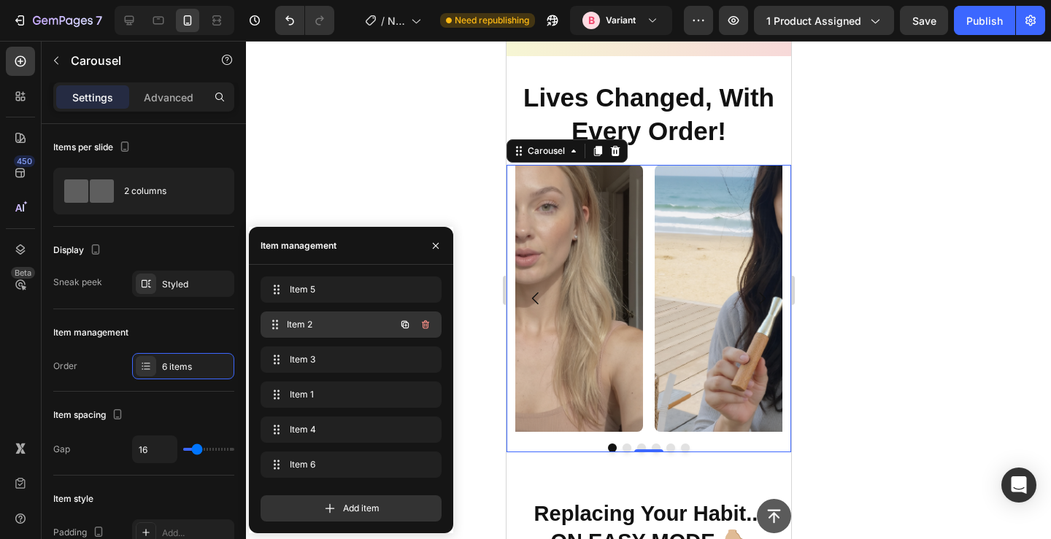
click at [321, 327] on span "Item 2" at bounding box center [341, 324] width 108 height 13
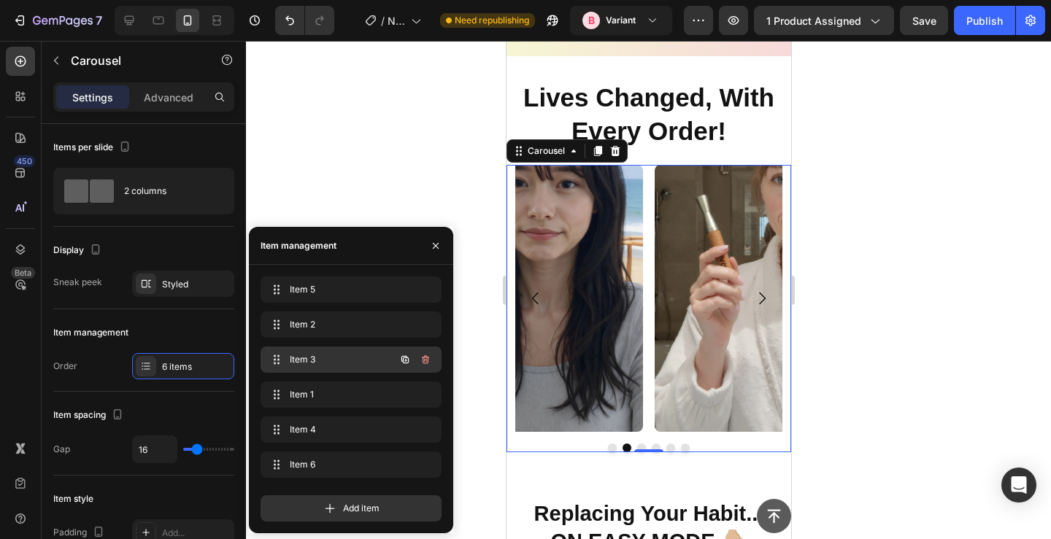
click at [320, 364] on span "Item 3" at bounding box center [331, 359] width 82 height 13
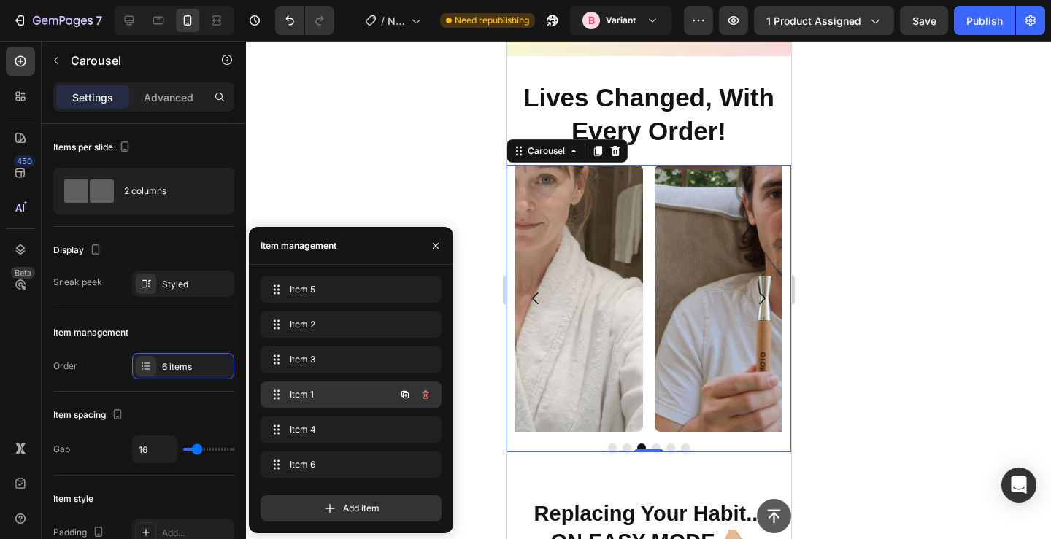
click at [322, 388] on div "Item 1 Item 1" at bounding box center [330, 395] width 128 height 20
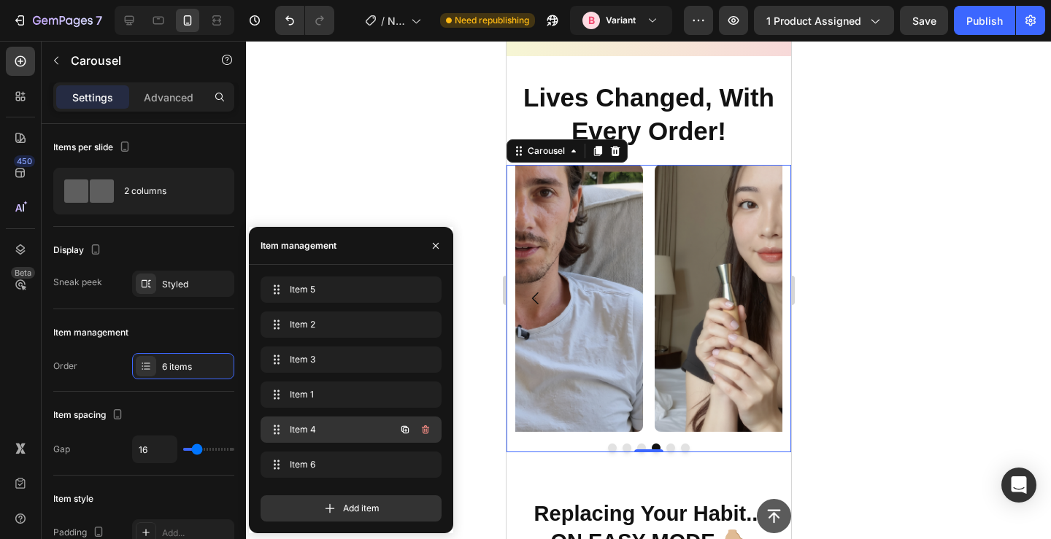
click at [323, 428] on span "Item 4" at bounding box center [331, 429] width 82 height 13
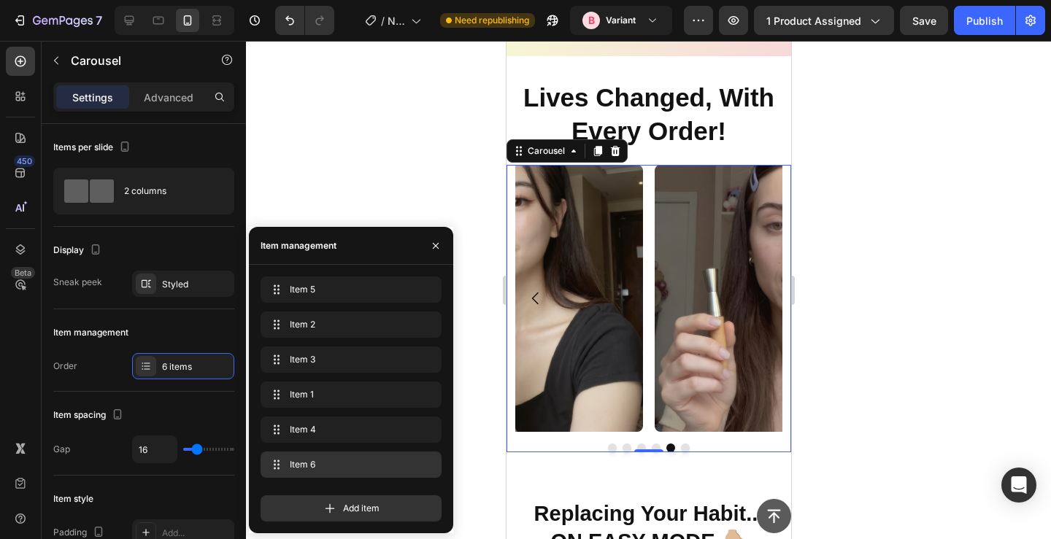
click at [320, 463] on span "Item 6" at bounding box center [348, 464] width 117 height 13
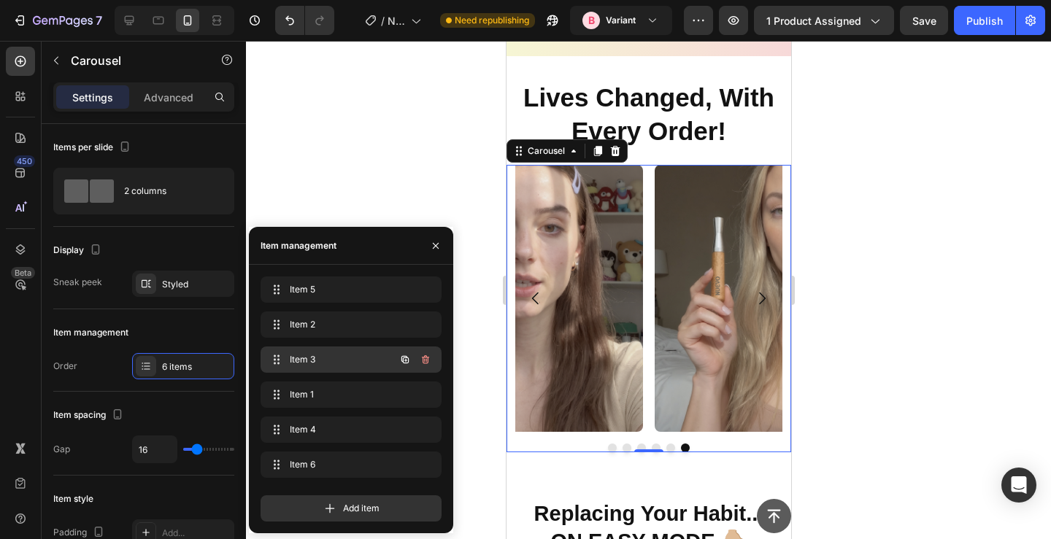
click at [312, 358] on span "Item 3" at bounding box center [331, 359] width 82 height 13
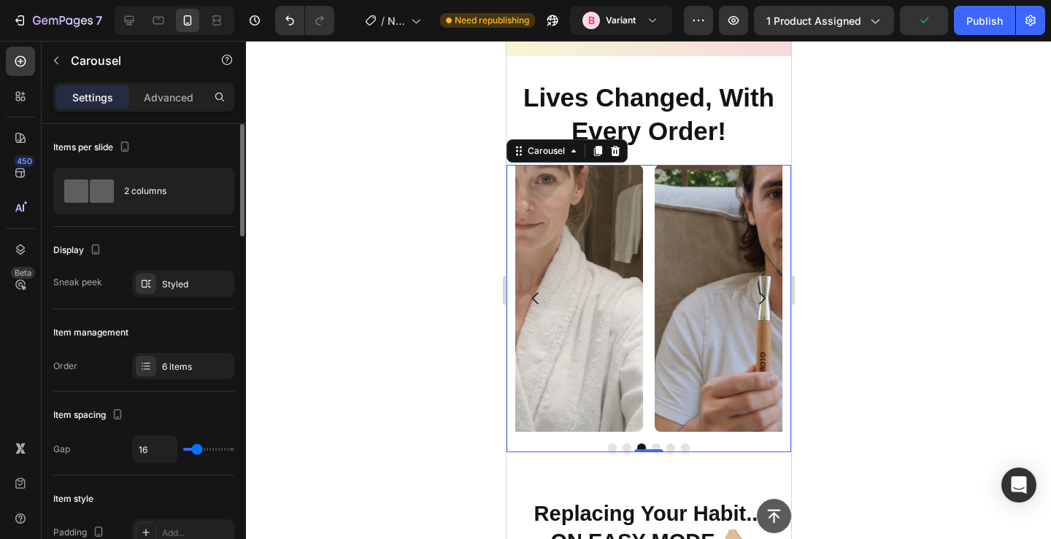
click at [130, 323] on div "Item management" at bounding box center [143, 332] width 181 height 23
click at [653, 362] on div "Image Image Image Image Image Image" at bounding box center [648, 298] width 267 height 267
click at [711, 271] on img at bounding box center [787, 298] width 267 height 267
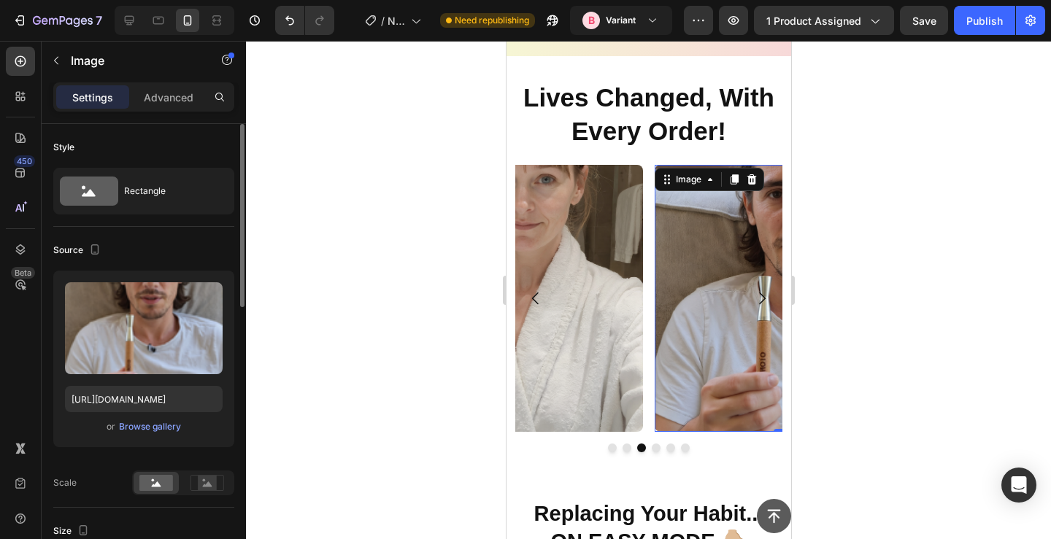
click at [154, 419] on div "or Browse gallery" at bounding box center [144, 427] width 158 height 18
click at [154, 423] on div "Browse gallery" at bounding box center [150, 426] width 62 height 13
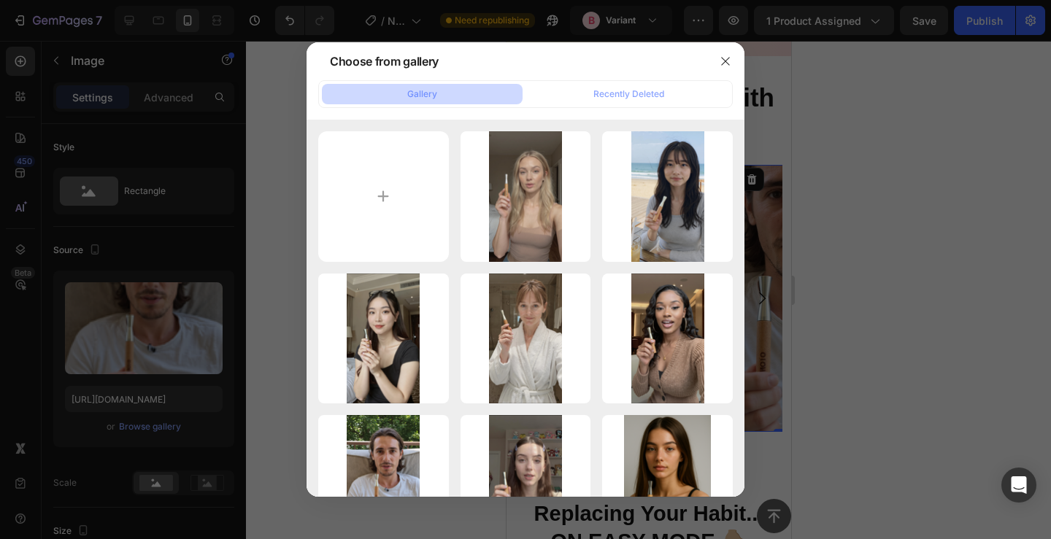
type input "C:\fakepath\NUEVO (25).png"
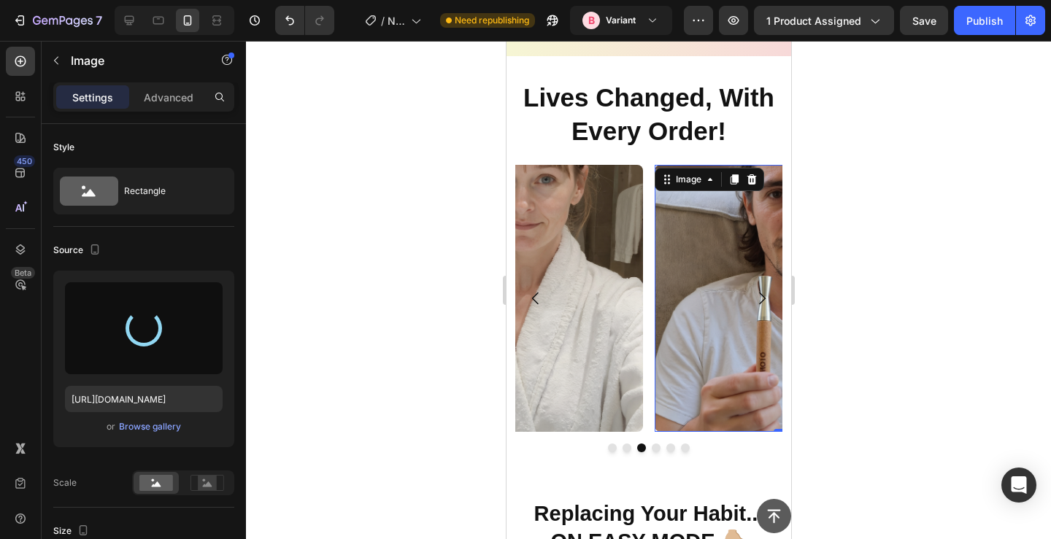
type input "https://cdn.shopify.com/s/files/1/0606/5140/5375/files/gempages_562712114943231…"
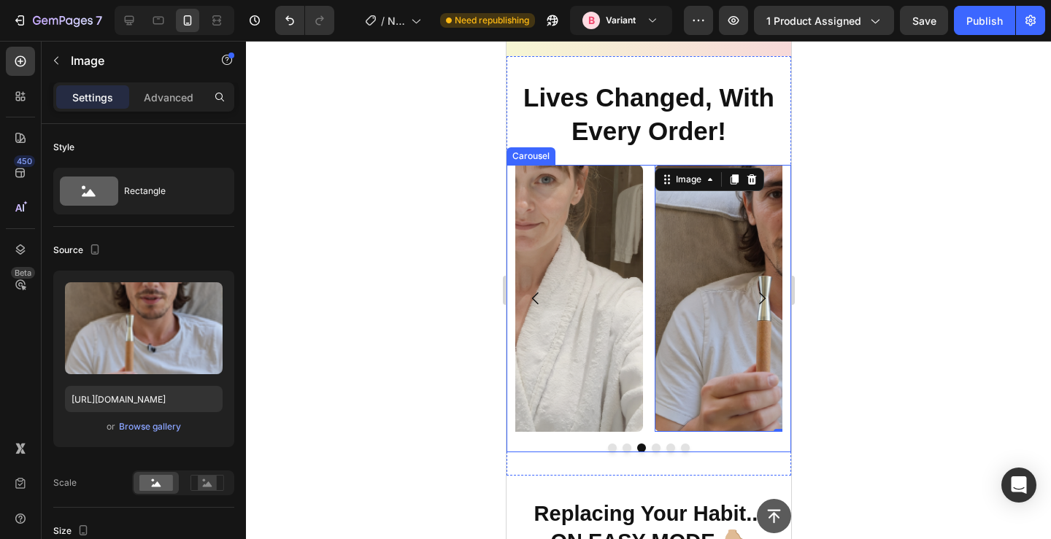
click at [645, 279] on div "Image Image Image 0 Image Image Image" at bounding box center [648, 298] width 267 height 267
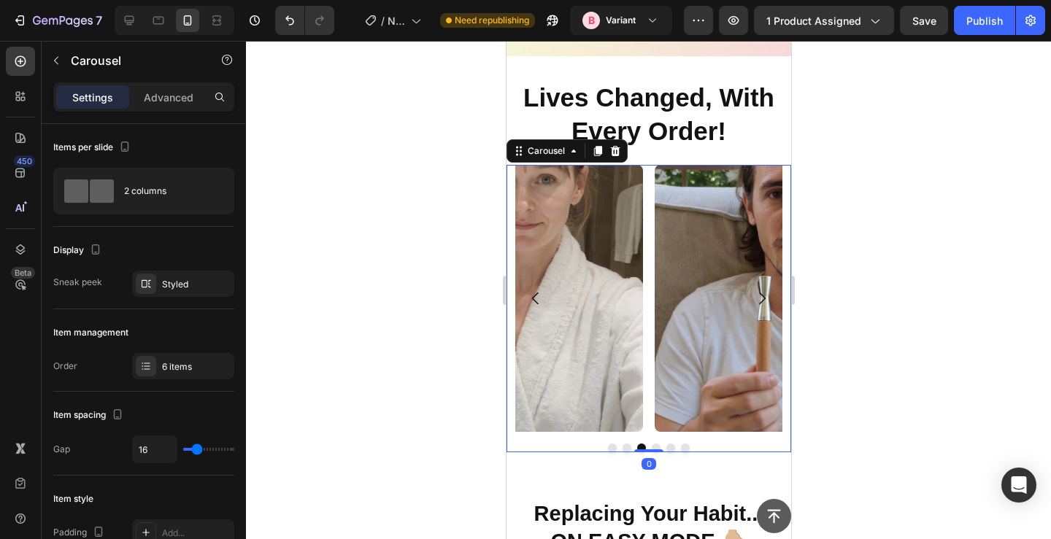
click at [610, 446] on button "Dot" at bounding box center [611, 448] width 9 height 9
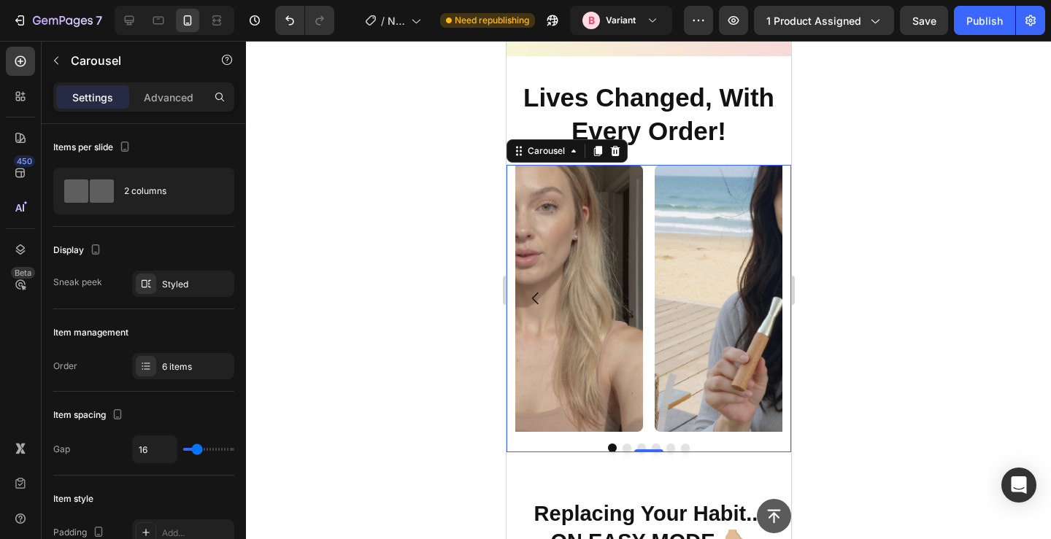
click at [623, 447] on button "Dot" at bounding box center [626, 448] width 9 height 9
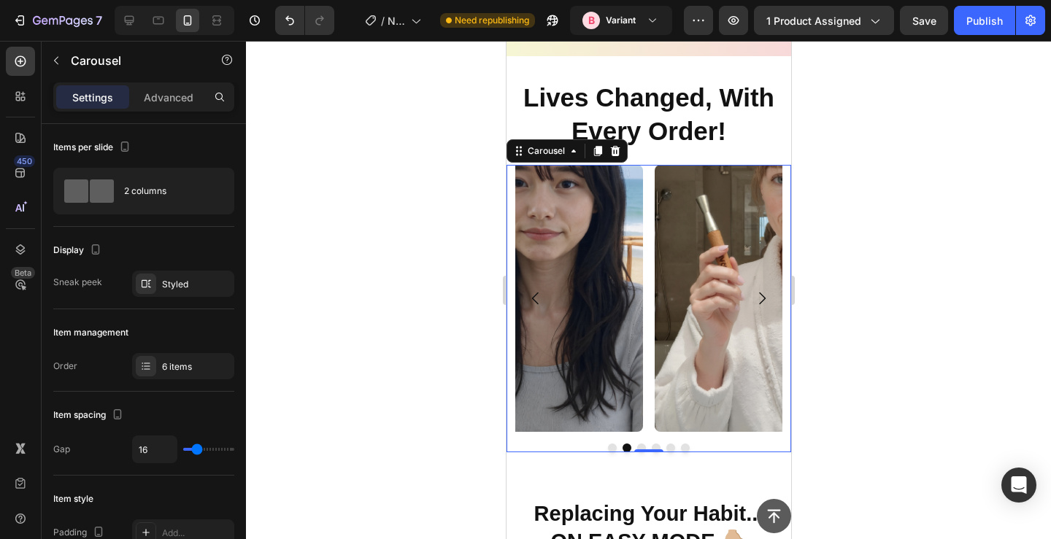
click at [650, 418] on div "Image Image Image Image Image Image" at bounding box center [648, 298] width 267 height 267
click at [157, 368] on div "6 items" at bounding box center [183, 366] width 102 height 26
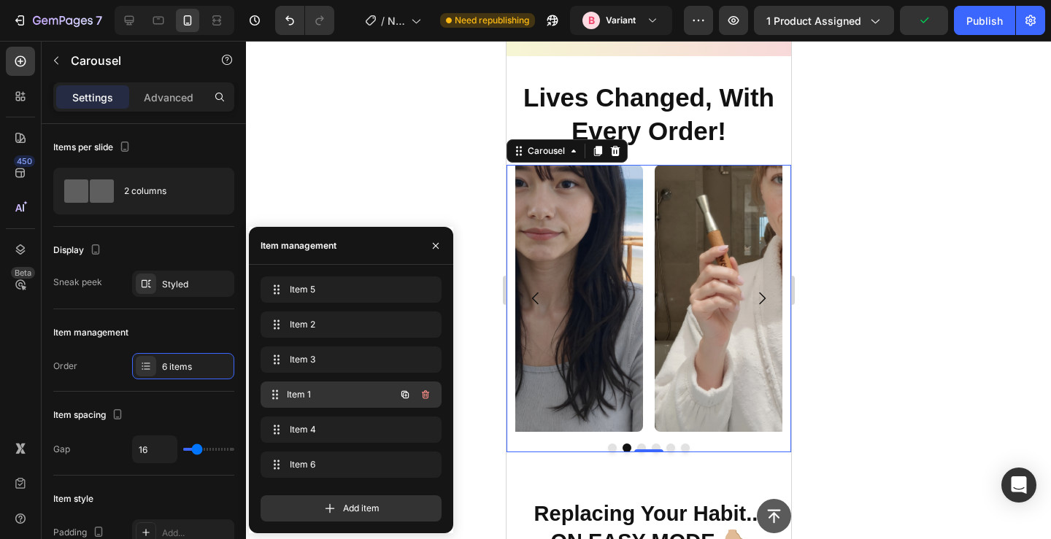
click at [304, 396] on span "Item 1" at bounding box center [341, 394] width 108 height 13
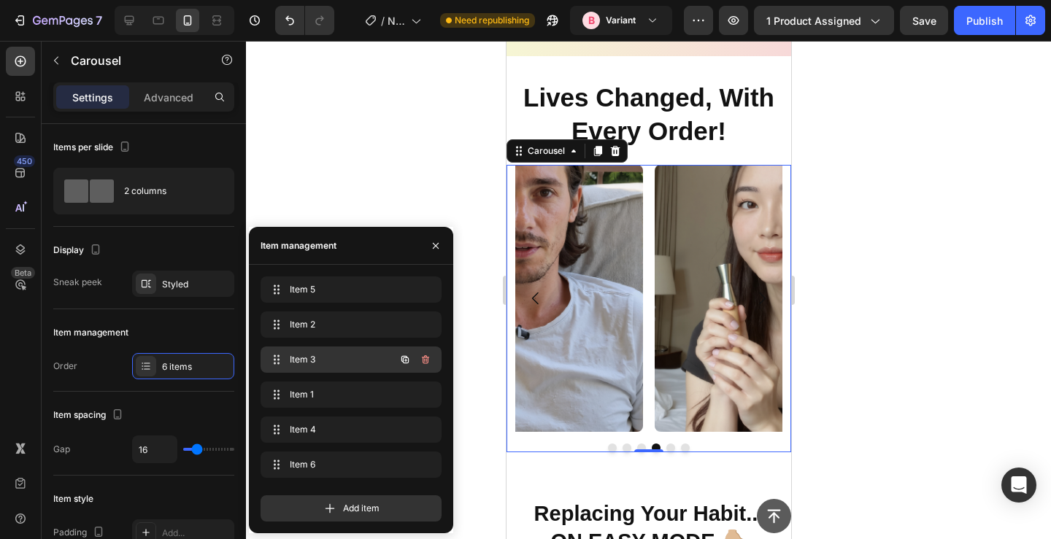
click at [309, 364] on span "Item 3" at bounding box center [331, 359] width 82 height 13
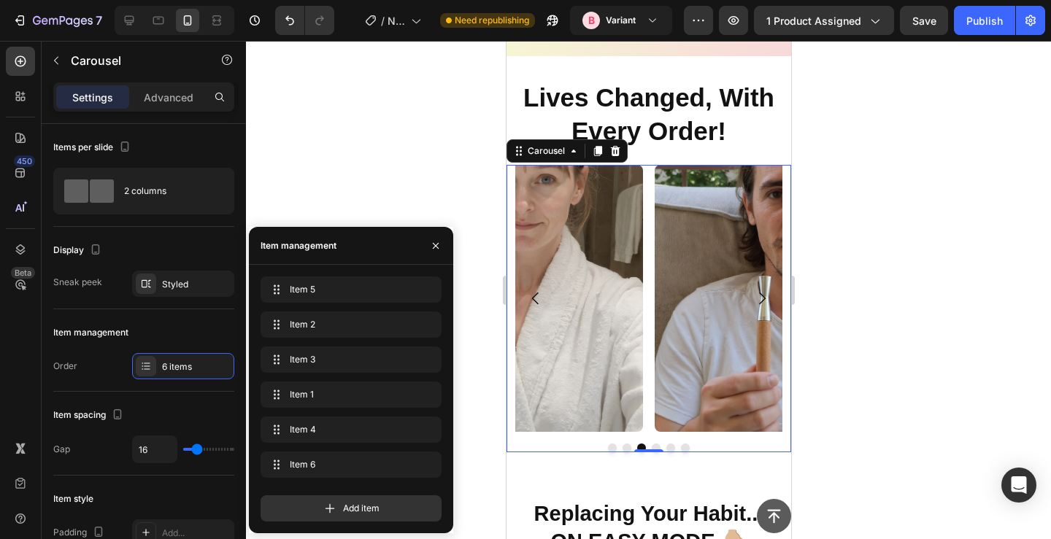
click at [721, 281] on img at bounding box center [787, 298] width 267 height 267
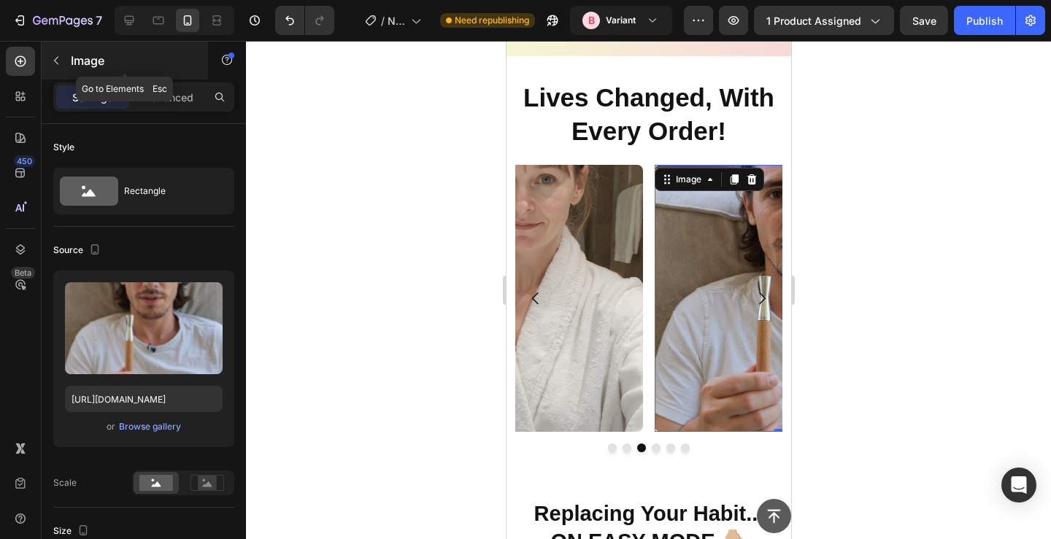
click at [61, 66] on icon "button" at bounding box center [56, 61] width 12 height 12
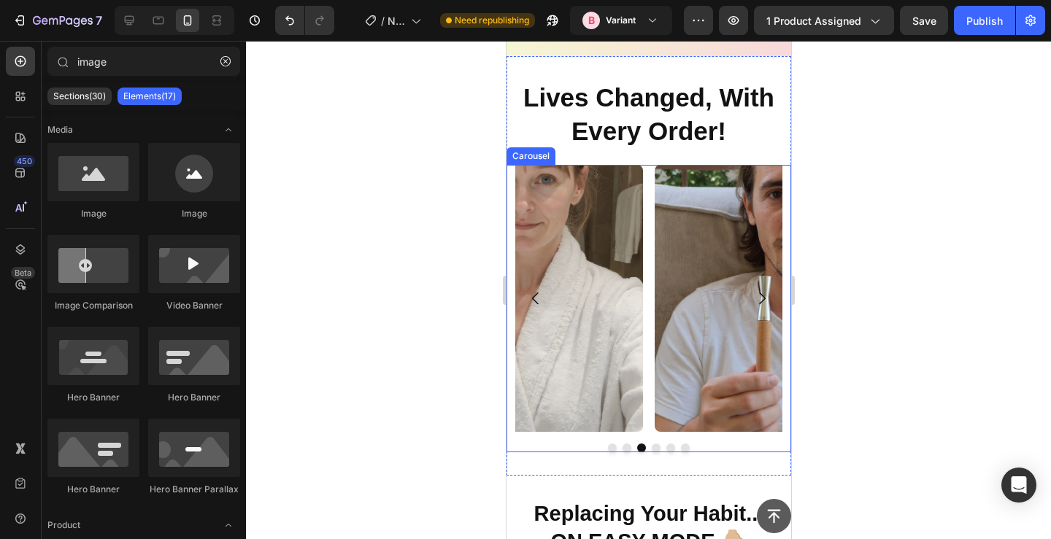
click at [646, 397] on div "Image Image Image Image Image Image" at bounding box center [648, 298] width 267 height 267
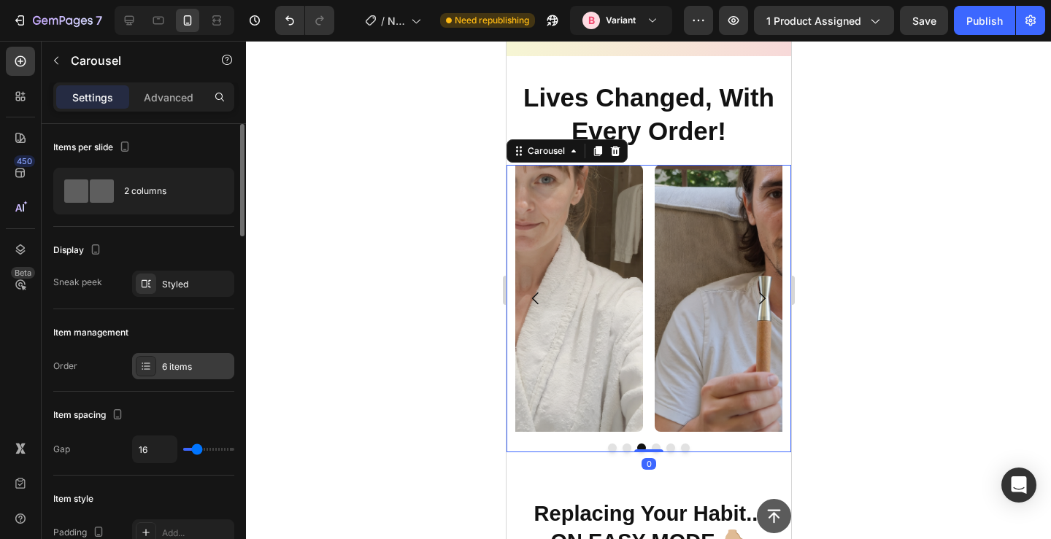
click at [154, 366] on div at bounding box center [146, 366] width 20 height 20
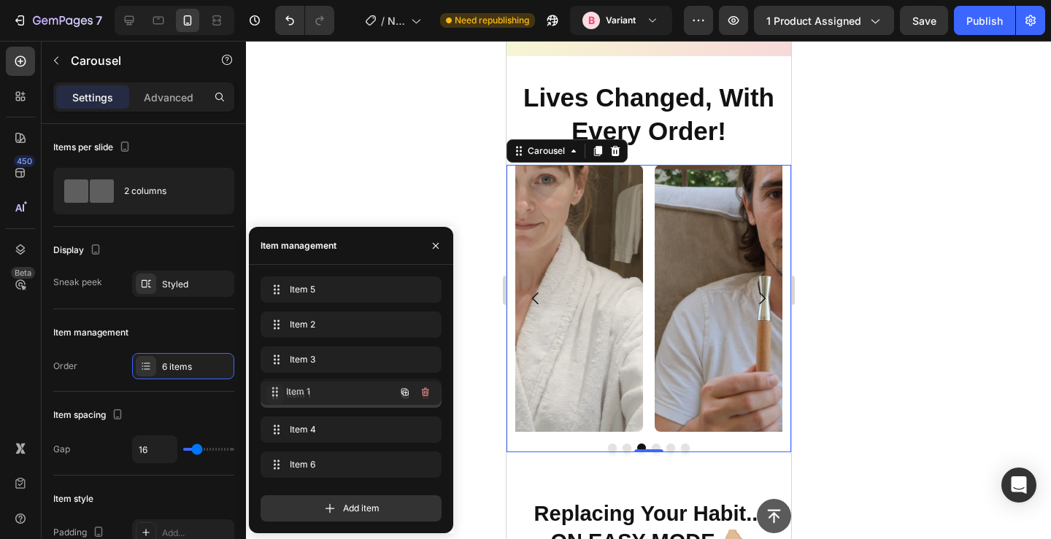
click at [275, 400] on span at bounding box center [275, 395] width 18 height 20
click at [272, 434] on icon at bounding box center [275, 430] width 12 height 12
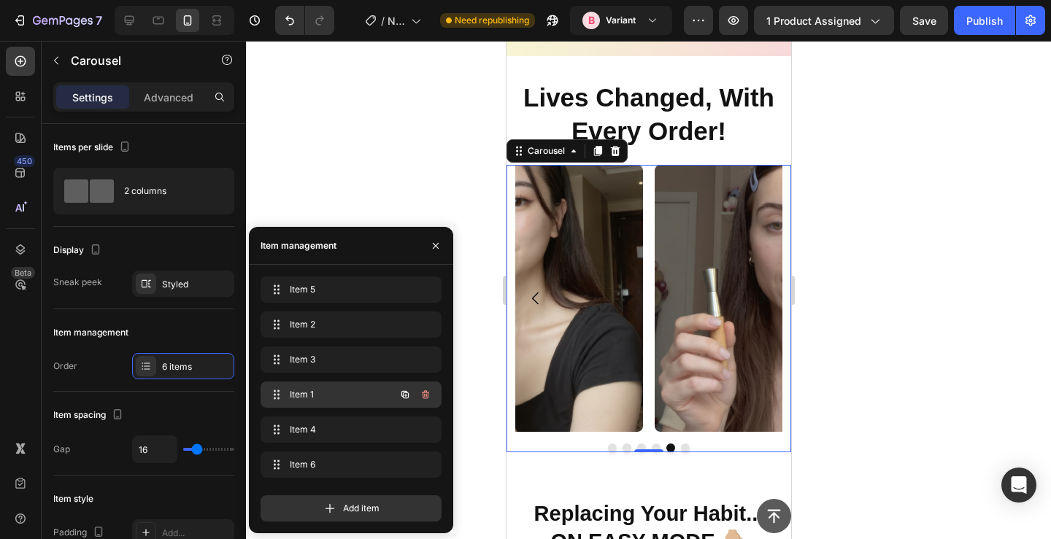
click at [292, 394] on span "Item 1" at bounding box center [331, 394] width 82 height 13
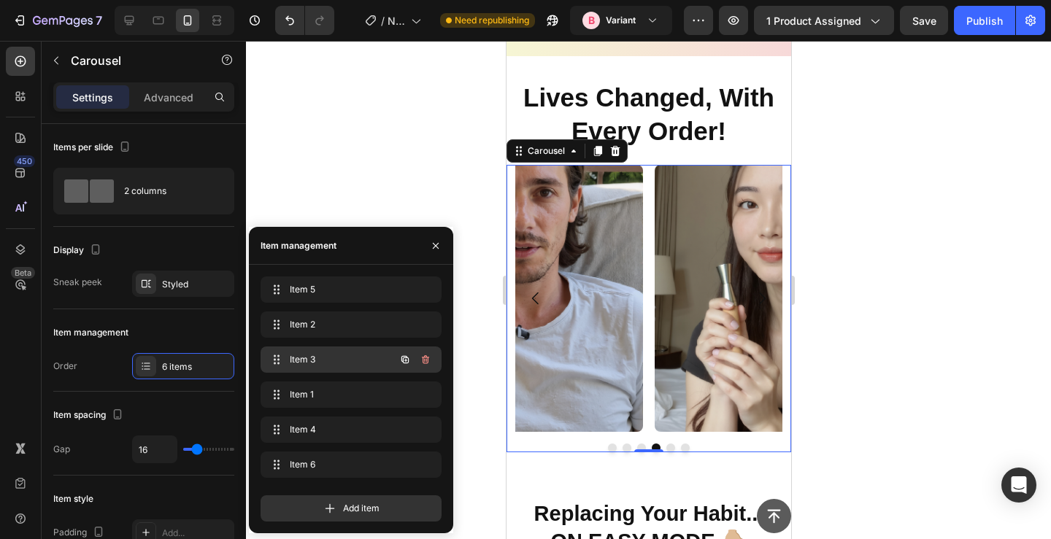
click at [310, 359] on span "Item 3" at bounding box center [331, 359] width 82 height 13
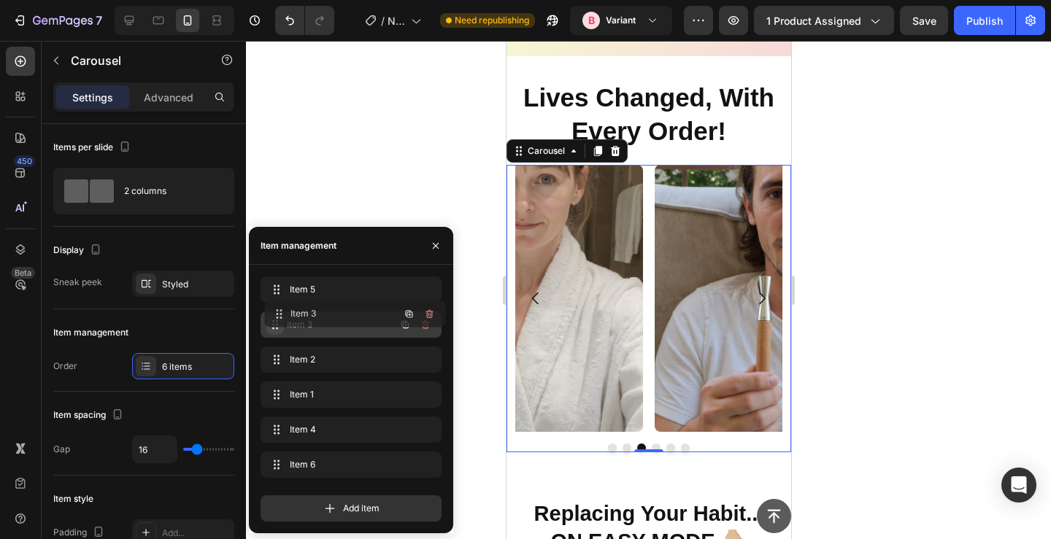
drag, startPoint x: 269, startPoint y: 361, endPoint x: 272, endPoint y: 315, distance: 46.1
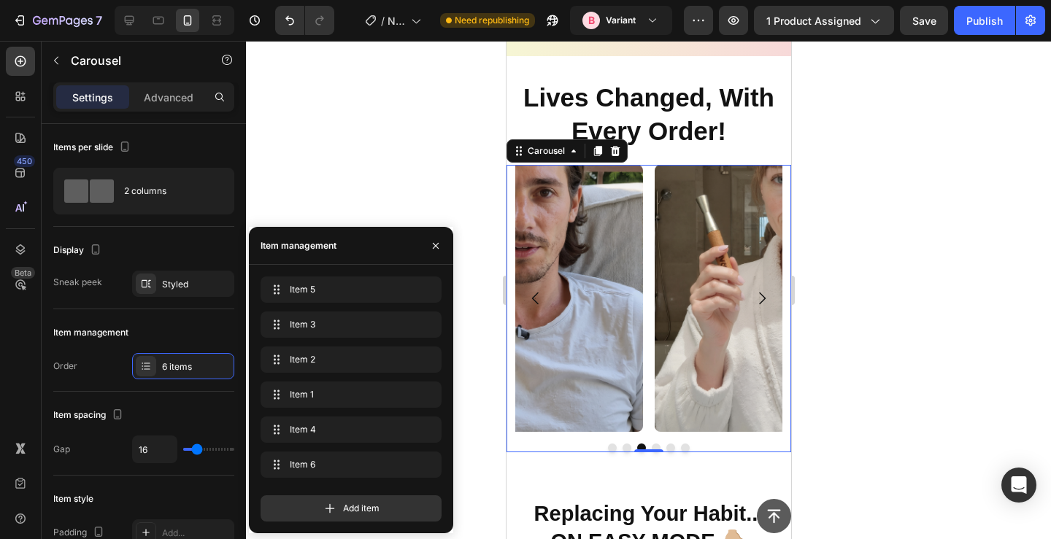
click at [530, 291] on icon "Carousel Back Arrow" at bounding box center [535, 299] width 18 height 18
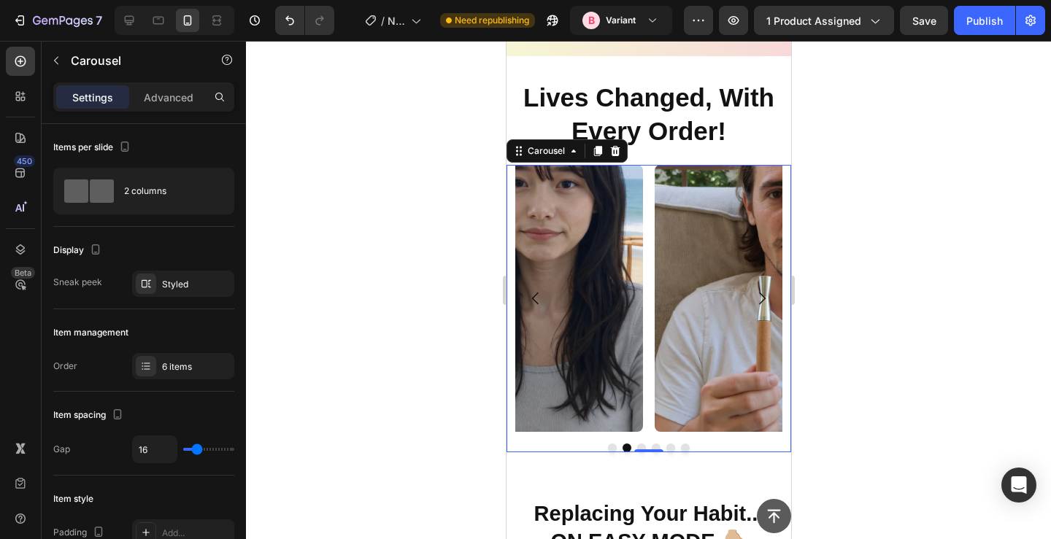
click at [534, 303] on icon "Carousel Back Arrow" at bounding box center [535, 299] width 18 height 18
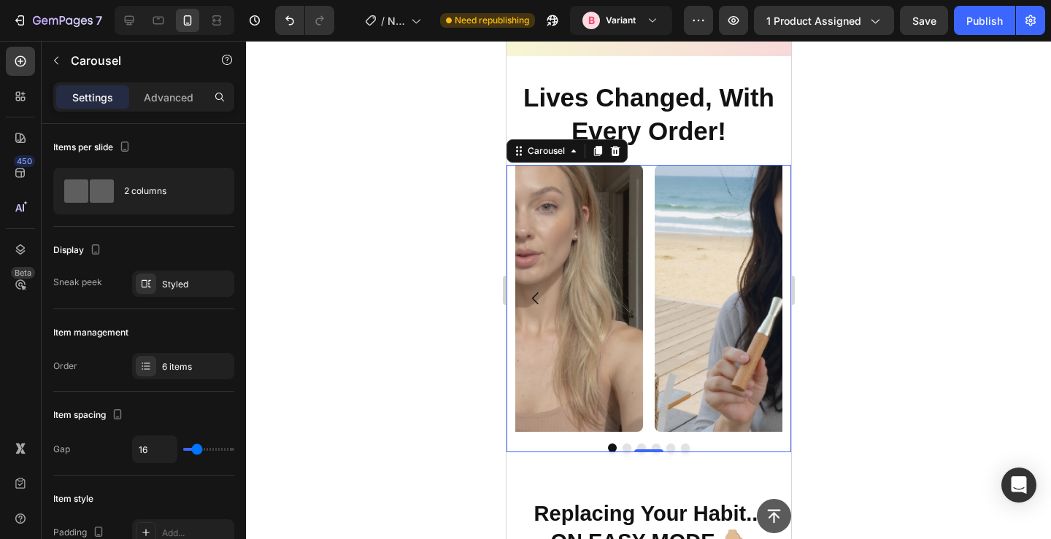
click at [772, 304] on button "Carousel Next Arrow" at bounding box center [761, 298] width 41 height 41
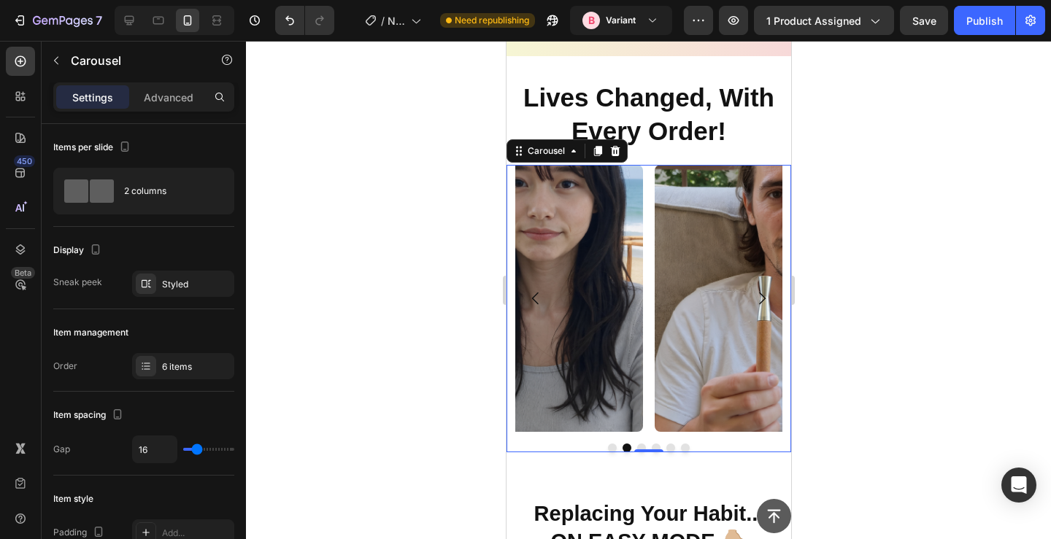
click at [772, 304] on button "Carousel Next Arrow" at bounding box center [761, 298] width 41 height 41
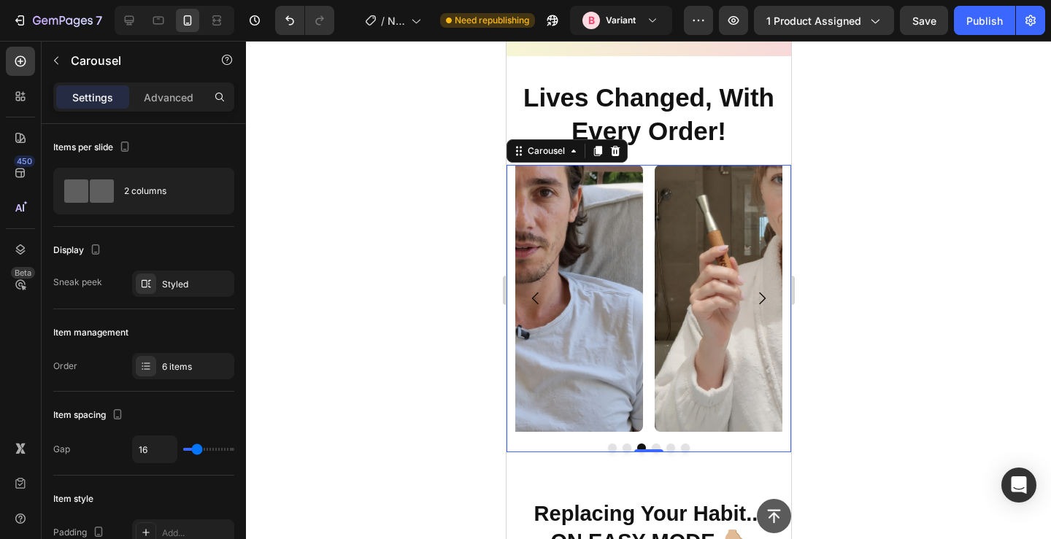
click at [764, 294] on icon "Carousel Next Arrow" at bounding box center [762, 299] width 18 height 18
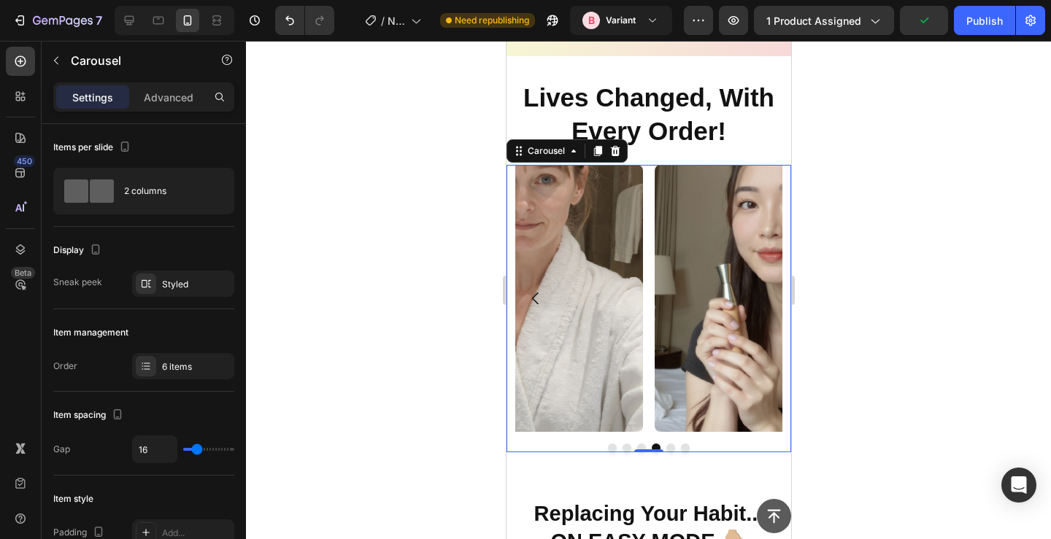
click at [527, 295] on icon "Carousel Back Arrow" at bounding box center [535, 299] width 18 height 18
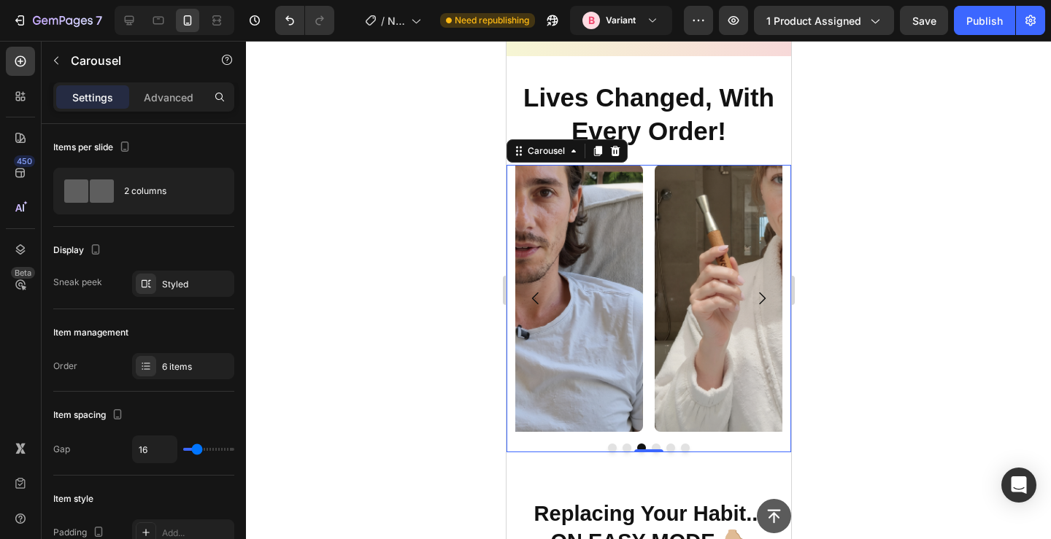
click at [756, 294] on icon "Carousel Next Arrow" at bounding box center [762, 299] width 18 height 18
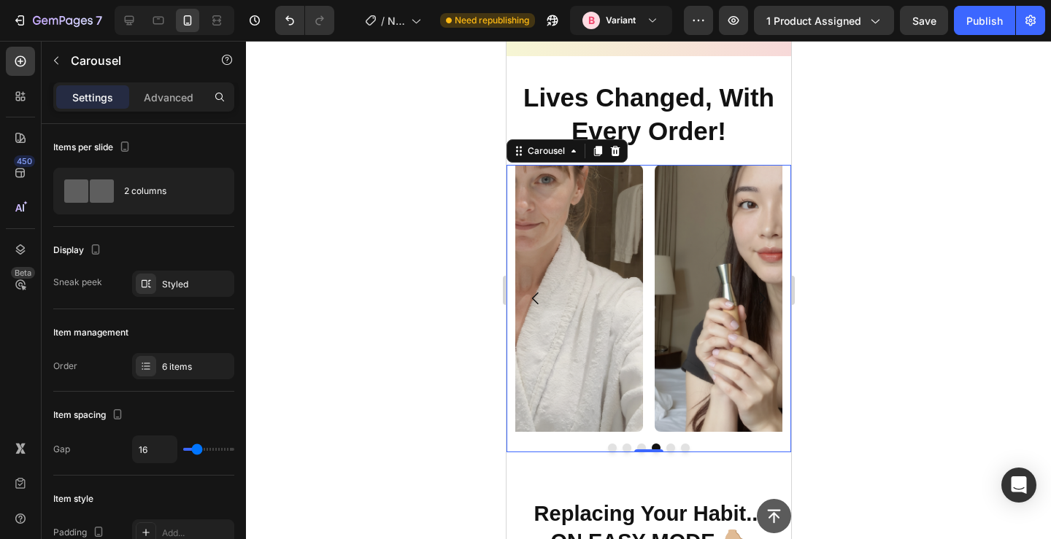
click at [756, 294] on icon "Carousel Next Arrow" at bounding box center [762, 299] width 18 height 18
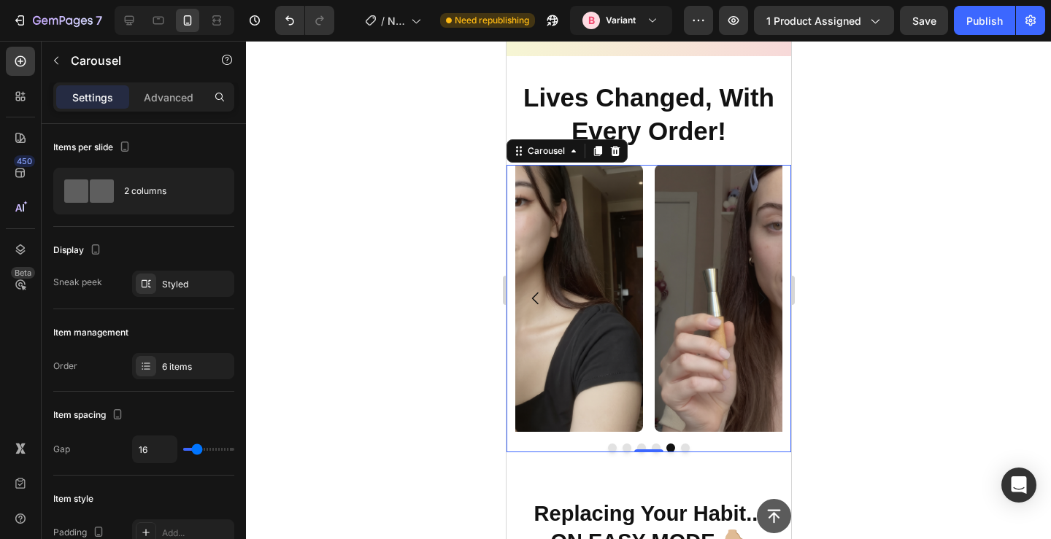
click at [756, 294] on icon "Carousel Next Arrow" at bounding box center [762, 299] width 18 height 18
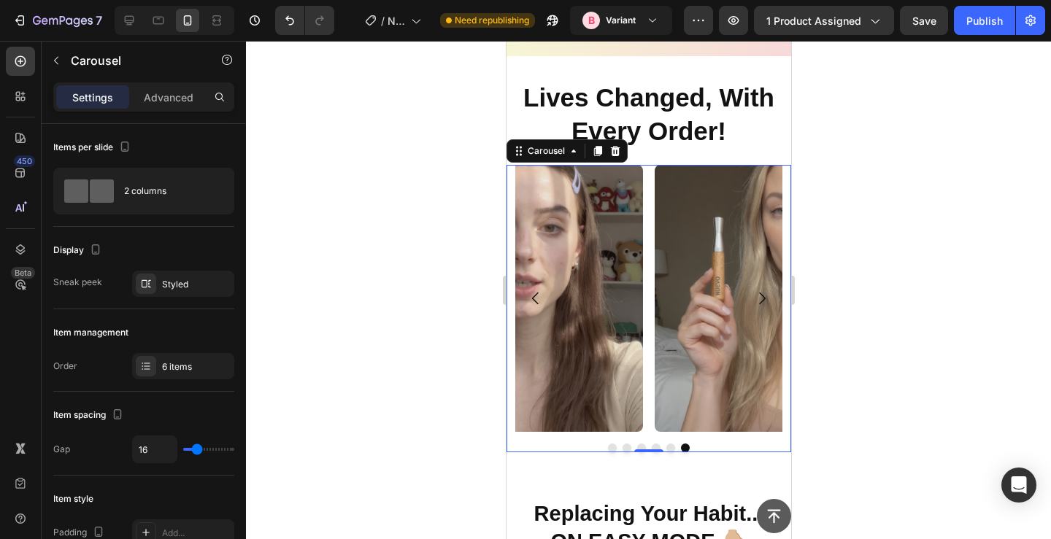
click at [756, 294] on icon "Carousel Next Arrow" at bounding box center [762, 299] width 18 height 18
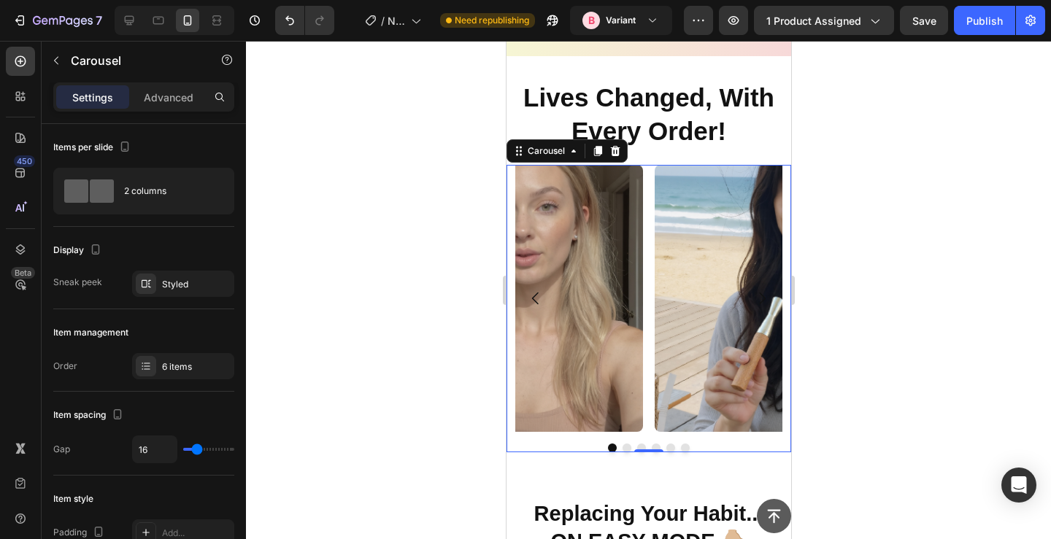
click at [756, 294] on icon "Carousel Next Arrow" at bounding box center [762, 299] width 18 height 18
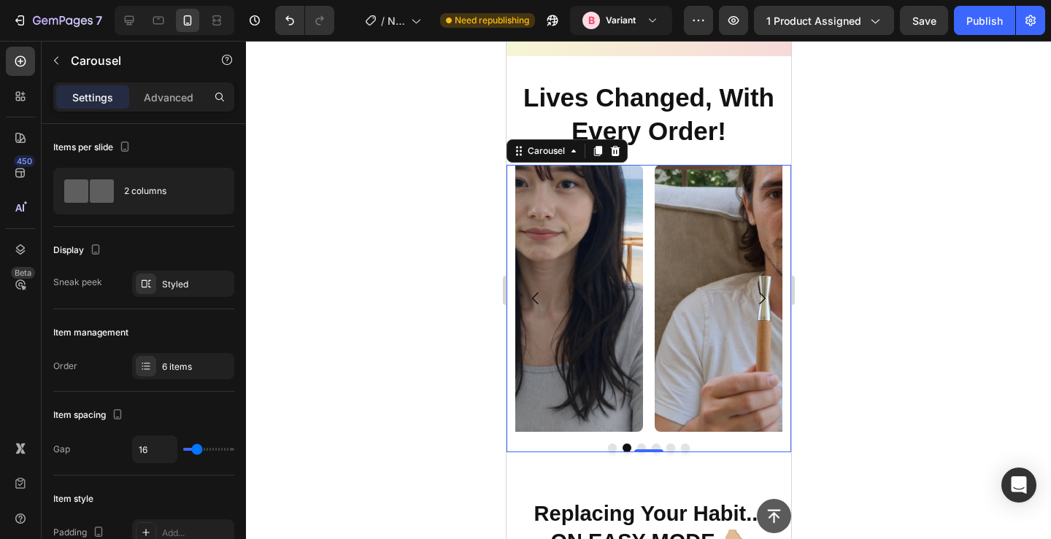
click at [358, 239] on div at bounding box center [648, 290] width 805 height 499
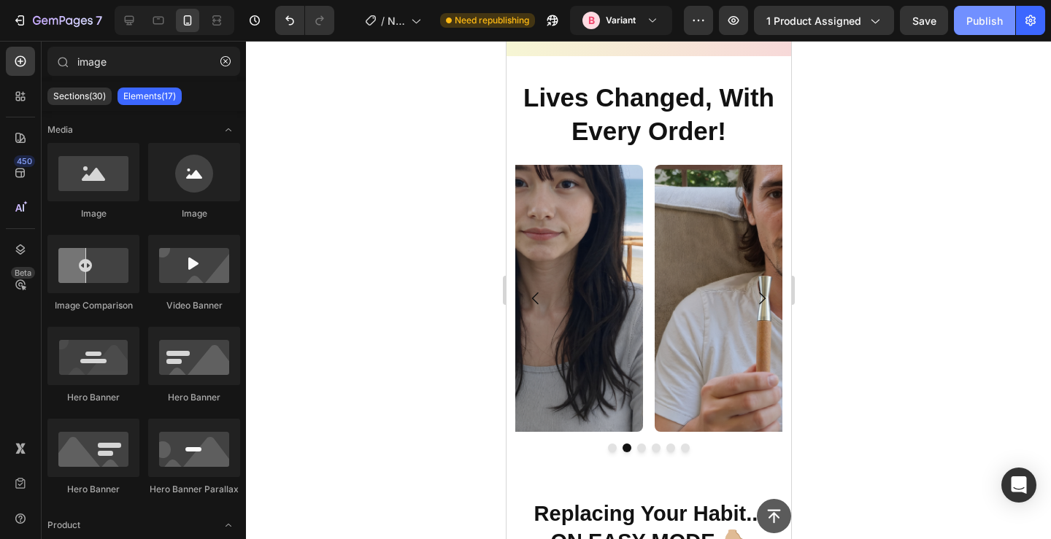
click at [973, 16] on div "Publish" at bounding box center [985, 20] width 37 height 15
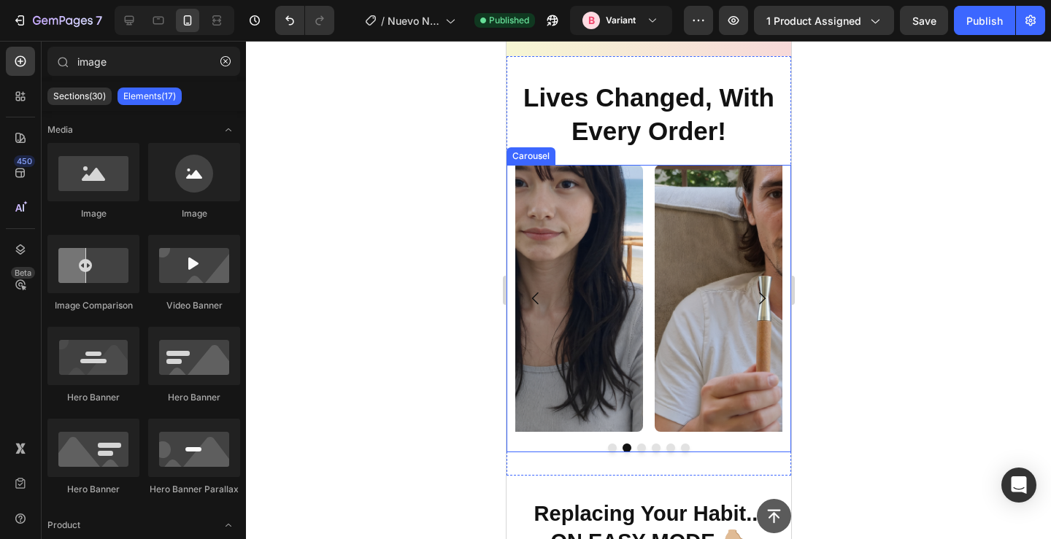
click at [537, 299] on icon "Carousel Back Arrow" at bounding box center [535, 299] width 18 height 18
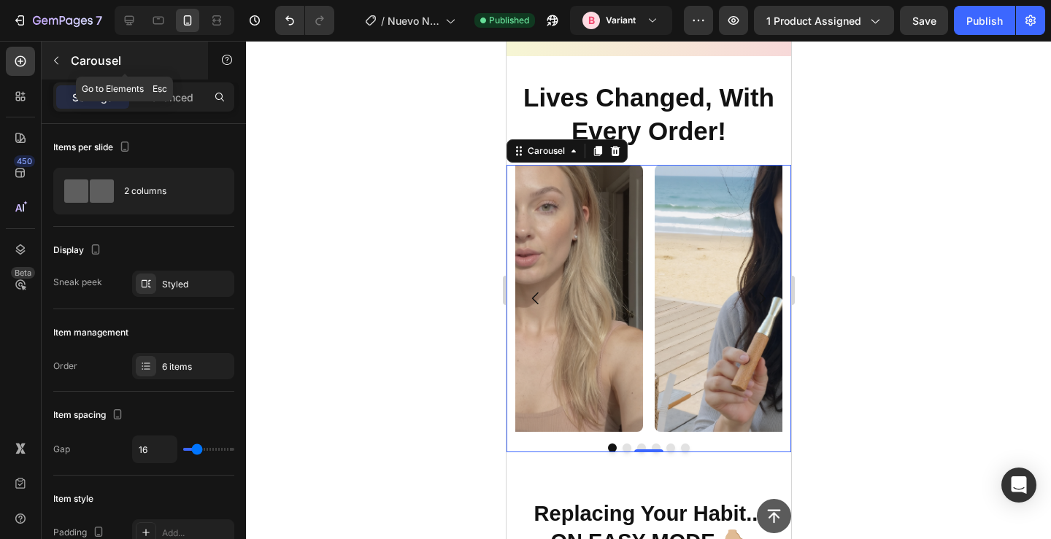
click at [65, 69] on button "button" at bounding box center [56, 60] width 23 height 23
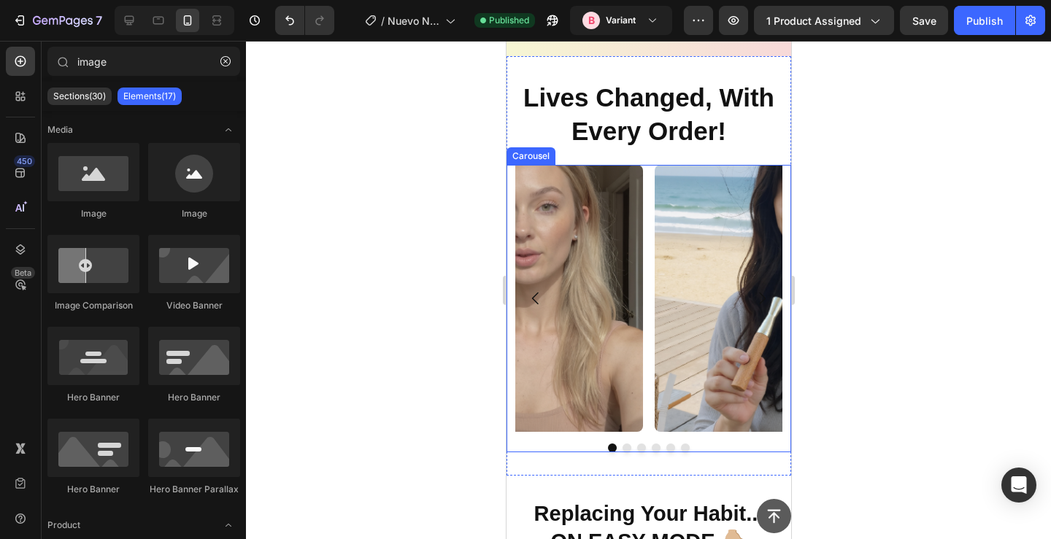
click at [724, 283] on img at bounding box center [787, 298] width 267 height 267
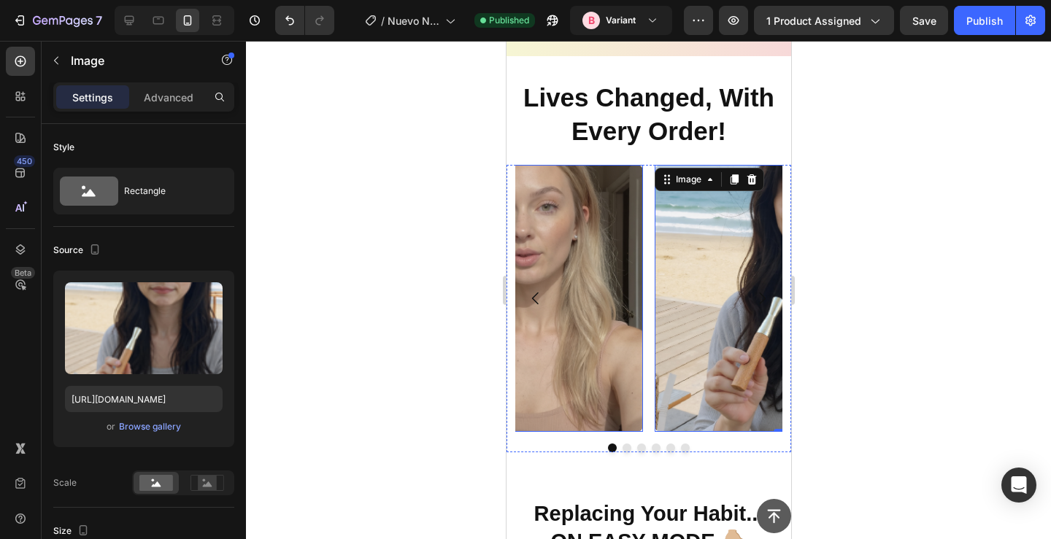
click at [607, 300] on img at bounding box center [508, 298] width 267 height 267
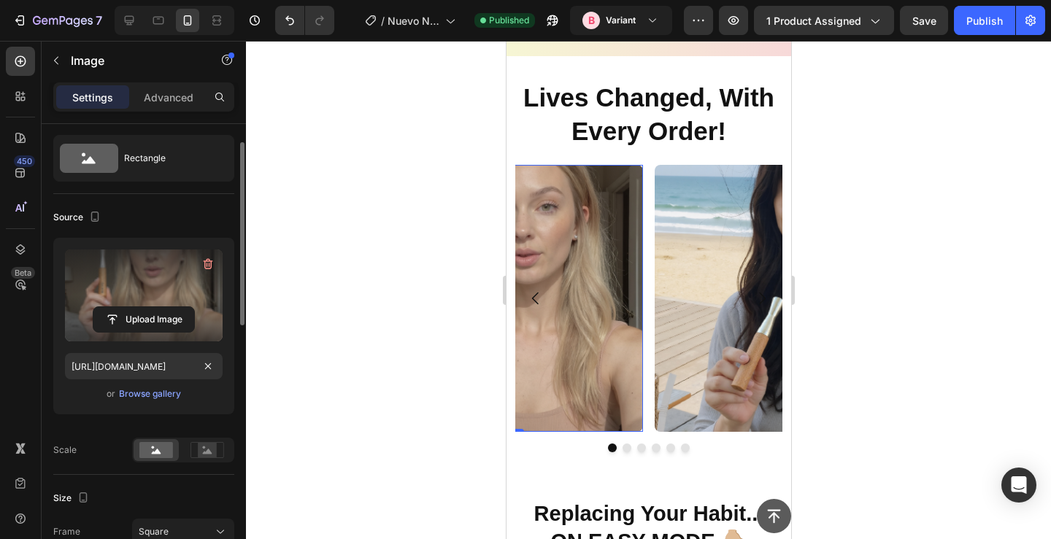
scroll to position [38, 0]
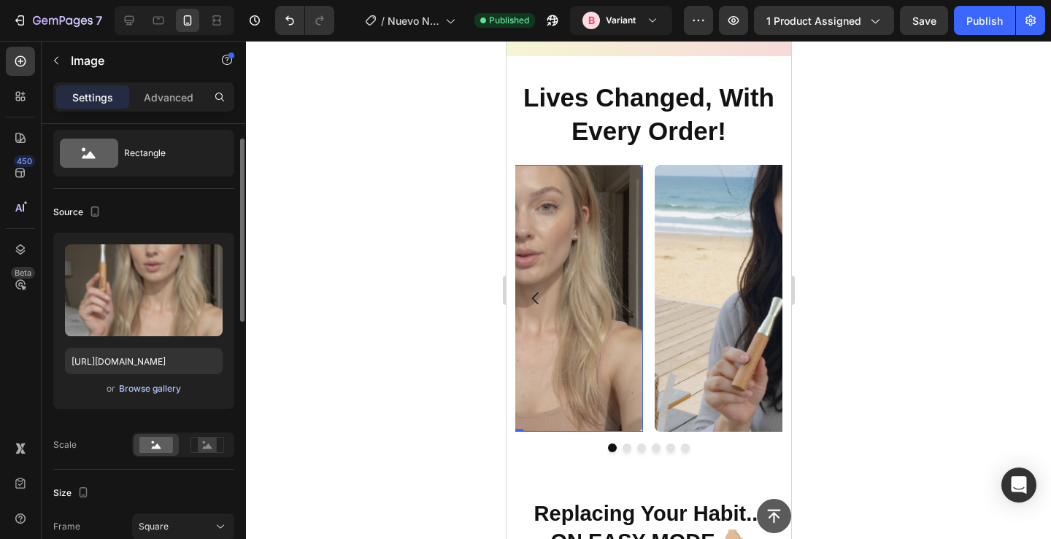
click at [164, 391] on div "Browse gallery" at bounding box center [150, 389] width 62 height 13
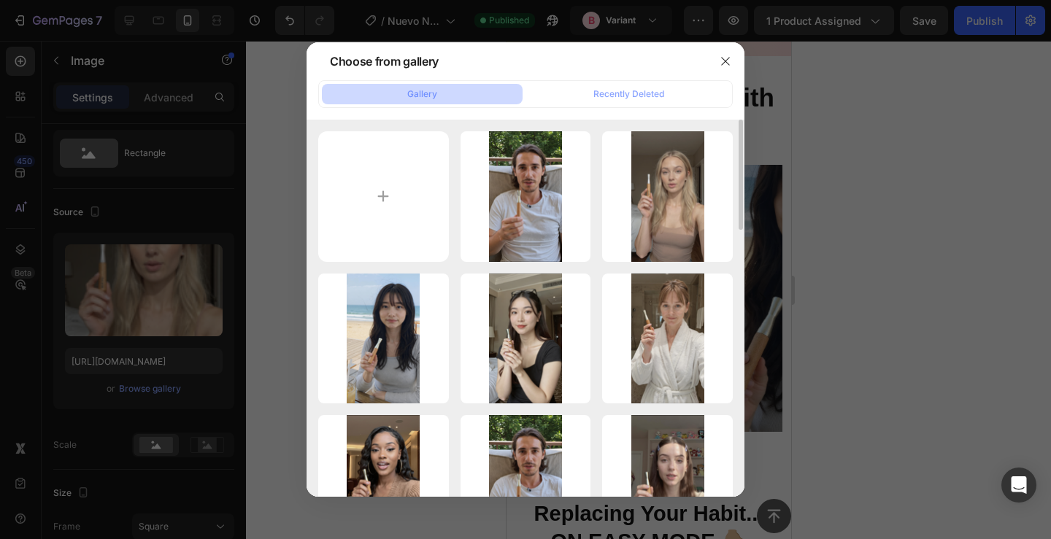
type input "C:\fakepath\2.png"
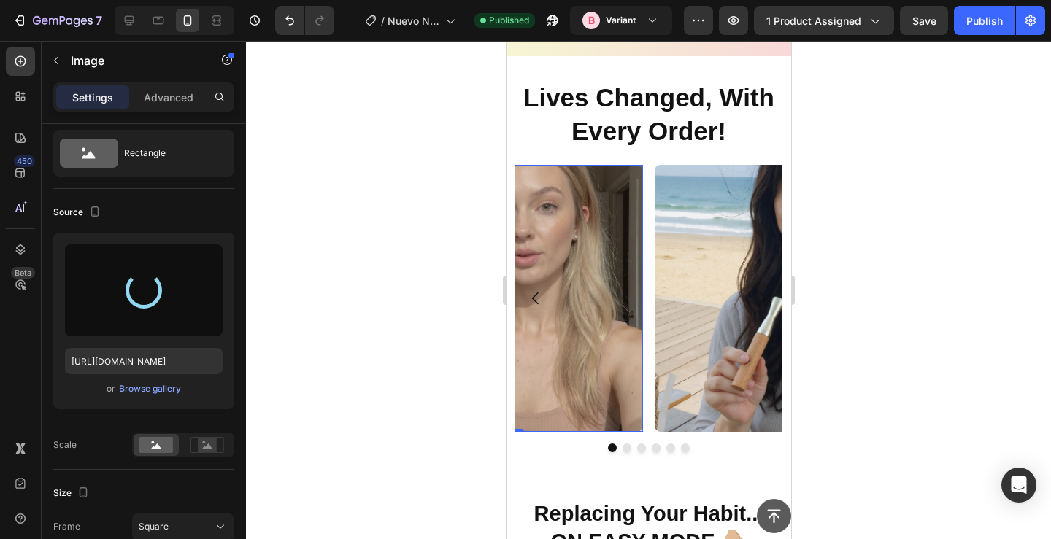
type input "https://cdn.shopify.com/s/files/1/0606/5140/5375/files/gempages_562712114943231…"
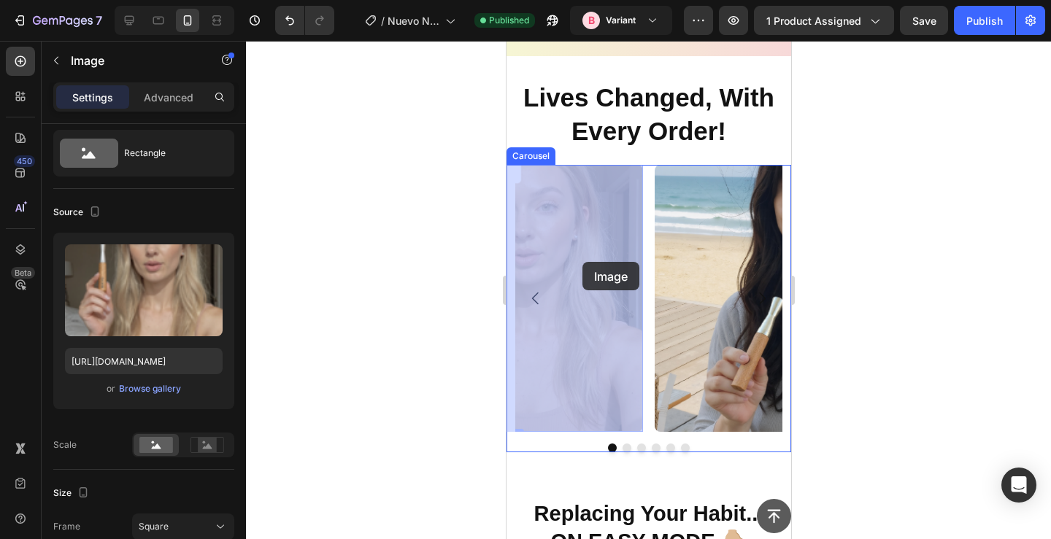
drag, startPoint x: 552, startPoint y: 268, endPoint x: 582, endPoint y: 262, distance: 30.5
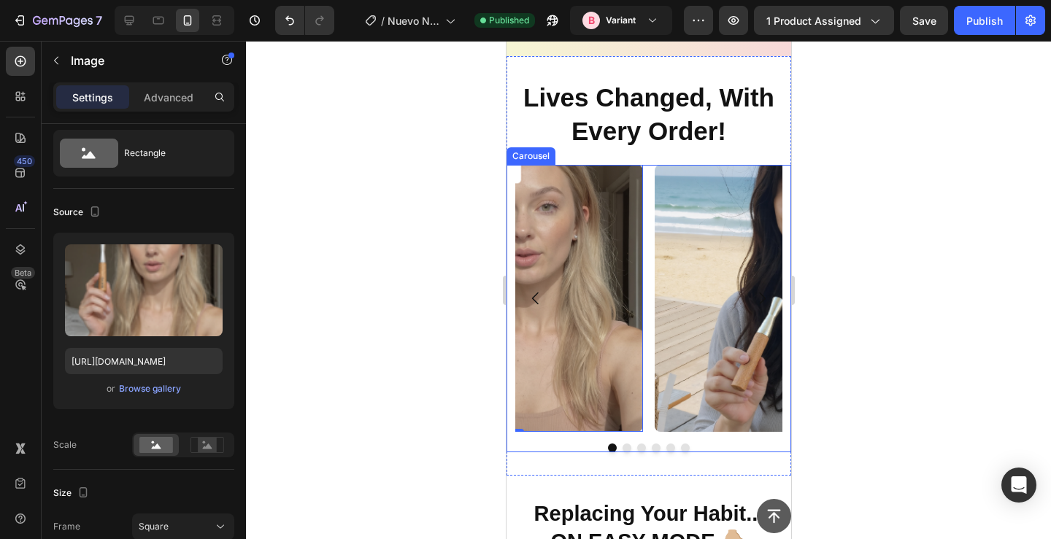
click at [684, 450] on button "Dot" at bounding box center [684, 448] width 9 height 9
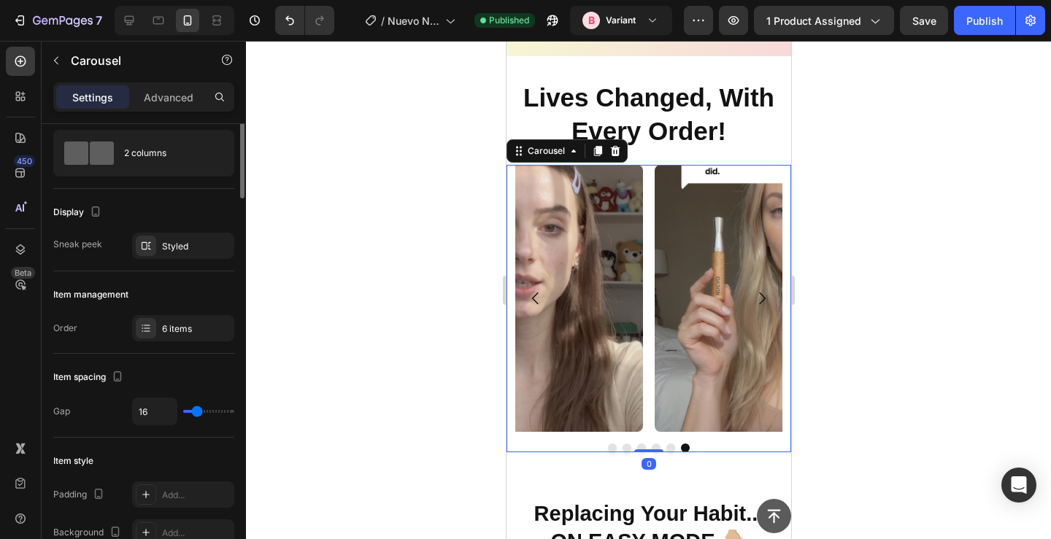
scroll to position [0, 0]
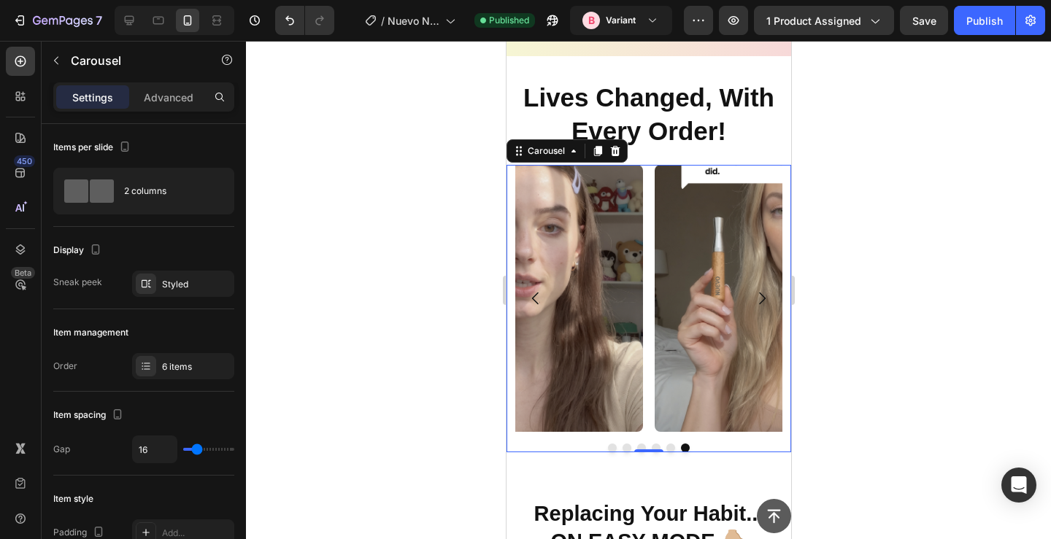
click at [339, 191] on div at bounding box center [648, 290] width 805 height 499
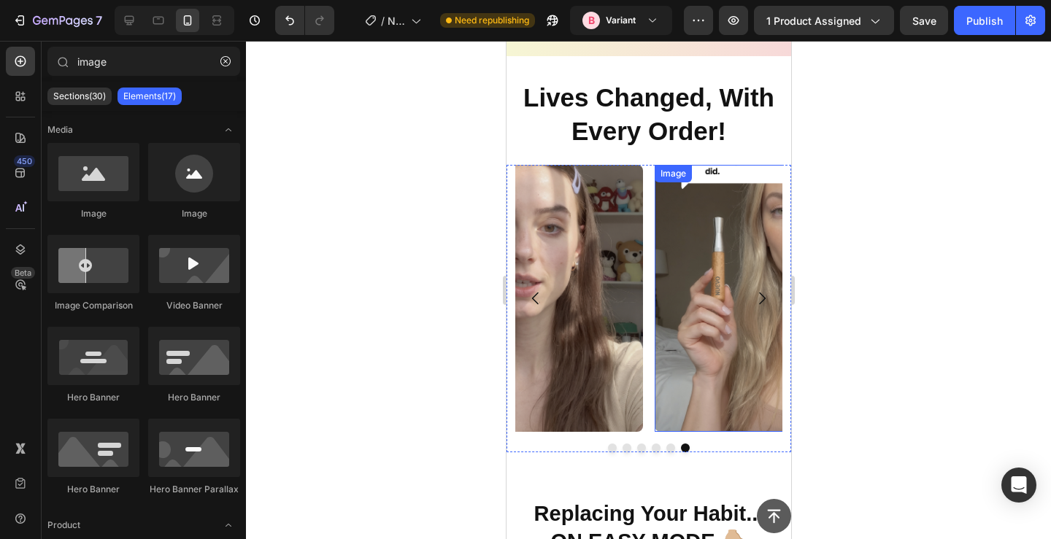
click at [689, 296] on img at bounding box center [787, 298] width 267 height 267
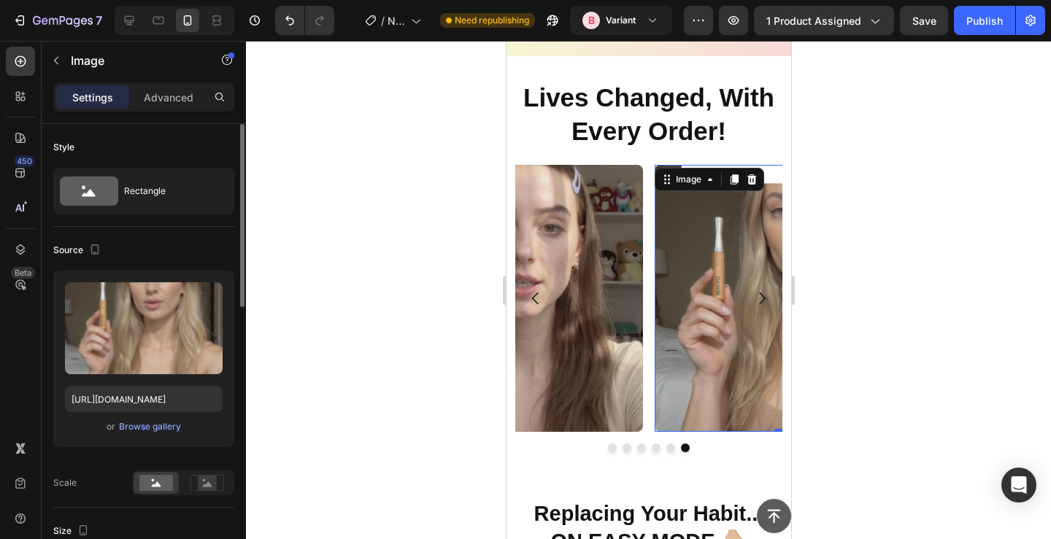
click at [150, 417] on div "Upload Image https://cdn.shopify.com/s/files/1/0606/5140/5375/files/gempages_56…" at bounding box center [143, 359] width 181 height 177
click at [150, 424] on div "Browse gallery" at bounding box center [150, 426] width 62 height 13
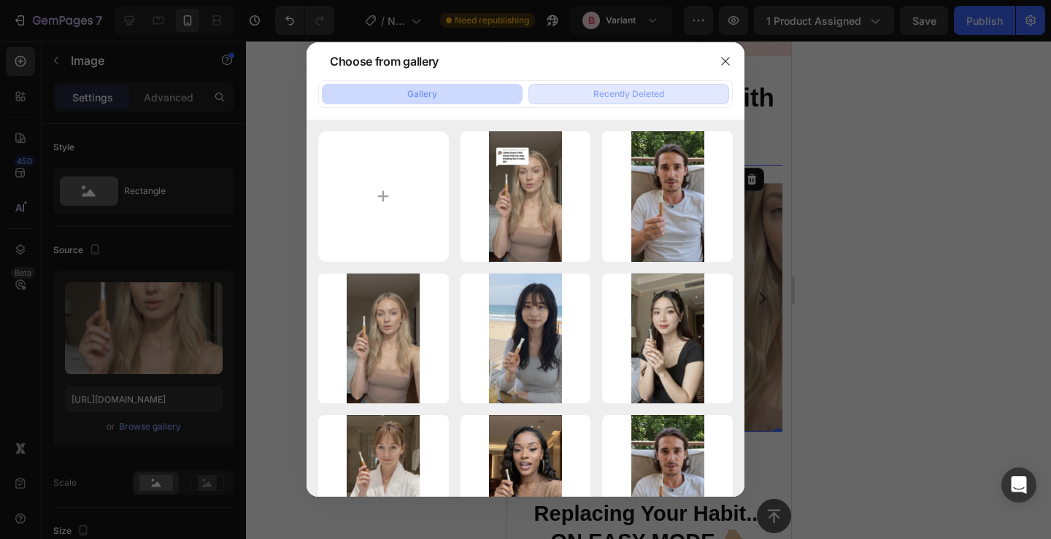
type input "C:\fakepath\2.png"
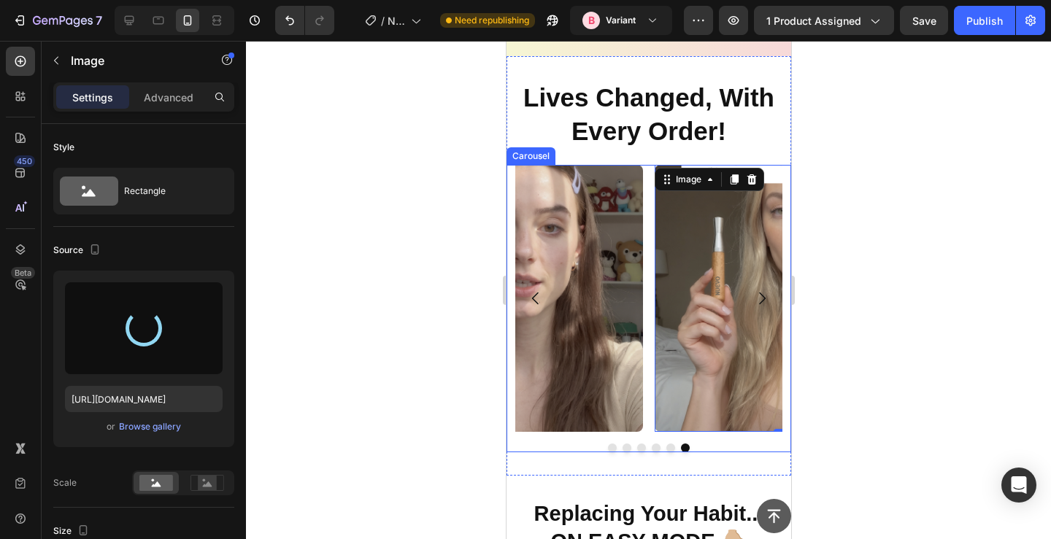
type input "https://cdn.shopify.com/s/files/1/0606/5140/5375/files/gempages_562712114943231…"
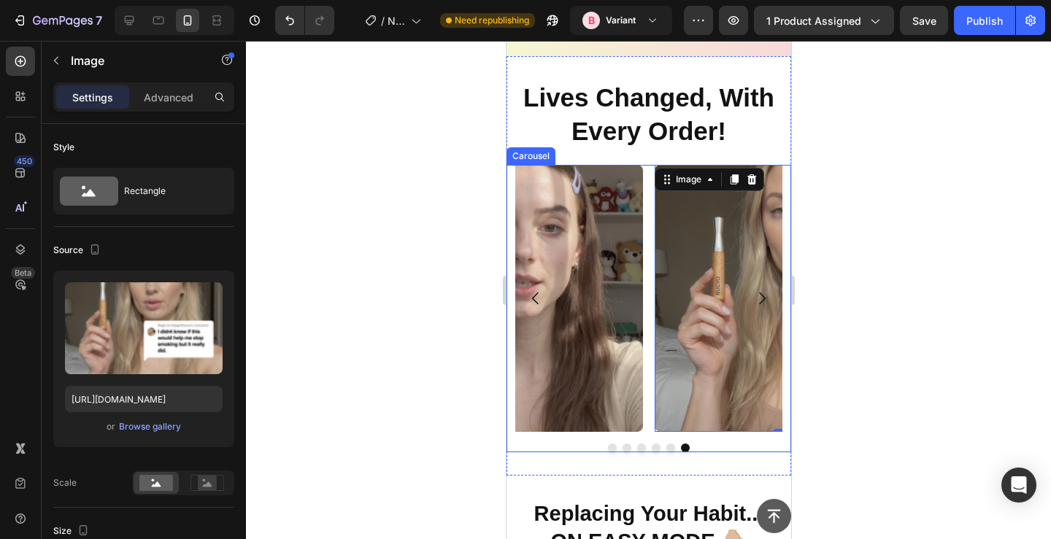
click at [758, 294] on icon "Carousel Next Arrow" at bounding box center [762, 299] width 18 height 18
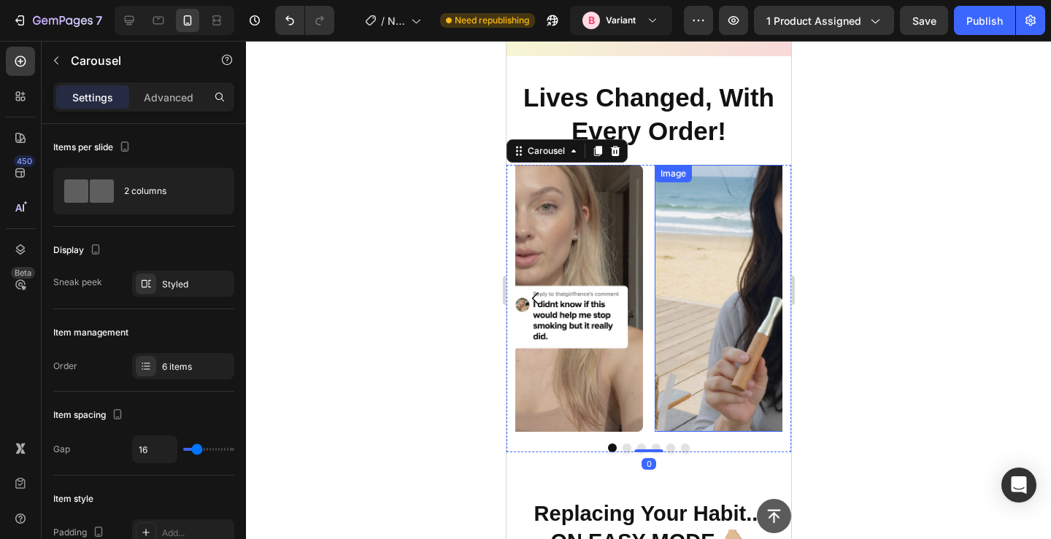
click at [684, 248] on img at bounding box center [787, 298] width 267 height 267
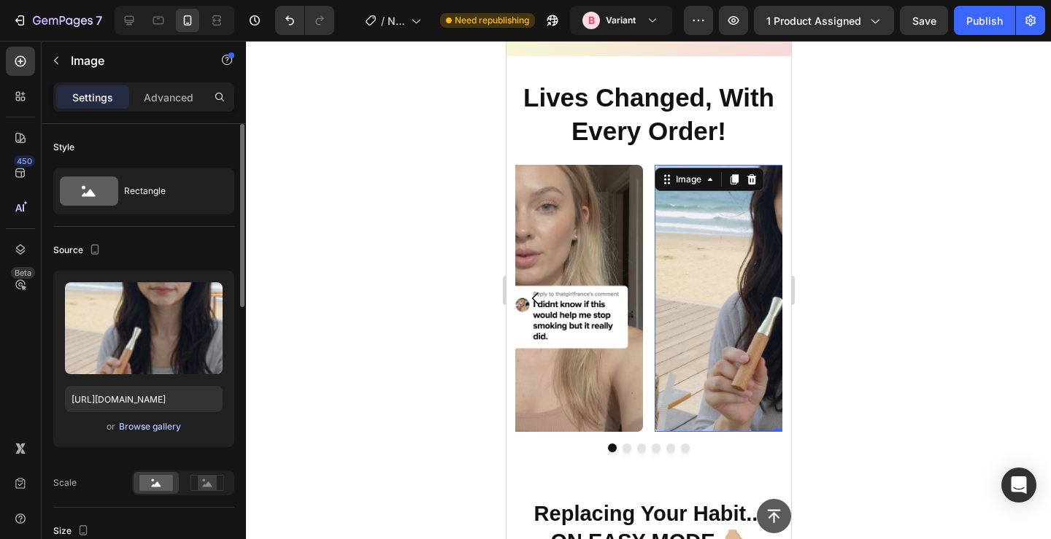
click at [143, 429] on div "Browse gallery" at bounding box center [150, 426] width 62 height 13
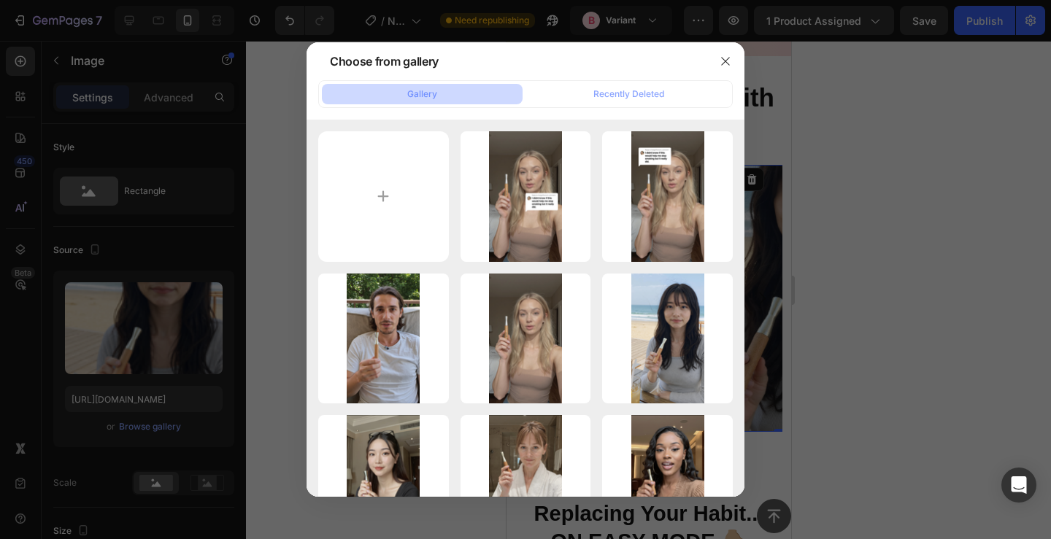
type input "C:\fakepath\1.png"
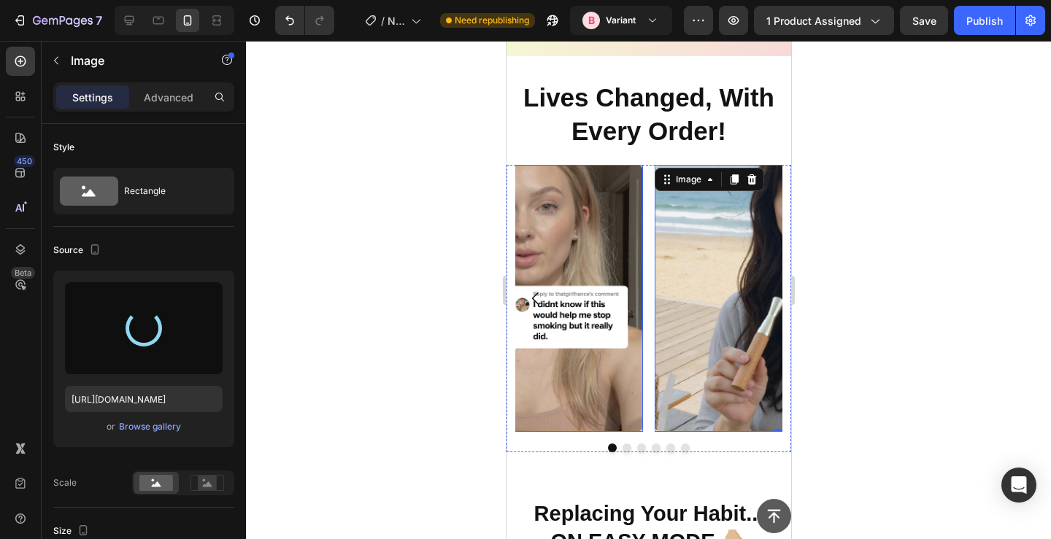
type input "https://cdn.shopify.com/s/files/1/0606/5140/5375/files/gempages_562712114943231…"
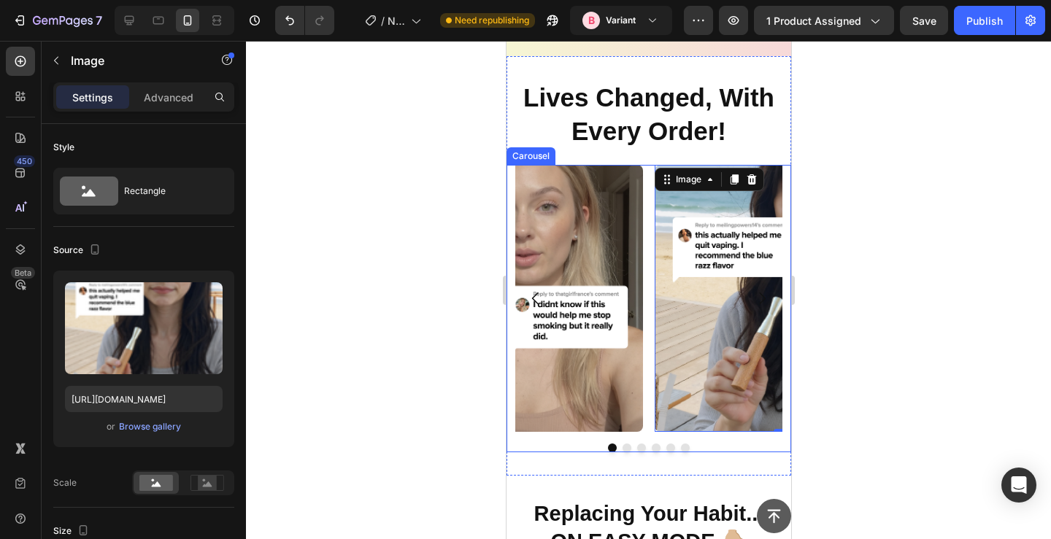
click at [629, 449] on button "Dot" at bounding box center [626, 448] width 9 height 9
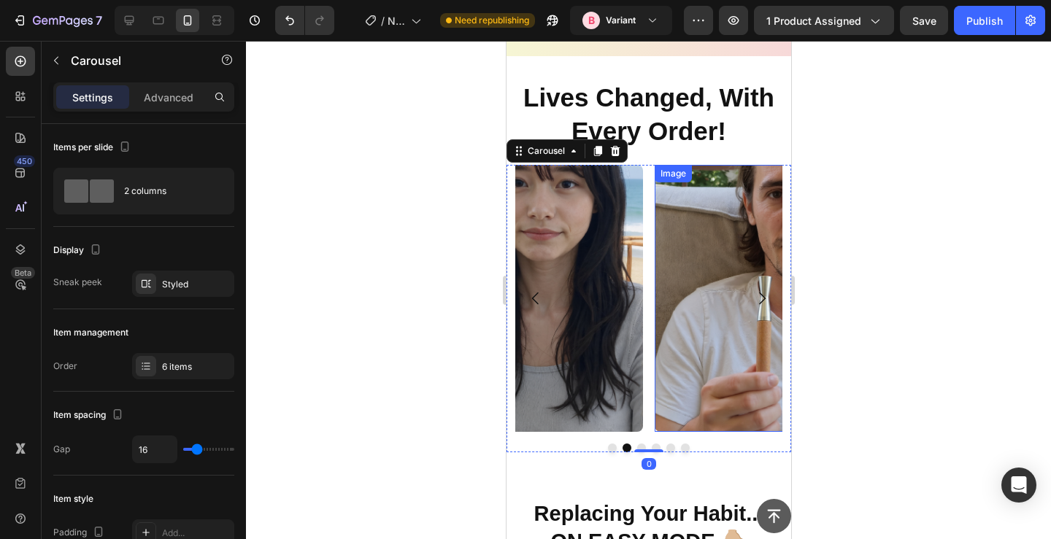
click at [724, 334] on img at bounding box center [787, 298] width 267 height 267
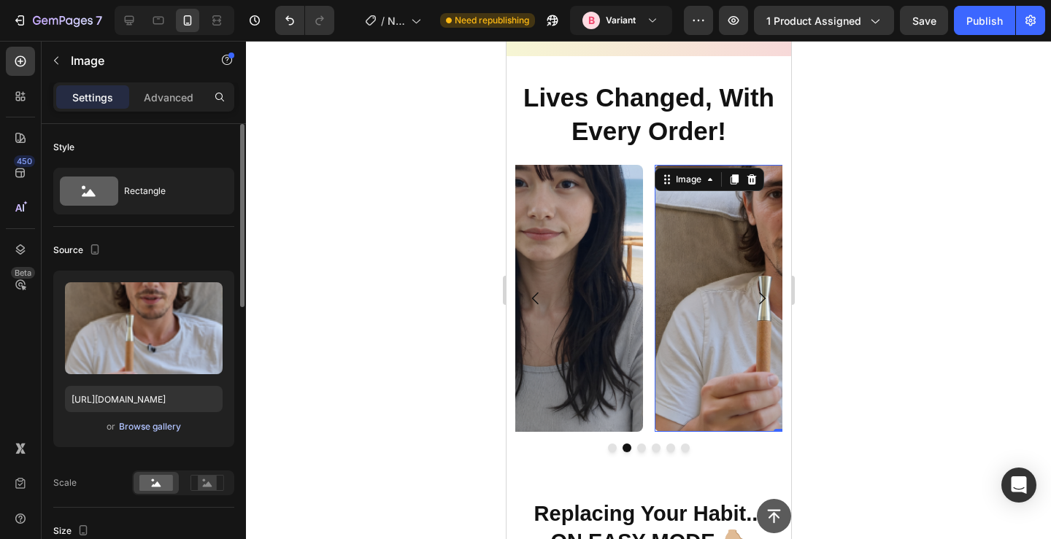
click at [147, 421] on div "Browse gallery" at bounding box center [150, 426] width 62 height 13
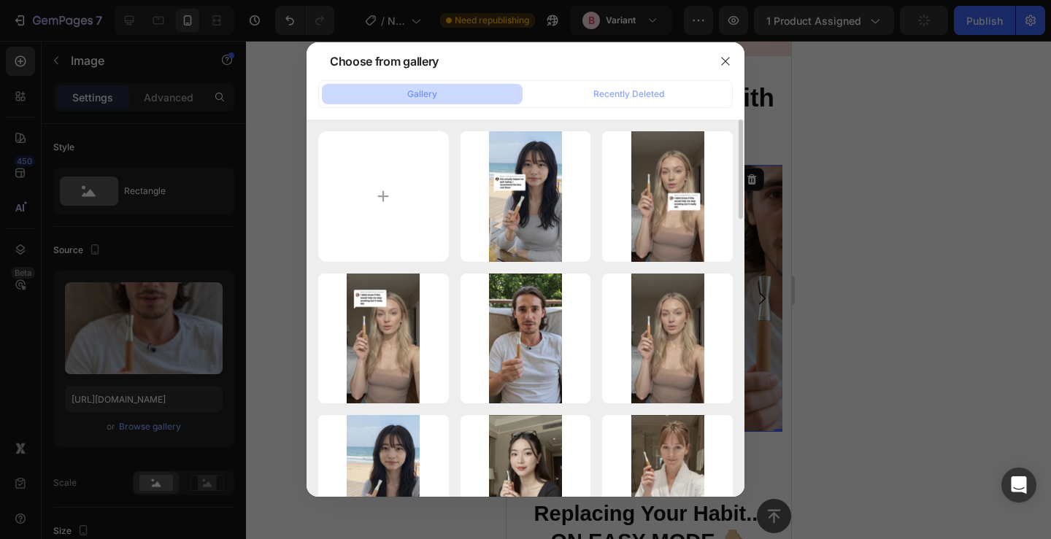
type input "C:\fakepath\3.png"
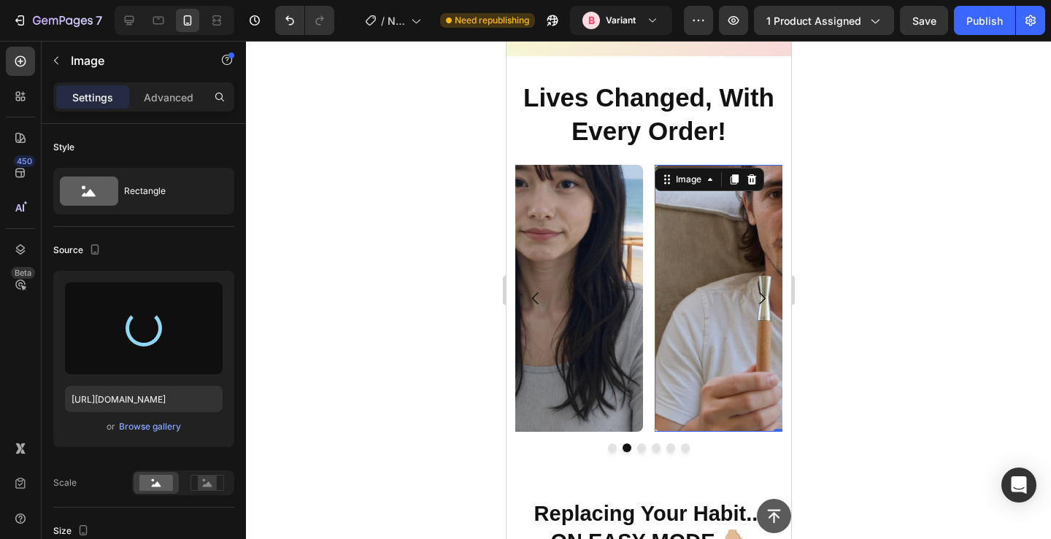
type input "https://cdn.shopify.com/s/files/1/0606/5140/5375/files/gempages_562712114943231…"
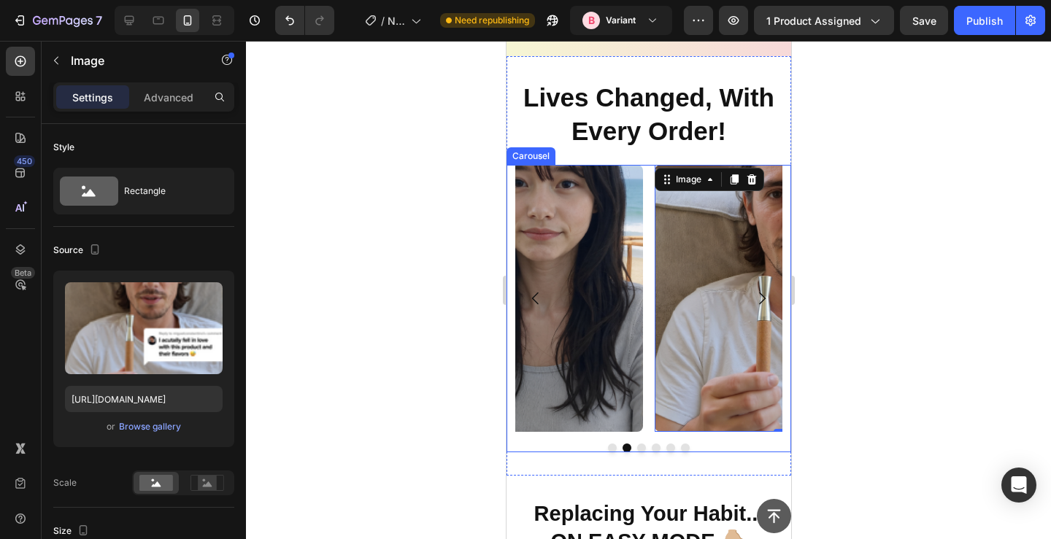
click at [637, 450] on button "Dot" at bounding box center [641, 448] width 9 height 9
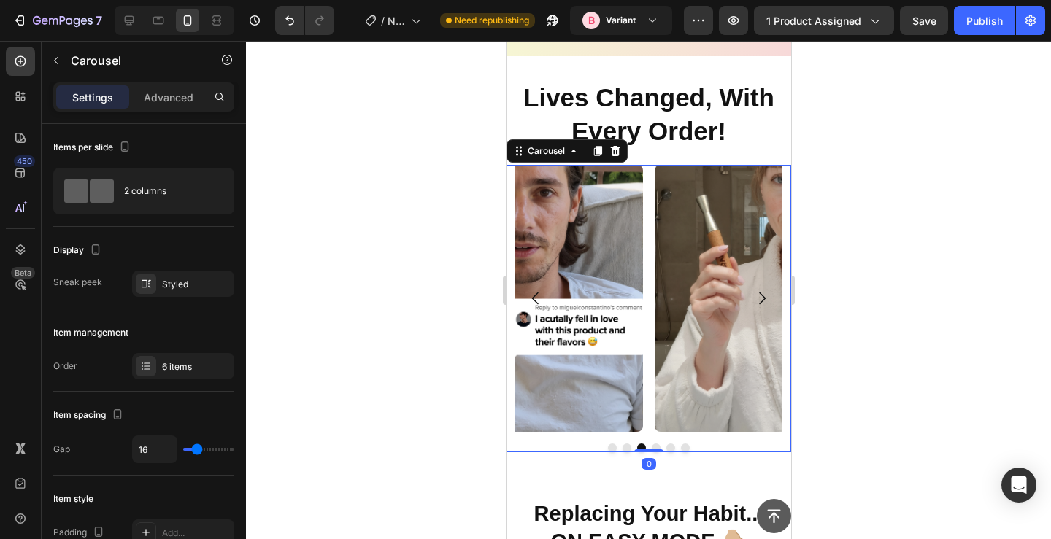
click at [691, 371] on img at bounding box center [787, 298] width 267 height 267
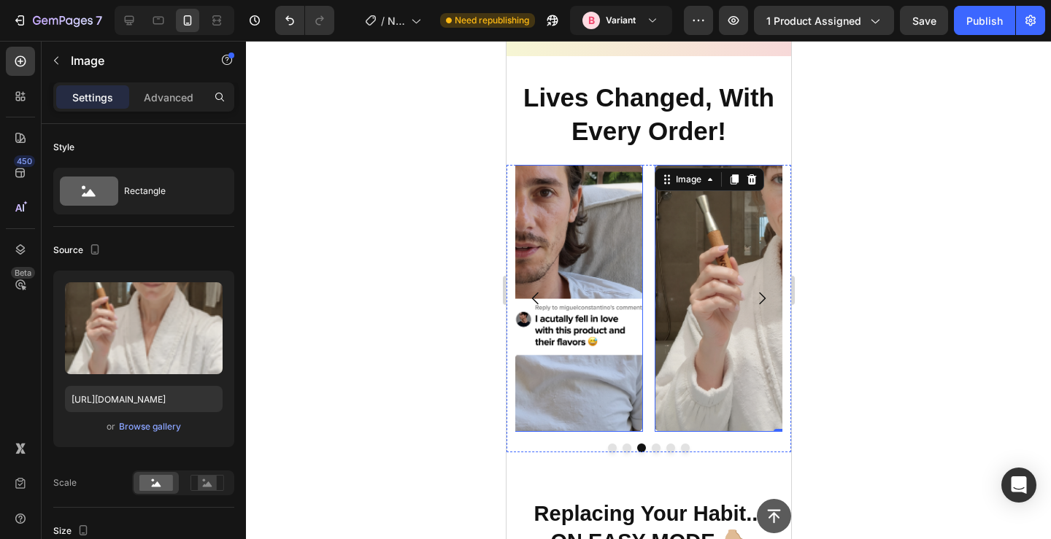
click at [610, 391] on img at bounding box center [508, 298] width 267 height 267
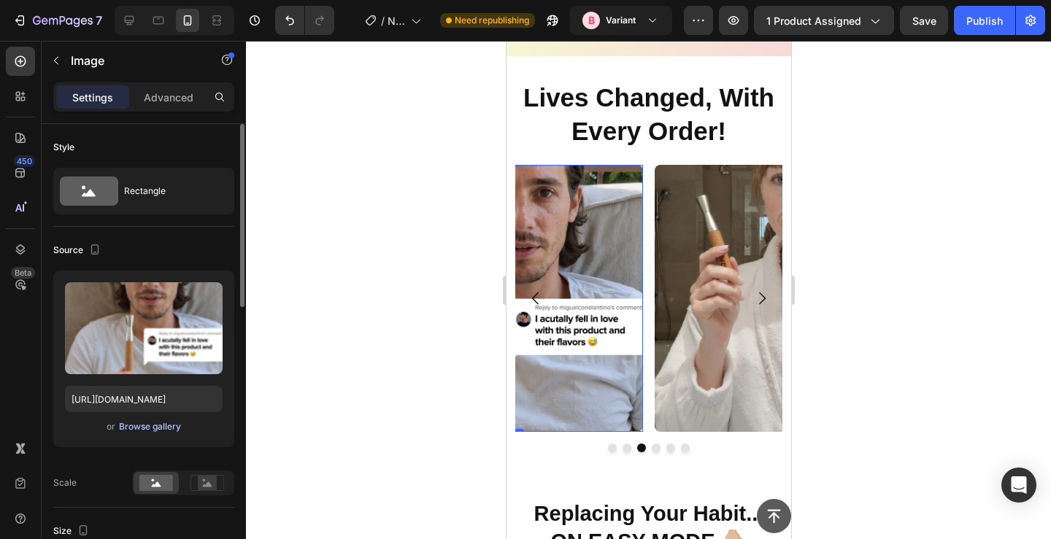
click at [139, 425] on div "Browse gallery" at bounding box center [150, 426] width 62 height 13
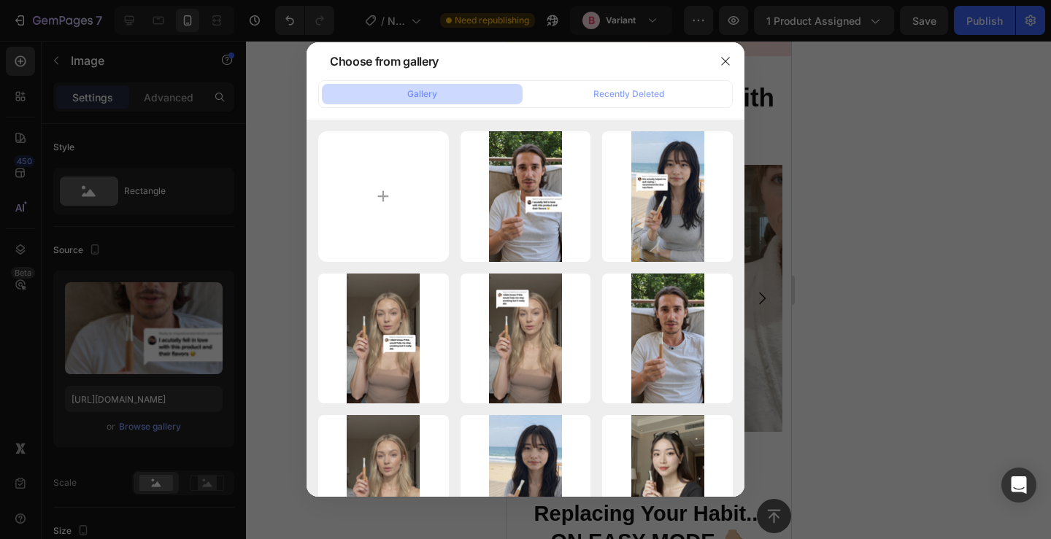
type input "C:\fakepath\NUEVO (28).png"
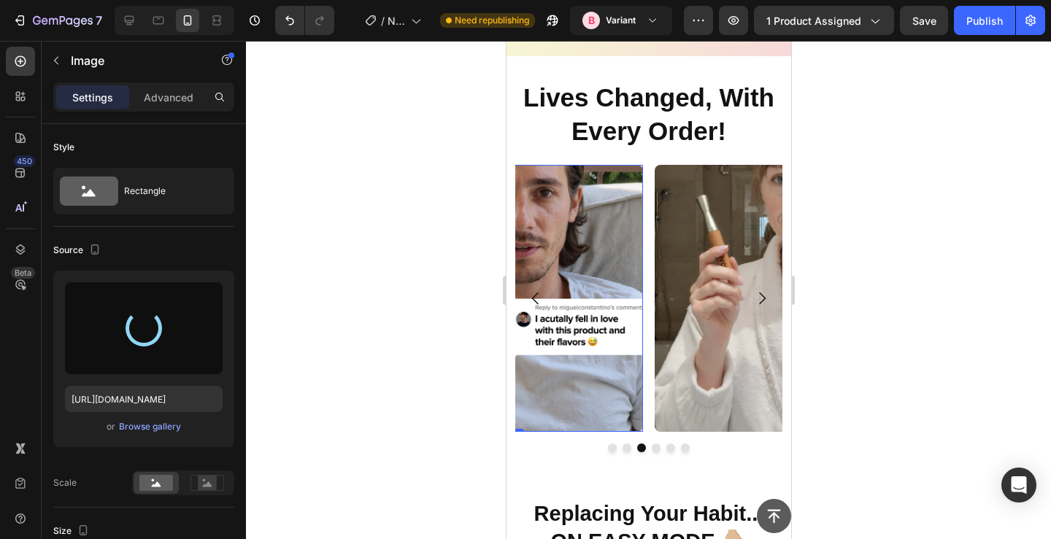
type input "https://cdn.shopify.com/s/files/1/0606/5140/5375/files/gempages_562712114943231…"
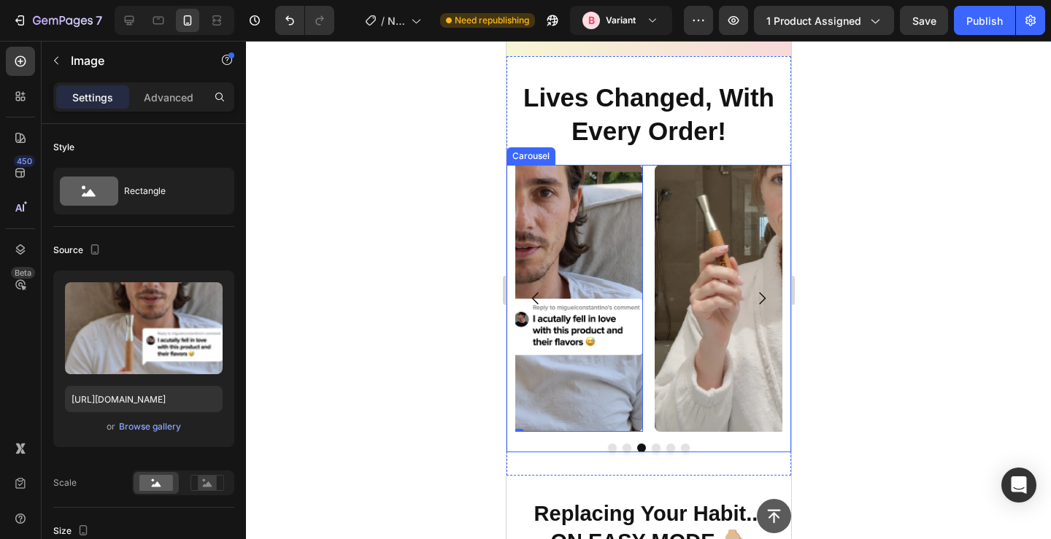
click at [655, 447] on button "Dot" at bounding box center [655, 448] width 9 height 9
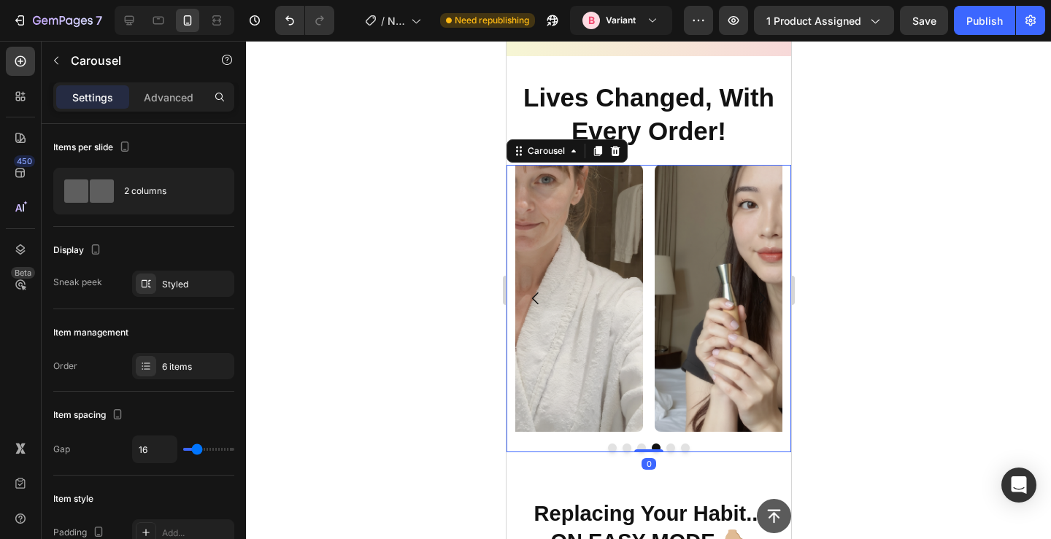
click at [671, 446] on button "Dot" at bounding box center [670, 448] width 9 height 9
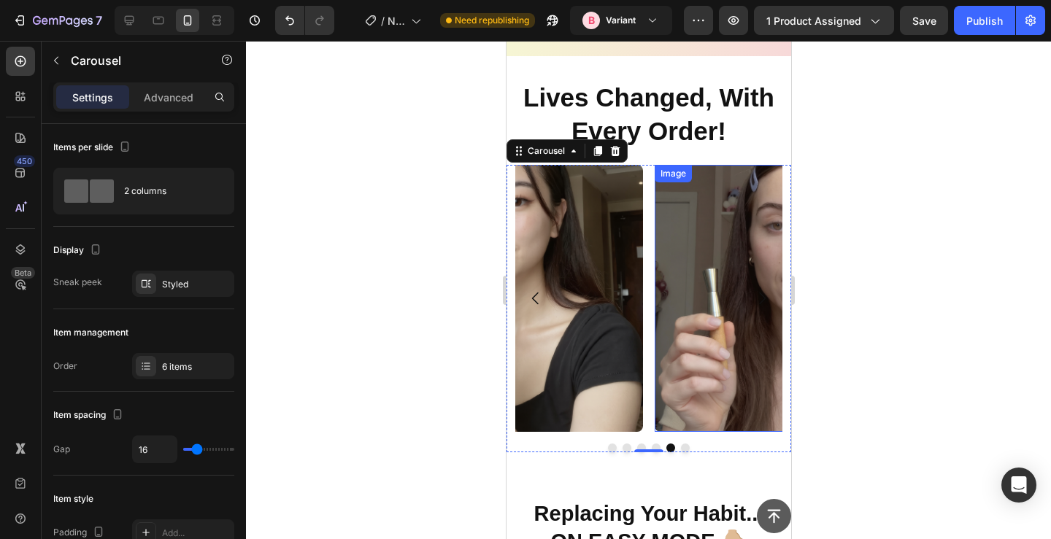
click at [710, 330] on img at bounding box center [787, 298] width 267 height 267
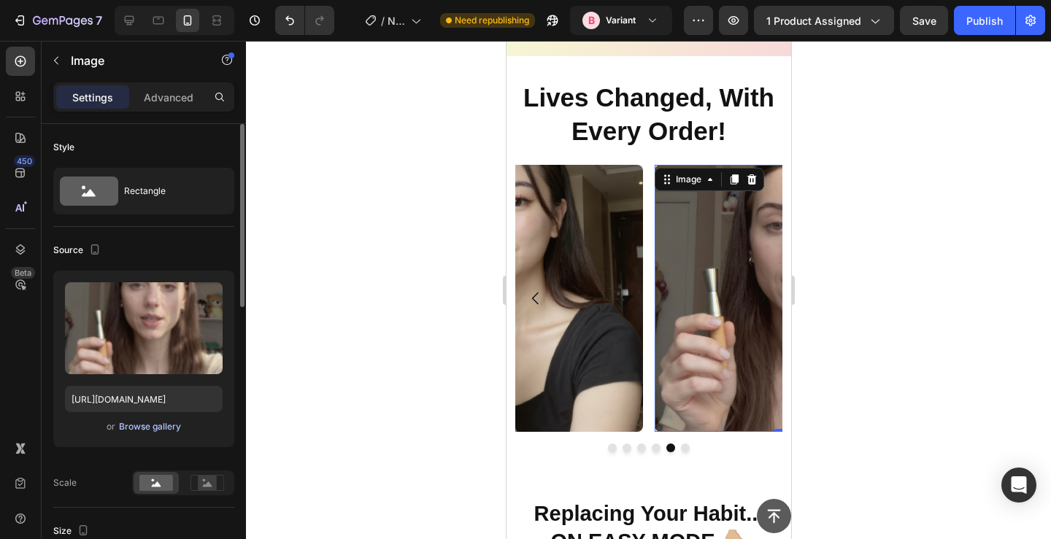
click at [147, 429] on div "Browse gallery" at bounding box center [150, 426] width 62 height 13
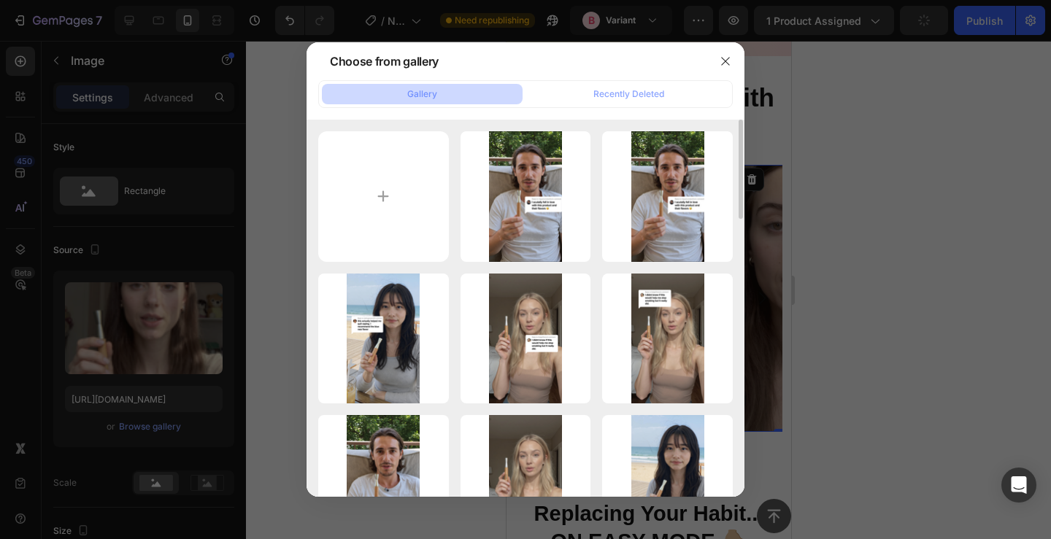
type input "C:\fakepath\4.png"
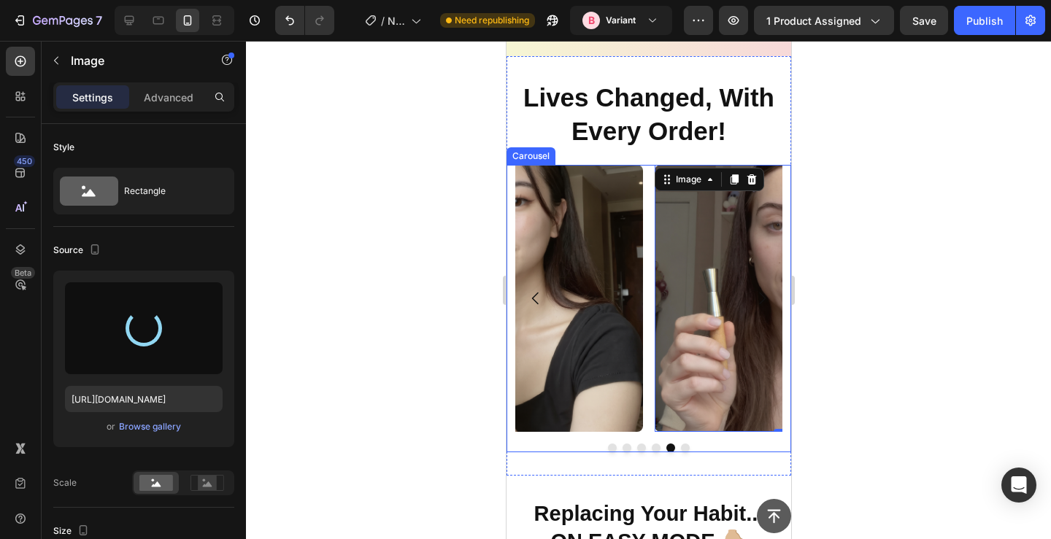
type input "https://cdn.shopify.com/s/files/1/0606/5140/5375/files/gempages_562712114943231…"
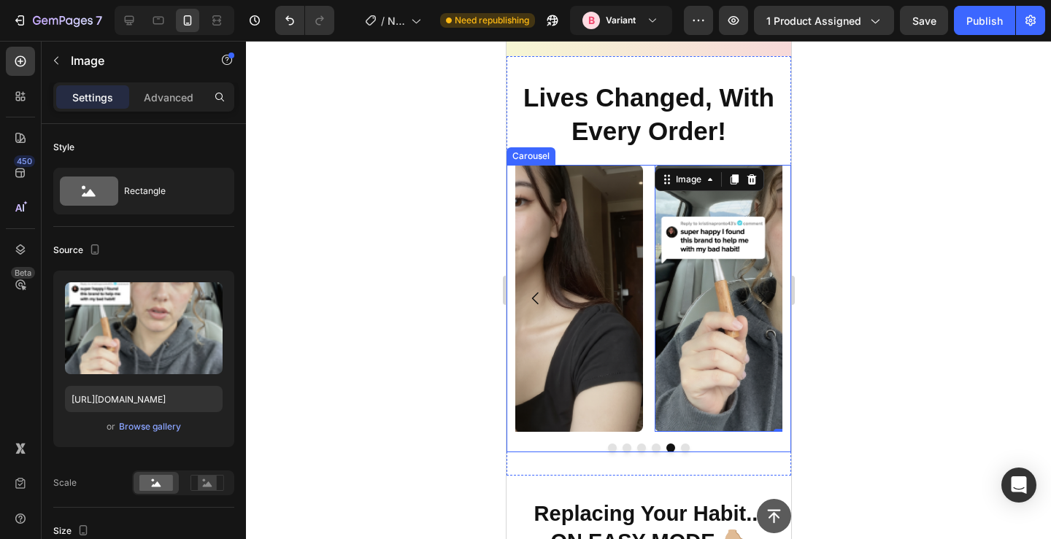
click at [687, 447] on button "Dot" at bounding box center [684, 448] width 9 height 9
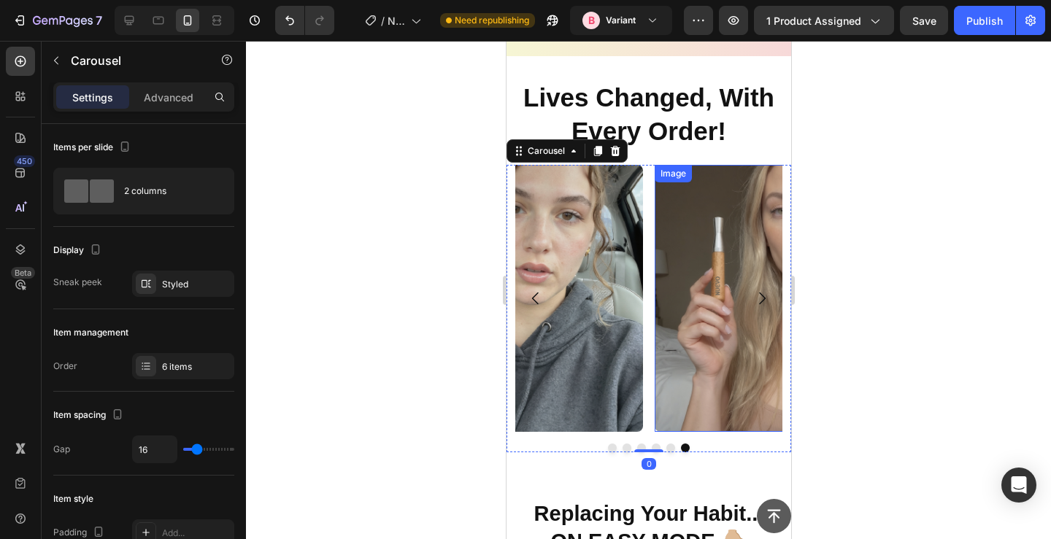
click at [696, 324] on img at bounding box center [787, 298] width 267 height 267
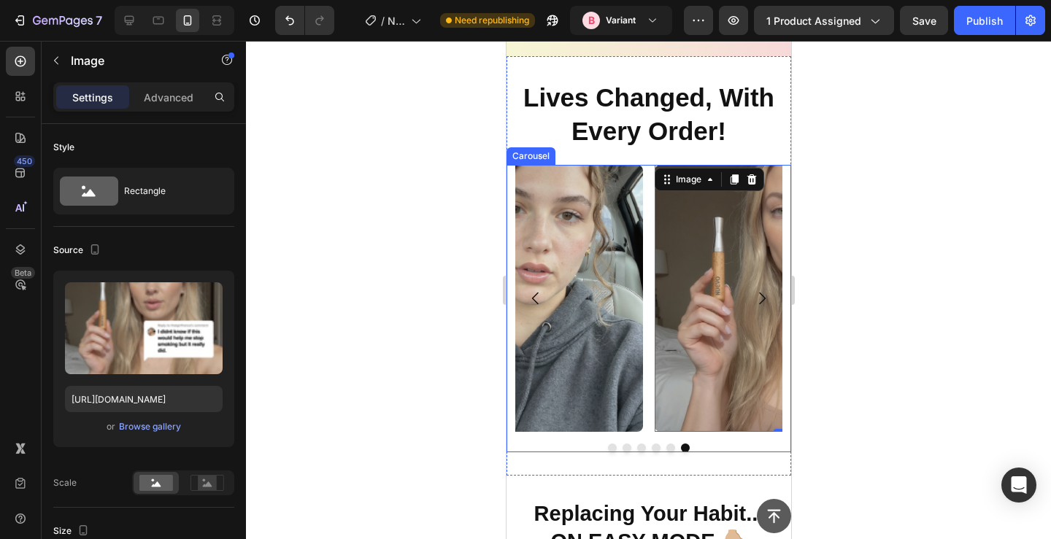
click at [626, 449] on button "Dot" at bounding box center [626, 448] width 9 height 9
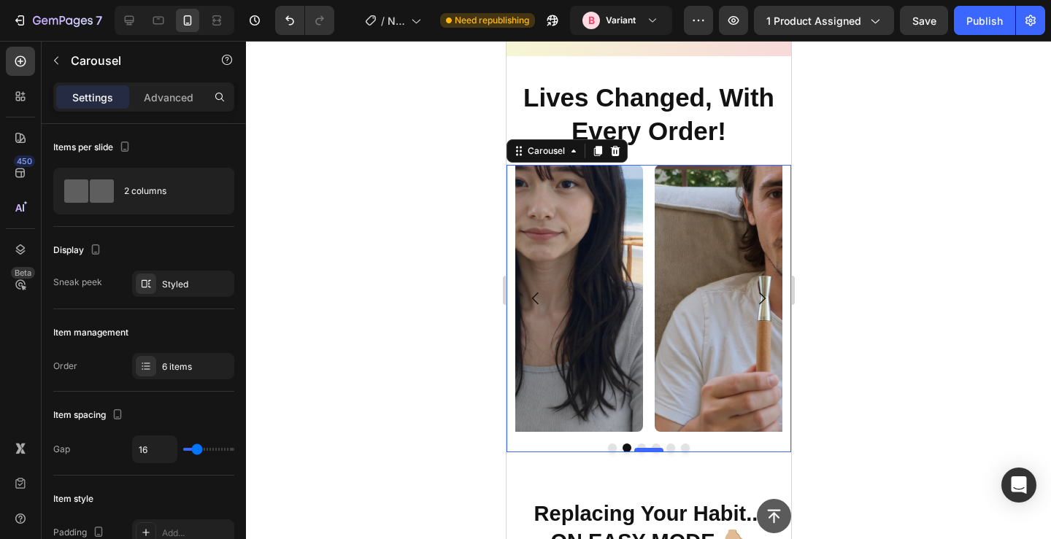
click at [640, 449] on div at bounding box center [648, 450] width 29 height 4
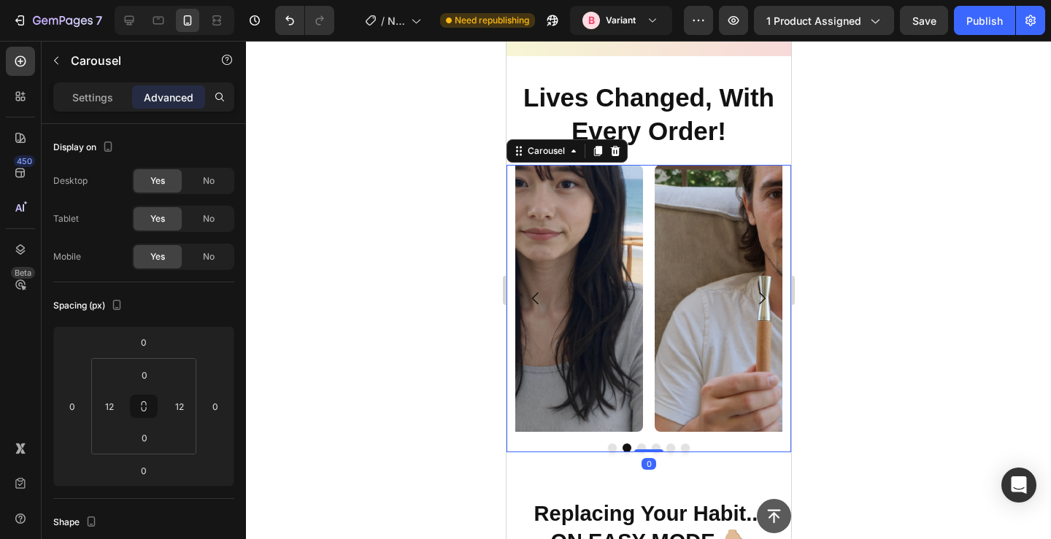
click at [639, 446] on button "Dot" at bounding box center [641, 448] width 9 height 9
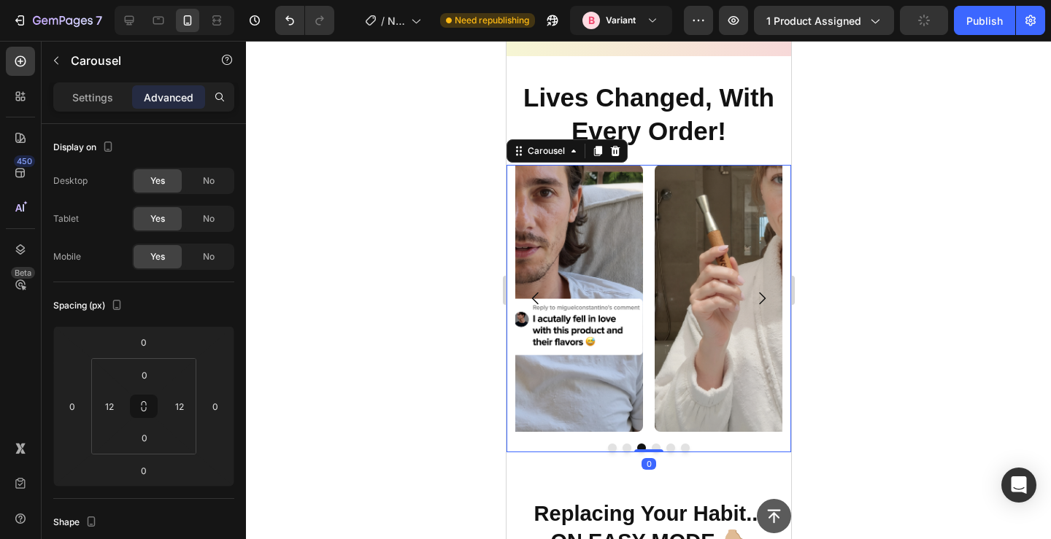
click at [656, 445] on button "Dot" at bounding box center [655, 448] width 9 height 9
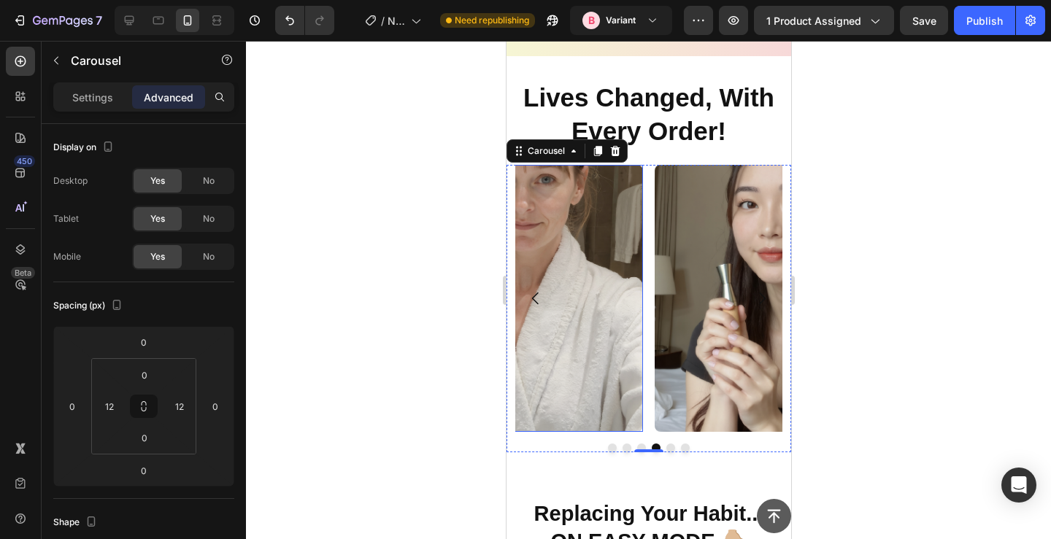
click at [576, 304] on img at bounding box center [508, 298] width 267 height 267
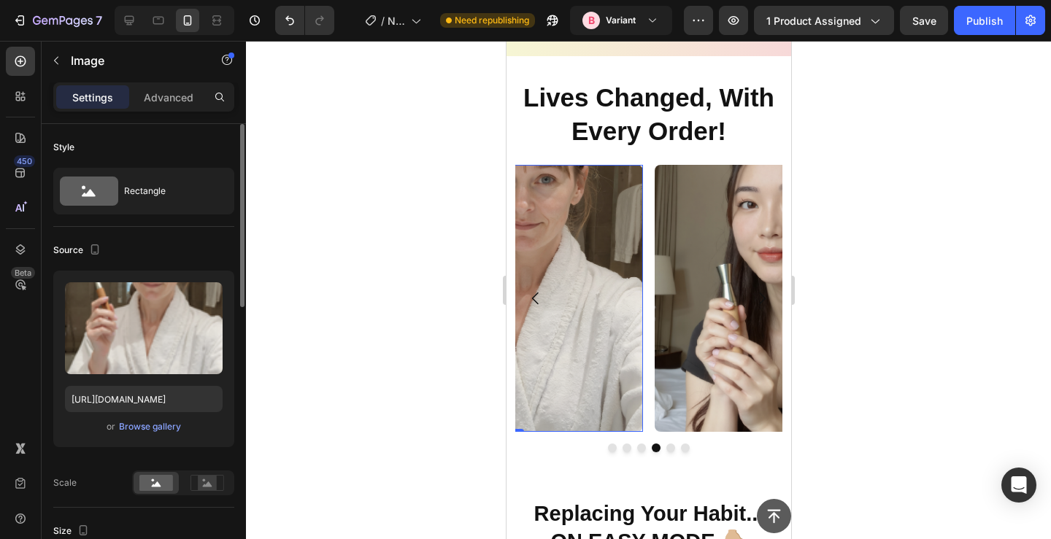
click at [144, 419] on div "or Browse gallery" at bounding box center [144, 427] width 158 height 18
click at [144, 424] on div "Browse gallery" at bounding box center [150, 426] width 62 height 13
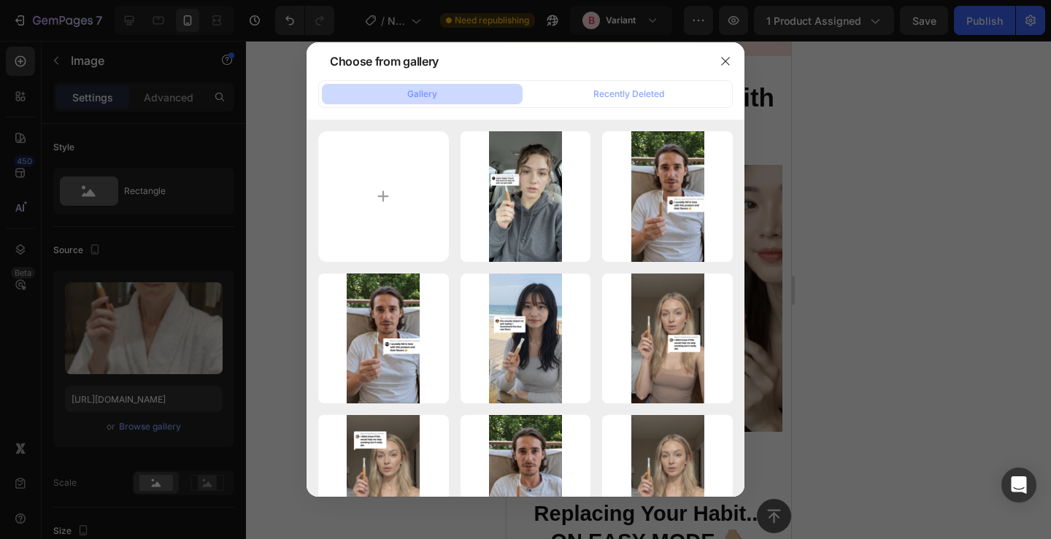
type input "C:\fakepath\5.png"
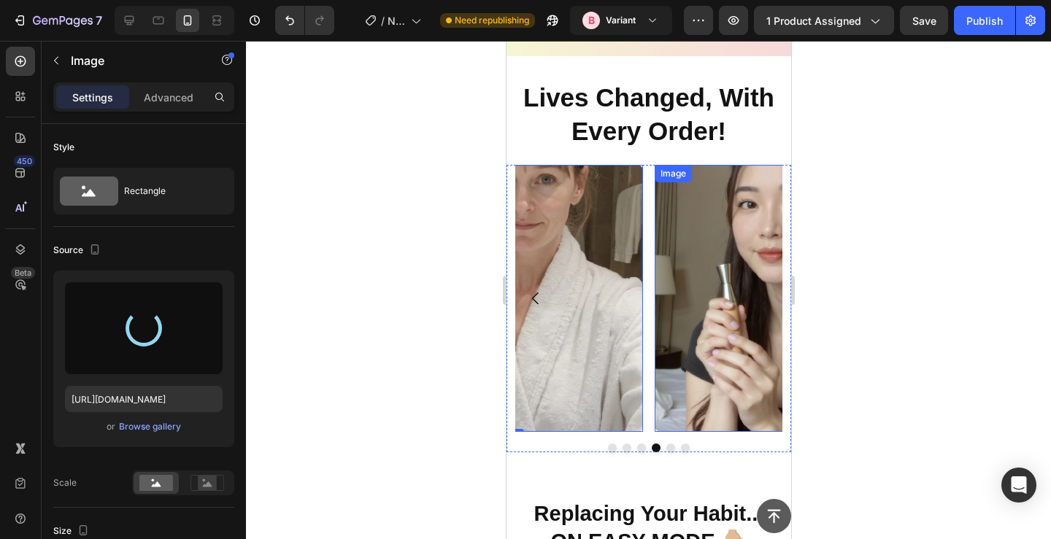
type input "https://cdn.shopify.com/s/files/1/0606/5140/5375/files/gempages_562712114943231…"
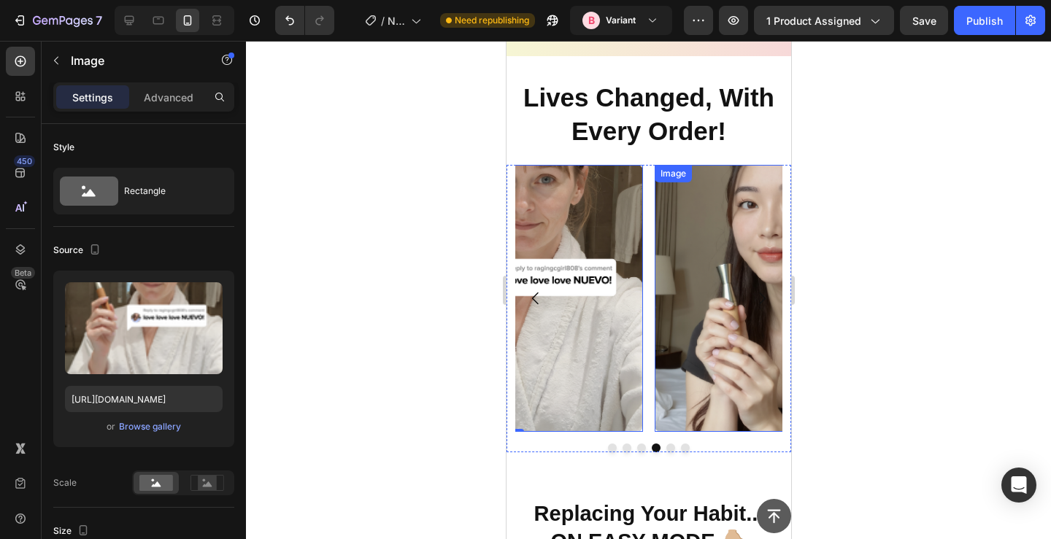
click at [689, 274] on img at bounding box center [787, 298] width 267 height 267
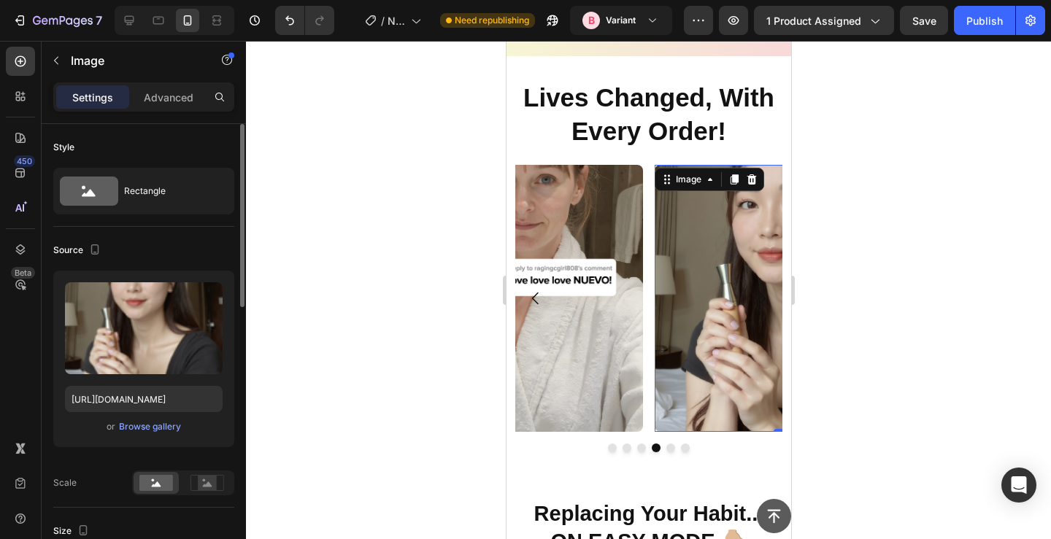
click at [176, 415] on div "Upload Image https://cdn.shopify.com/s/files/1/0606/5140/5375/files/gempages_56…" at bounding box center [143, 359] width 181 height 177
click at [175, 420] on div "Browse gallery" at bounding box center [150, 426] width 62 height 13
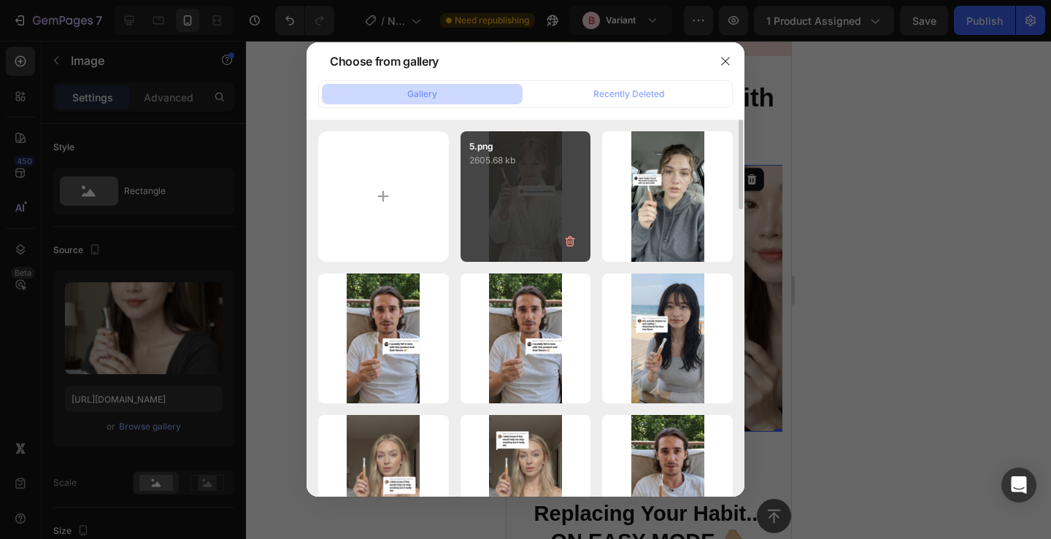
type input "C:\fakepath\6.png"
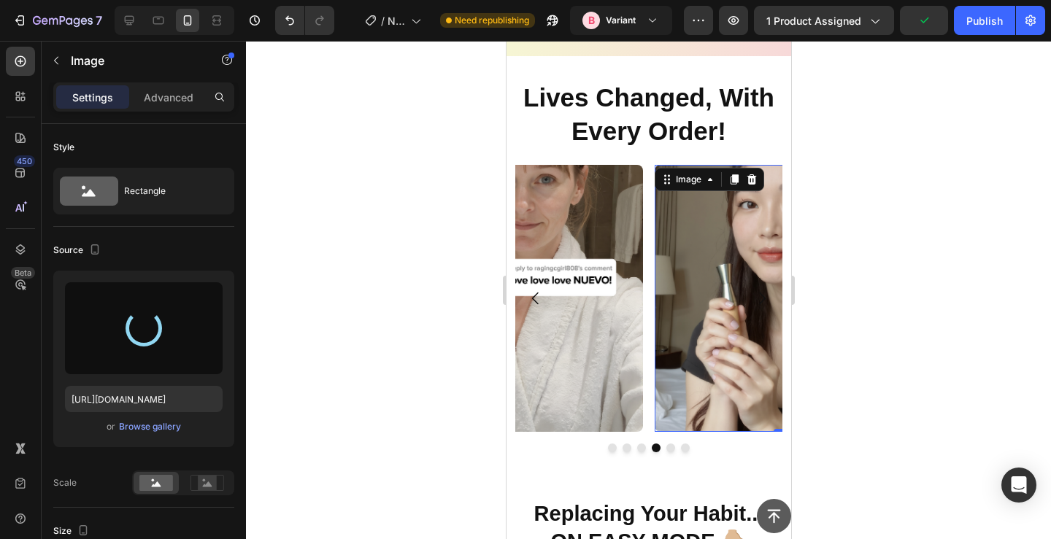
type input "https://cdn.shopify.com/s/files/1/0606/5140/5375/files/gempages_562712114943231…"
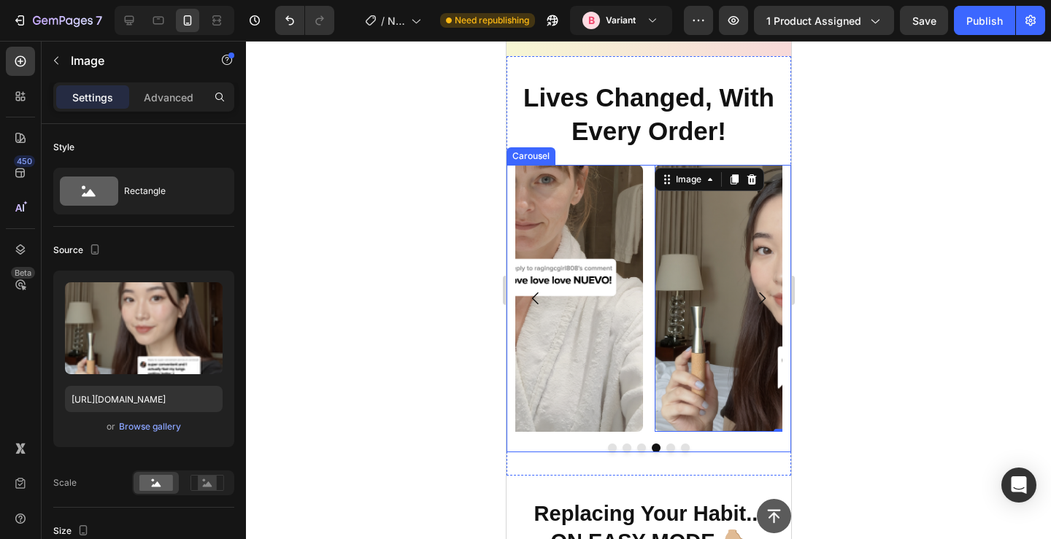
click at [664, 447] on div at bounding box center [648, 448] width 267 height 9
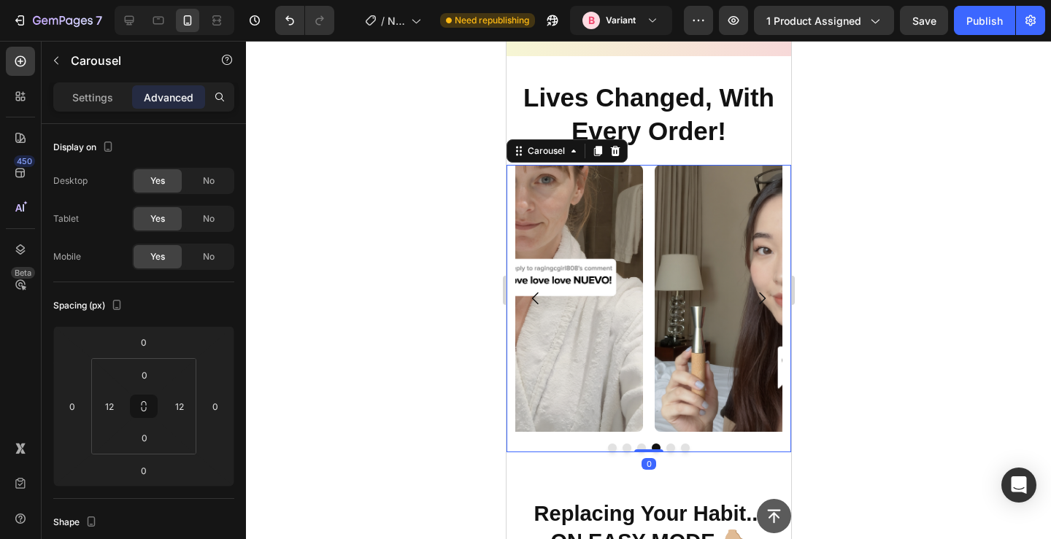
click at [664, 447] on div at bounding box center [648, 448] width 267 height 9
click at [667, 447] on button "Dot" at bounding box center [670, 448] width 9 height 9
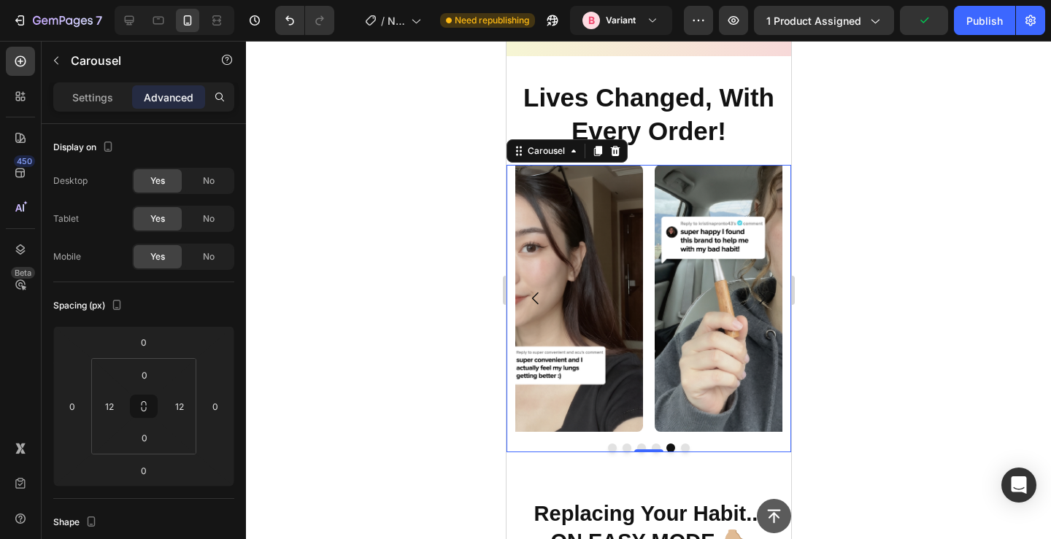
click at [901, 131] on div at bounding box center [648, 290] width 805 height 499
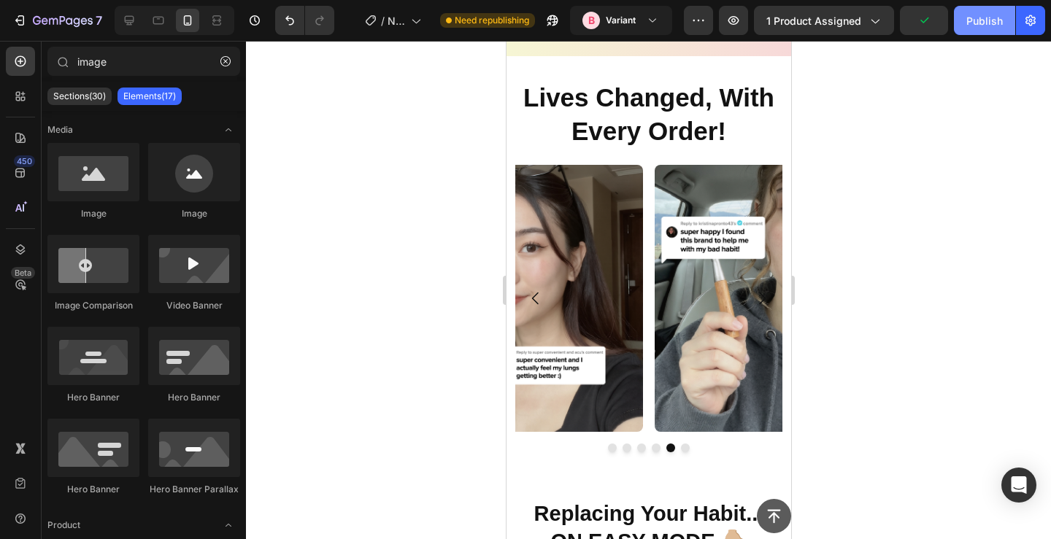
click at [975, 20] on div "Publish" at bounding box center [985, 20] width 37 height 15
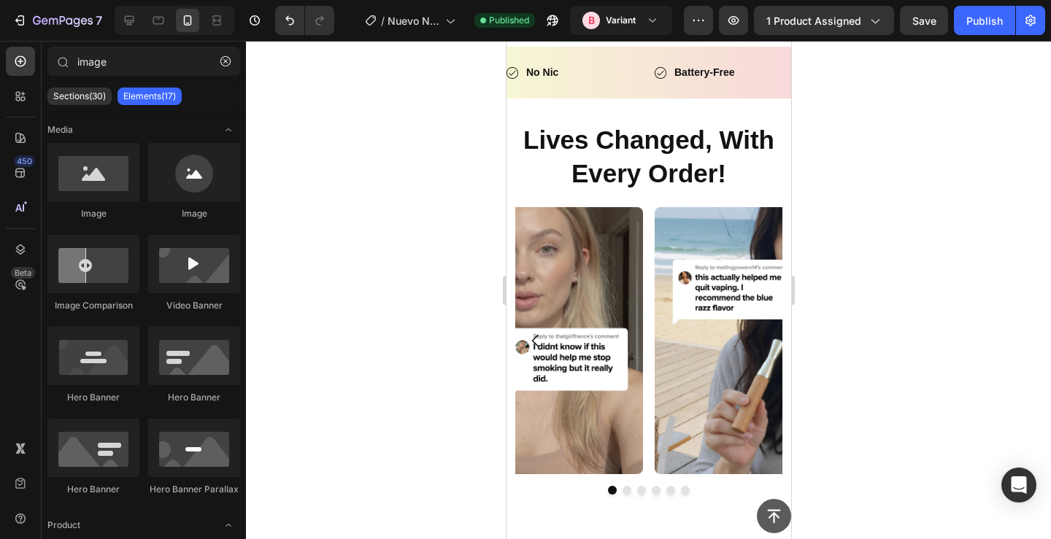
scroll to position [469, 0]
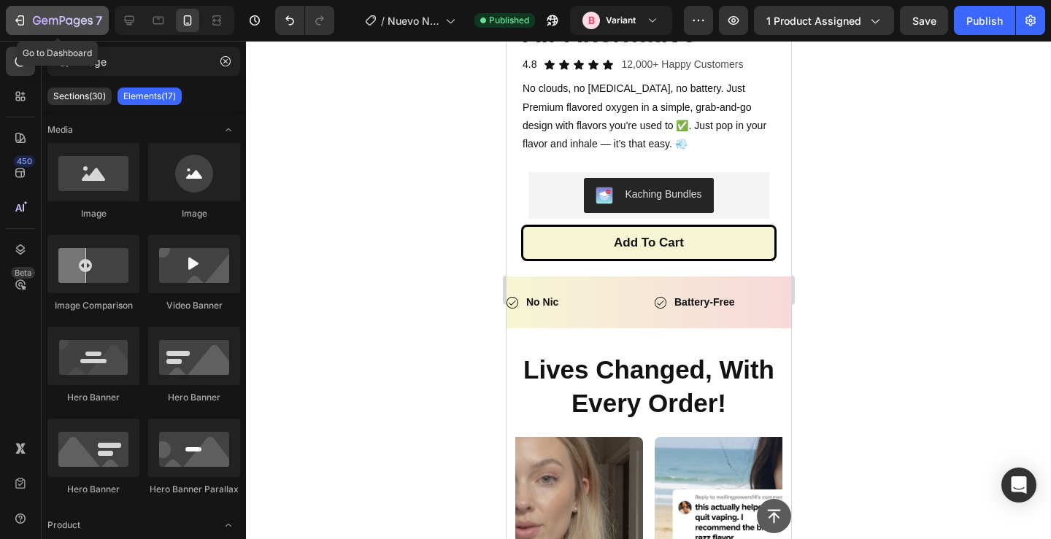
click at [69, 25] on icon "button" at bounding box center [63, 21] width 60 height 12
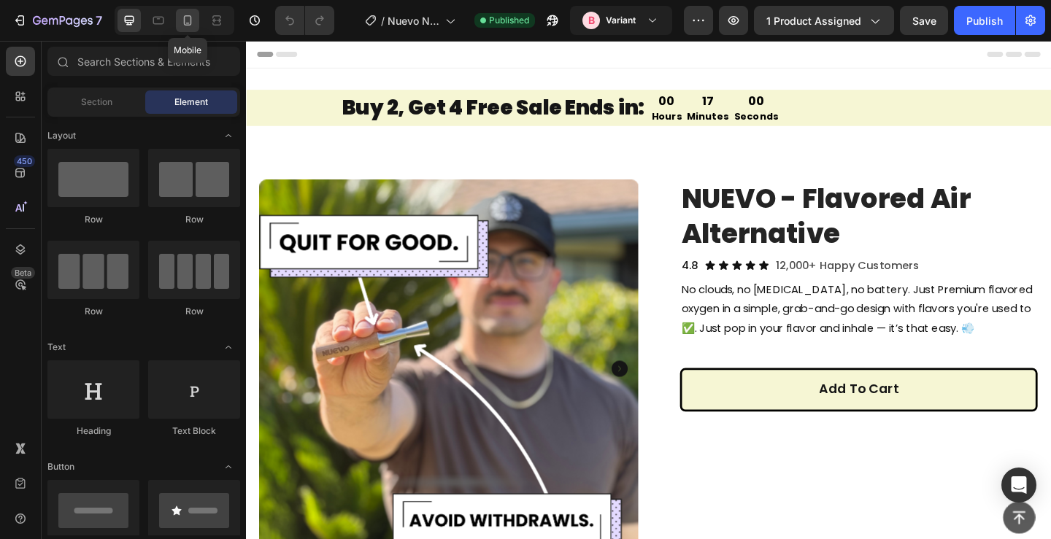
click at [181, 16] on icon at bounding box center [187, 20] width 15 height 15
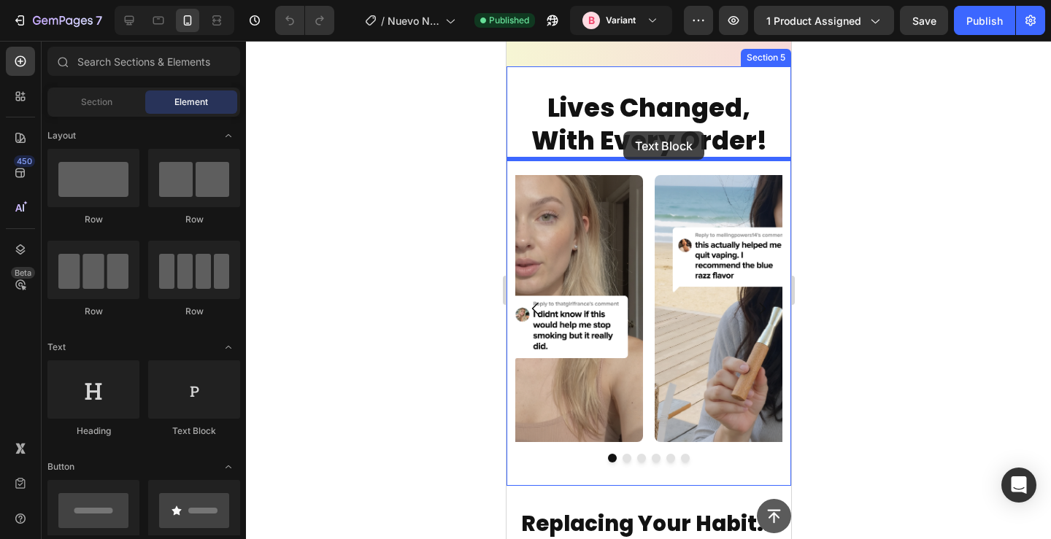
drag, startPoint x: 692, startPoint y: 436, endPoint x: 623, endPoint y: 131, distance: 312.2
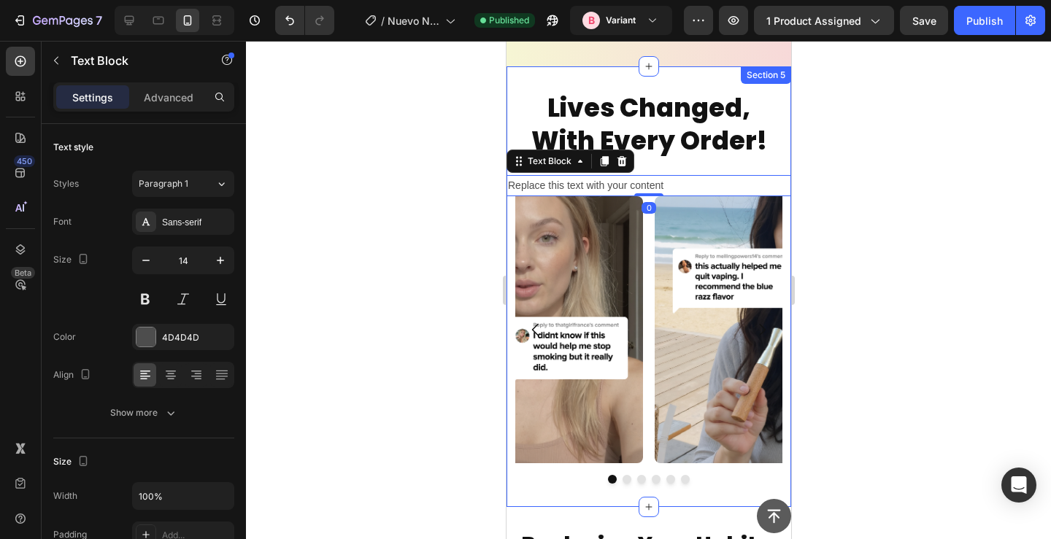
click at [622, 175] on div "Replace this text with your content" at bounding box center [648, 185] width 285 height 21
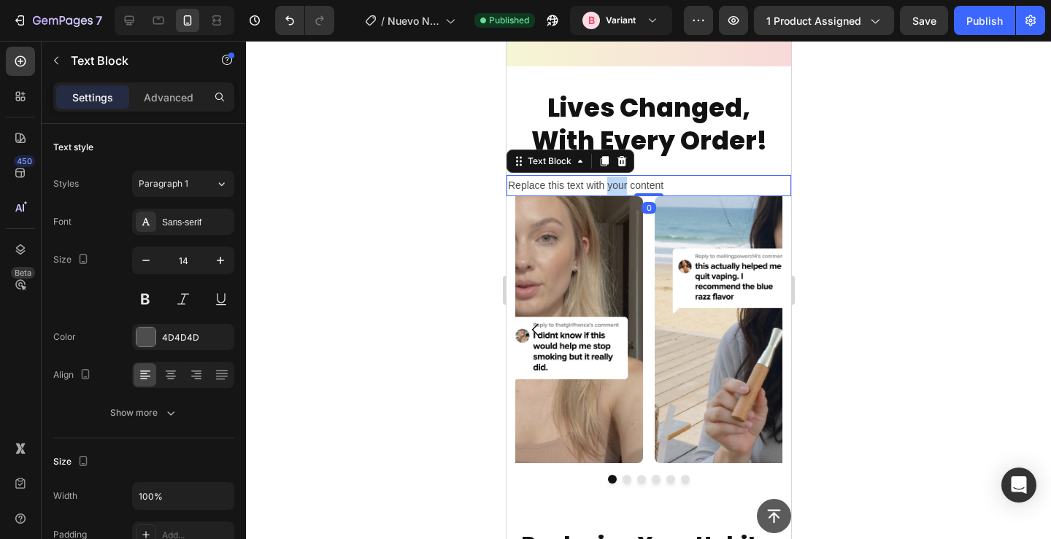
click at [622, 177] on p "Replace this text with your content" at bounding box center [648, 186] width 282 height 18
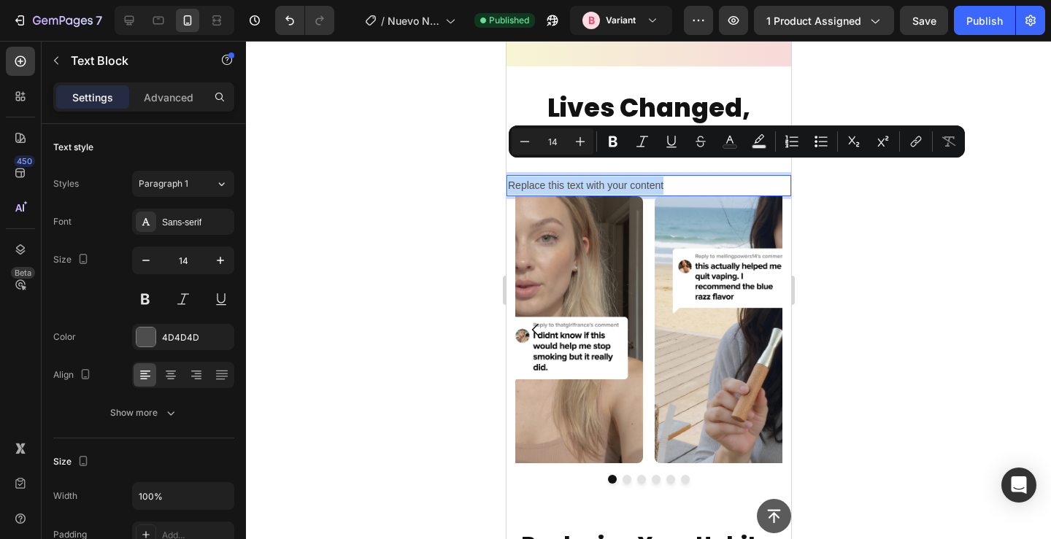
click at [622, 177] on p "Replace this text with your content" at bounding box center [648, 186] width 282 height 18
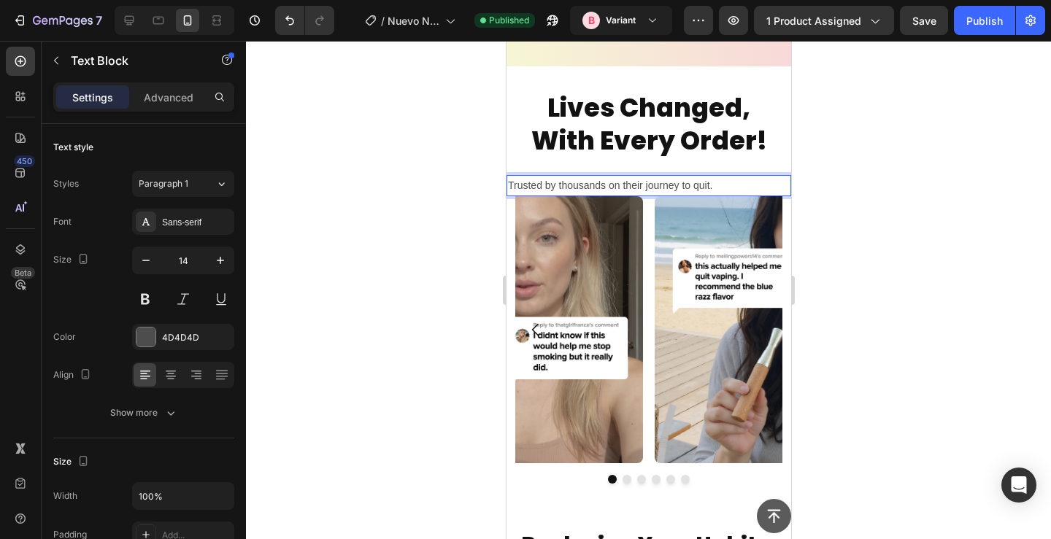
click at [355, 177] on div at bounding box center [648, 290] width 805 height 499
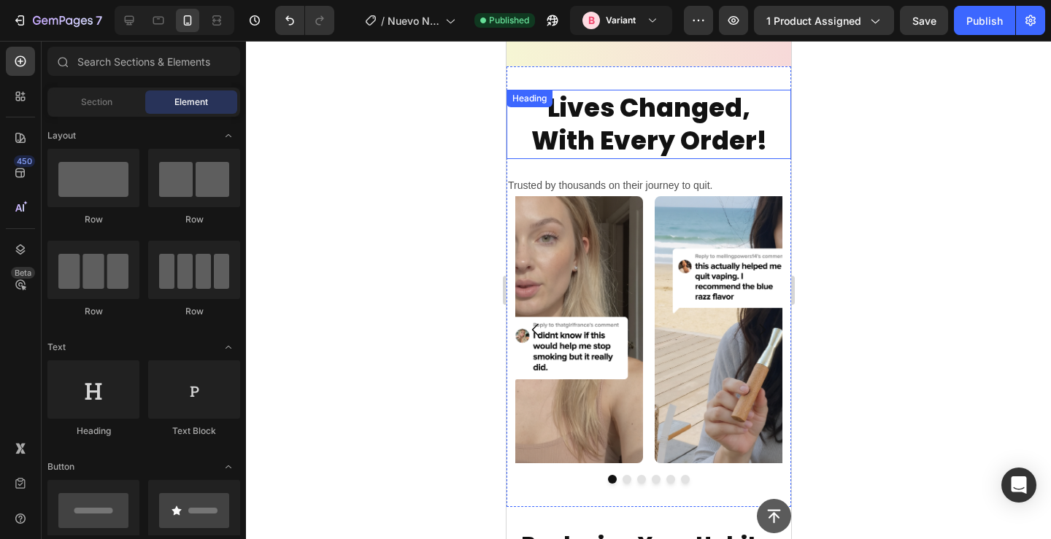
click at [610, 130] on h2 "Lives Changed, With Every Order!" at bounding box center [648, 124] width 266 height 69
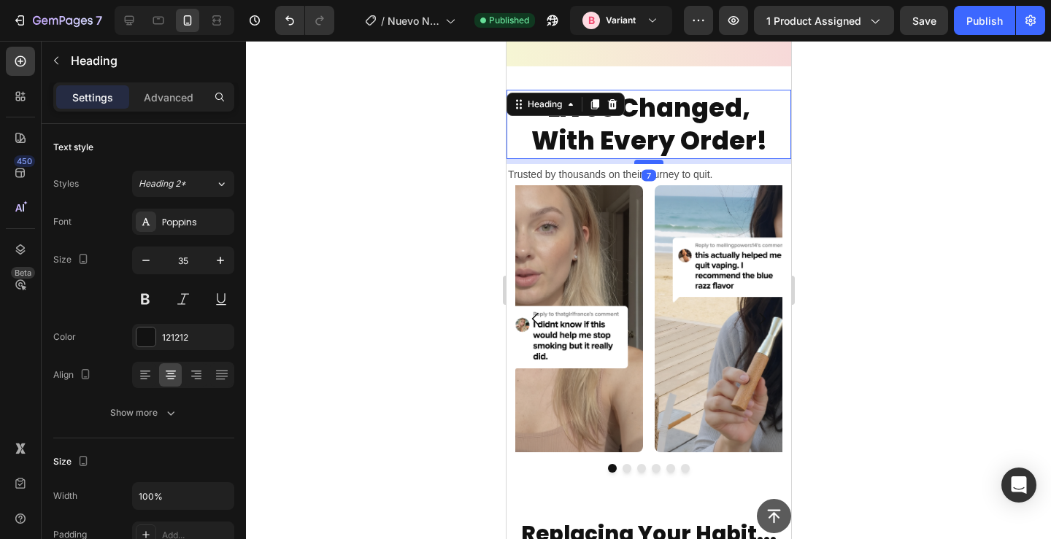
drag, startPoint x: 640, startPoint y: 158, endPoint x: 643, endPoint y: 147, distance: 11.3
click at [643, 160] on div at bounding box center [648, 162] width 29 height 4
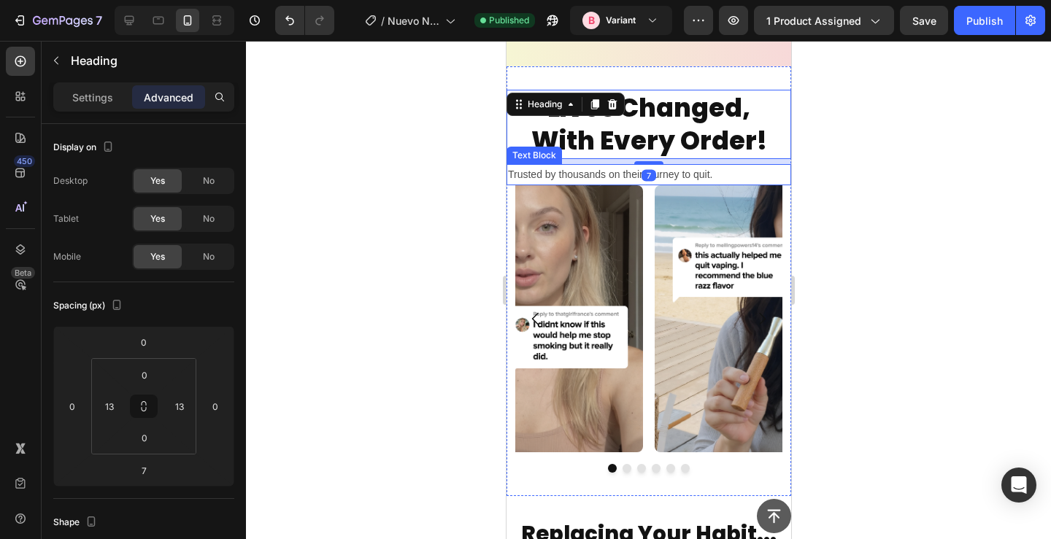
click at [729, 166] on p "Trusted by thousands on their journey to quit." at bounding box center [648, 175] width 282 height 18
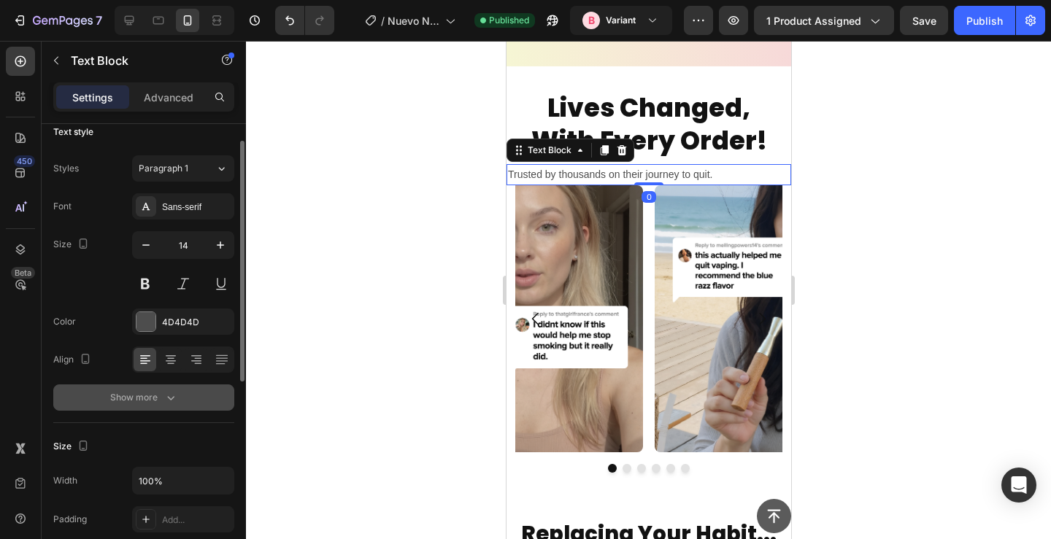
scroll to position [21, 0]
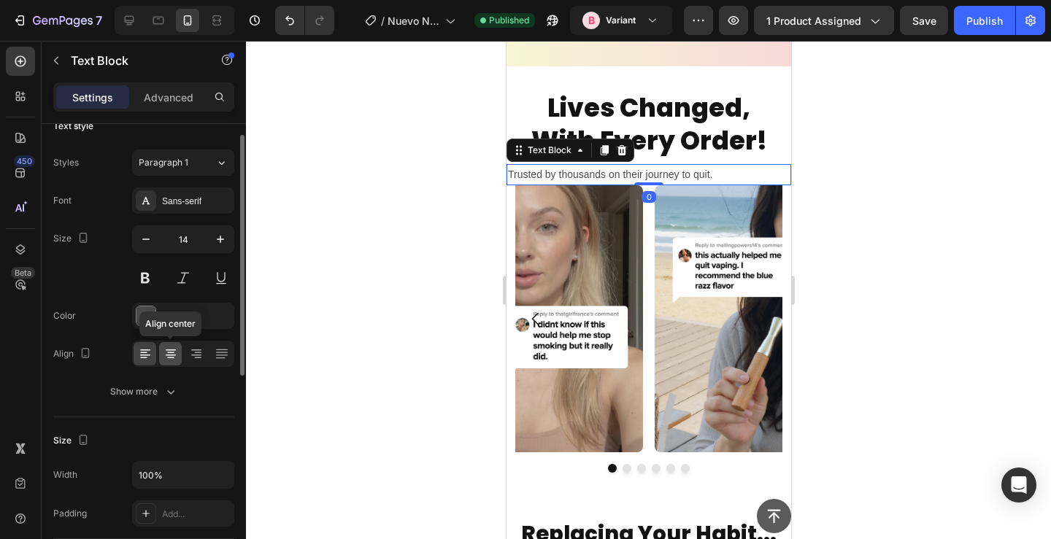
click at [171, 349] on icon at bounding box center [171, 354] width 15 height 15
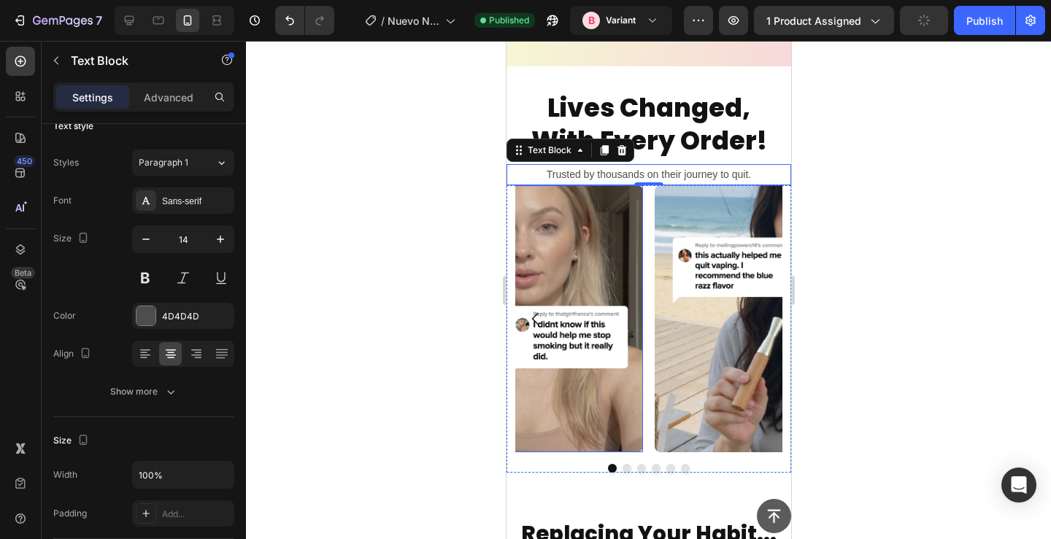
click at [423, 193] on div at bounding box center [648, 290] width 805 height 499
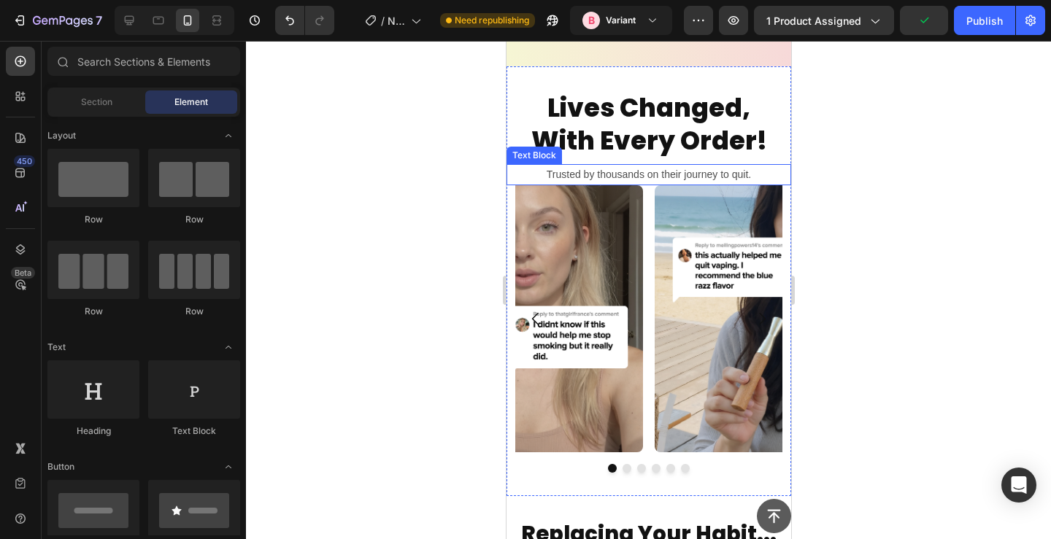
click at [634, 136] on h2 "Lives Changed, With Every Order!" at bounding box center [648, 124] width 266 height 69
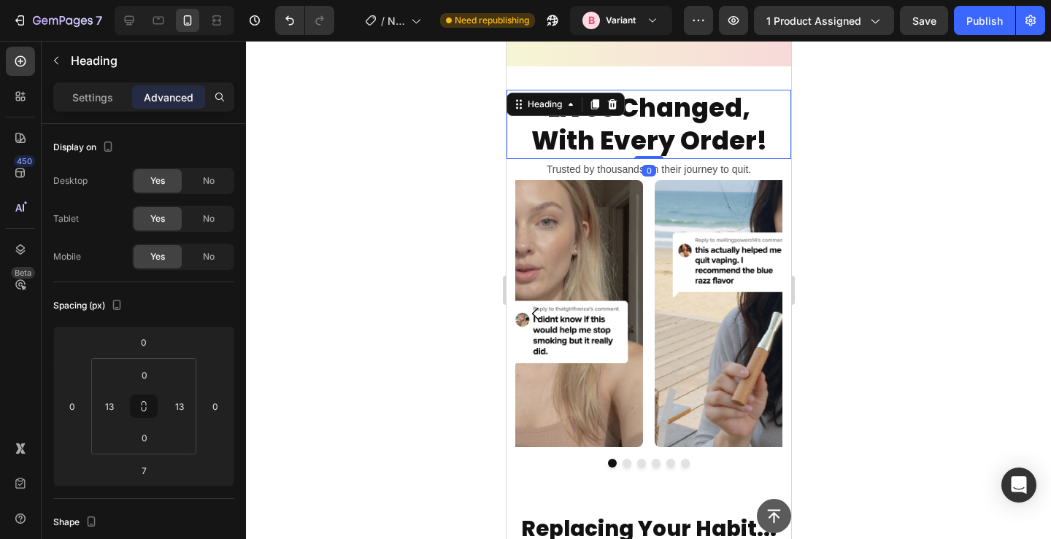
drag, startPoint x: 646, startPoint y: 145, endPoint x: 651, endPoint y: 119, distance: 26.1
click at [651, 119] on div "Lives Changed, With Every Order! Heading 0" at bounding box center [648, 124] width 285 height 69
type input "0"
click at [687, 161] on p "Trusted by thousands on their journey to quit." at bounding box center [648, 170] width 282 height 18
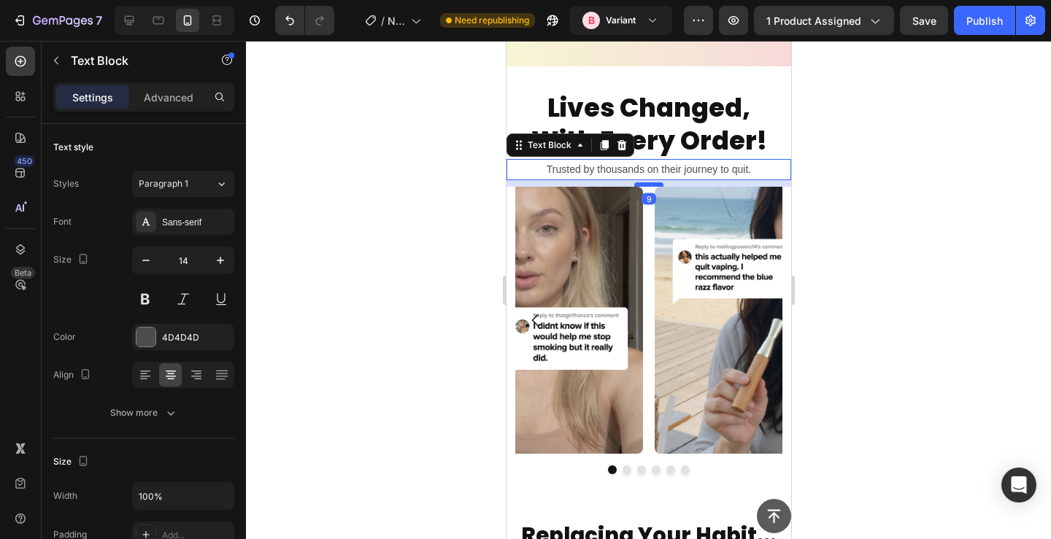
click at [648, 183] on div at bounding box center [648, 185] width 29 height 4
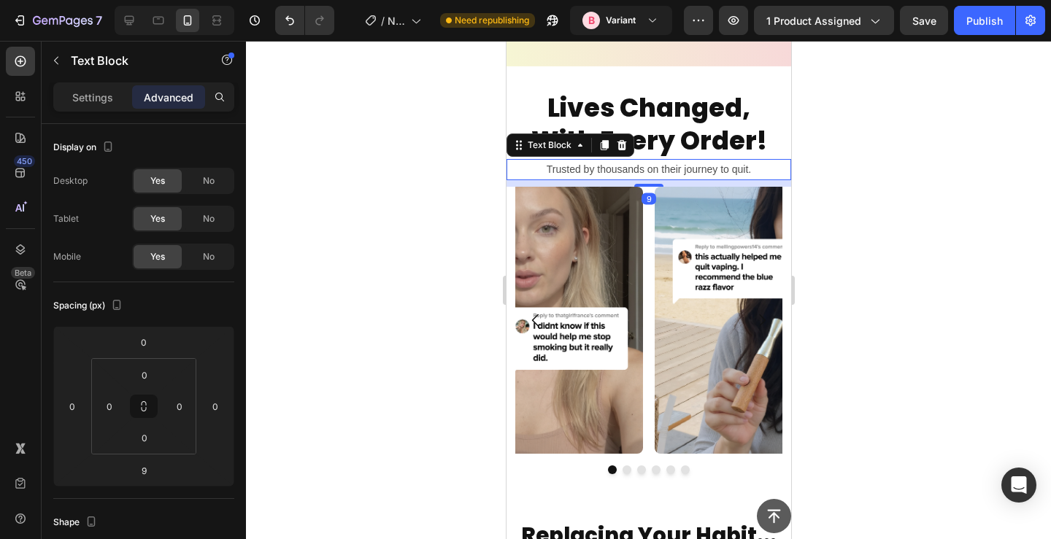
click at [854, 173] on div at bounding box center [648, 290] width 805 height 499
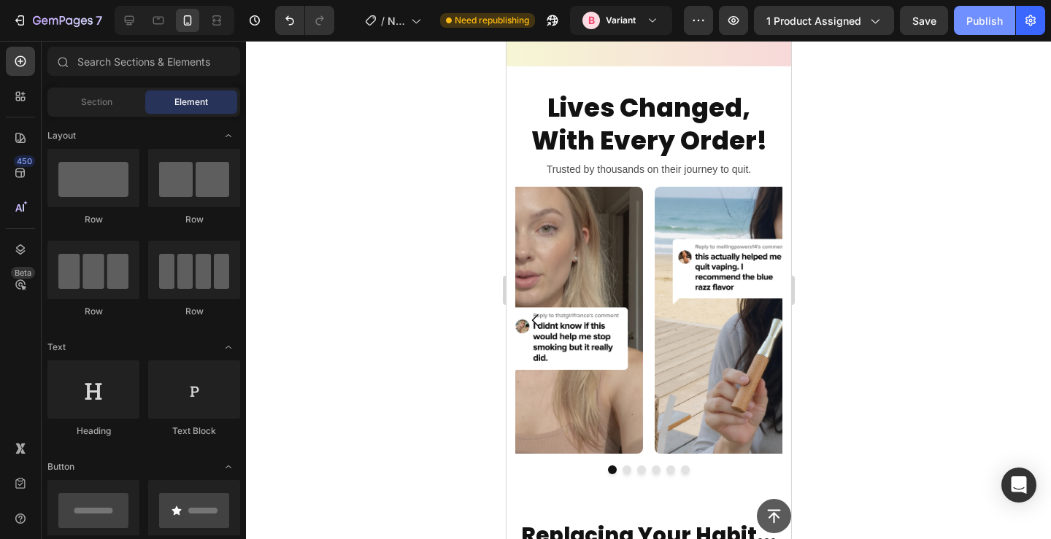
click at [981, 28] on button "Publish" at bounding box center [984, 20] width 61 height 29
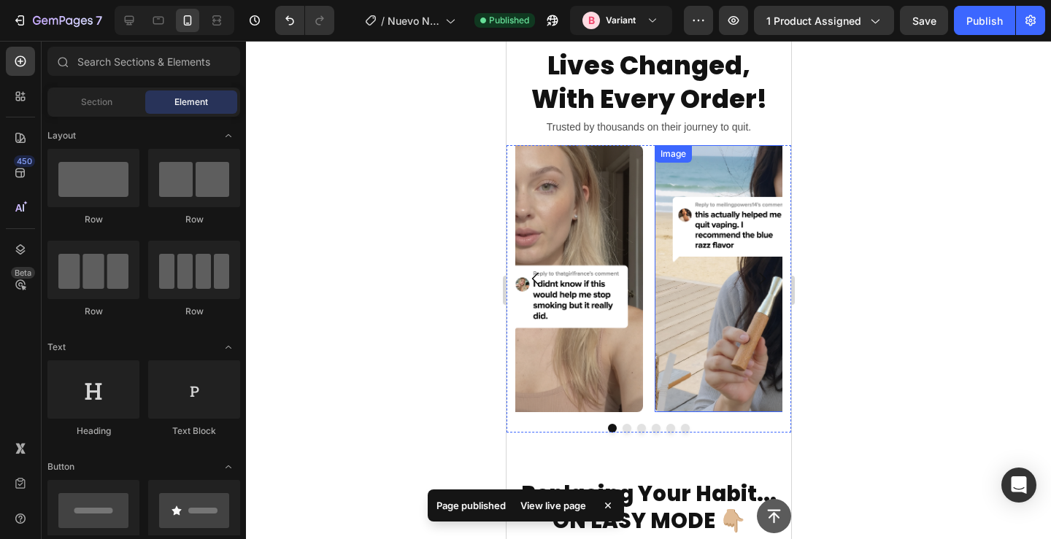
scroll to position [548, 0]
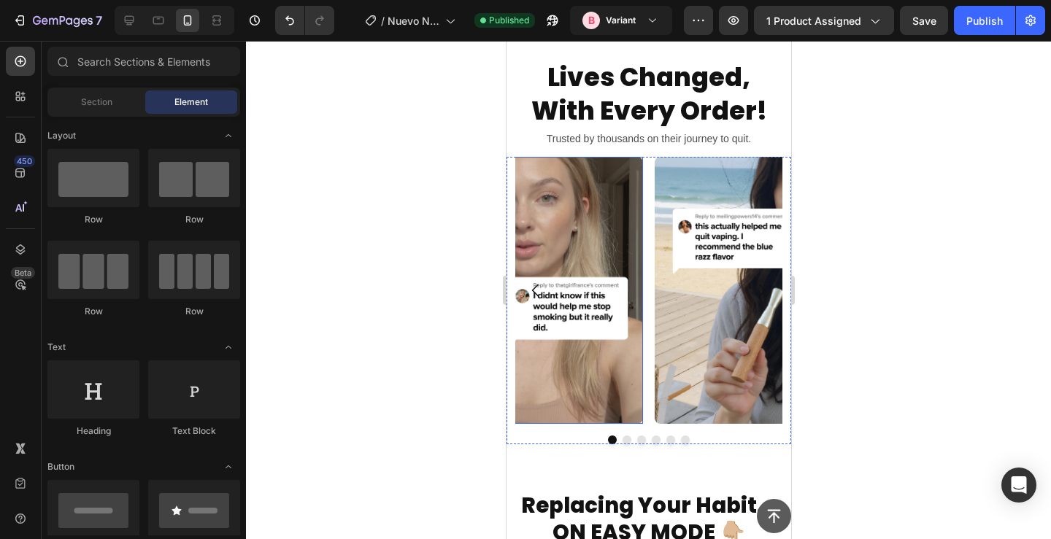
click at [620, 339] on img at bounding box center [508, 290] width 267 height 267
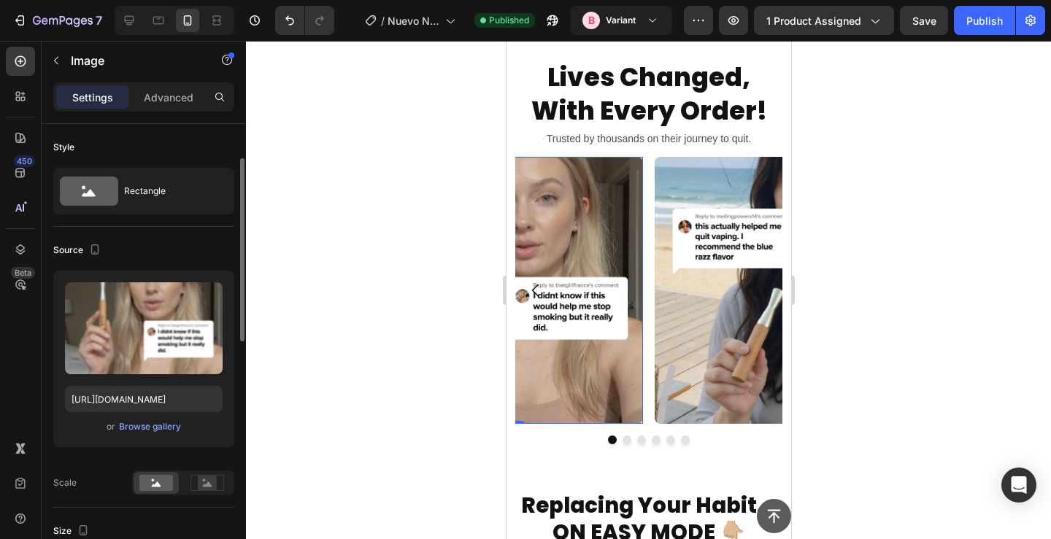
scroll to position [682, 0]
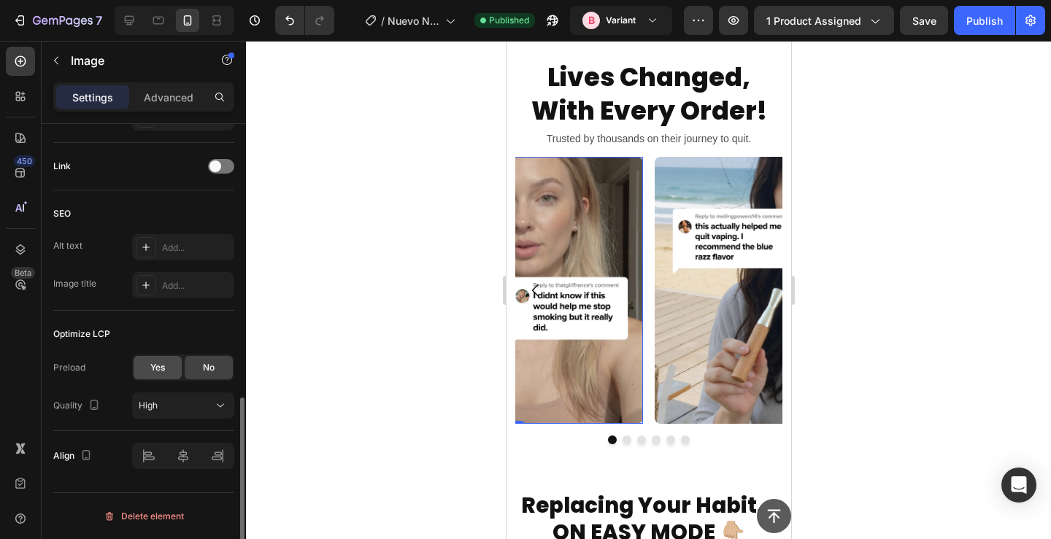
click at [161, 365] on span "Yes" at bounding box center [157, 367] width 15 height 13
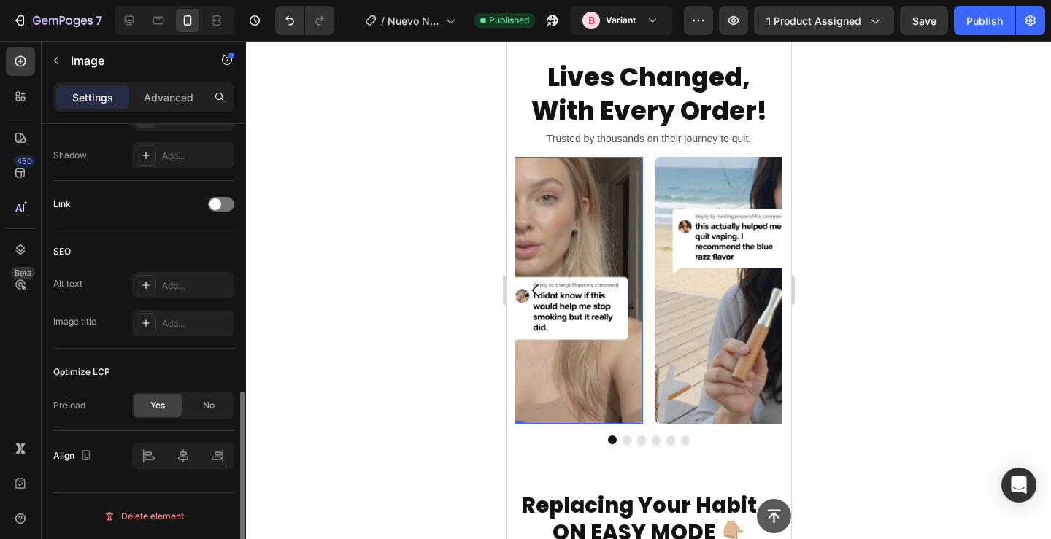
scroll to position [644, 0]
click at [212, 408] on span "No" at bounding box center [209, 405] width 12 height 13
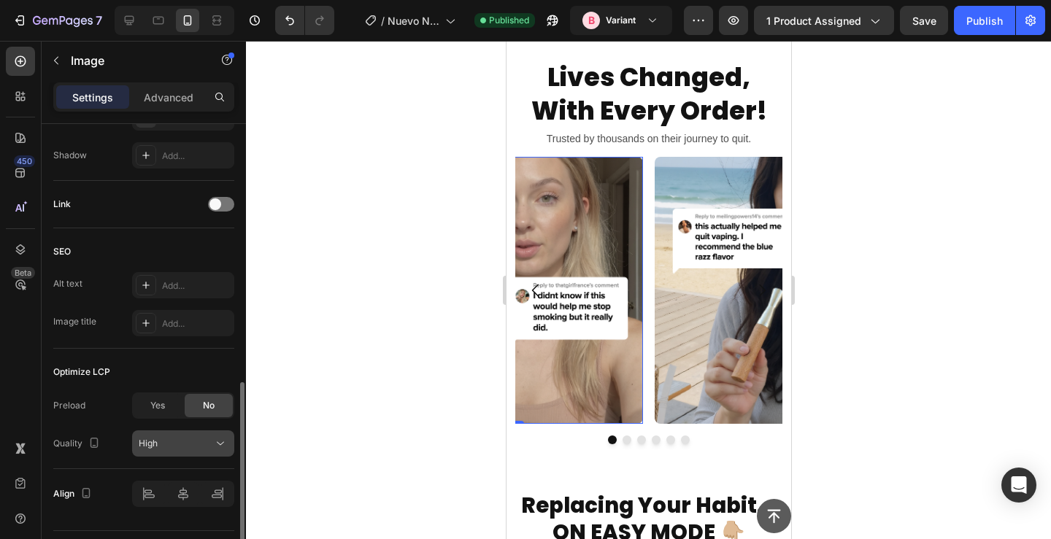
click at [191, 446] on div "High" at bounding box center [176, 443] width 74 height 13
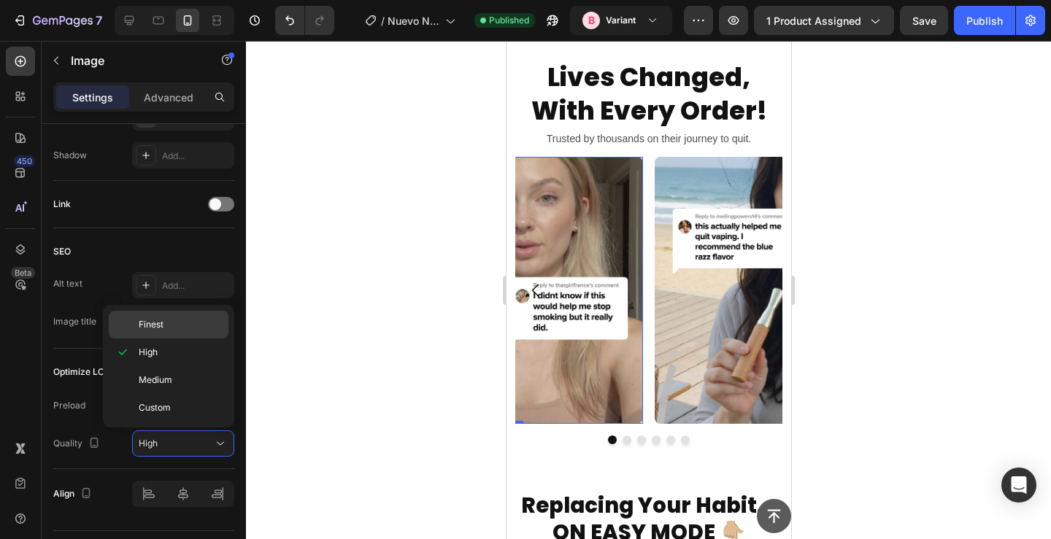
click at [177, 331] on div "Finest" at bounding box center [169, 325] width 120 height 28
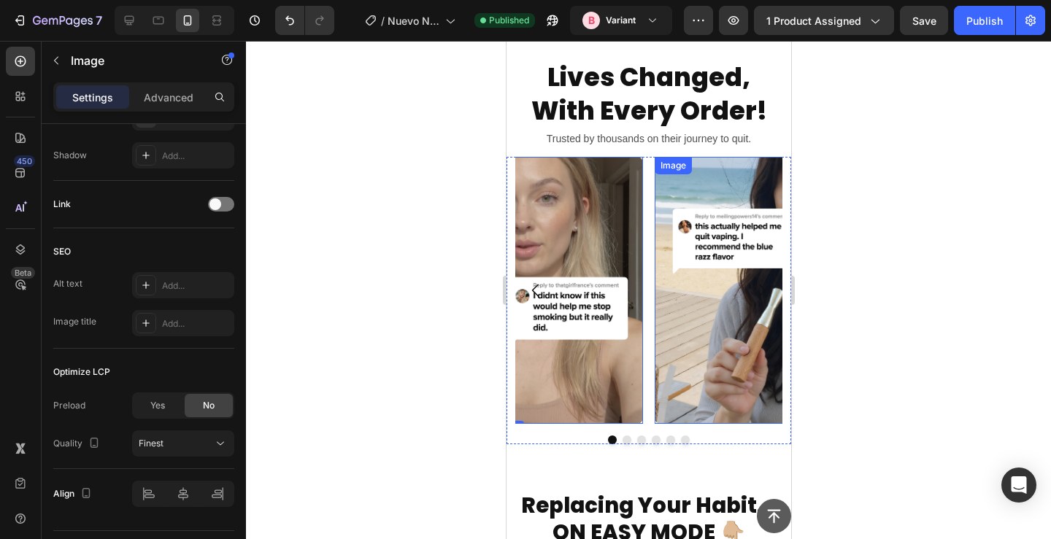
click at [690, 287] on img at bounding box center [787, 290] width 267 height 267
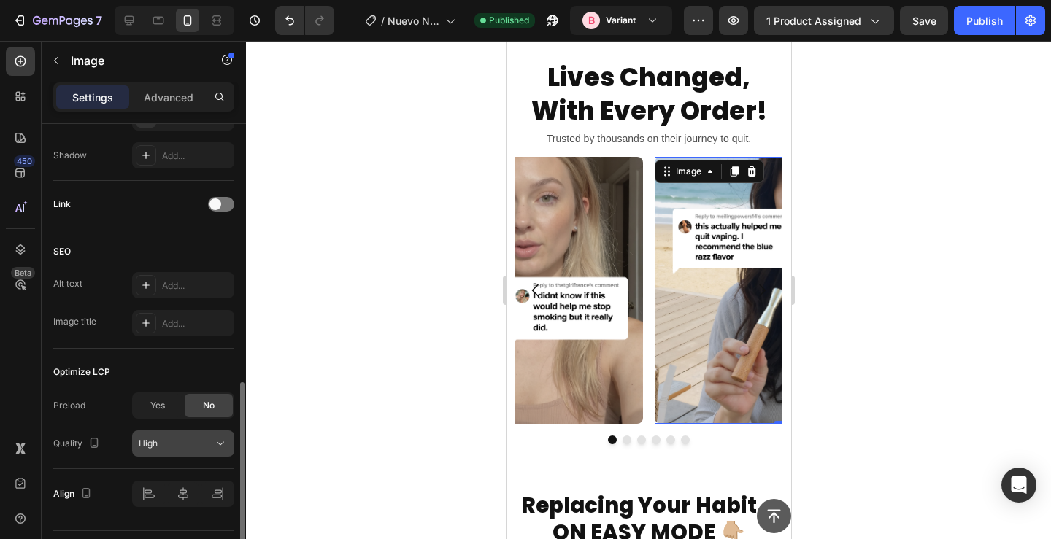
click at [177, 453] on button "High" at bounding box center [183, 444] width 102 height 26
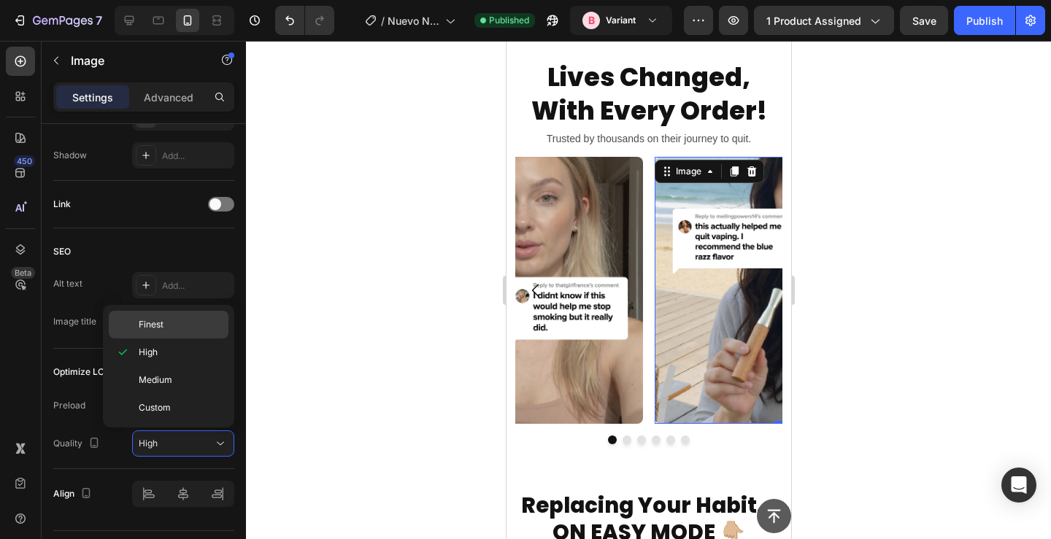
click at [186, 321] on p "Finest" at bounding box center [180, 324] width 83 height 13
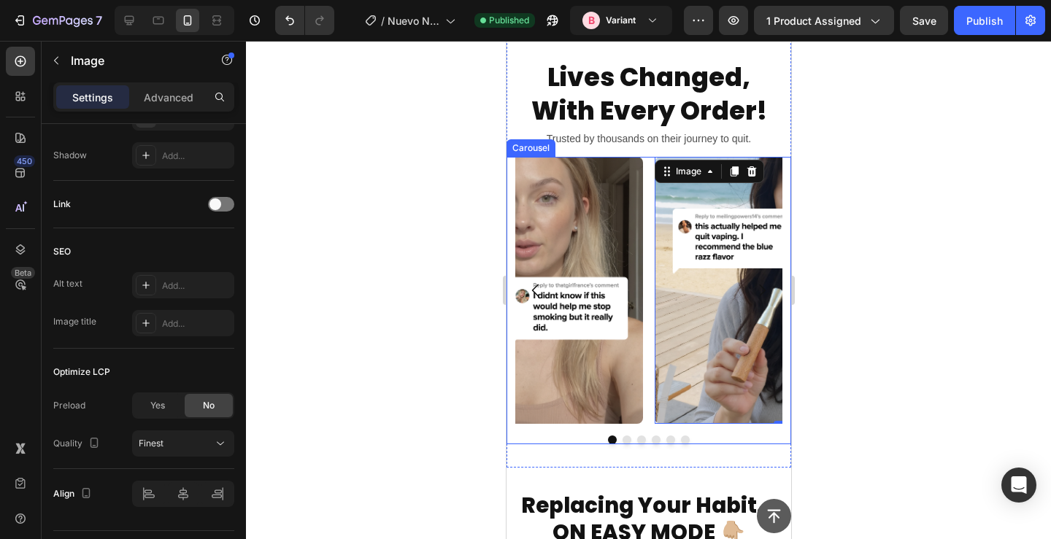
click at [626, 437] on button "Dot" at bounding box center [626, 440] width 9 height 9
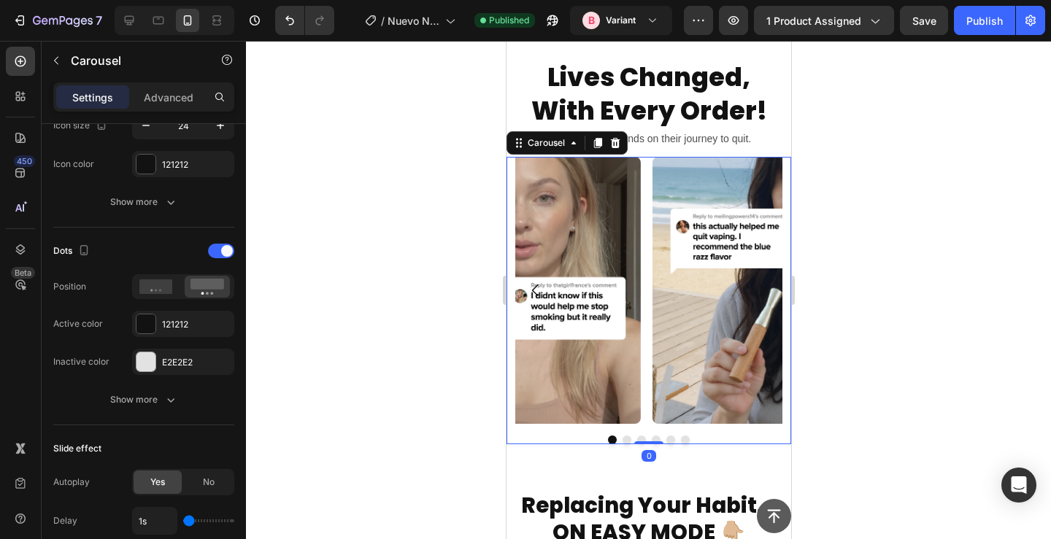
scroll to position [0, 0]
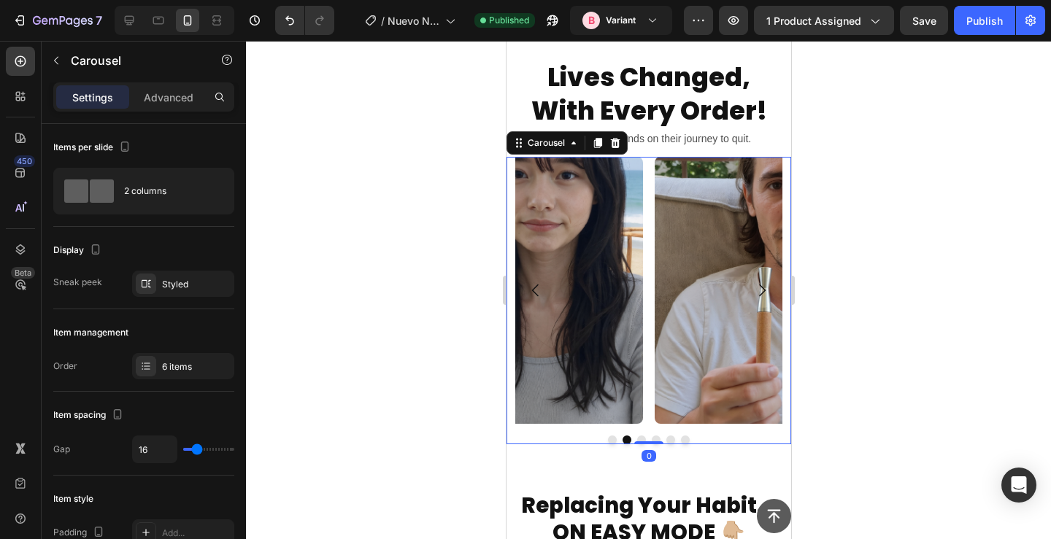
click at [640, 436] on button "Dot" at bounding box center [641, 440] width 9 height 9
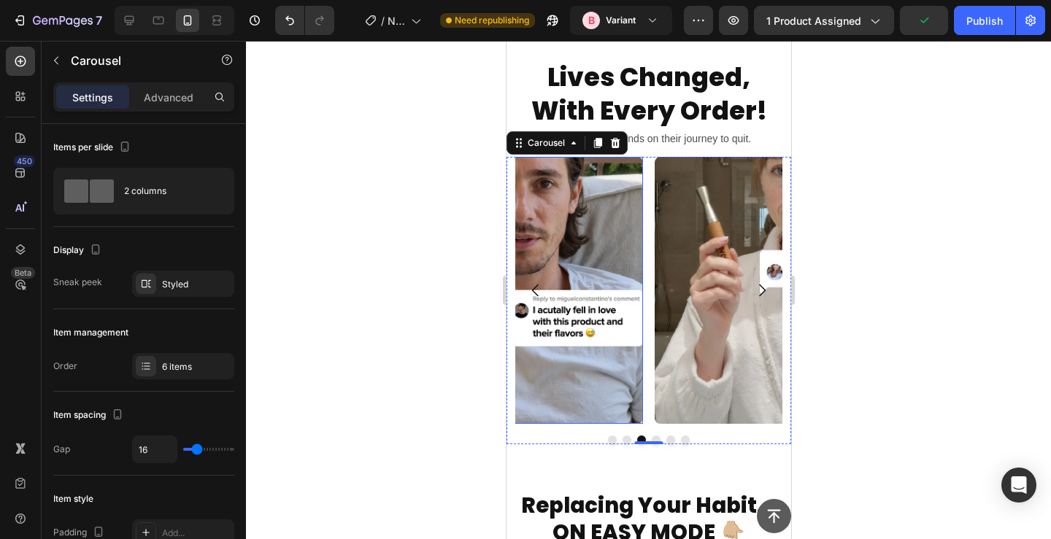
click at [592, 394] on img at bounding box center [508, 290] width 267 height 267
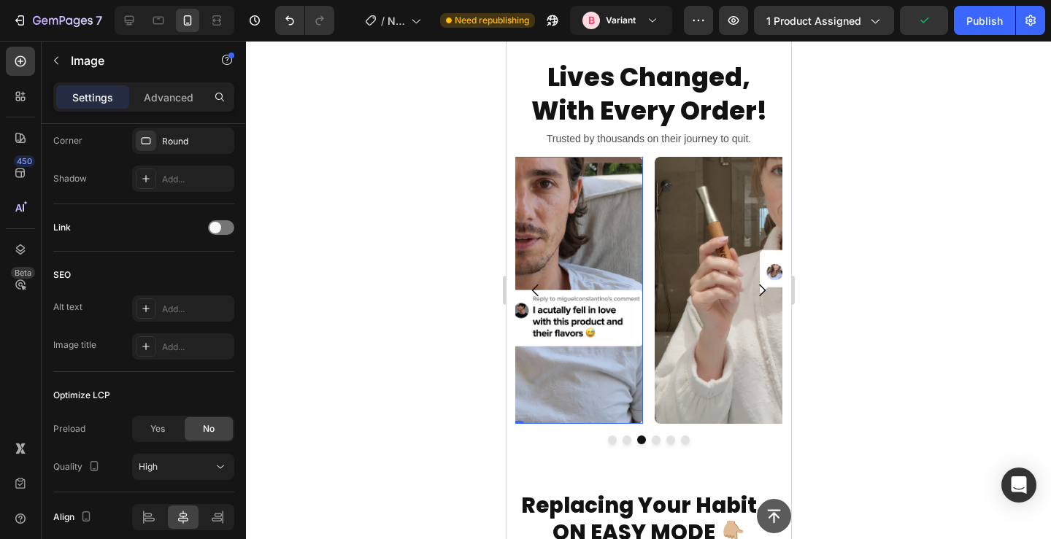
scroll to position [682, 0]
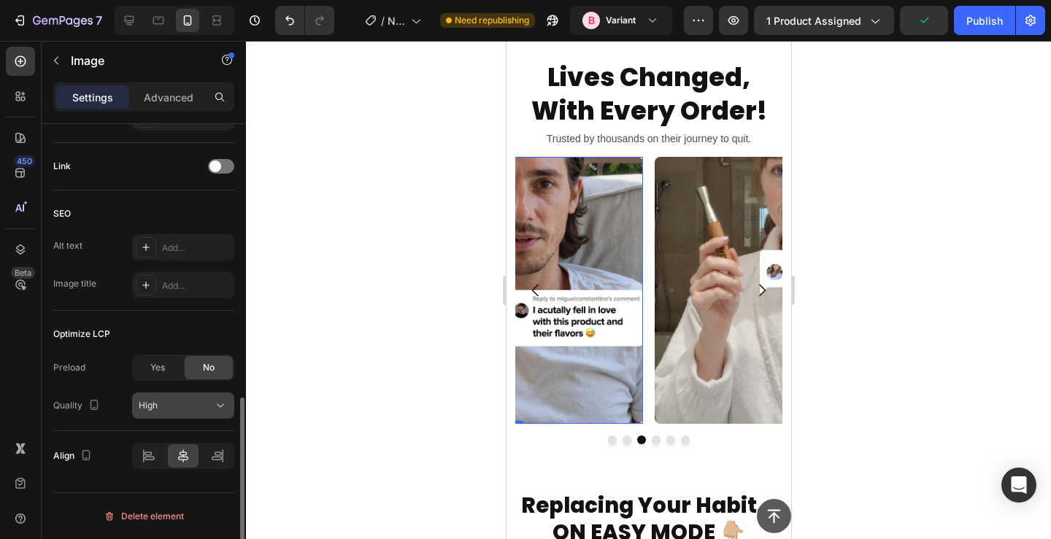
click at [193, 393] on button "High" at bounding box center [183, 406] width 102 height 26
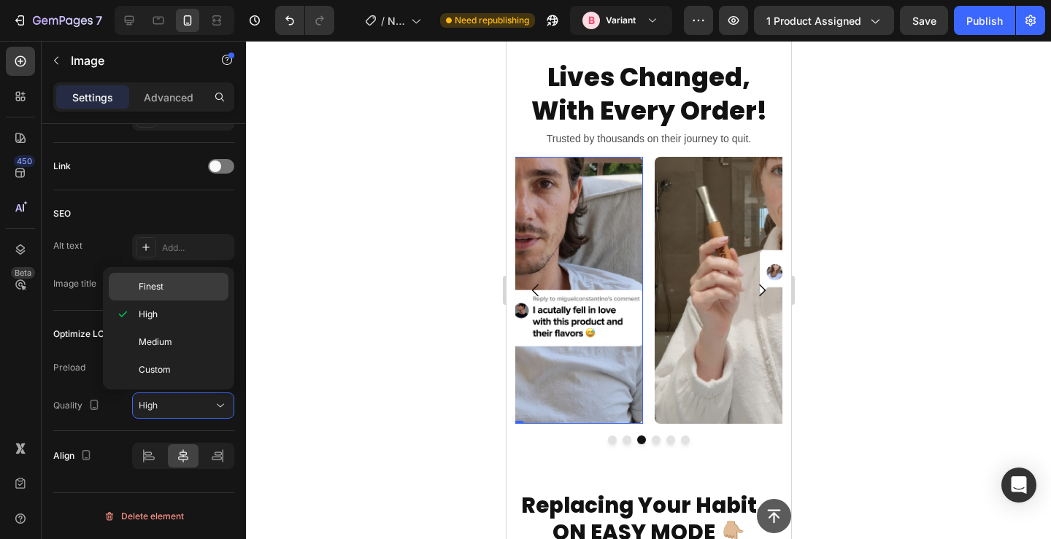
click at [185, 285] on p "Finest" at bounding box center [180, 286] width 83 height 13
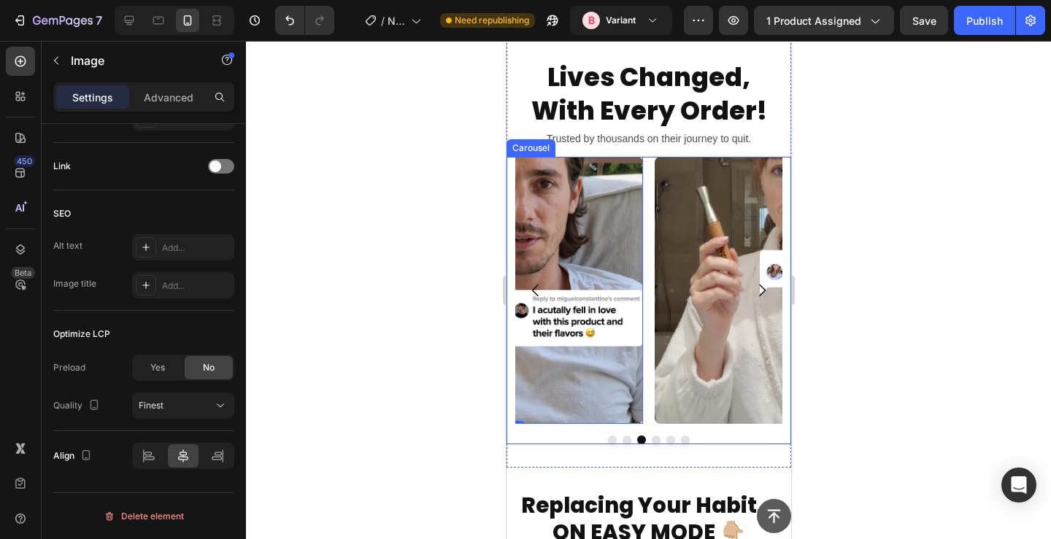
click at [674, 281] on img at bounding box center [787, 290] width 267 height 267
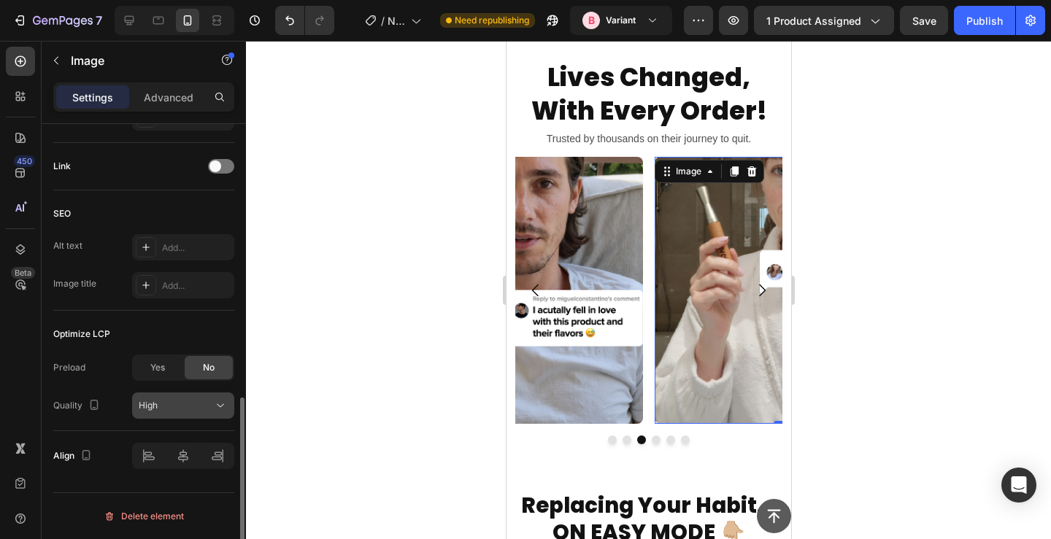
click at [213, 399] on icon at bounding box center [220, 406] width 15 height 15
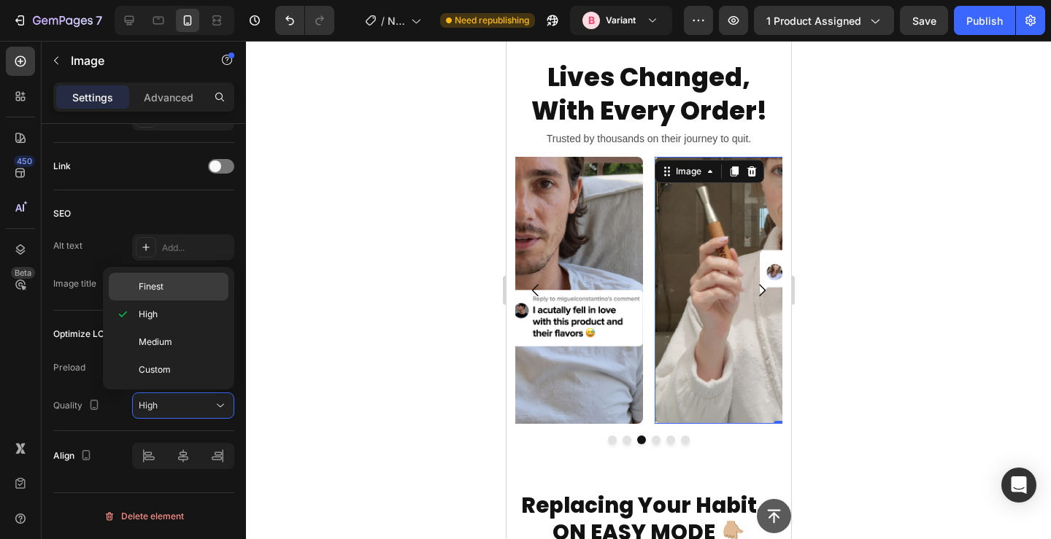
click at [197, 288] on p "Finest" at bounding box center [180, 286] width 83 height 13
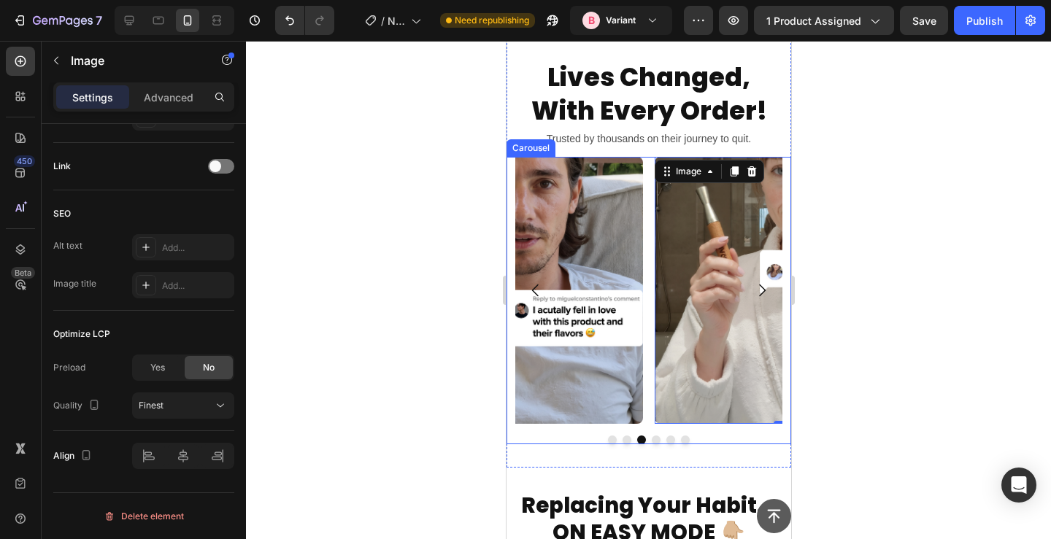
click at [656, 439] on button "Dot" at bounding box center [655, 440] width 9 height 9
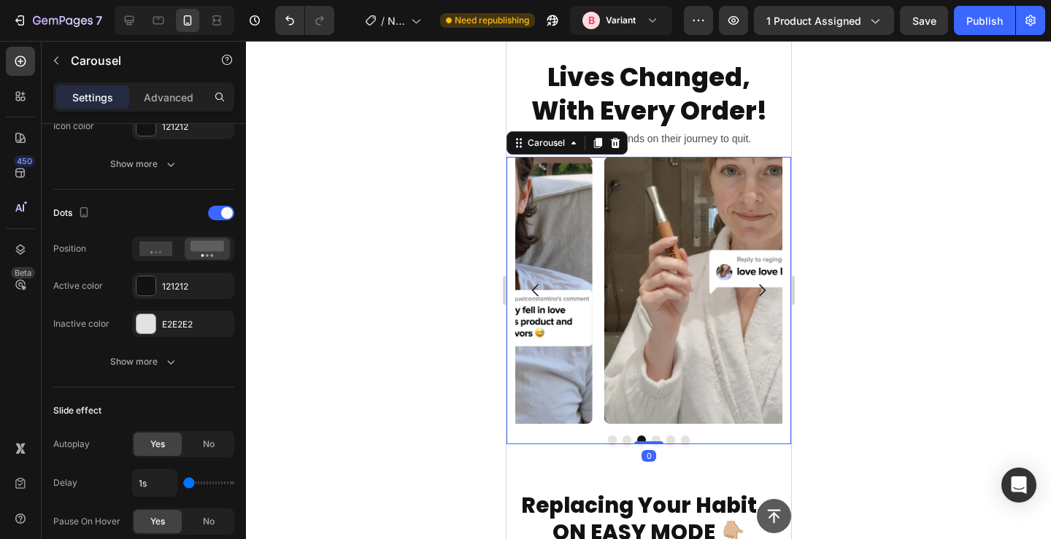
scroll to position [0, 0]
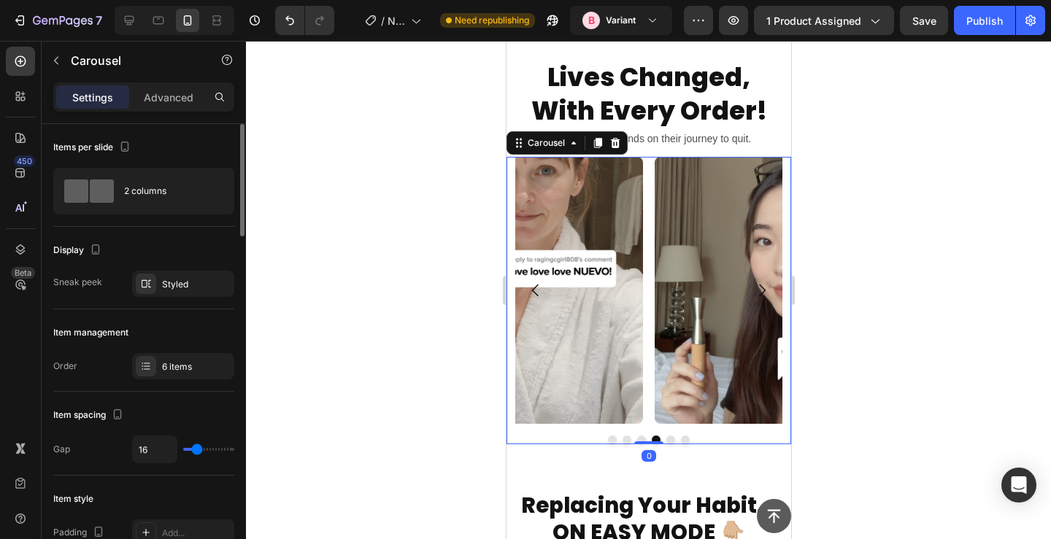
click at [667, 442] on button "Dot" at bounding box center [670, 440] width 9 height 9
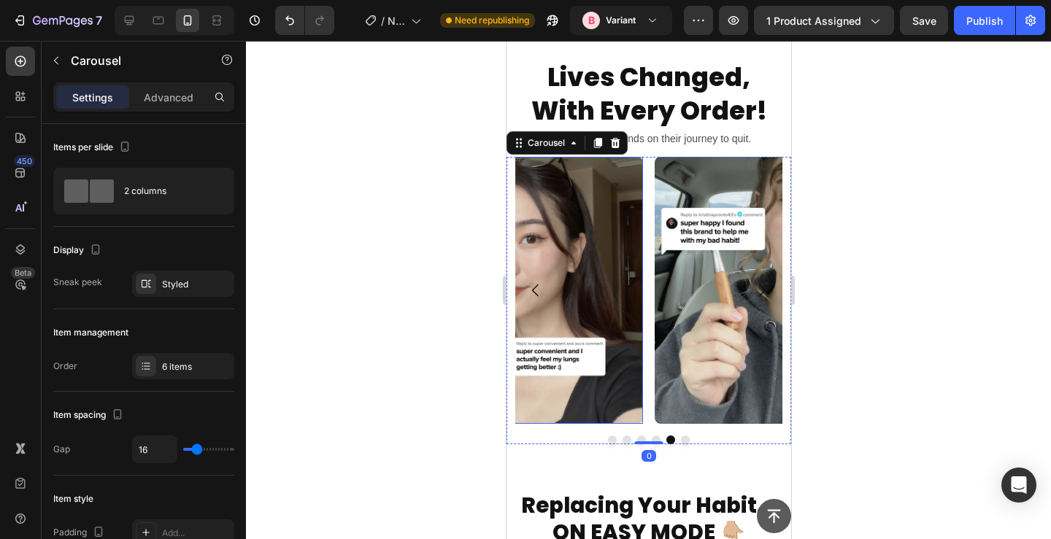
click at [594, 320] on img at bounding box center [508, 290] width 267 height 267
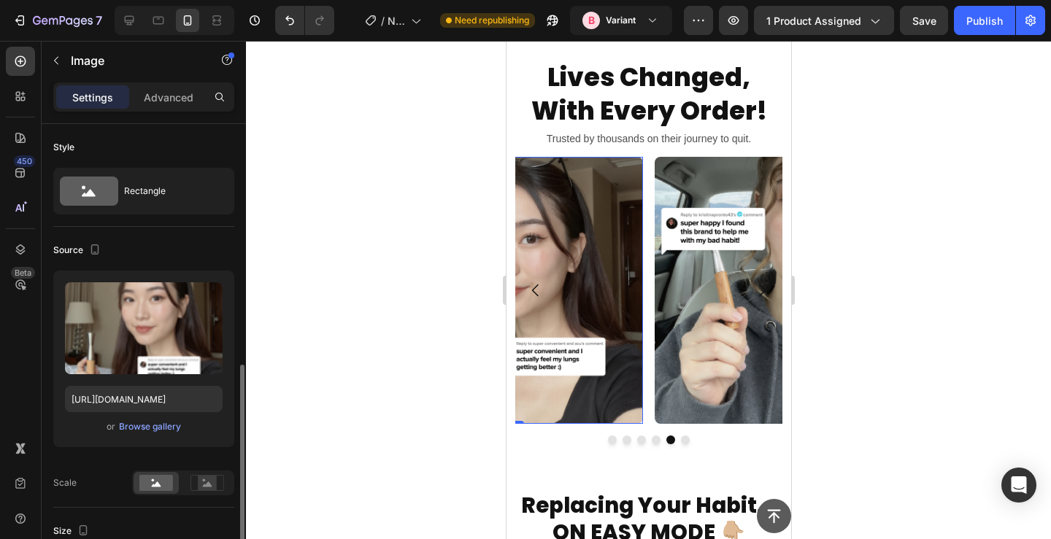
scroll to position [682, 0]
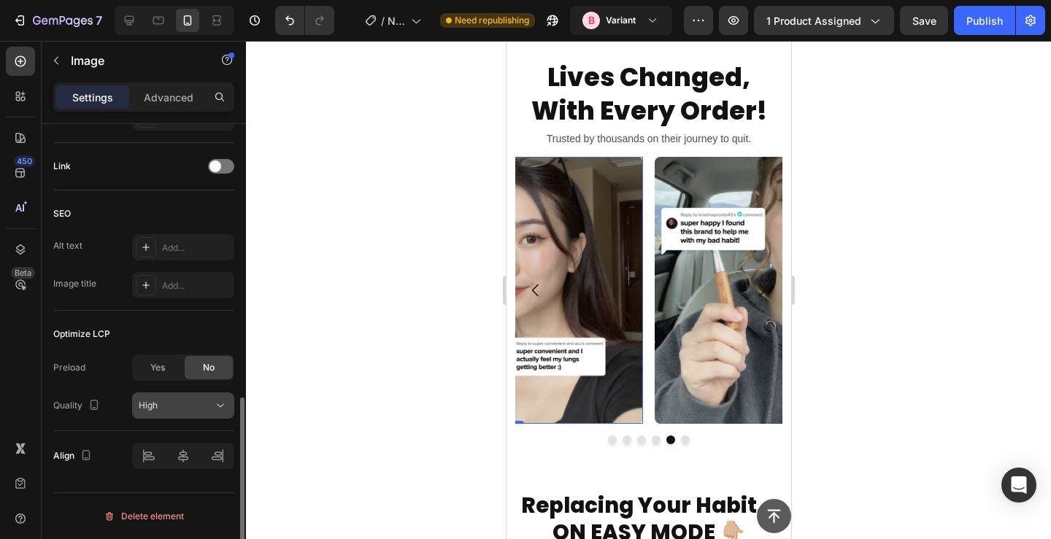
click at [175, 407] on div "High" at bounding box center [176, 405] width 74 height 13
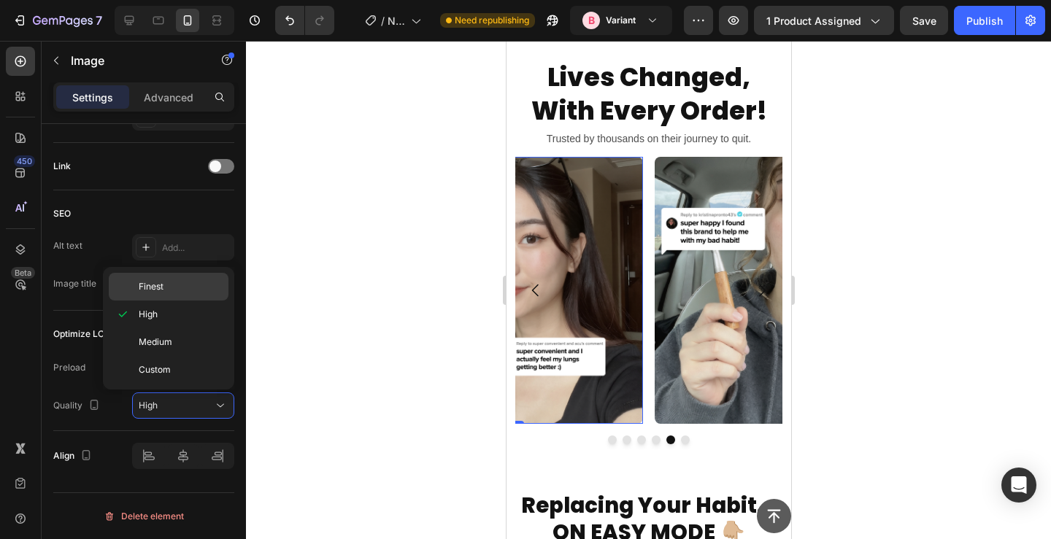
click at [191, 283] on p "Finest" at bounding box center [180, 286] width 83 height 13
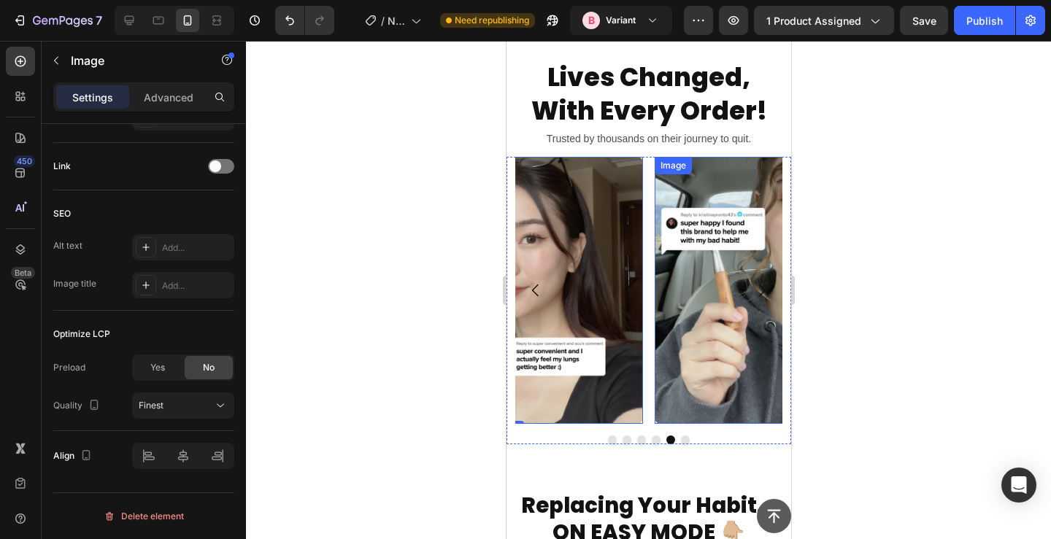
click at [719, 314] on img at bounding box center [787, 290] width 267 height 267
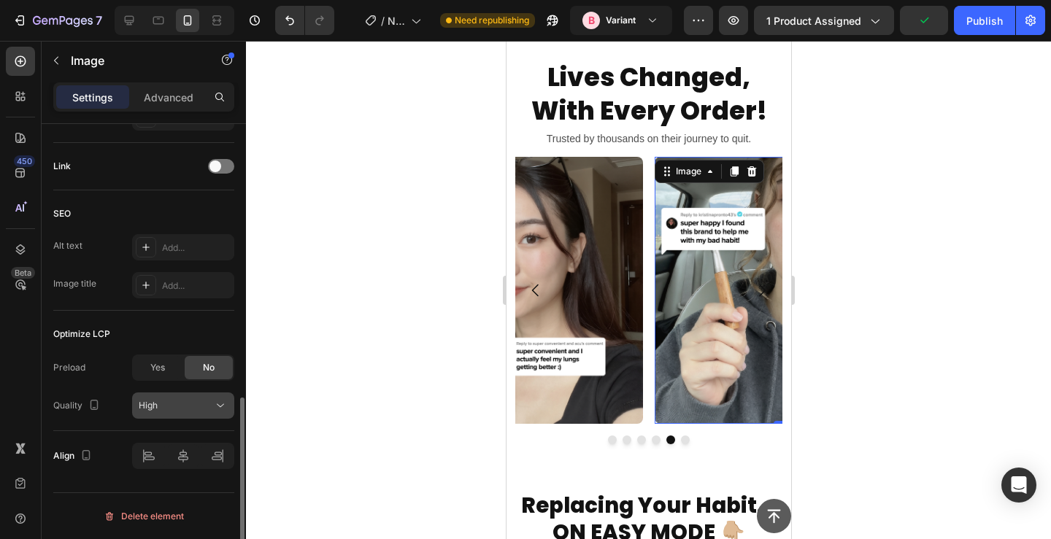
click at [196, 409] on div "High" at bounding box center [176, 405] width 74 height 13
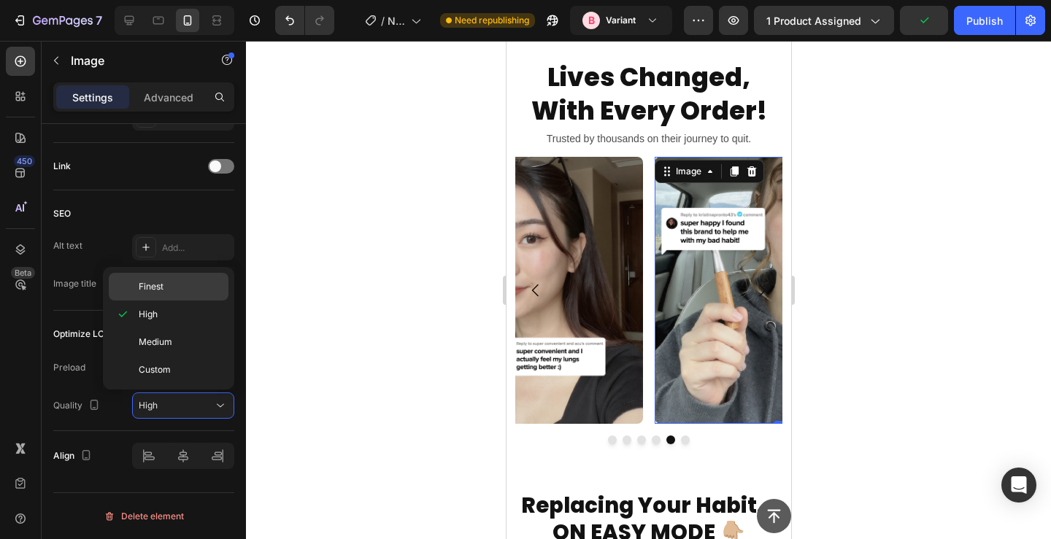
click at [196, 284] on p "Finest" at bounding box center [180, 286] width 83 height 13
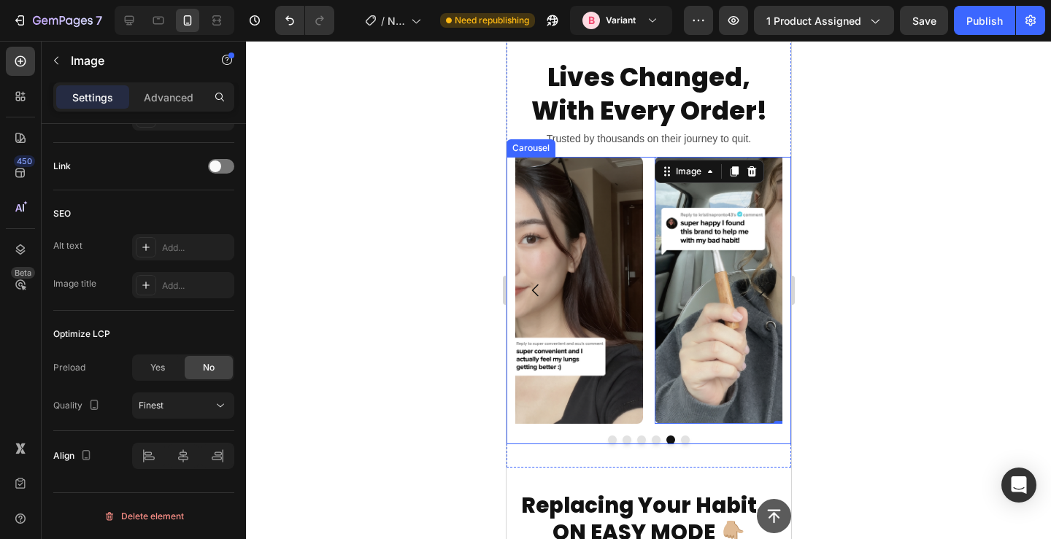
click at [683, 442] on button "Dot" at bounding box center [684, 440] width 9 height 9
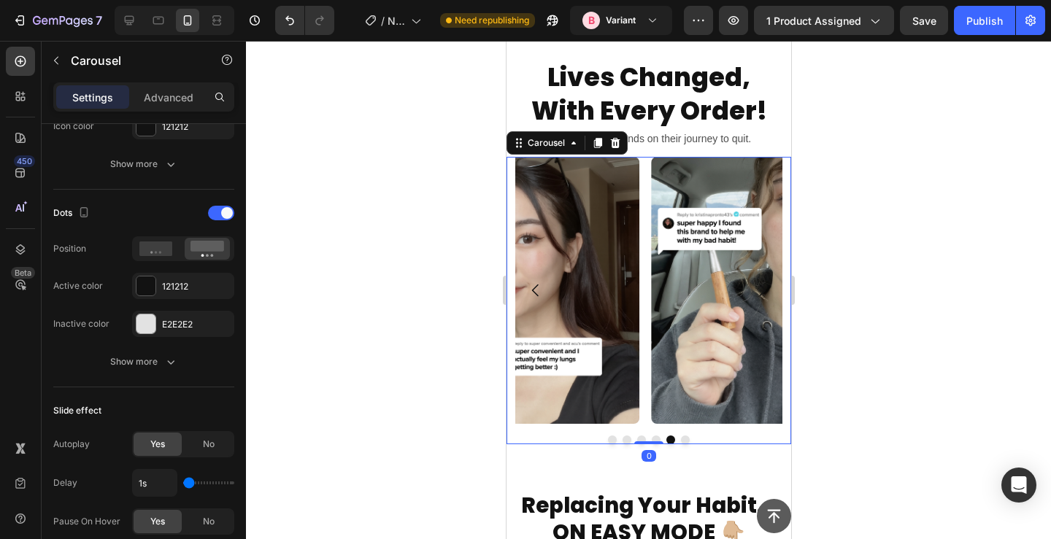
scroll to position [0, 0]
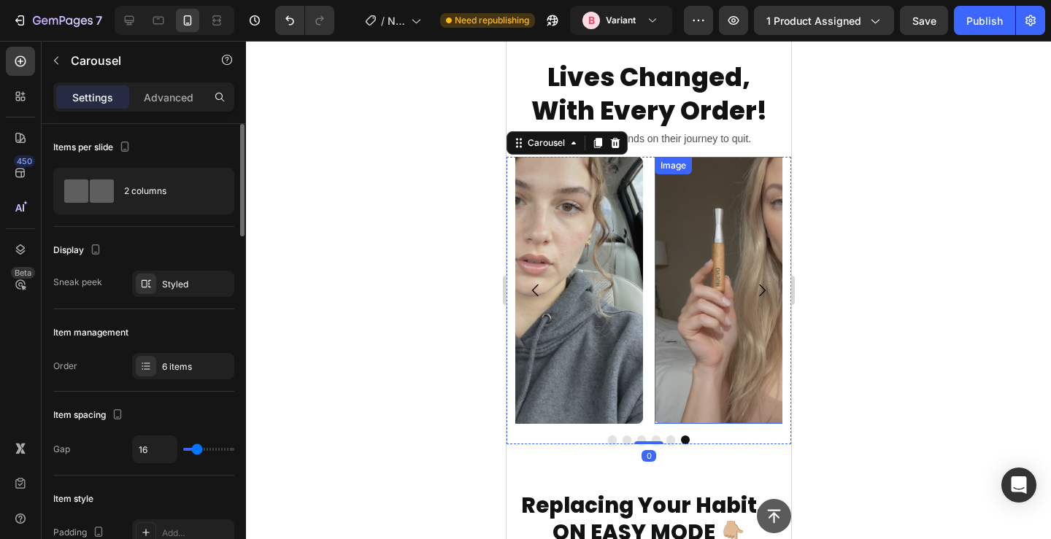
click at [715, 243] on img at bounding box center [787, 290] width 267 height 267
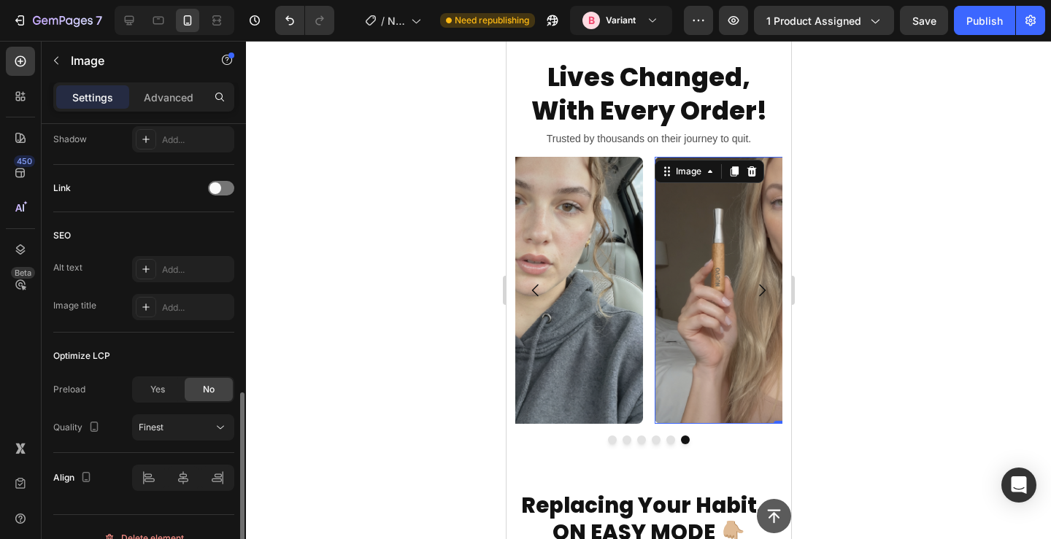
scroll to position [682, 0]
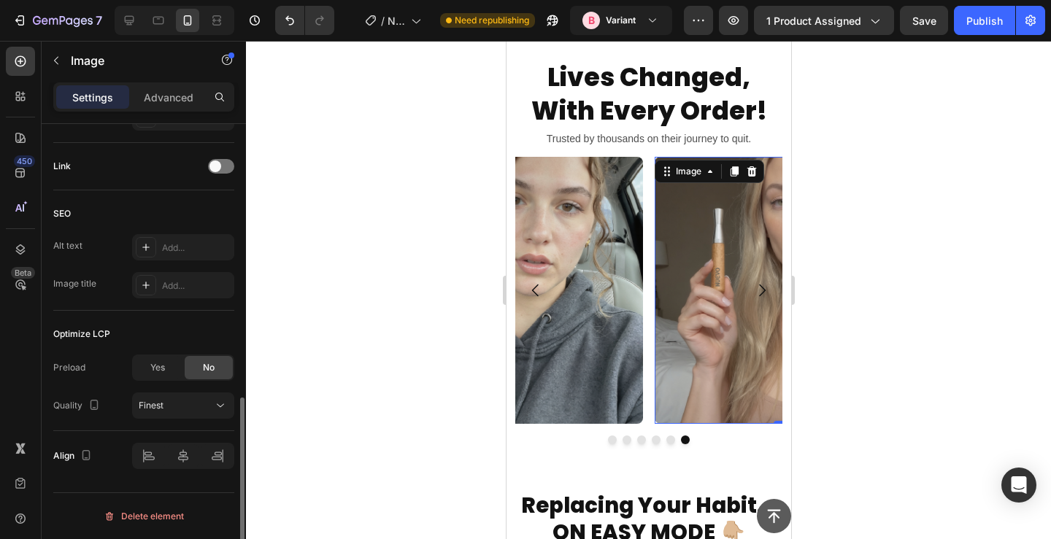
click at [437, 196] on div at bounding box center [648, 290] width 805 height 499
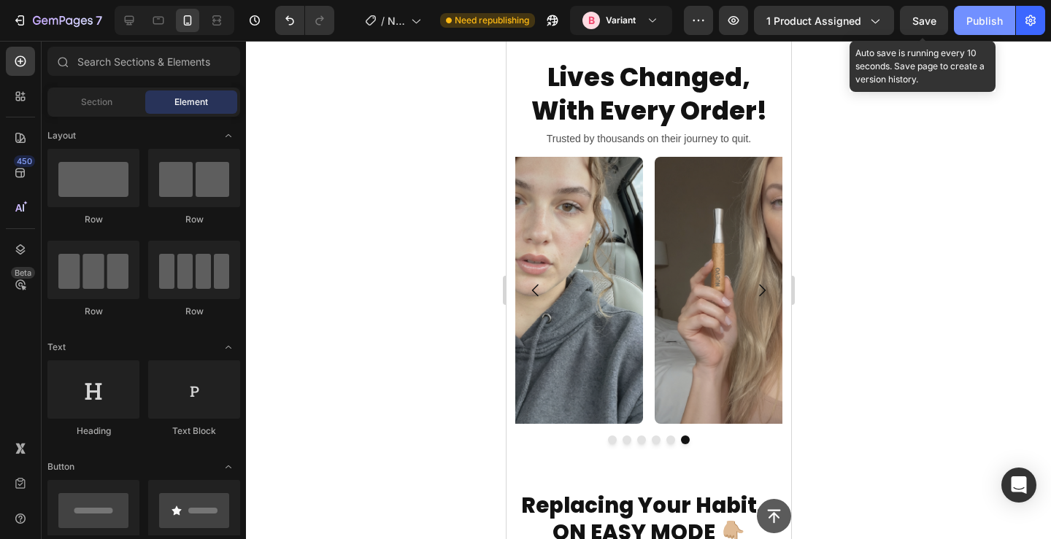
click at [967, 15] on div "Publish" at bounding box center [985, 20] width 37 height 15
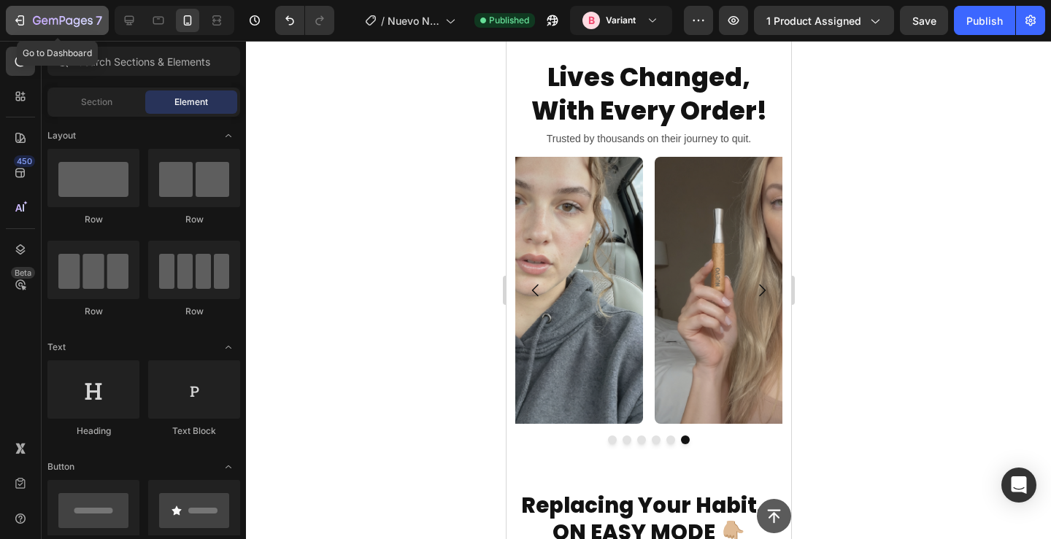
click at [80, 27] on icon "button" at bounding box center [63, 21] width 60 height 12
